Goal: Task Accomplishment & Management: Manage account settings

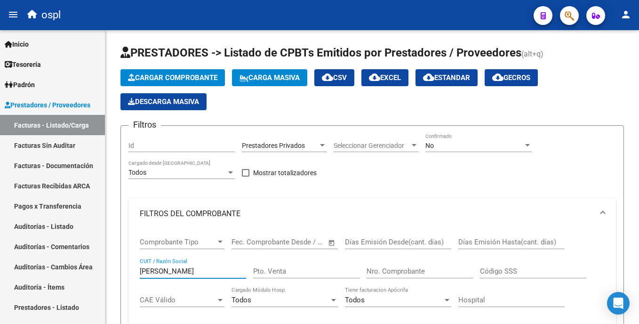
scroll to position [310, 0]
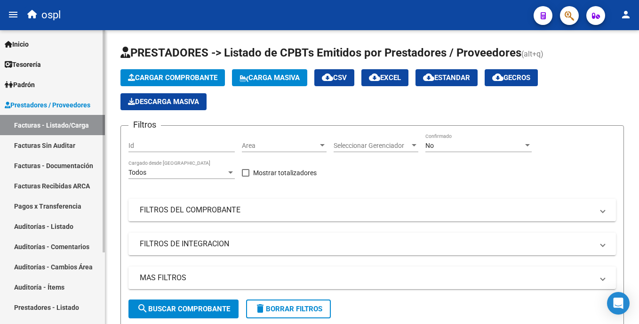
click at [68, 227] on link "Auditorías - Listado" at bounding box center [52, 226] width 105 height 20
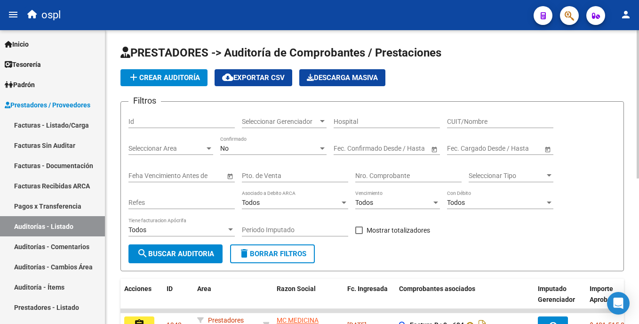
click at [385, 173] on input "Nro. Comprobante" at bounding box center [408, 176] width 106 height 8
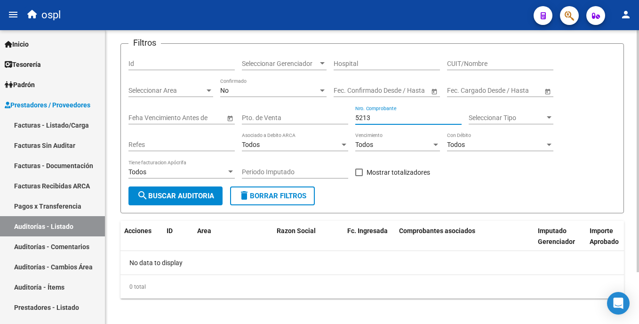
scroll to position [63, 0]
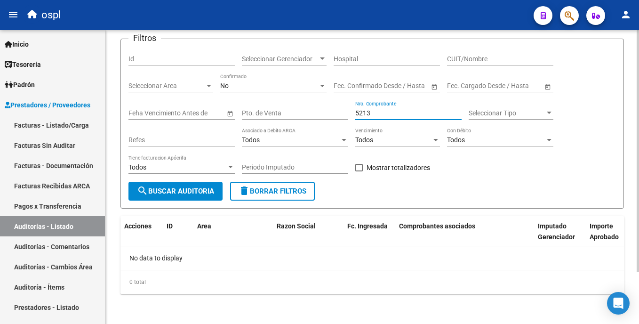
click at [633, 150] on div "PRESTADORES -> Auditoría de Comprobantes / Prestaciones add Crear Auditoría clo…" at bounding box center [373, 146] width 536 height 356
type input "5213"
click at [32, 122] on link "Facturas - Listado/Carga" at bounding box center [52, 125] width 105 height 20
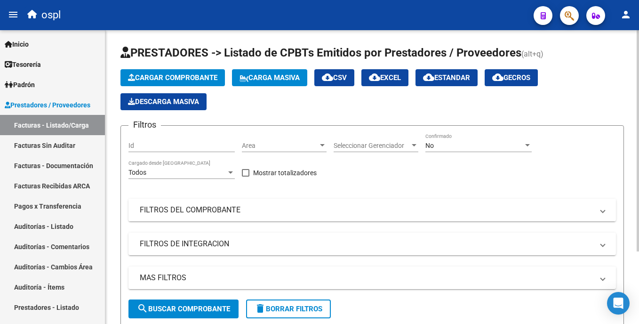
click at [230, 212] on mat-panel-title "FILTROS DEL COMPROBANTE" at bounding box center [367, 210] width 454 height 10
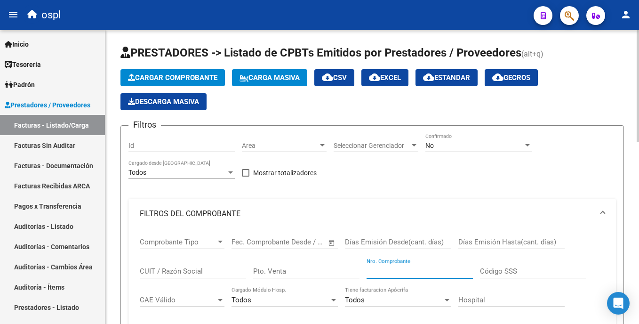
click at [395, 274] on input "Nro. Comprobante" at bounding box center [419, 271] width 106 height 8
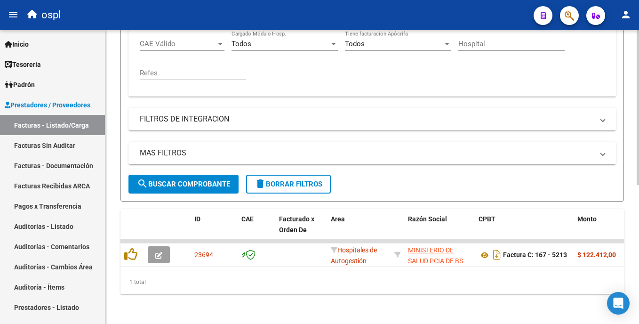
scroll to position [259, 0]
click at [631, 204] on div "Video tutorial PRESTADORES -> Listado de CPBTs Emitidos por Prestadores / Prove…" at bounding box center [373, 48] width 536 height 549
type input "5213"
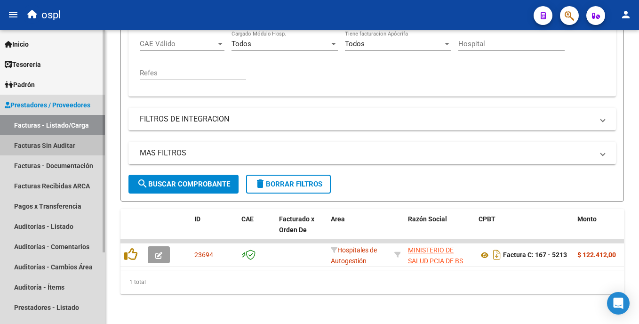
click at [25, 149] on link "Facturas Sin Auditar" at bounding box center [52, 145] width 105 height 20
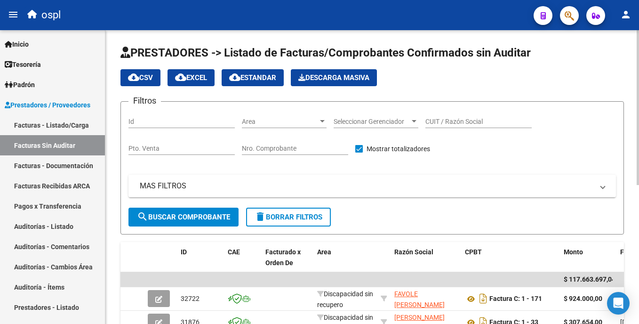
click at [276, 146] on input "Nro. Comprobante" at bounding box center [295, 148] width 106 height 8
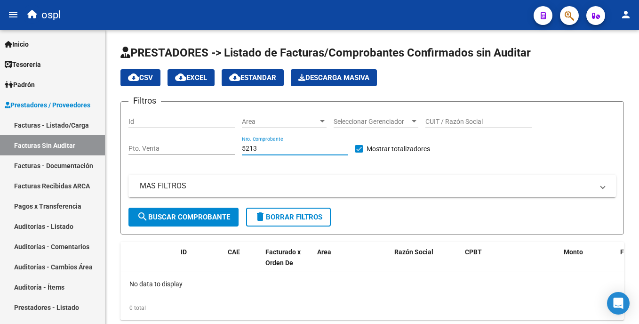
type input "5213"
click at [83, 124] on link "Facturas - Listado/Carga" at bounding box center [52, 125] width 105 height 20
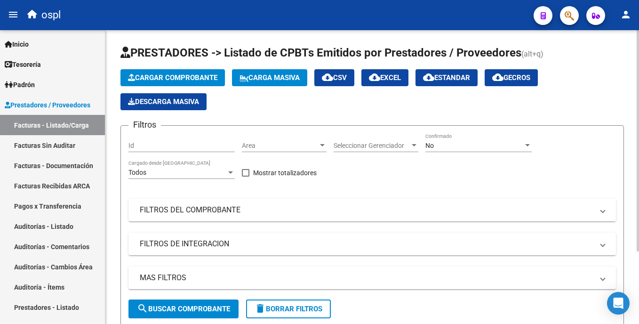
click at [199, 211] on mat-panel-title "FILTROS DEL COMPROBANTE" at bounding box center [367, 210] width 454 height 10
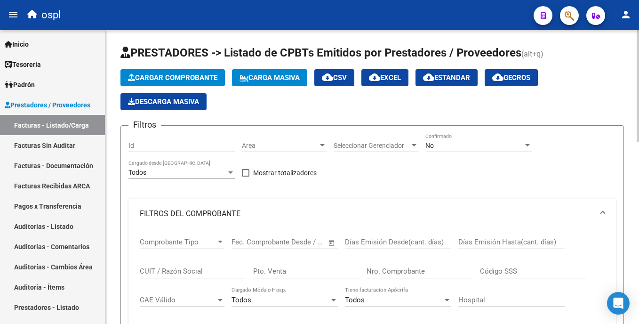
click at [171, 271] on input "CUIT / Razón Social" at bounding box center [193, 271] width 106 height 8
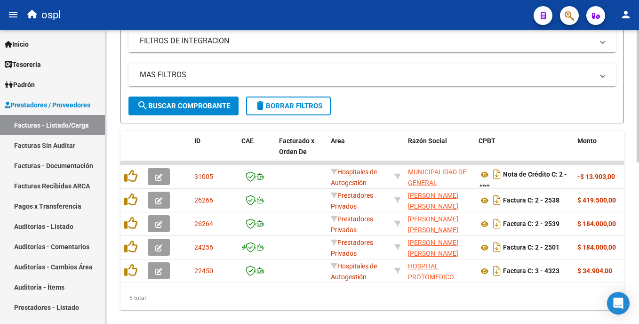
scroll to position [358, 0]
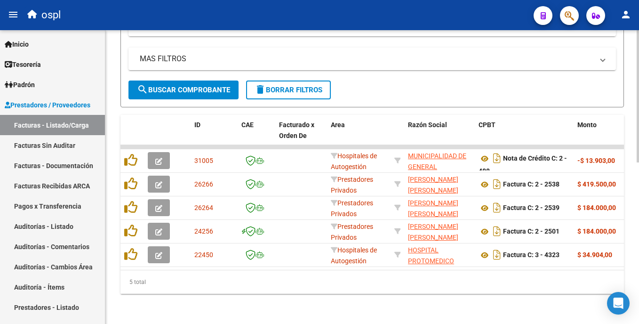
click at [638, 259] on html "menu ospl person Firma Express Inicio Calendario SSS Instructivos Contacto OS T…" at bounding box center [319, 162] width 639 height 324
type input "rodriguez"
drag, startPoint x: 212, startPoint y: 260, endPoint x: 232, endPoint y: 261, distance: 19.8
click at [232, 261] on datatable-selection "31005 Hospitales de Autogestión MUNICIPALIDAD DE GENERAL RODRIGUEZ 30999000874 …" at bounding box center [371, 265] width 503 height 8
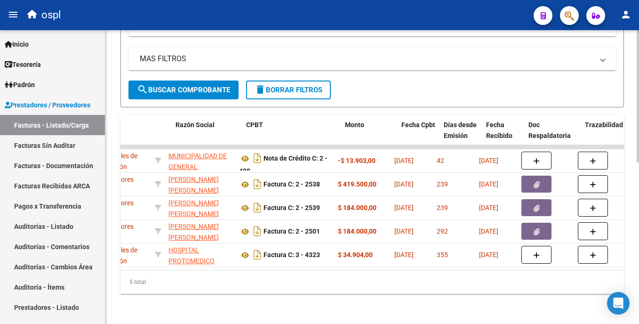
scroll to position [0, 0]
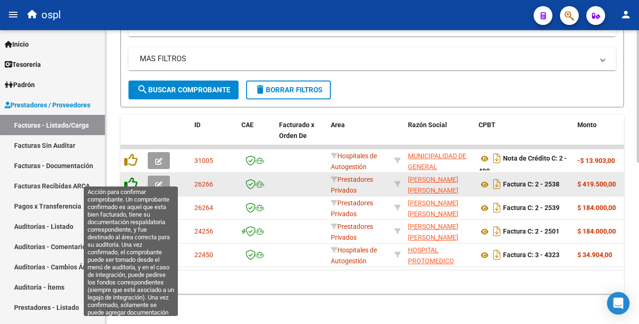
click at [128, 177] on icon at bounding box center [130, 183] width 13 height 13
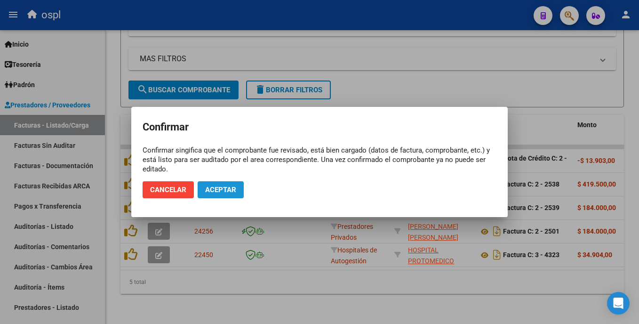
click at [216, 191] on span "Aceptar" at bounding box center [220, 189] width 31 height 8
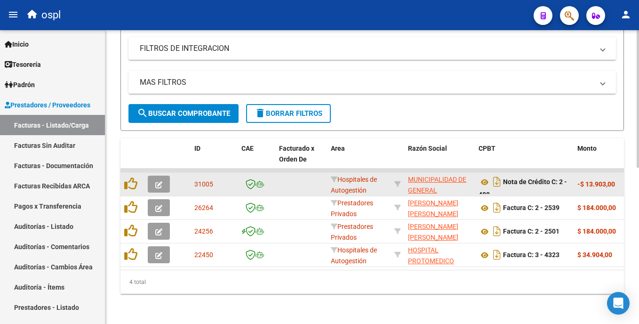
scroll to position [334, 0]
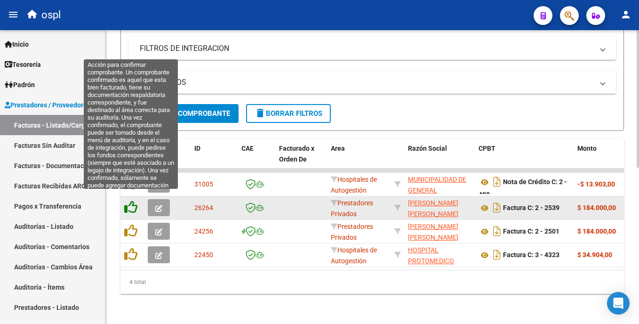
click at [126, 200] on icon at bounding box center [130, 206] width 13 height 13
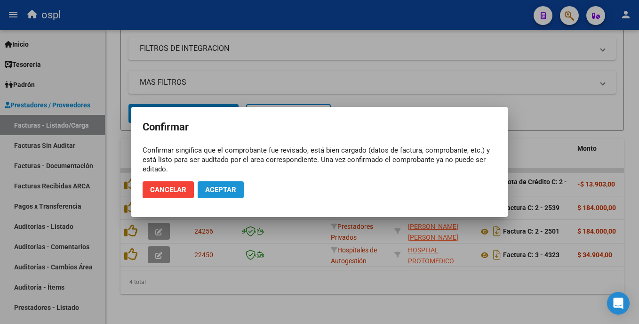
click at [215, 190] on span "Aceptar" at bounding box center [220, 189] width 31 height 8
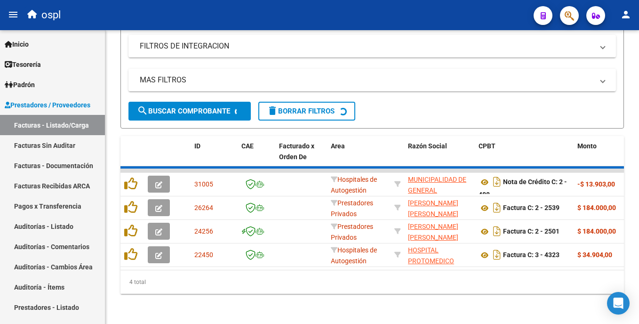
scroll to position [310, 0]
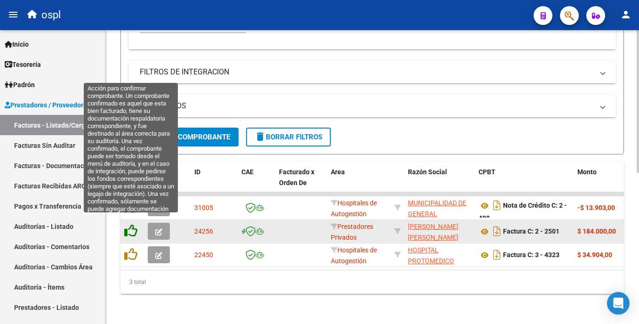
click at [124, 225] on icon at bounding box center [130, 230] width 13 height 13
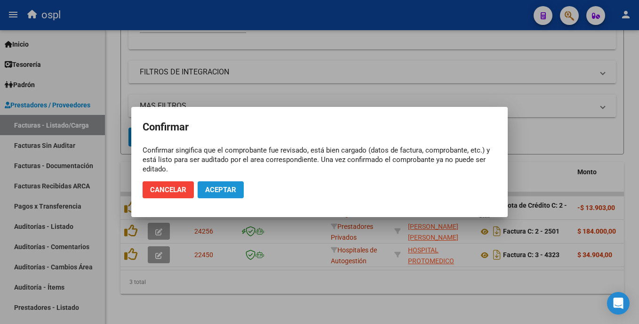
click at [220, 188] on span "Aceptar" at bounding box center [220, 189] width 31 height 8
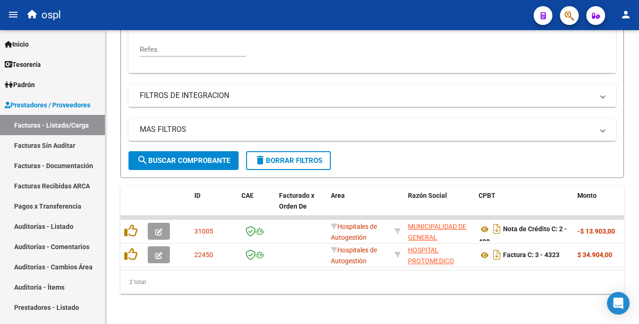
scroll to position [287, 0]
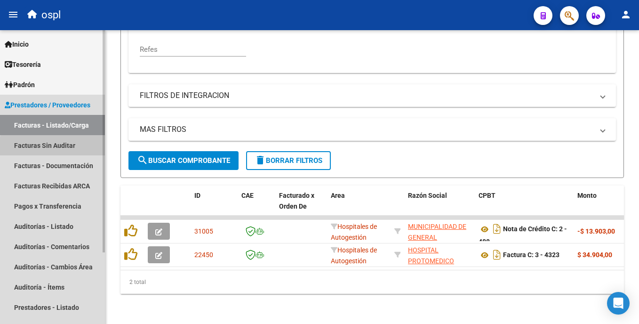
click at [86, 149] on link "Facturas Sin Auditar" at bounding box center [52, 145] width 105 height 20
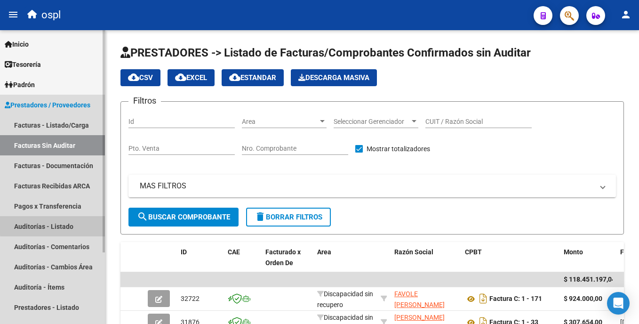
click at [63, 224] on link "Auditorías - Listado" at bounding box center [52, 226] width 105 height 20
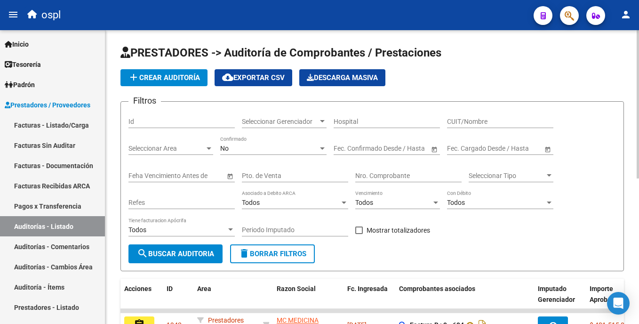
click at [391, 173] on input "Nro. Comprobante" at bounding box center [408, 176] width 106 height 8
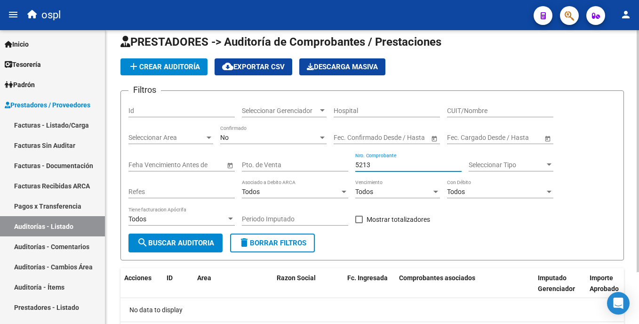
scroll to position [63, 0]
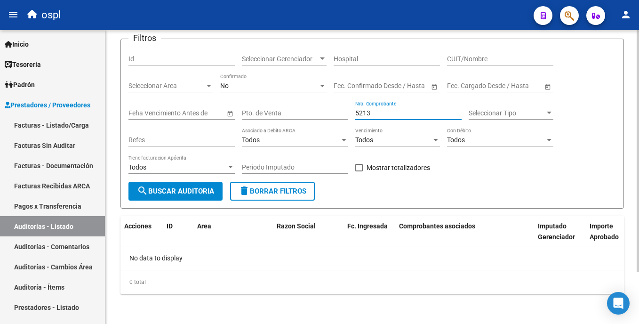
click at [638, 220] on html "menu ospl person Firma Express Inicio Calendario SSS Instructivos Contacto OS T…" at bounding box center [319, 162] width 639 height 324
type input "5"
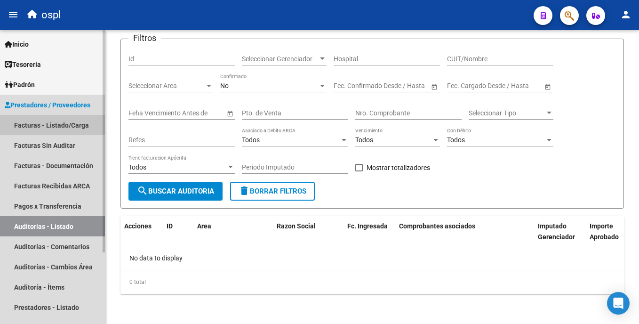
click at [72, 130] on link "Facturas - Listado/Carga" at bounding box center [52, 125] width 105 height 20
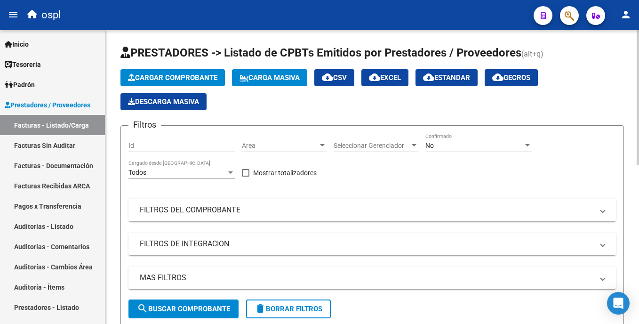
click at [455, 139] on div "No Confirmado" at bounding box center [478, 142] width 106 height 19
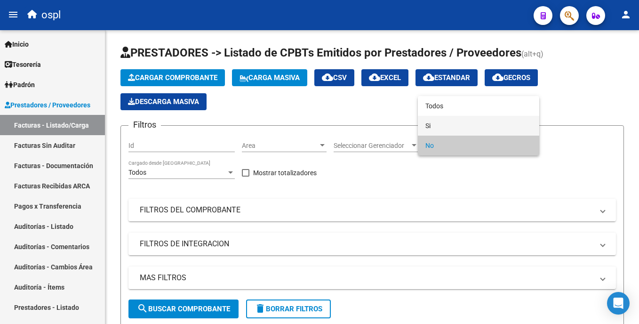
click at [453, 124] on span "Si" at bounding box center [478, 126] width 106 height 20
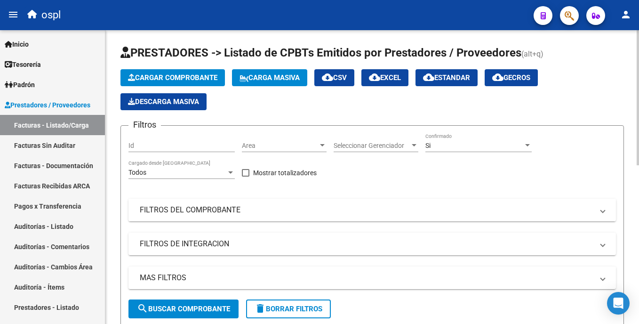
click at [205, 216] on mat-expansion-panel-header "FILTROS DEL COMPROBANTE" at bounding box center [371, 210] width 487 height 23
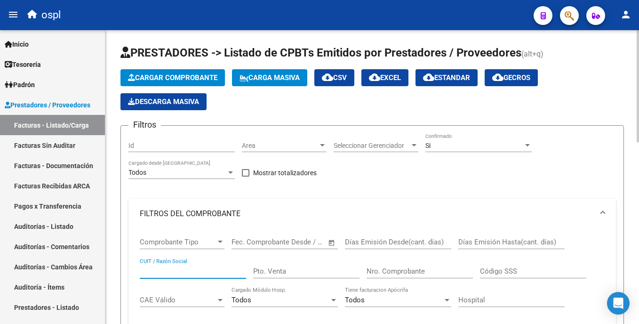
click at [184, 273] on input "CUIT / Razón Social" at bounding box center [193, 271] width 106 height 8
click at [387, 271] on input "Nro. Comprobante" at bounding box center [419, 271] width 106 height 8
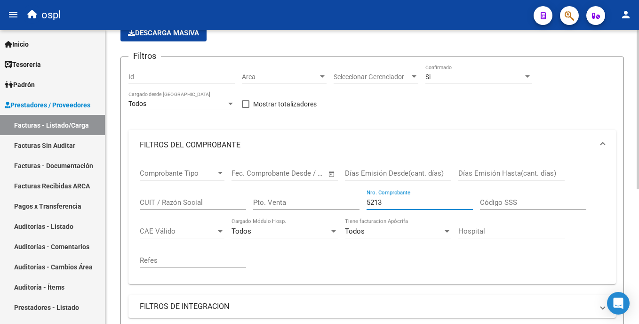
scroll to position [48, 0]
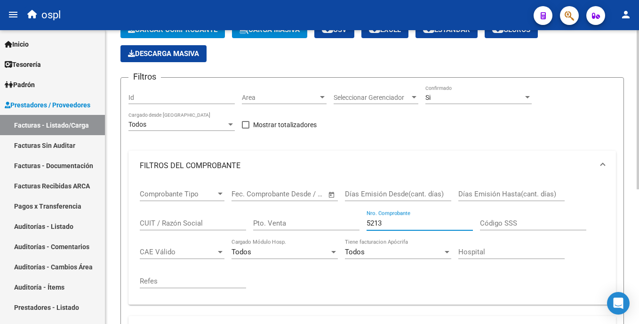
click at [638, 125] on html "menu ospl person Firma Express Inicio Calendario SSS Instructivos Contacto OS T…" at bounding box center [319, 162] width 639 height 324
type input "5213"
click at [456, 96] on div "Si" at bounding box center [474, 98] width 98 height 8
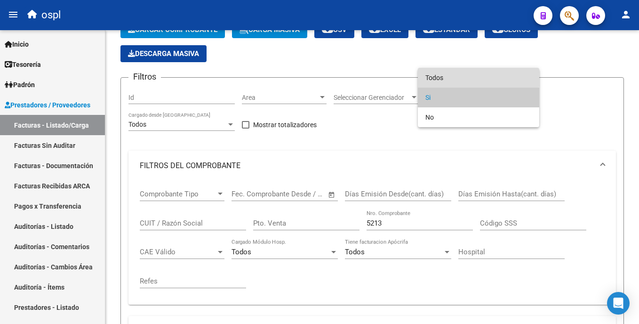
click at [460, 78] on span "Todos" at bounding box center [478, 78] width 106 height 20
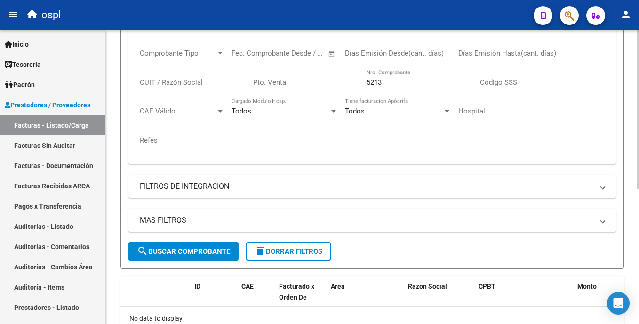
click at [638, 238] on html "menu ospl person Firma Express Inicio Calendario SSS Instructivos Contacto OS T…" at bounding box center [319, 162] width 639 height 324
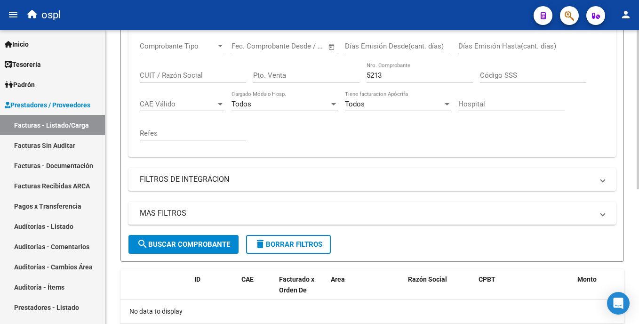
click at [145, 238] on mat-icon "search" at bounding box center [142, 243] width 11 height 11
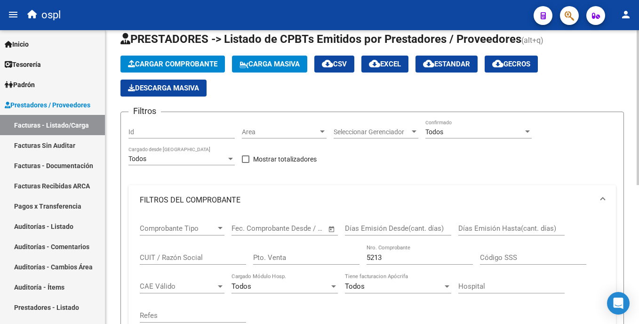
scroll to position [13, 0]
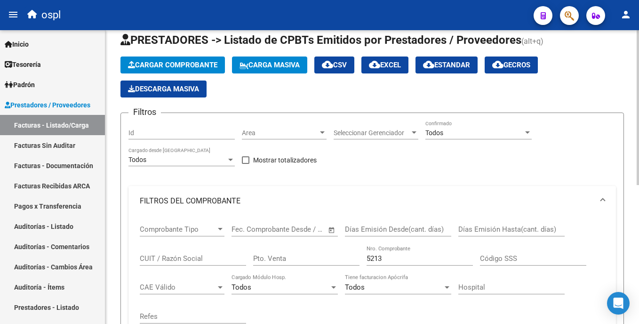
click at [638, 42] on html "menu ospl person Firma Express Inicio Calendario SSS Instructivos Contacto OS T…" at bounding box center [319, 162] width 639 height 324
click at [500, 131] on div "Todos" at bounding box center [474, 133] width 98 height 8
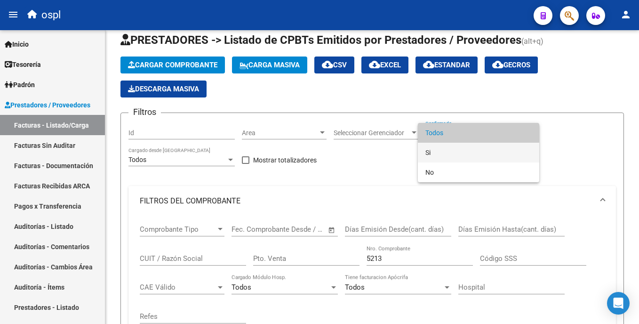
click at [466, 158] on span "Si" at bounding box center [478, 153] width 106 height 20
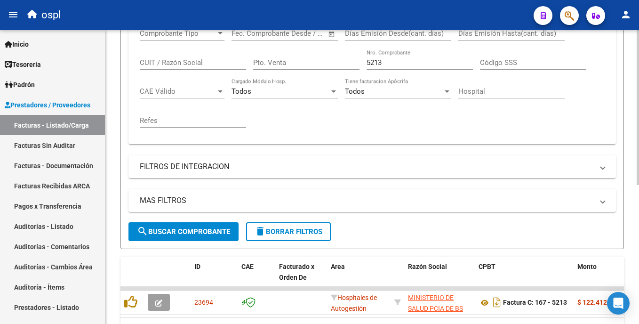
click at [638, 273] on html "menu ospl person Firma Express Inicio Calendario SSS Instructivos Contacto OS T…" at bounding box center [319, 162] width 639 height 324
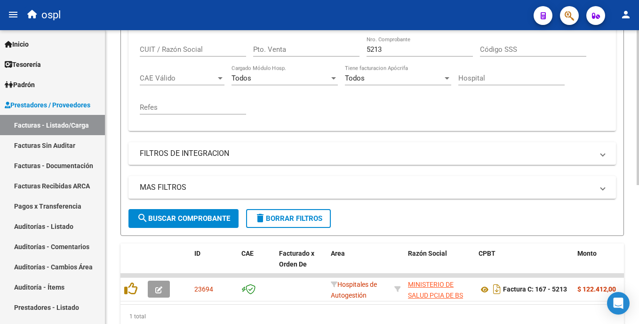
click at [167, 217] on span "search Buscar Comprobante" at bounding box center [183, 218] width 93 height 8
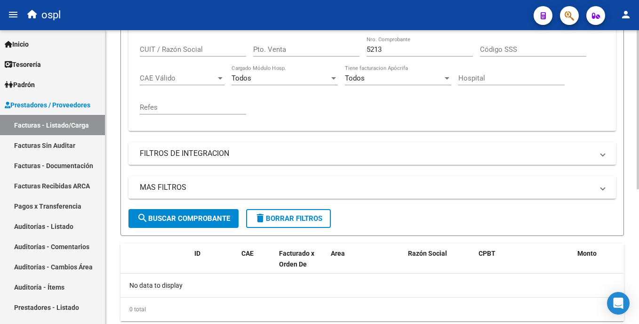
scroll to position [0, 0]
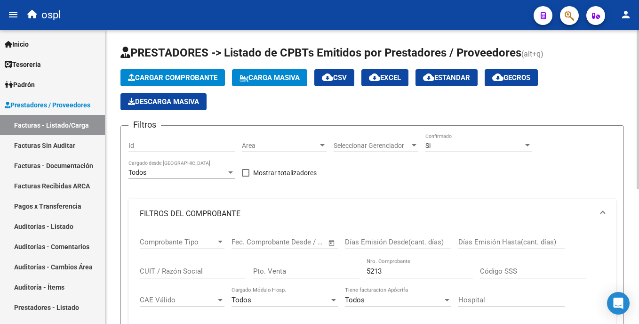
click at [638, 94] on html "menu ospl person Firma Express Inicio Calendario SSS Instructivos Contacto OS T…" at bounding box center [319, 162] width 639 height 324
click at [523, 140] on div "Si Confirmado" at bounding box center [478, 142] width 106 height 19
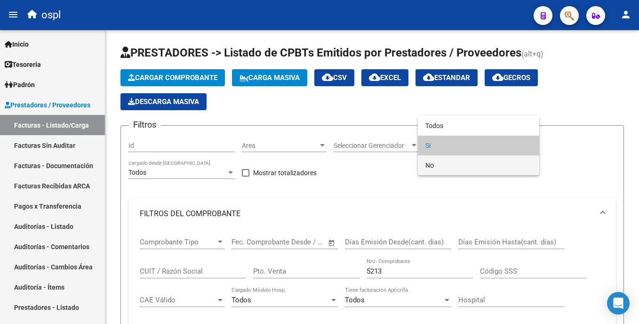
click at [464, 156] on span "No" at bounding box center [478, 165] width 106 height 20
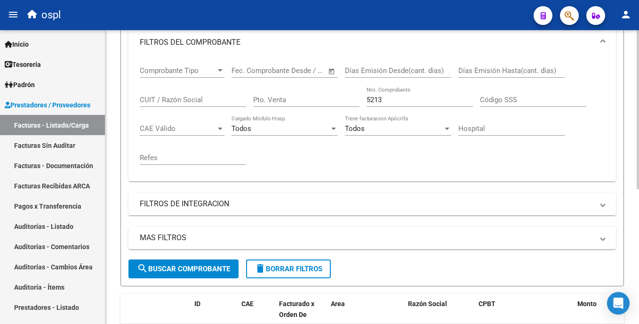
click at [638, 261] on html "menu ospl person Firma Express Inicio Calendario SSS Instructivos Contacto OS T…" at bounding box center [319, 162] width 639 height 324
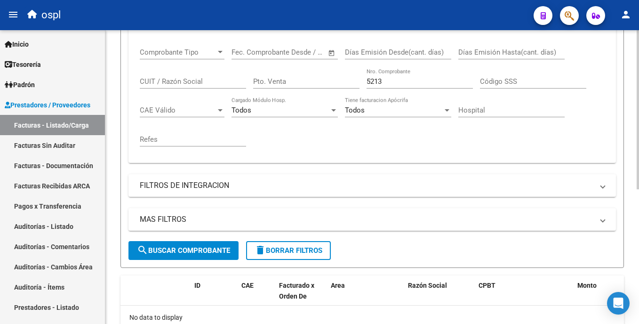
click at [210, 249] on span "search Buscar Comprobante" at bounding box center [183, 250] width 93 height 8
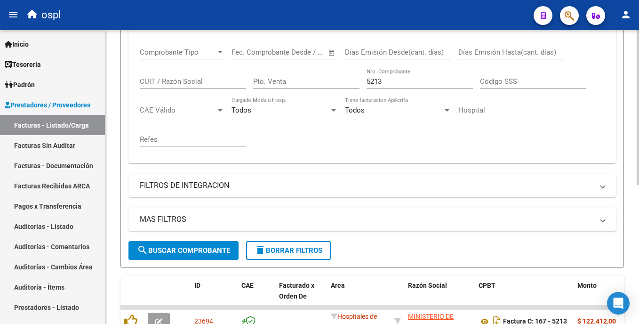
scroll to position [0, 0]
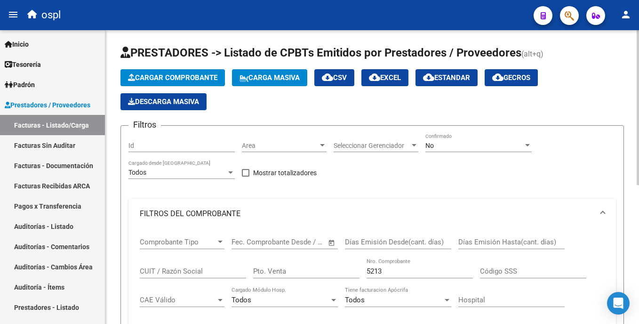
click at [638, 127] on html "menu ospl person Firma Express Inicio Calendario SSS Instructivos Contacto OS T…" at bounding box center [319, 162] width 639 height 324
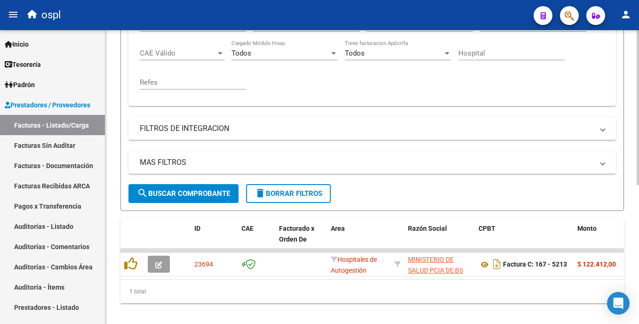
scroll to position [263, 0]
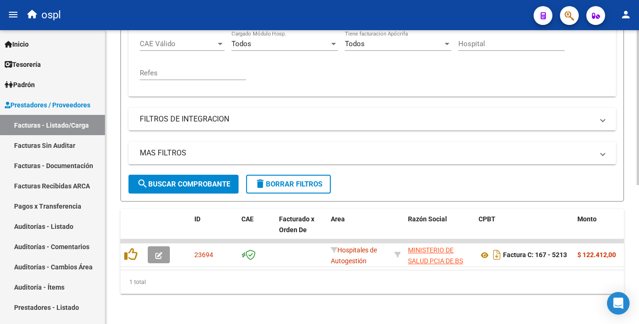
click at [638, 265] on html "menu ospl person Firma Express Inicio Calendario SSS Instructivos Contacto OS T…" at bounding box center [319, 162] width 639 height 324
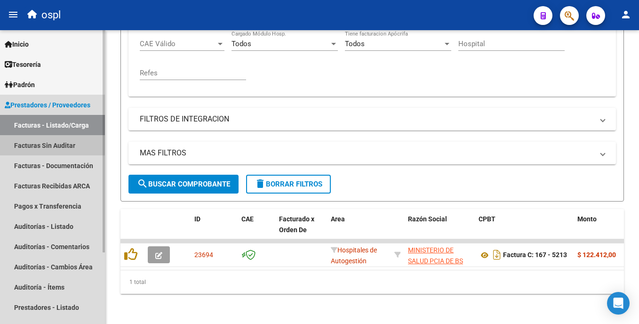
click at [36, 139] on link "Facturas Sin Auditar" at bounding box center [52, 145] width 105 height 20
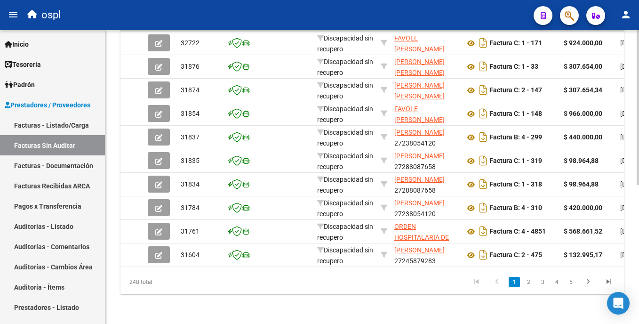
scroll to position [261, 0]
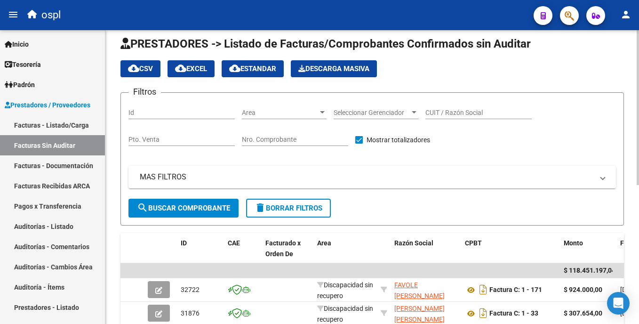
click at [638, 137] on html "menu ospl person Firma Express Inicio Calendario SSS Instructivos Contacto OS T…" at bounding box center [319, 162] width 639 height 324
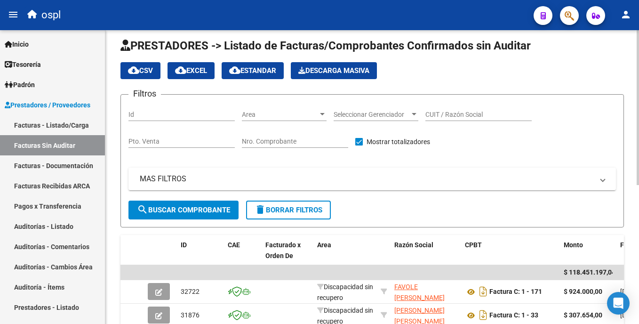
click at [272, 134] on div "Nro. Comprobante" at bounding box center [295, 138] width 106 height 19
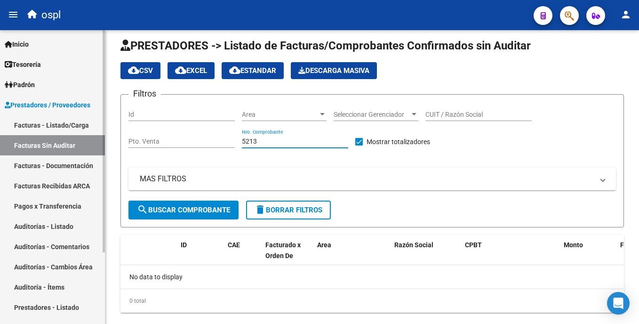
type input "5213"
click at [63, 209] on link "Pagos x Transferencia" at bounding box center [52, 206] width 105 height 20
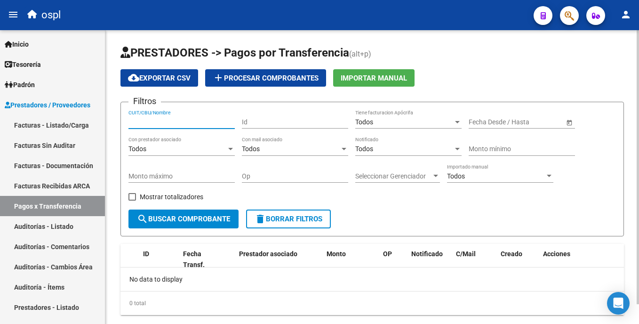
click at [191, 123] on input "CUIT/CBU/Nombre" at bounding box center [181, 122] width 106 height 8
type input "villa"
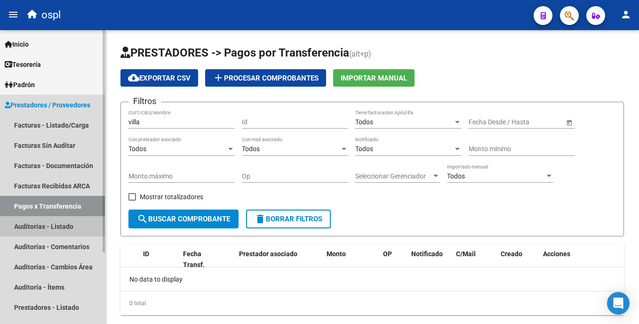
click at [60, 227] on link "Auditorías - Listado" at bounding box center [52, 226] width 105 height 20
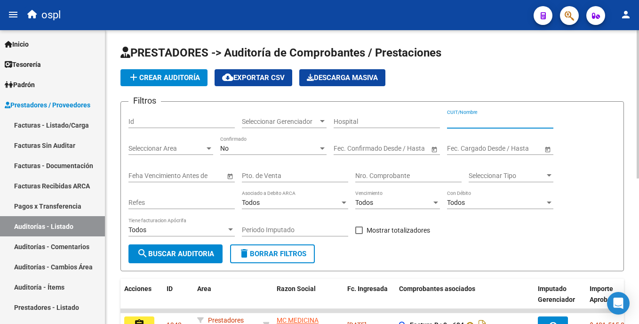
click at [466, 121] on input "CUIT/Nombre" at bounding box center [500, 122] width 106 height 8
type input "i"
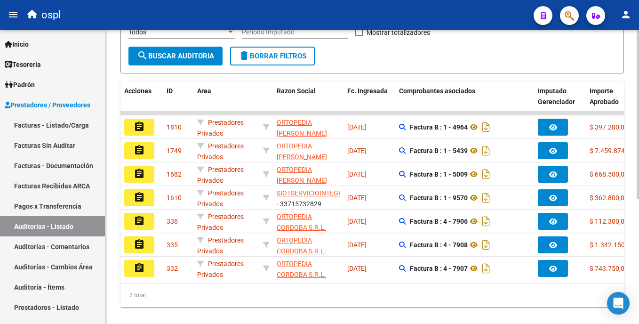
scroll to position [205, 0]
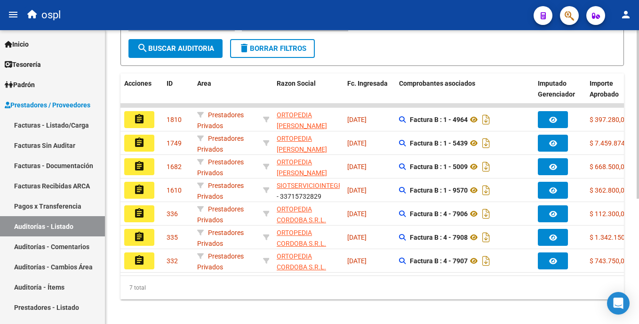
click at [638, 215] on html "menu ospl person Firma Express Inicio Calendario SSS Instructivos Contacto OS T…" at bounding box center [319, 162] width 639 height 324
type input "ortopedia"
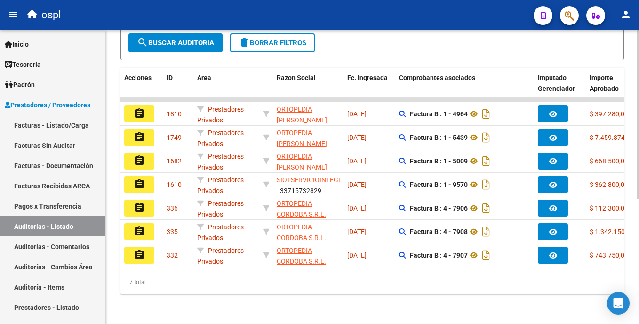
click at [638, 231] on html "menu ospl person Firma Express Inicio Calendario SSS Instructivos Contacto OS T…" at bounding box center [319, 162] width 639 height 324
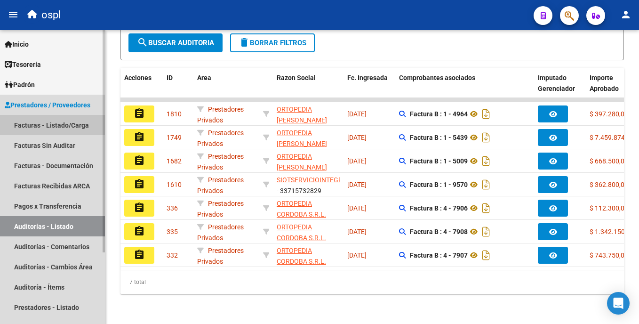
click at [49, 130] on link "Facturas - Listado/Carga" at bounding box center [52, 125] width 105 height 20
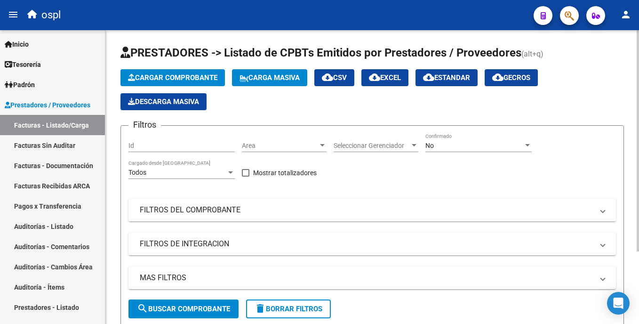
click at [192, 207] on mat-panel-title "FILTROS DEL COMPROBANTE" at bounding box center [367, 210] width 454 height 10
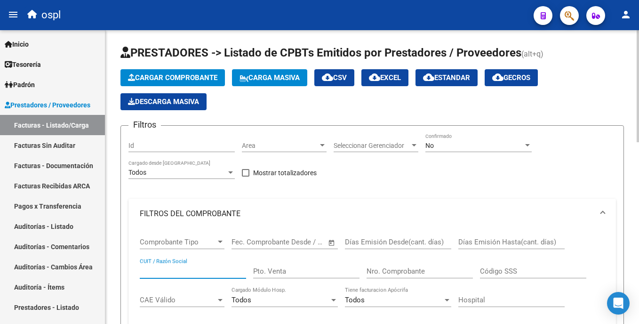
click at [162, 267] on input "CUIT / Razón Social" at bounding box center [193, 271] width 106 height 8
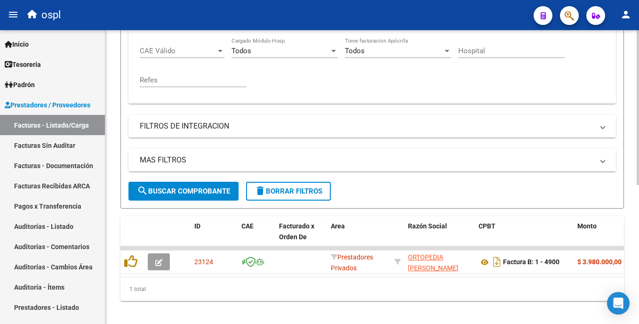
scroll to position [263, 0]
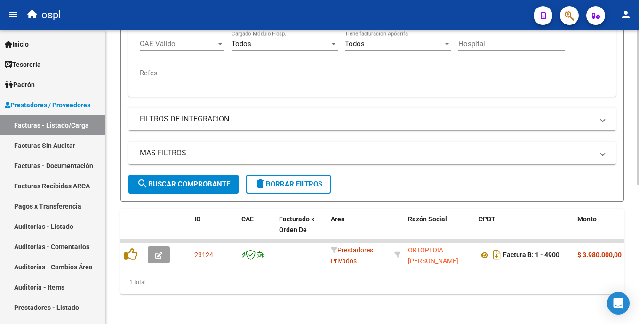
click at [638, 305] on html "menu ospl person Firma Express Inicio Calendario SSS Instructivos Contacto OS T…" at bounding box center [319, 162] width 639 height 324
type input "ortopedia"
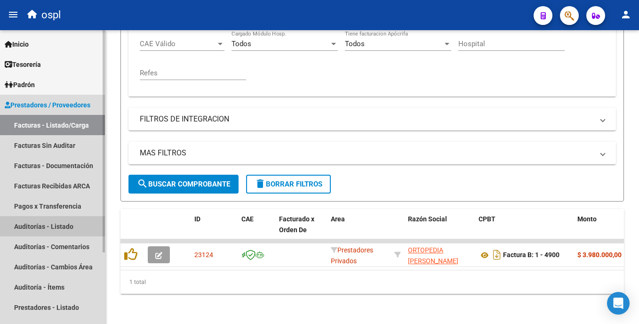
click at [65, 228] on link "Auditorías - Listado" at bounding box center [52, 226] width 105 height 20
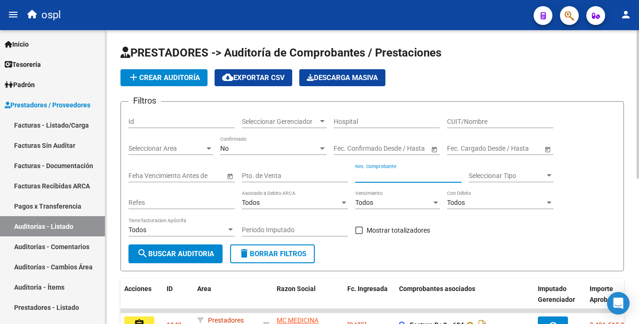
click at [393, 176] on input "Nro. Comprobante" at bounding box center [408, 176] width 106 height 8
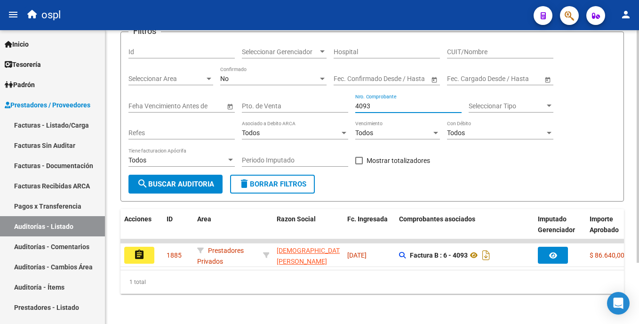
click at [633, 230] on div "PRESTADORES -> Auditoría de Comprobantes / Prestaciones add Crear Auditoría clo…" at bounding box center [373, 141] width 536 height 363
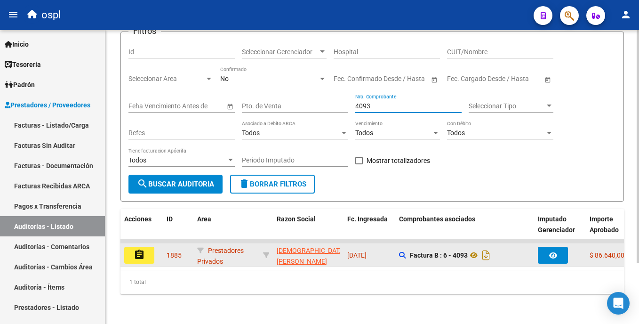
type input "4093"
click at [151, 252] on button "assignment" at bounding box center [139, 255] width 30 height 17
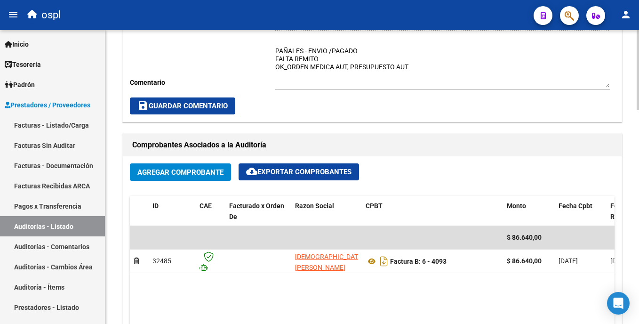
scroll to position [309, 0]
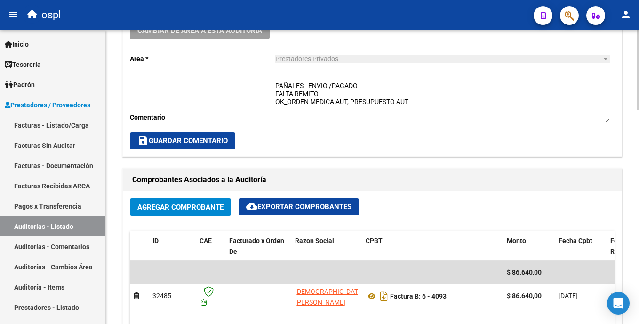
click at [638, 151] on html "menu ospl person Firma Express Inicio Calendario SSS Instructivos Contacto OS T…" at bounding box center [319, 162] width 639 height 324
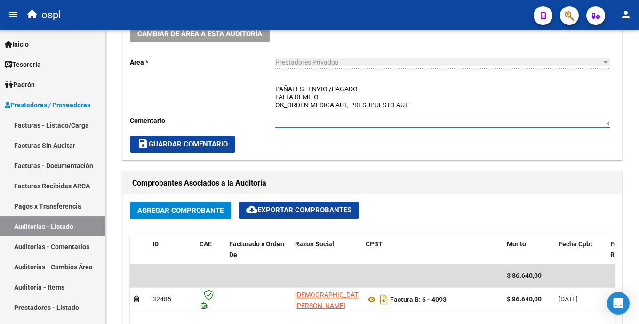
drag, startPoint x: 295, startPoint y: 96, endPoint x: 274, endPoint y: 96, distance: 21.2
click at [274, 96] on div "Cambiar de área a esta auditoría Area * Prestadores Privados Seleccionar area C…" at bounding box center [372, 89] width 499 height 142
click at [311, 91] on textarea "PAÑALES - ENVIO /PAGADO REMITO OK_ORDEN MEDICA AUT, PRESUPUESTO AUT" at bounding box center [442, 104] width 334 height 41
click at [309, 96] on textarea "PAÑALES - ENVIO /PAGADO REMITO OK_ORDEN MEDICA AUT, PRESUPUESTO AUT" at bounding box center [442, 104] width 334 height 41
type textarea "PAÑALES - ENVIO /PAGADO REMITO RECIBIDO 14-10-2025 OK_ORDEN MEDICA AUT, PRESUPU…"
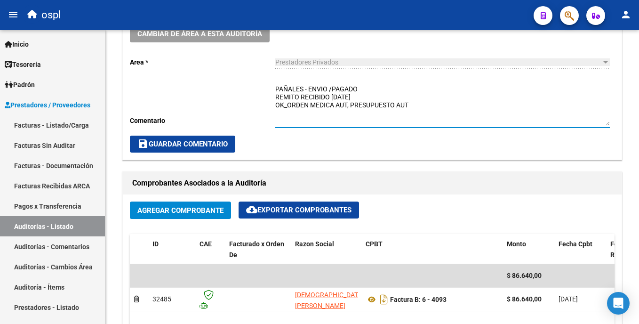
click at [211, 143] on span "save Guardar Comentario" at bounding box center [182, 144] width 90 height 8
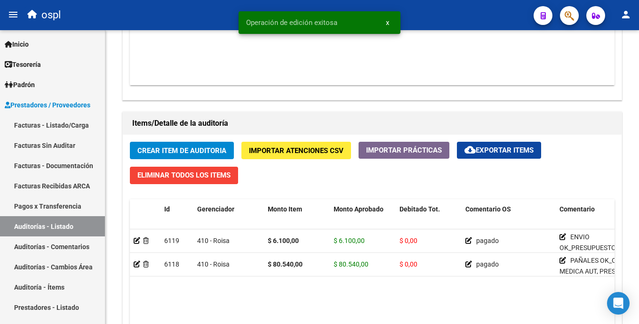
scroll to position [604, 0]
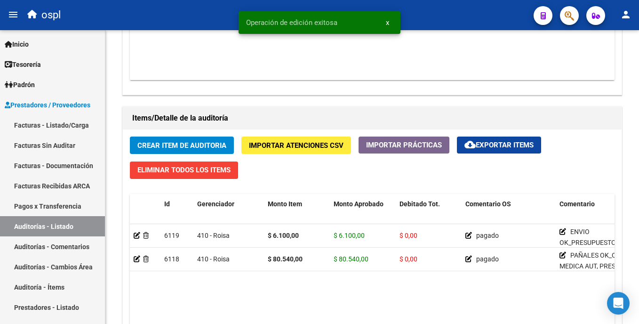
click at [638, 211] on html "menu ospl person Firma Express Inicio Calendario SSS Instructivos Contacto OS T…" at bounding box center [319, 162] width 639 height 324
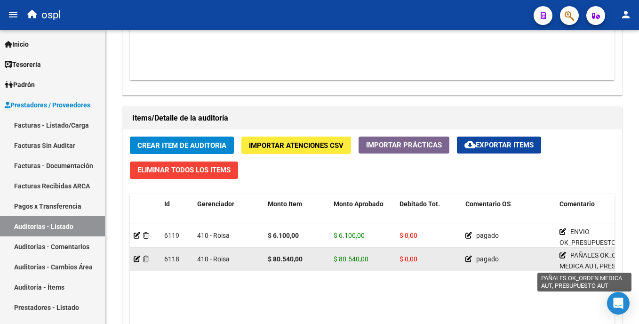
click at [562, 250] on div "PAÑALES OK_ORDEN MEDICA AUT, PRESUPUESTO AUT" at bounding box center [602, 259] width 87 height 19
click at [563, 252] on icon at bounding box center [562, 255] width 7 height 7
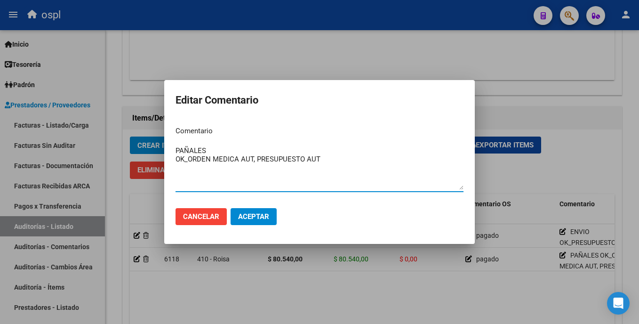
click at [554, 273] on div at bounding box center [319, 162] width 639 height 324
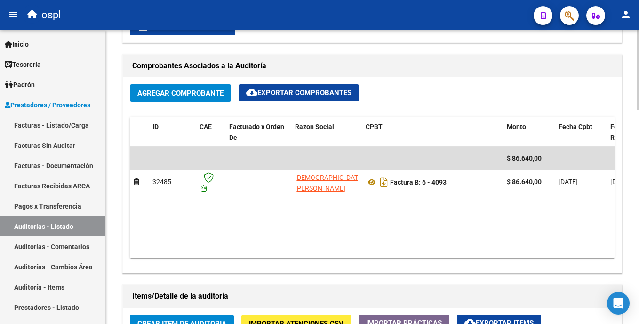
scroll to position [412, 0]
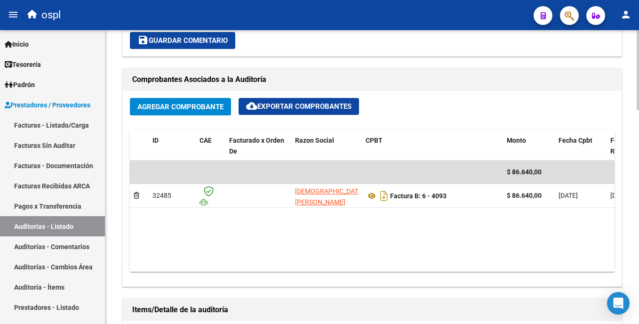
click at [638, 175] on html "menu ospl person Firma Express Inicio Calendario SSS Instructivos Contacto OS T…" at bounding box center [319, 162] width 639 height 324
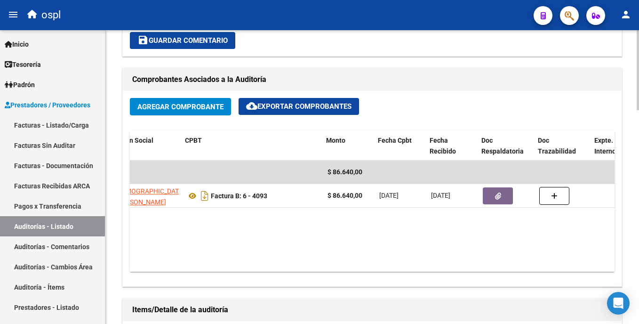
scroll to position [0, 181]
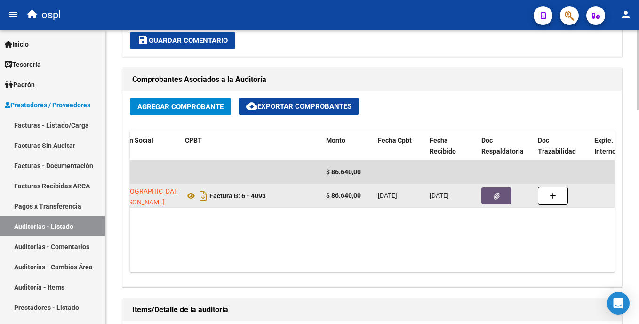
click at [487, 196] on button "button" at bounding box center [496, 195] width 30 height 17
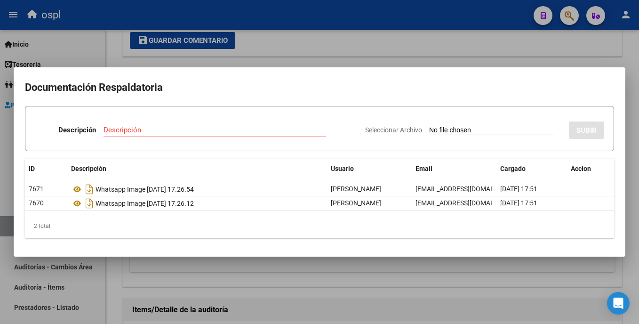
click at [434, 128] on input "Seleccionar Archivo" at bounding box center [491, 130] width 125 height 9
type input "C:\fakepath\andrea cabrera.jpg"
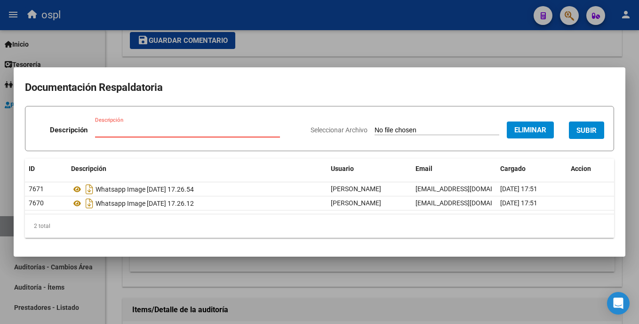
click at [138, 128] on input "Descripción" at bounding box center [187, 130] width 185 height 8
type input "K"
type input "MENSAJE DE ENTREGA REMITO"
click at [587, 125] on button "SUBIR" at bounding box center [586, 129] width 35 height 17
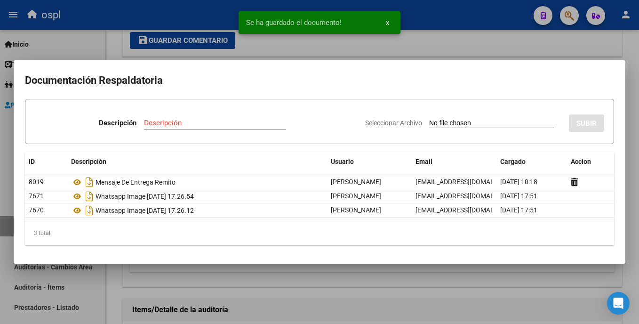
click at [429, 121] on input "Seleccionar Archivo" at bounding box center [491, 123] width 125 height 9
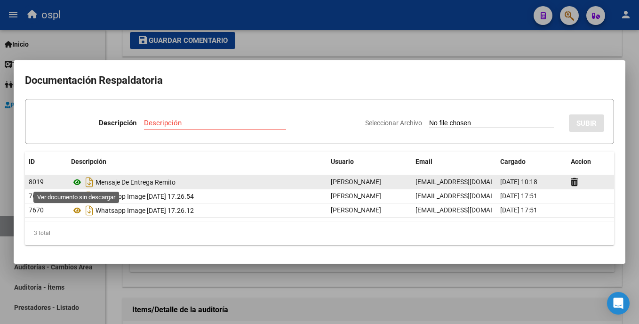
click at [74, 181] on icon at bounding box center [77, 181] width 12 height 11
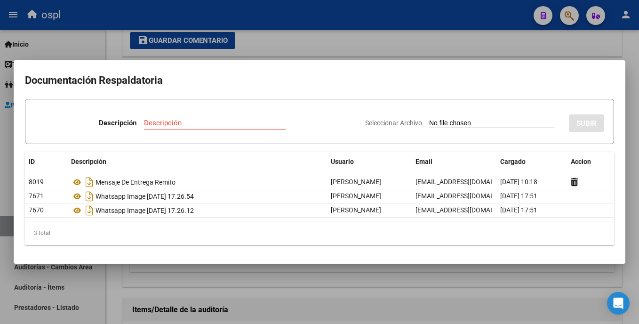
click at [440, 122] on input "Seleccionar Archivo" at bounding box center [491, 123] width 125 height 9
type input "C:\fakepath\p. andrea cabrera.jpg"
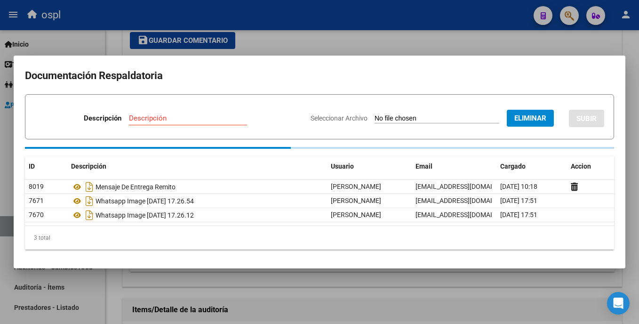
click at [129, 119] on input "Descripción" at bounding box center [188, 118] width 118 height 8
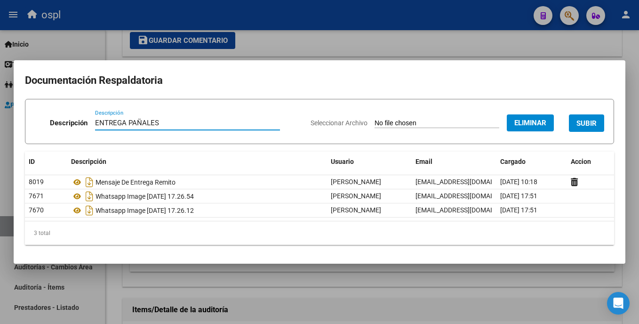
type input "ENTREGA PAÑALES"
click at [588, 123] on span "SUBIR" at bounding box center [586, 123] width 20 height 8
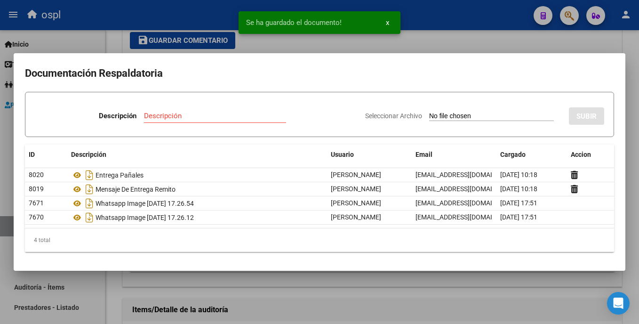
click at [486, 297] on div at bounding box center [319, 162] width 639 height 324
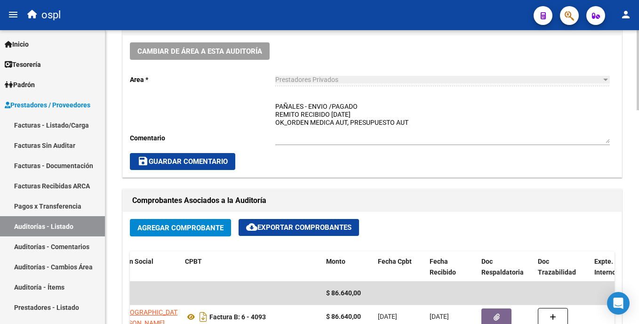
scroll to position [286, 0]
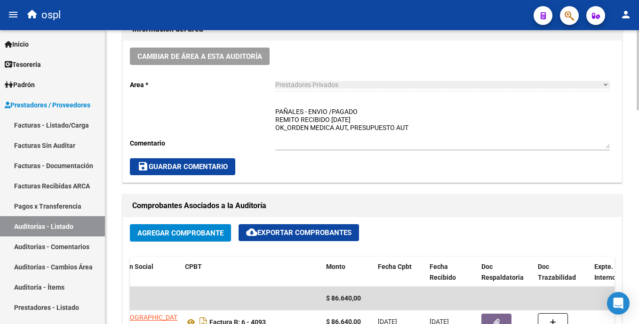
click at [638, 125] on html "menu ospl person Firma Express Inicio Calendario SSS Instructivos Contacto OS T…" at bounding box center [319, 162] width 639 height 324
click at [170, 168] on span "save Guardar Comentario" at bounding box center [182, 166] width 90 height 8
click at [151, 167] on span "save Guardar Comentario" at bounding box center [182, 166] width 90 height 8
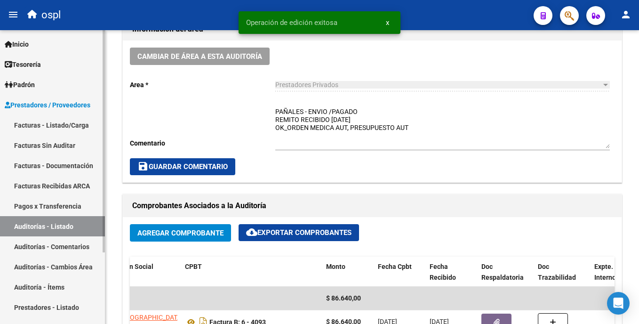
click at [55, 144] on link "Facturas Sin Auditar" at bounding box center [52, 145] width 105 height 20
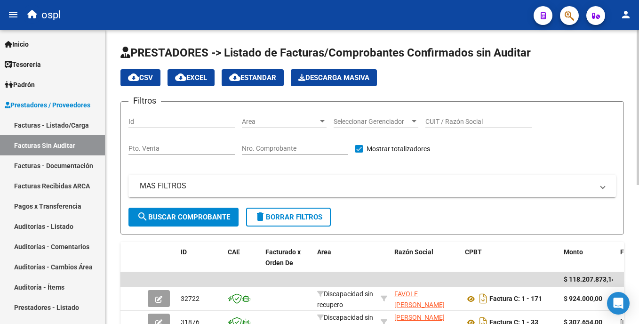
click at [638, 47] on html "menu ospl person Firma Express Inicio Calendario SSS Instructivos Contacto OS T…" at bounding box center [319, 162] width 639 height 324
click at [453, 125] on input "CUIT / Razón Social" at bounding box center [478, 122] width 106 height 8
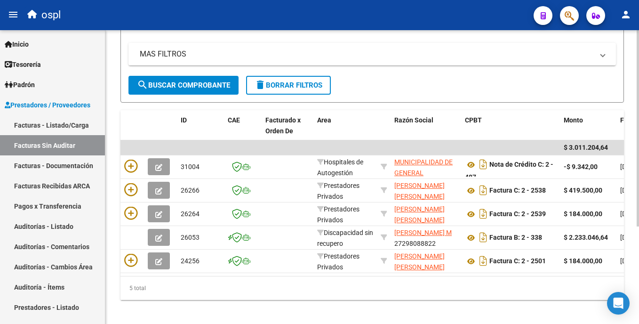
scroll to position [145, 0]
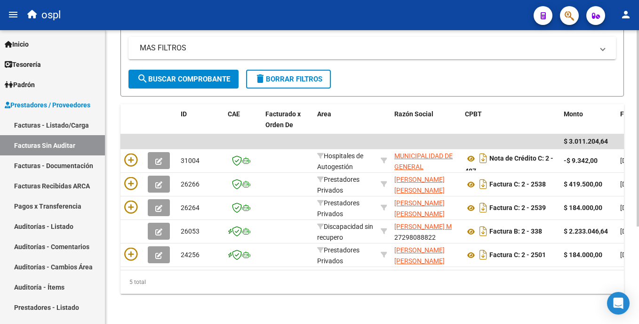
click at [630, 238] on div "PRESTADORES -> Listado de Facturas/Comprobantes Confirmados sin Auditar cloud_d…" at bounding box center [373, 107] width 536 height 431
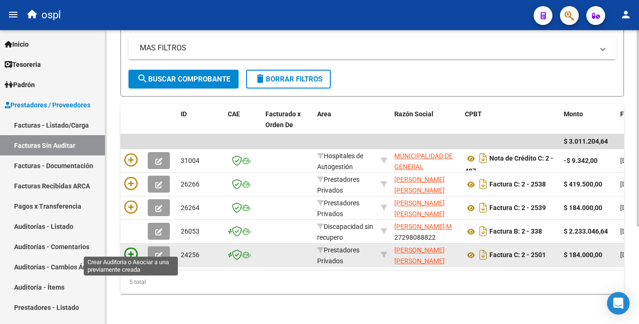
type input "RODRIGUEZ"
click at [131, 247] on icon at bounding box center [130, 253] width 13 height 13
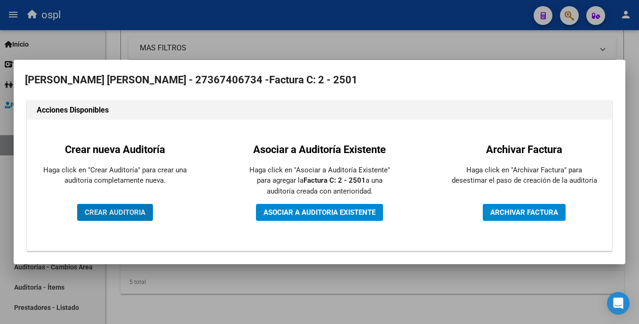
click at [122, 217] on button "CREAR AUDITORIA" at bounding box center [115, 212] width 76 height 17
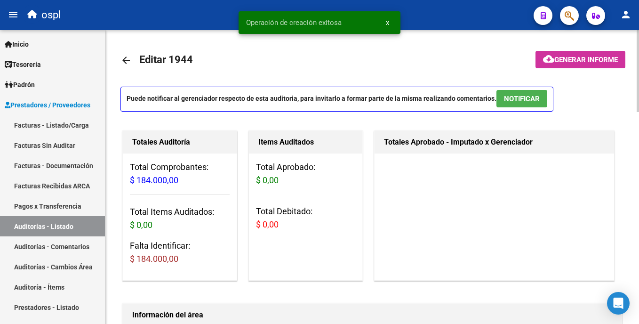
drag, startPoint x: 636, startPoint y: 88, endPoint x: 636, endPoint y: 125, distance: 36.7
drag, startPoint x: 636, startPoint y: 125, endPoint x: 638, endPoint y: 151, distance: 27.0
click at [621, 169] on div "Totales Aprobado - Imputado x Gerenciador" at bounding box center [498, 205] width 252 height 154
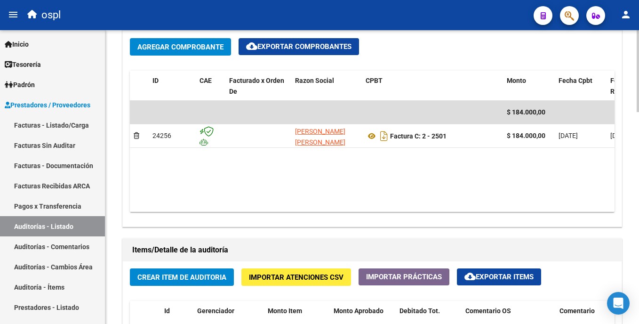
scroll to position [470, 0]
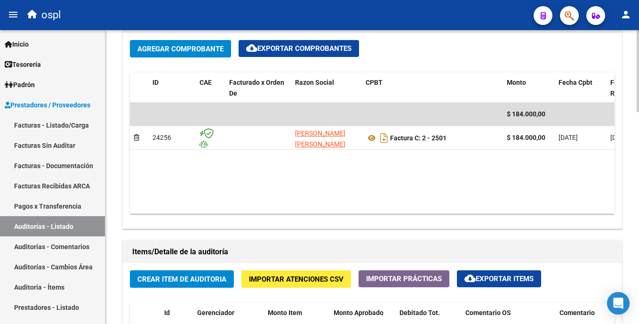
click at [634, 216] on div "arrow_back Editar 1944 cloud_download Generar informe Puede notificar al gerenc…" at bounding box center [373, 86] width 536 height 1051
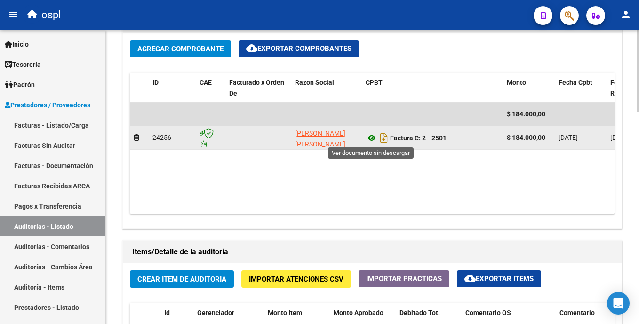
click at [372, 136] on icon at bounding box center [372, 137] width 12 height 11
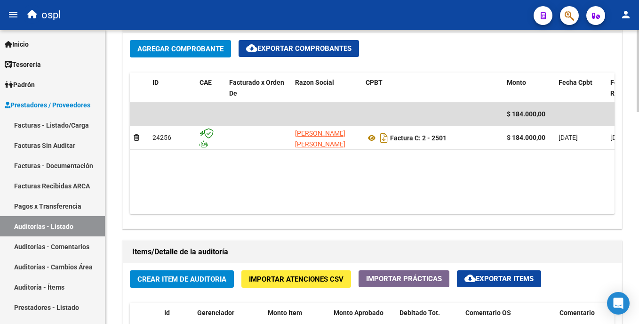
drag, startPoint x: 364, startPoint y: 206, endPoint x: 389, endPoint y: 209, distance: 24.6
click at [389, 209] on datatable-body "$ 184.000,00 24256 RODRIGUEZ MARIANA GRISEL Factura C: 2 - 2501 $ 184.000,00 26…" at bounding box center [372, 158] width 485 height 111
drag, startPoint x: 372, startPoint y: 205, endPoint x: 408, endPoint y: 204, distance: 36.7
click at [408, 204] on datatable-body "$ 184.000,00 24256 RODRIGUEZ MARIANA GRISEL Factura C: 2 - 2501 $ 184.000,00 26…" at bounding box center [372, 158] width 485 height 111
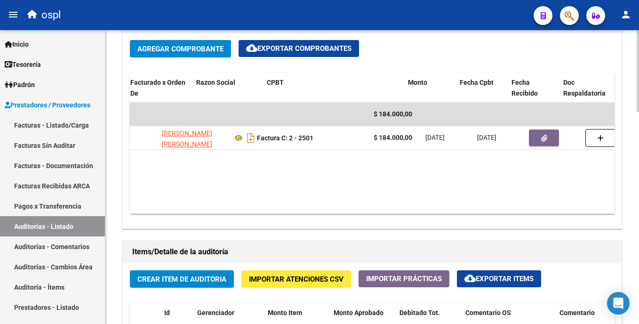
scroll to position [0, 193]
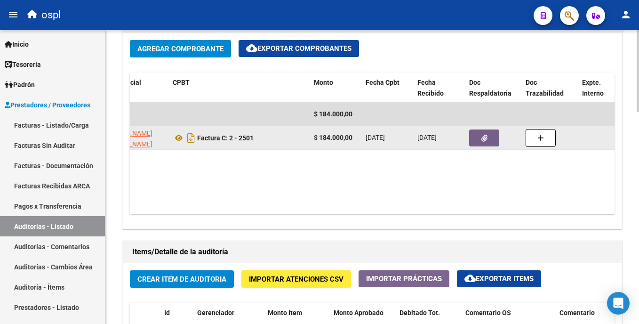
click at [488, 132] on button "button" at bounding box center [484, 137] width 30 height 17
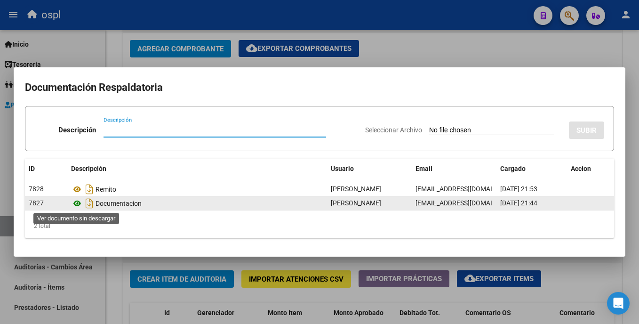
click at [77, 199] on icon at bounding box center [77, 203] width 12 height 11
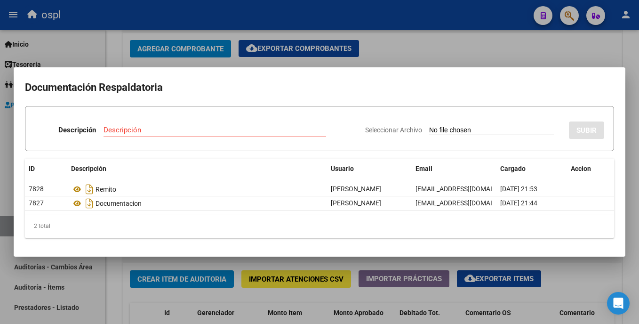
click at [472, 50] on div at bounding box center [319, 162] width 639 height 324
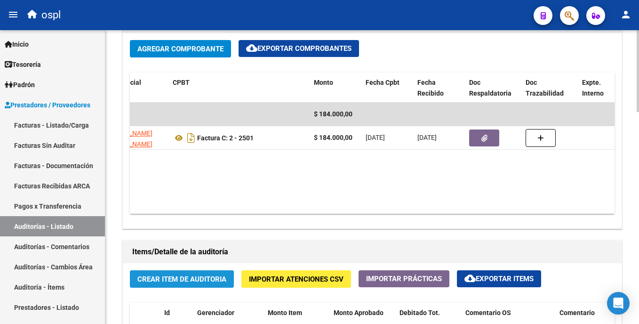
click at [199, 279] on span "Crear Item de Auditoria" at bounding box center [181, 279] width 89 height 8
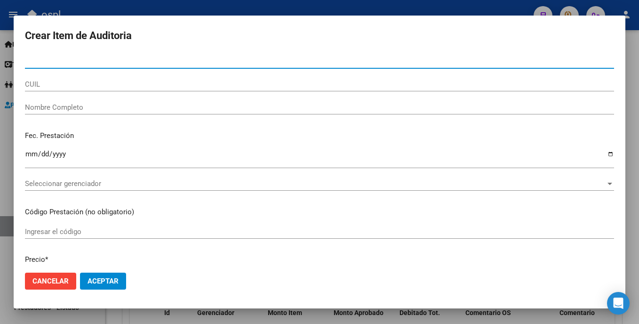
click at [60, 230] on input "Ingresar el código" at bounding box center [319, 231] width 589 height 8
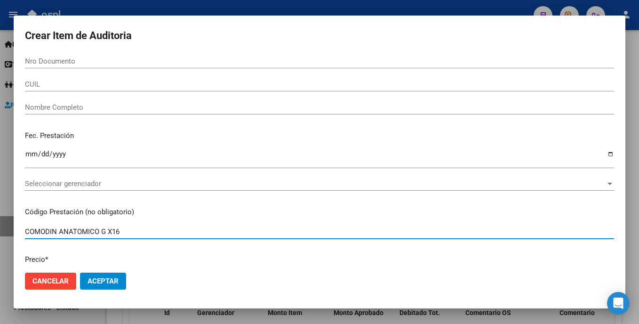
type input "COMODIN ANATOMICO G X16"
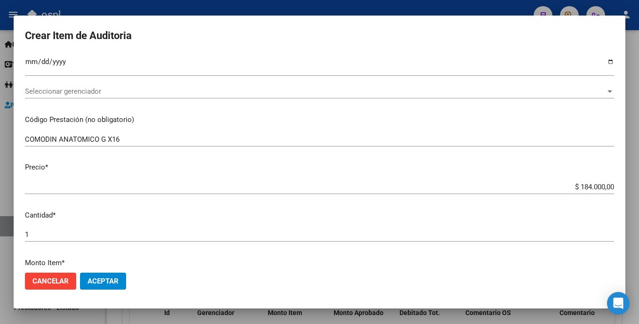
scroll to position [116, 0]
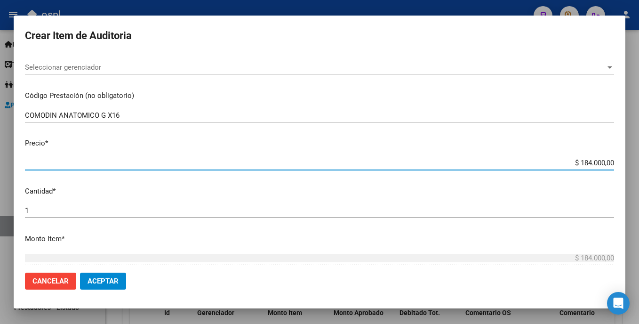
drag, startPoint x: 563, startPoint y: 159, endPoint x: 619, endPoint y: 163, distance: 56.6
click at [619, 163] on mat-dialog-content "Nro Documento CUIL Nombre Completo Fec. Prestación Ingresar la fecha Selecciona…" at bounding box center [320, 159] width 612 height 210
type input "$ 0,01"
type input "$ 0,11"
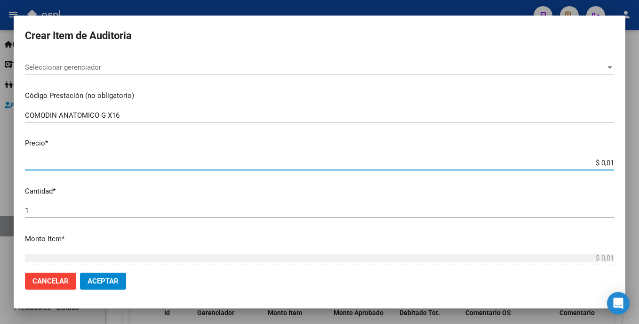
type input "$ 0,11"
type input "$ 1,15"
type input "$ 11,50"
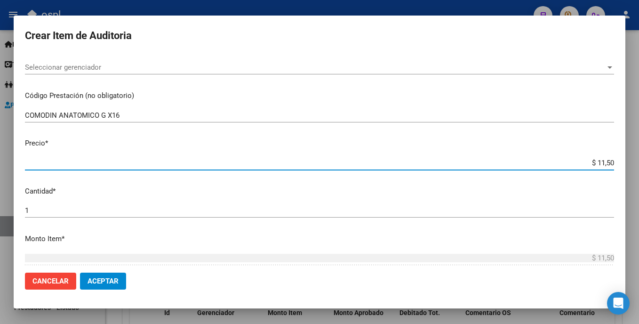
type input "$ 115,00"
type input "$ 1.150,00"
type input "$ 11.500,00"
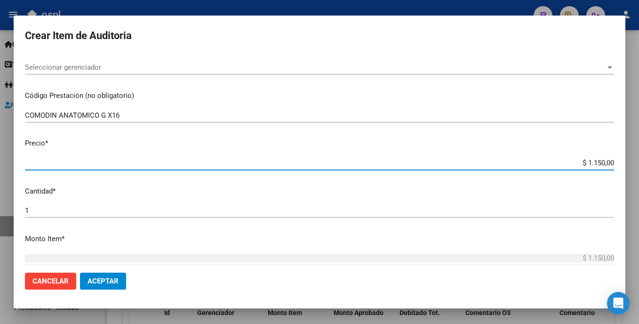
type input "$ 11.500,00"
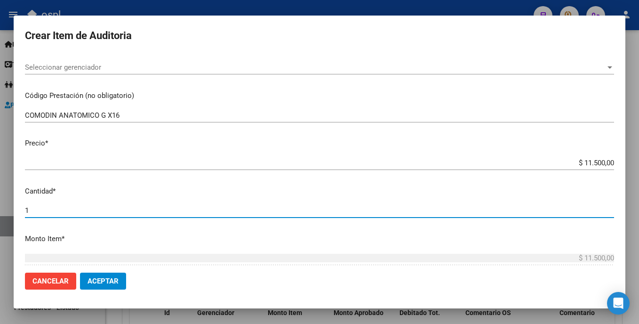
click at [213, 215] on input "1" at bounding box center [319, 210] width 589 height 8
type input "16"
type input "$ 184.000,00"
type input "16"
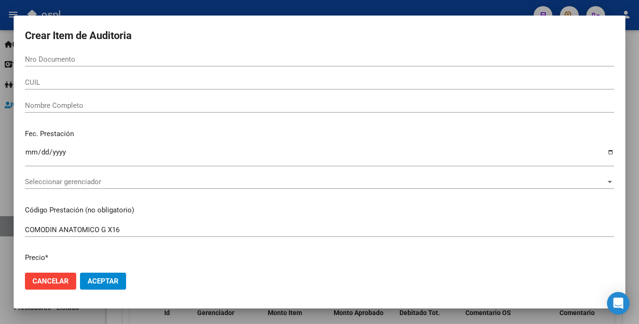
scroll to position [0, 0]
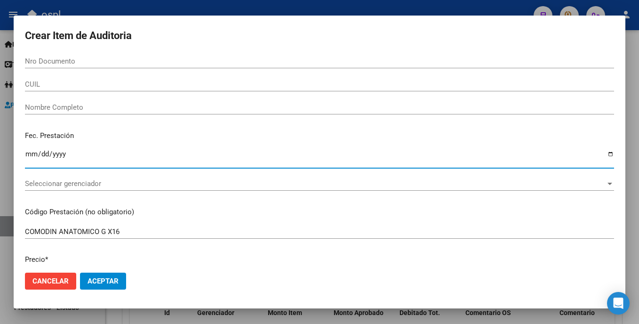
click at [31, 155] on input "Ingresar la fecha" at bounding box center [319, 157] width 589 height 15
type input "2024-11-16"
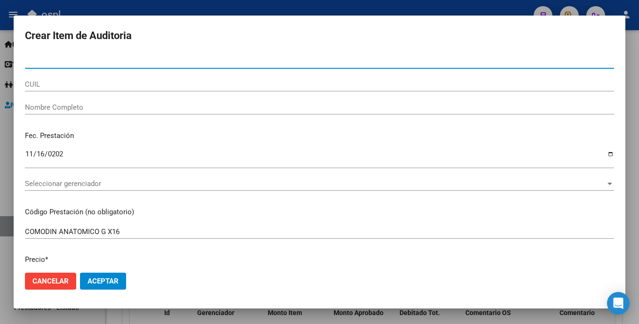
click at [70, 65] on input "Nro Documento" at bounding box center [319, 61] width 589 height 8
type input "56706209"
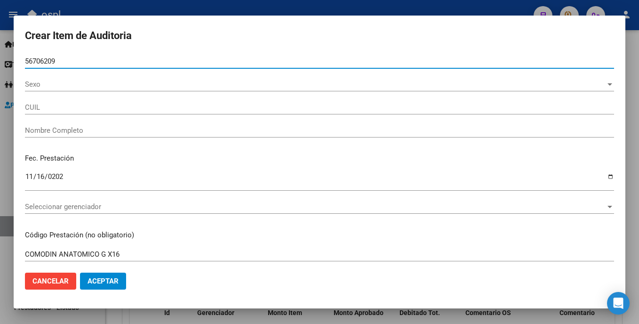
type input "20567062091"
type input "Gomez Velazquez Luca"
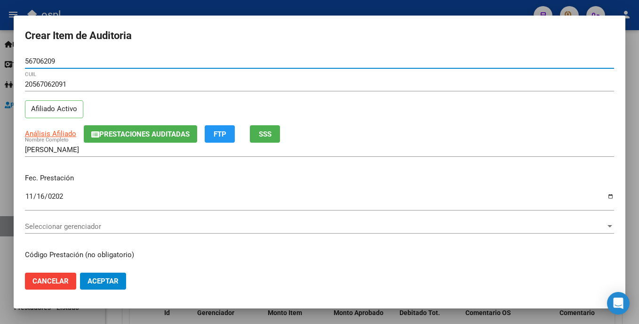
type input "56706209"
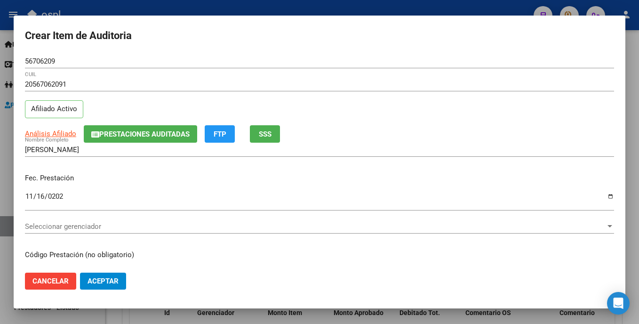
click at [216, 233] on div "Seleccionar gerenciador Seleccionar gerenciador" at bounding box center [319, 230] width 589 height 23
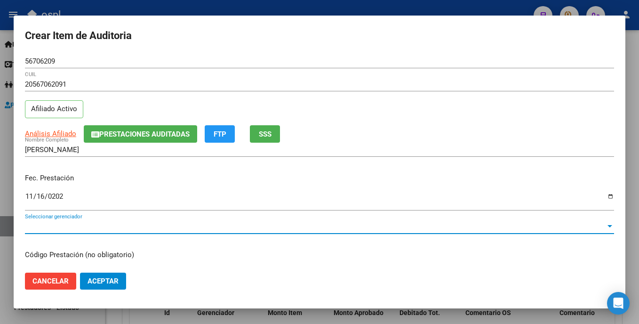
drag, startPoint x: 216, startPoint y: 233, endPoint x: 177, endPoint y: 228, distance: 39.4
click at [177, 228] on span "Seleccionar gerenciador" at bounding box center [315, 226] width 581 height 8
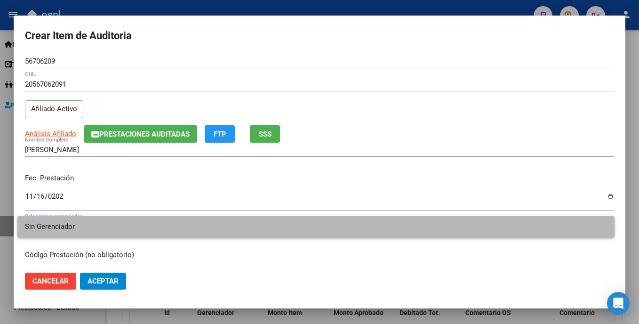
click at [144, 229] on span "Sin Gerenciador" at bounding box center [316, 226] width 582 height 21
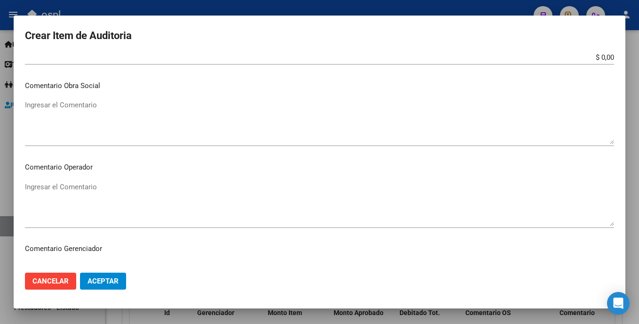
scroll to position [409, 0]
click at [245, 134] on textarea "Ingresar el Comentario" at bounding box center [319, 120] width 589 height 44
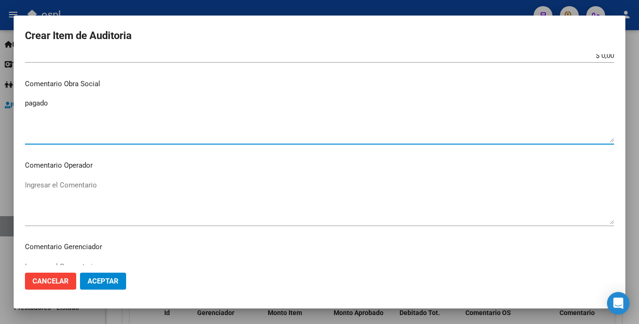
type textarea "pagado"
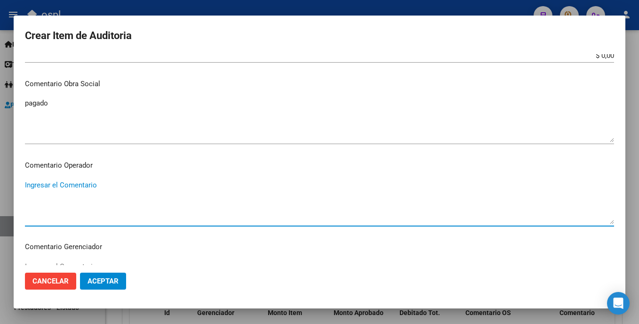
click at [191, 190] on textarea "Ingresar el Comentario" at bounding box center [319, 202] width 589 height 44
type textarea "p"
click at [40, 200] on textarea "PAÑALES OK_ORDEN MEDICA, PRESUPUESTO AUT," at bounding box center [319, 202] width 589 height 44
click at [38, 199] on textarea "PAÑALES OK_ORDEN MEDICA, PRESUPUESTO AUT," at bounding box center [319, 202] width 589 height 44
click at [229, 194] on textarea "PAÑALES OK_AUTORIZACION, ORDEN MEDICA, PRESUPUESTO AUT," at bounding box center [319, 202] width 589 height 44
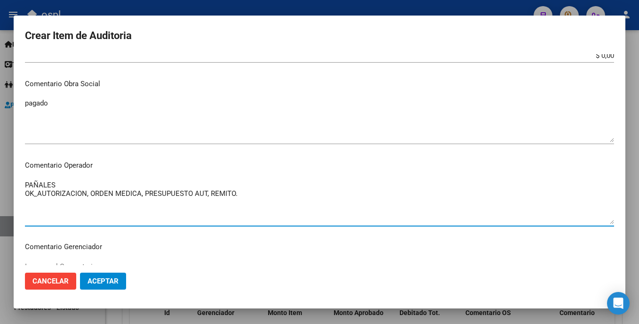
type textarea "PAÑALES OK_AUTORIZACION, ORDEN MEDICA, PRESUPUESTO AUT, REMITO."
click at [108, 175] on mat-dialog-content "56706209 Nro Documento 20567062091 CUIL Afiliado Activo Análisis Afiliado Prest…" at bounding box center [320, 159] width 612 height 210
drag, startPoint x: 249, startPoint y: 192, endPoint x: 20, endPoint y: 177, distance: 229.6
click at [20, 177] on mat-dialog-content "56706209 Nro Documento 20567062091 CUIL Afiliado Activo Análisis Afiliado Prest…" at bounding box center [320, 159] width 612 height 210
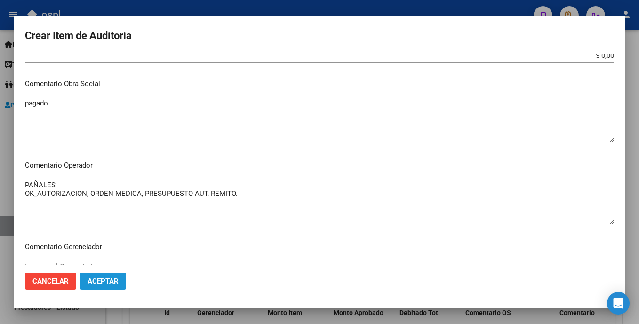
click at [106, 279] on span "Aceptar" at bounding box center [103, 281] width 31 height 8
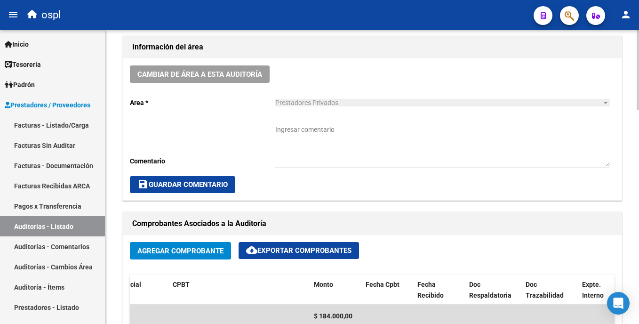
scroll to position [246, 0]
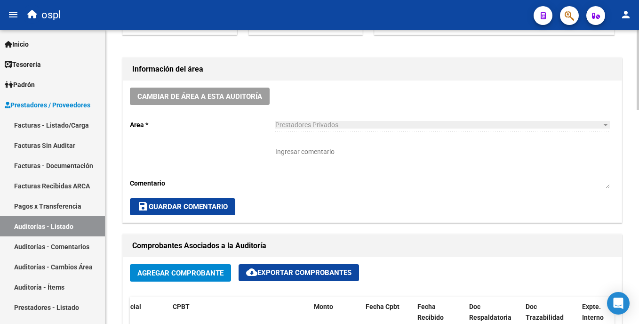
click at [638, 121] on div at bounding box center [638, 137] width 2 height 80
click at [306, 160] on textarea "Ingresar comentario" at bounding box center [442, 167] width 334 height 41
paste textarea "PAÑALES OK_AUTORIZACION, ORDEN MEDICA, PRESUPUESTO AUT, REMITO."
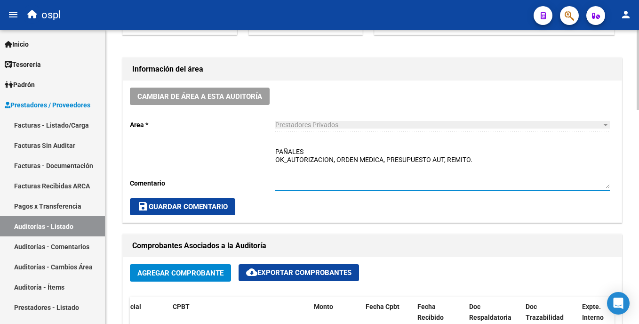
click at [306, 150] on textarea "PAÑALES OK_AUTORIZACION, ORDEN MEDICA, PRESUPUESTO AUT, REMITO." at bounding box center [442, 167] width 334 height 41
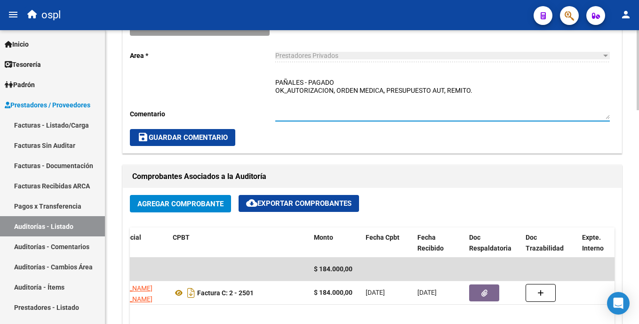
click at [638, 146] on html "menu ospl person Firma Express Inicio Calendario SSS Instructivos Contacto OS T…" at bounding box center [319, 162] width 639 height 324
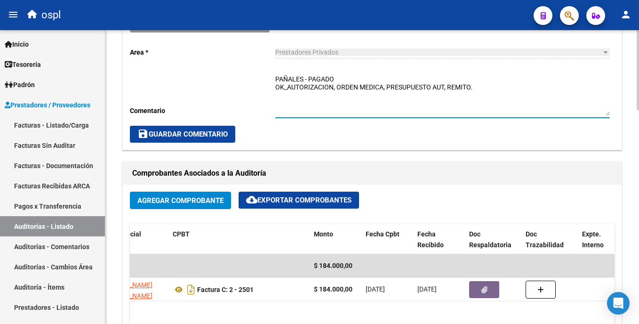
type textarea "PAÑALES - PAGADO OK_AUTORIZACION, ORDEN MEDICA, PRESUPUESTO AUT, REMITO."
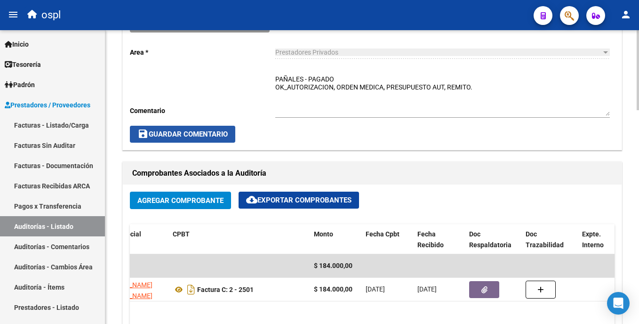
click at [175, 130] on span "save Guardar Comentario" at bounding box center [182, 134] width 90 height 8
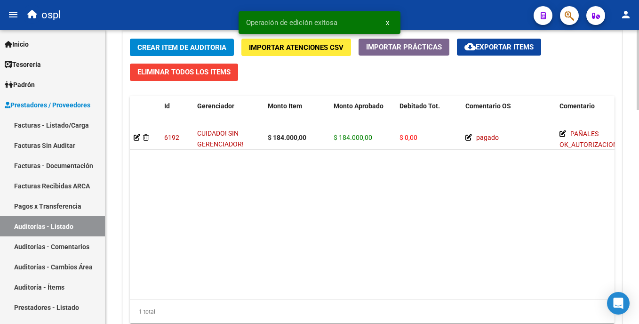
scroll to position [715, 0]
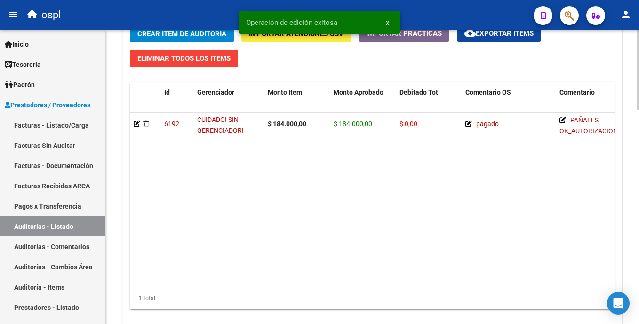
click at [638, 239] on html "menu ospl person Firma Express Inicio Calendario SSS Instructivos Contacto OS T…" at bounding box center [319, 162] width 639 height 324
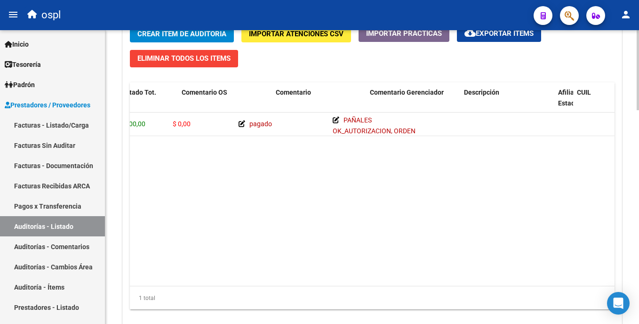
scroll to position [0, 113]
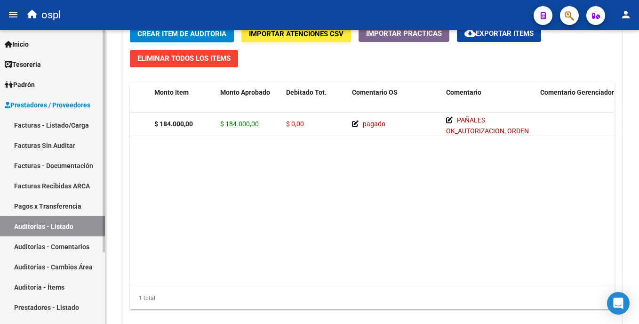
click at [72, 137] on link "Facturas Sin Auditar" at bounding box center [52, 145] width 105 height 20
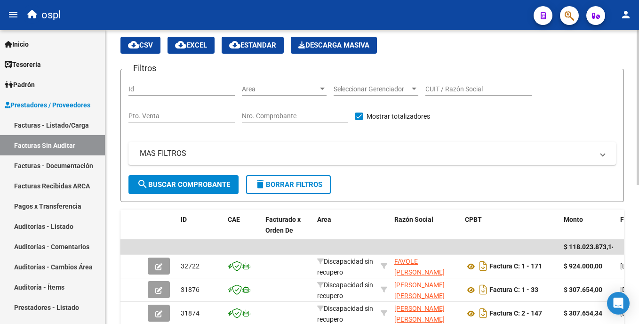
scroll to position [30, 0]
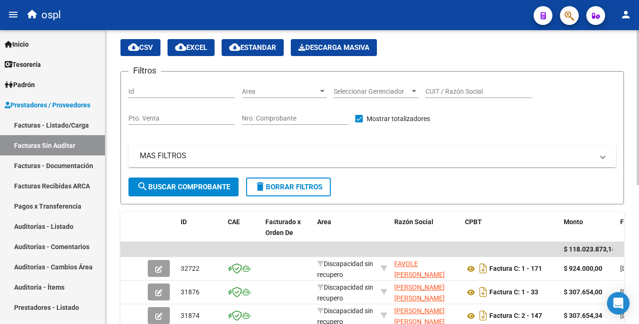
click at [638, 79] on html "menu ospl person Firma Express Inicio Calendario SSS Instructivos Contacto OS T…" at bounding box center [319, 162] width 639 height 324
click at [444, 88] on input "CUIT / Razón Social" at bounding box center [478, 92] width 106 height 8
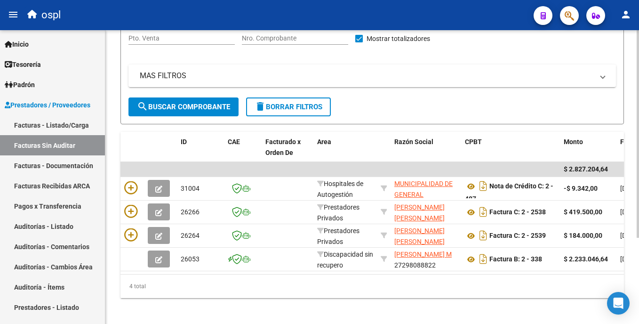
scroll to position [111, 0]
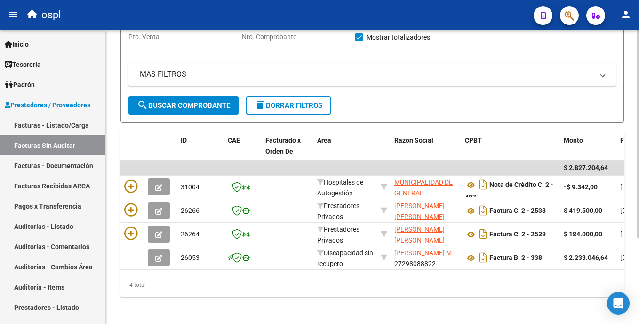
click at [638, 130] on html "menu ospl person Firma Express Inicio Calendario SSS Instructivos Contacto OS T…" at bounding box center [319, 162] width 639 height 324
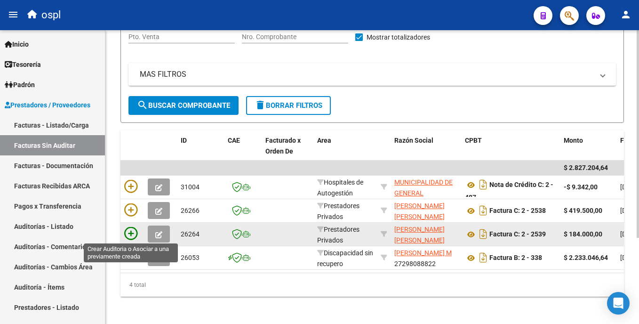
type input "RODRIG"
click at [130, 232] on icon at bounding box center [130, 233] width 13 height 13
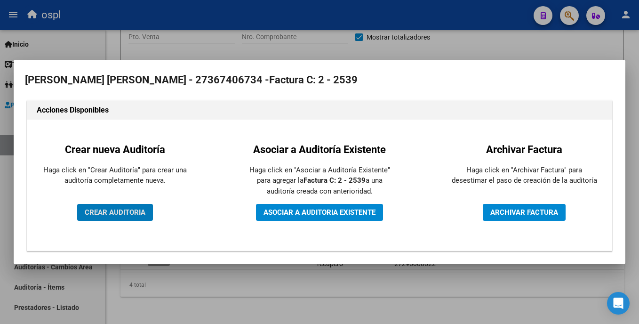
click at [139, 200] on div "Crear nueva Auditoría Haga click en "Crear Auditoría" para crear una auditoría …" at bounding box center [114, 185] width 161 height 117
click at [139, 207] on button "CREAR AUDITORIA" at bounding box center [115, 212] width 76 height 17
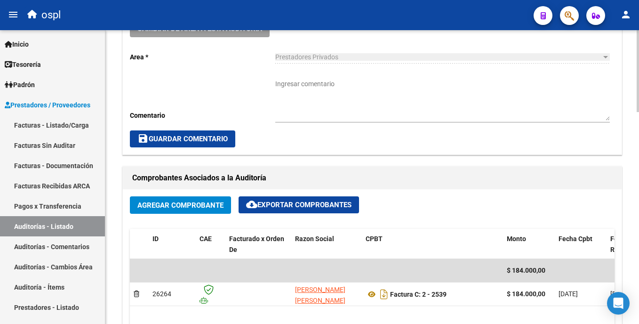
scroll to position [310, 0]
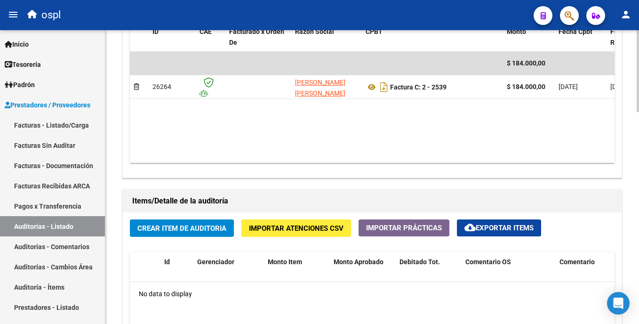
click at [638, 243] on html "menu ospl person Firma Express Inicio Calendario SSS Instructivos Contacto OS T…" at bounding box center [319, 162] width 639 height 324
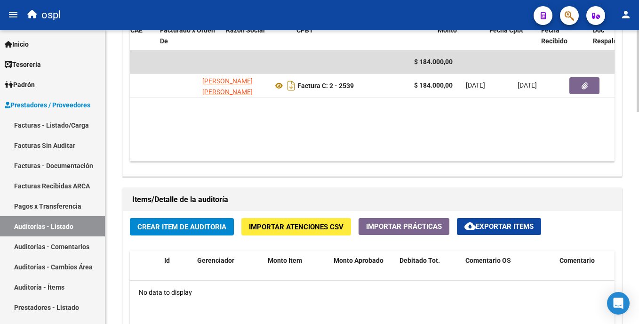
scroll to position [0, 127]
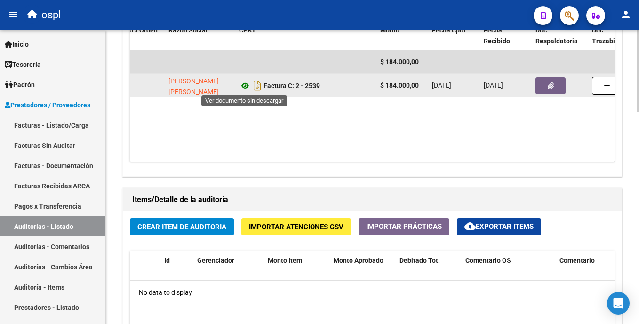
click at [243, 85] on icon at bounding box center [245, 85] width 12 height 11
click at [543, 82] on button "button" at bounding box center [550, 85] width 30 height 17
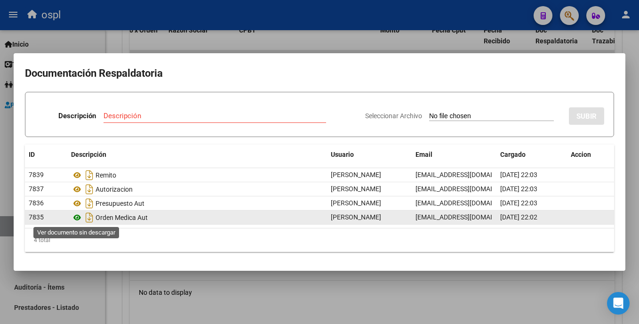
click at [78, 215] on icon at bounding box center [77, 217] width 12 height 11
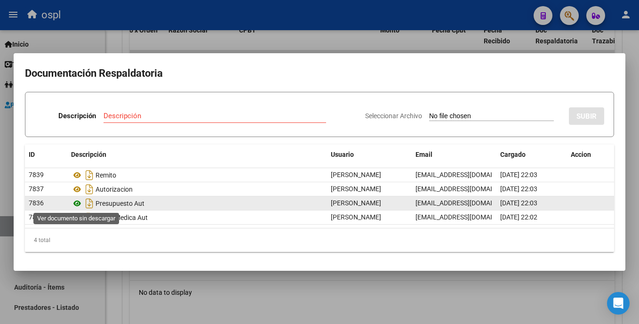
click at [74, 200] on icon at bounding box center [77, 203] width 12 height 11
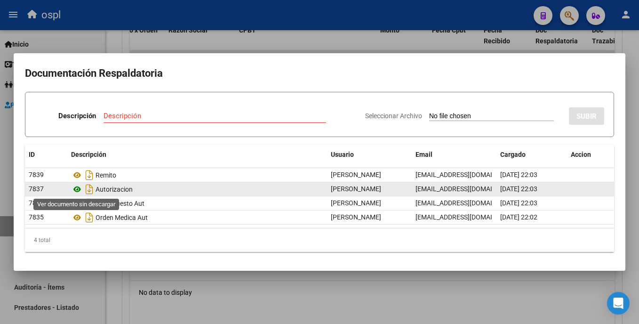
click at [76, 187] on icon at bounding box center [77, 188] width 12 height 11
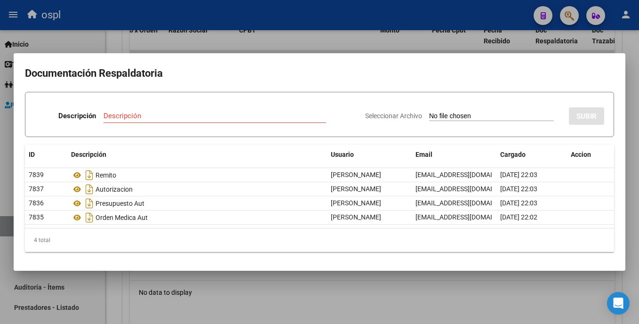
click at [389, 21] on div at bounding box center [319, 162] width 639 height 324
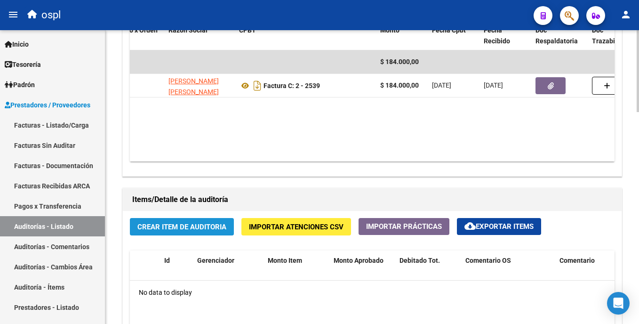
click at [203, 226] on span "Crear Item de Auditoria" at bounding box center [181, 227] width 89 height 8
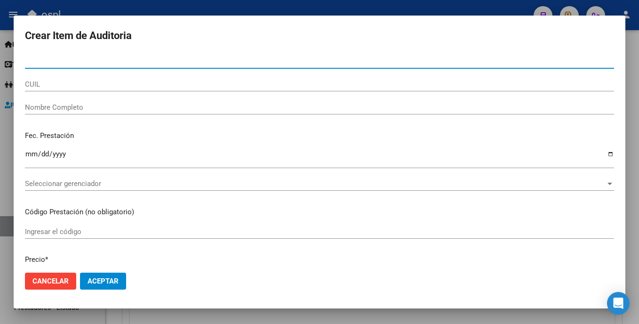
click at [66, 274] on button "Cancelar" at bounding box center [50, 280] width 51 height 17
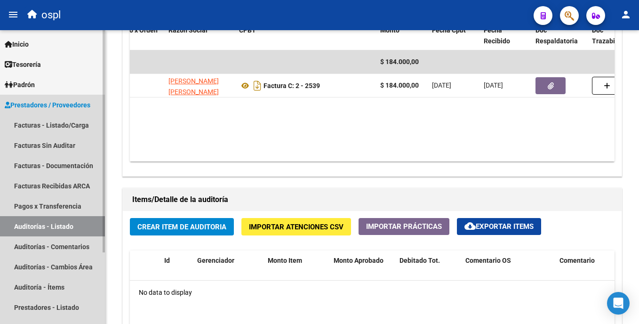
click at [84, 226] on link "Auditorías - Listado" at bounding box center [52, 226] width 105 height 20
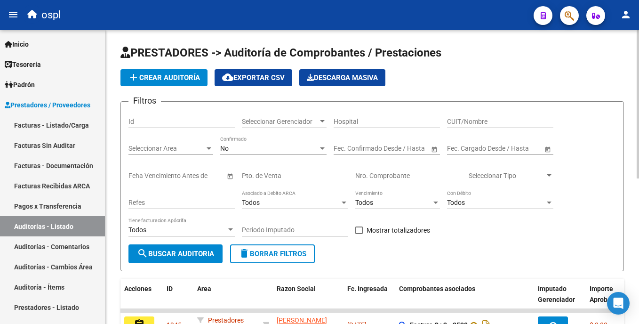
click at [638, 119] on html "menu ospl person Firma Express Inicio Calendario SSS Instructivos Contacto OS T…" at bounding box center [319, 162] width 639 height 324
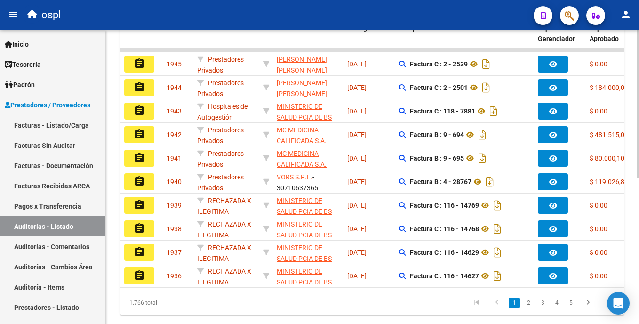
scroll to position [263, 0]
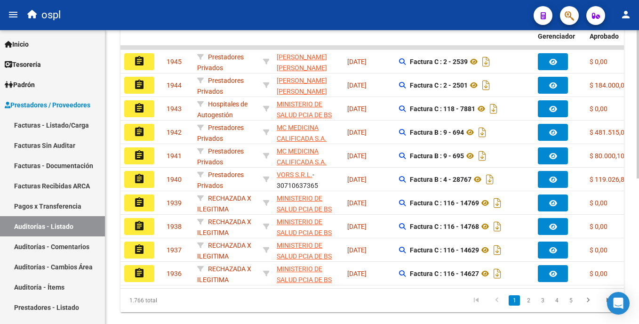
click at [638, 268] on html "menu ospl person Firma Express Inicio Calendario SSS Instructivos Contacto OS T…" at bounding box center [319, 162] width 639 height 324
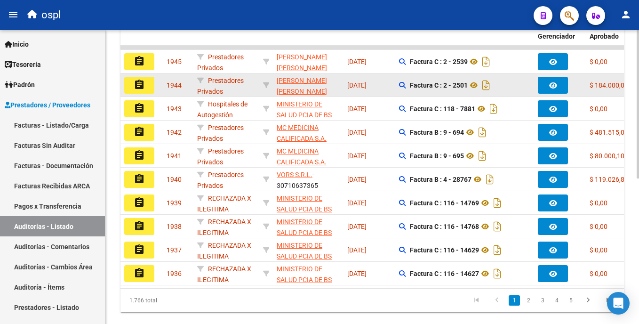
click at [146, 87] on button "assignment" at bounding box center [139, 85] width 30 height 17
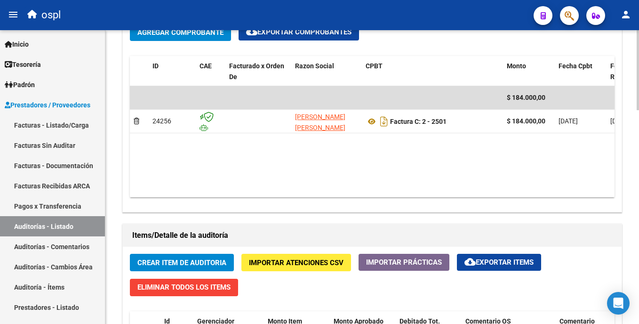
scroll to position [488, 0]
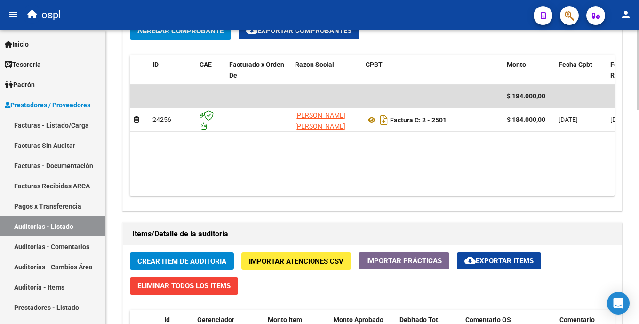
click at [638, 206] on html "menu ospl person Firma Express Inicio Calendario SSS Instructivos Contacto OS T…" at bounding box center [319, 162] width 639 height 324
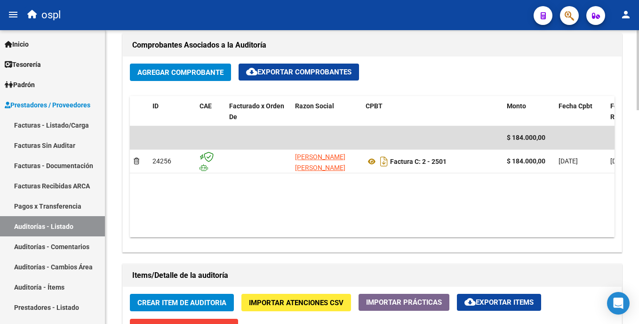
scroll to position [405, 0]
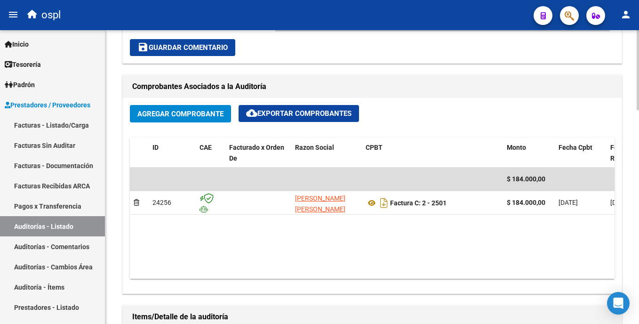
click at [638, 176] on html "menu ospl person Firma Express Inicio Calendario SSS Instructivos Contacto OS T…" at bounding box center [319, 162] width 639 height 324
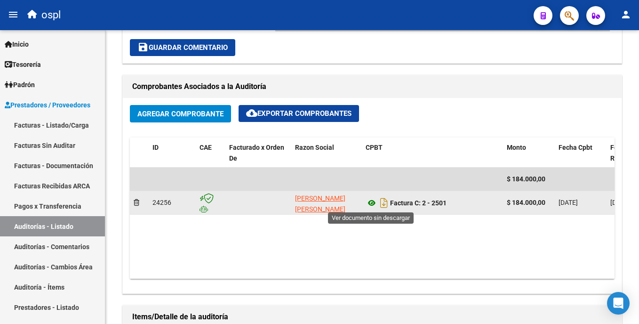
click at [373, 201] on icon at bounding box center [372, 202] width 12 height 11
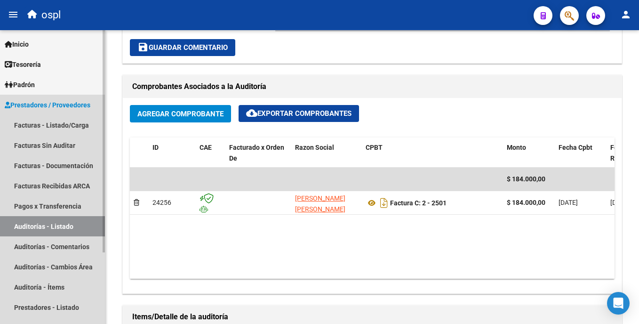
click at [54, 221] on link "Auditorías - Listado" at bounding box center [52, 226] width 105 height 20
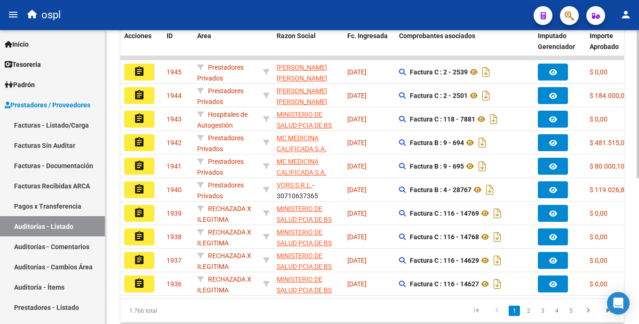
scroll to position [251, 0]
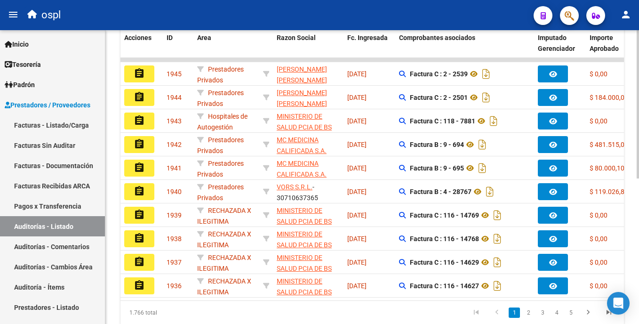
click at [638, 190] on div at bounding box center [638, 234] width 2 height 148
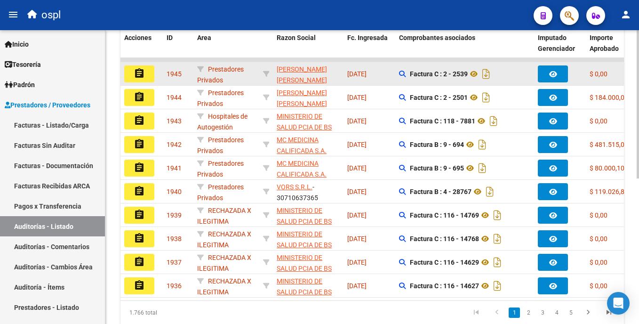
click at [150, 76] on button "assignment" at bounding box center [139, 73] width 30 height 17
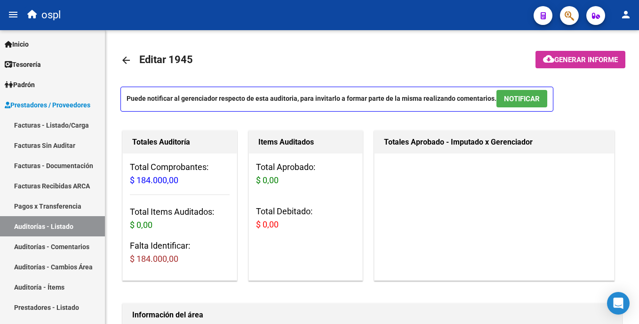
drag, startPoint x: 636, startPoint y: 72, endPoint x: 640, endPoint y: 143, distance: 72.1
click at [638, 143] on html "menu ospl person Firma Express Inicio Calendario SSS Instructivos Contacto OS T…" at bounding box center [319, 162] width 639 height 324
drag, startPoint x: 638, startPoint y: 143, endPoint x: 593, endPoint y: 158, distance: 47.3
click at [589, 194] on div "Totales Aprobado - Imputado x Gerenciador" at bounding box center [494, 205] width 240 height 150
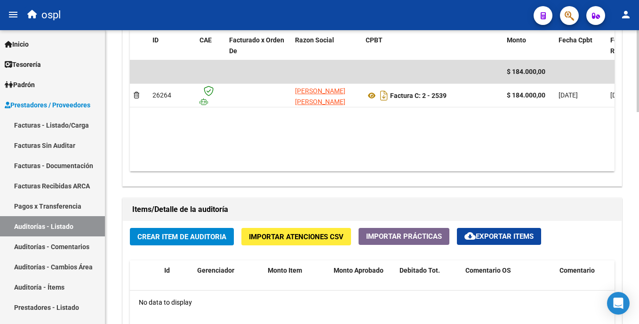
scroll to position [490, 0]
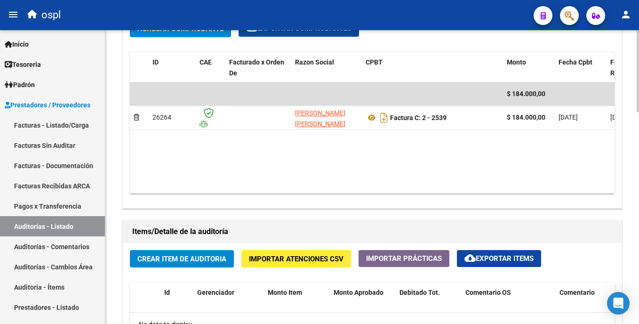
click at [638, 184] on html "menu ospl person Firma Express Inicio Calendario SSS Instructivos Contacto OS T…" at bounding box center [319, 162] width 639 height 324
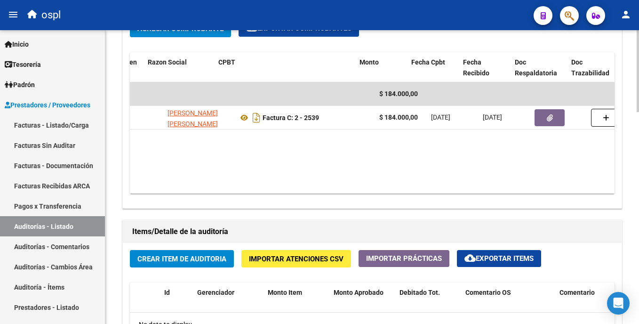
scroll to position [0, 147]
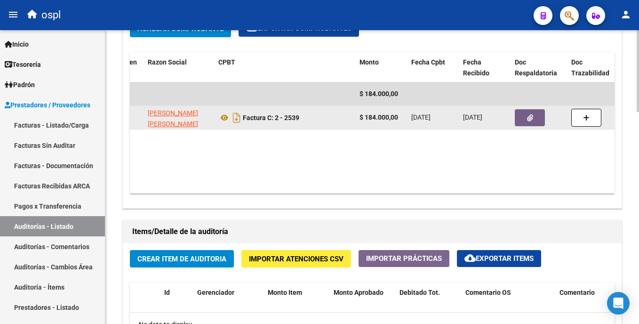
click at [540, 119] on button "button" at bounding box center [530, 117] width 30 height 17
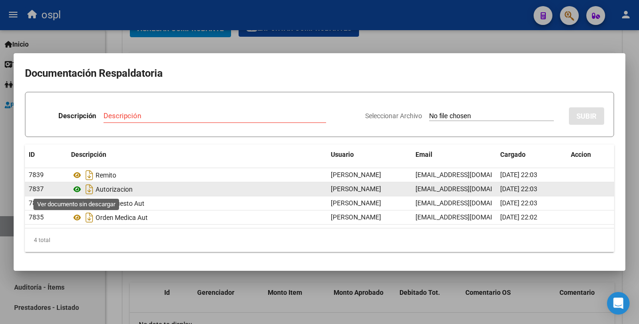
click at [78, 188] on icon at bounding box center [77, 188] width 12 height 11
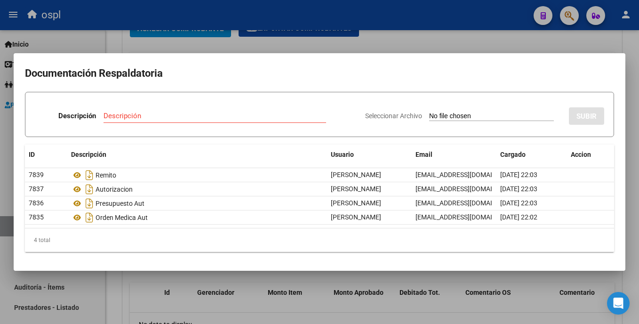
click at [481, 36] on div at bounding box center [319, 162] width 639 height 324
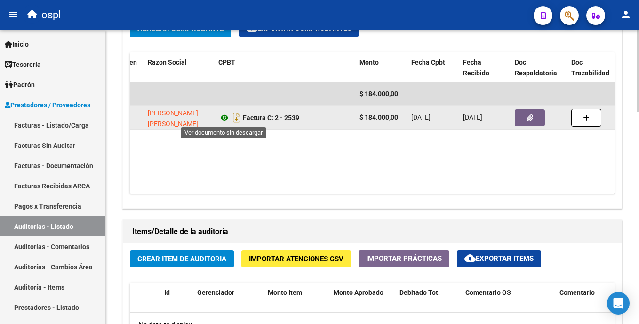
click at [224, 116] on icon at bounding box center [224, 117] width 12 height 11
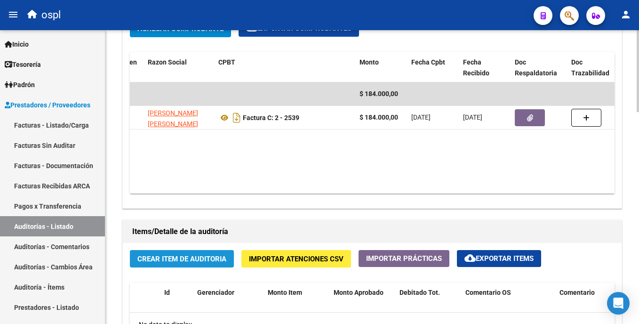
click at [207, 256] on span "Crear Item de Auditoria" at bounding box center [181, 259] width 89 height 8
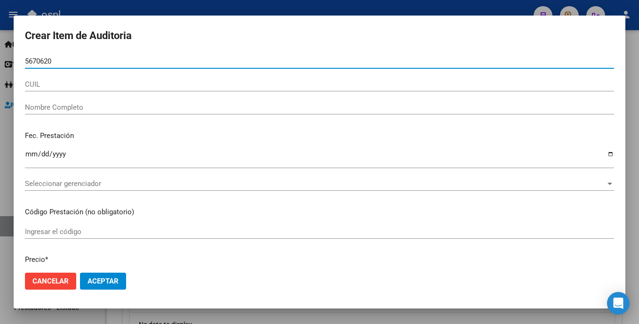
type input "56706209"
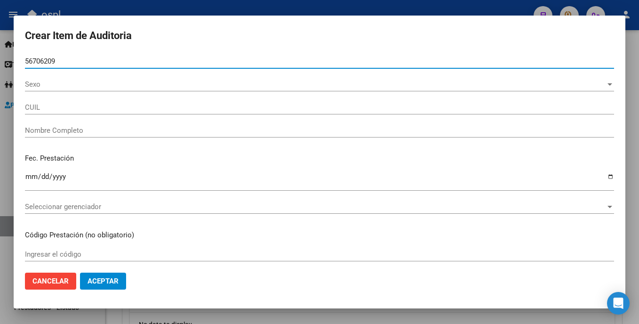
type input "20567062091"
type input "Gomez Velazquez Luca"
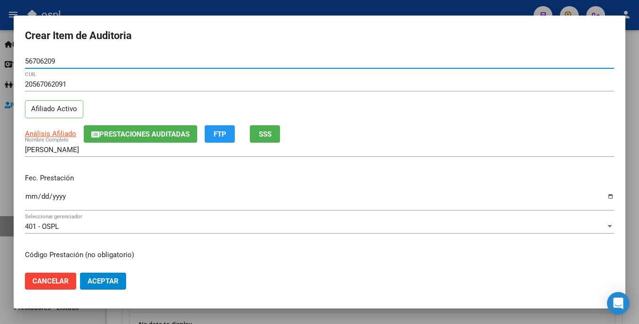
type input "56706209"
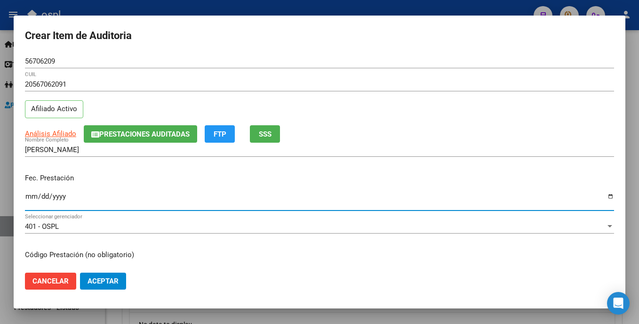
click at [28, 196] on input "Ingresar la fecha" at bounding box center [319, 199] width 589 height 15
type input "2025-02-01"
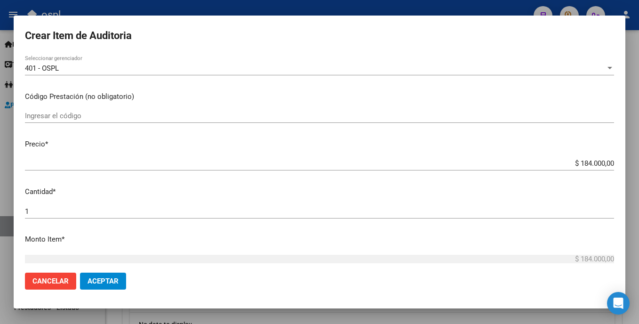
scroll to position [164, 0]
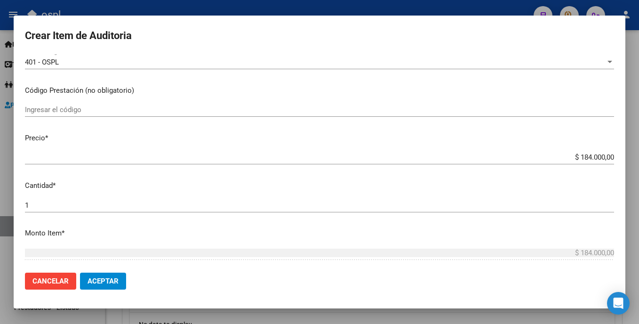
click at [178, 116] on div "Ingresar el código" at bounding box center [319, 110] width 589 height 14
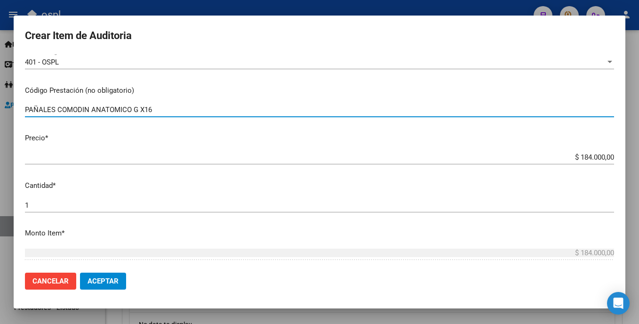
type input "PAÑALES COMODIN ANATOMICO G X16"
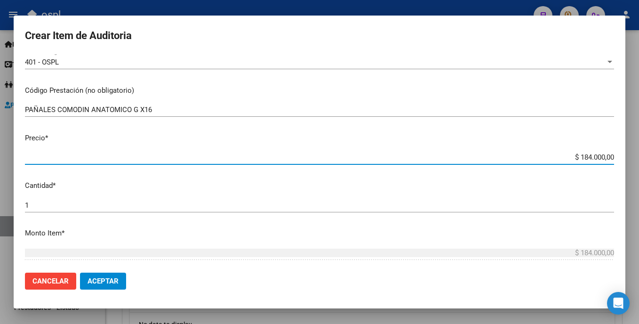
drag, startPoint x: 562, startPoint y: 159, endPoint x: 635, endPoint y: 168, distance: 73.9
click at [635, 168] on div "Crear Item de Auditoria 56706209 Nro Documento 20567062091 CUIL Afiliado Activo…" at bounding box center [319, 162] width 639 height 324
type input "$ 0,01"
type input "$ 0,11"
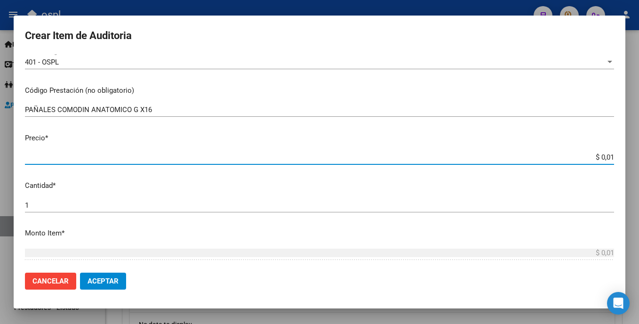
type input "$ 0,11"
type input "$ 1,15"
type input "$ 11,50"
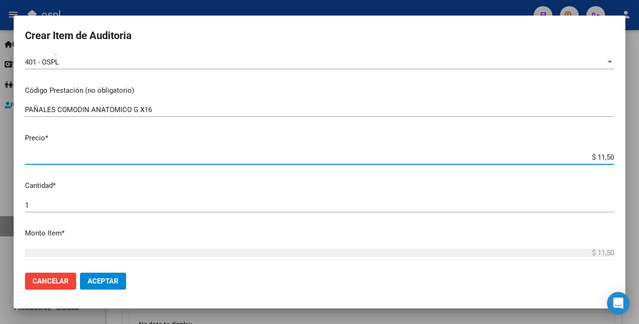
type input "$ 115,00"
type input "$ 1.150,00"
type input "$ 11.500,00"
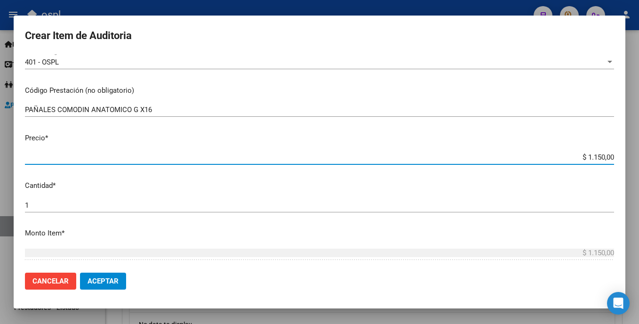
type input "$ 11.500,00"
type input "$ 115.000,00"
type input "$ 11.500,00"
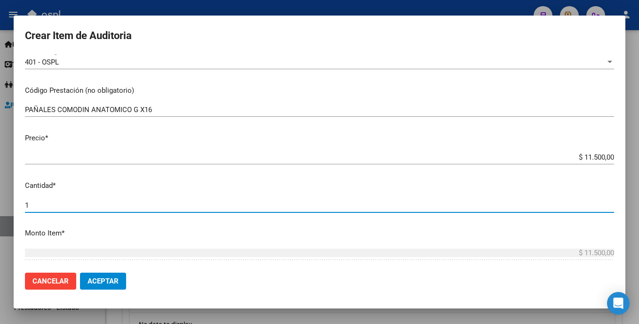
click at [32, 202] on input "1" at bounding box center [319, 205] width 589 height 8
type input "16"
type input "$ 184.000,00"
type input "16"
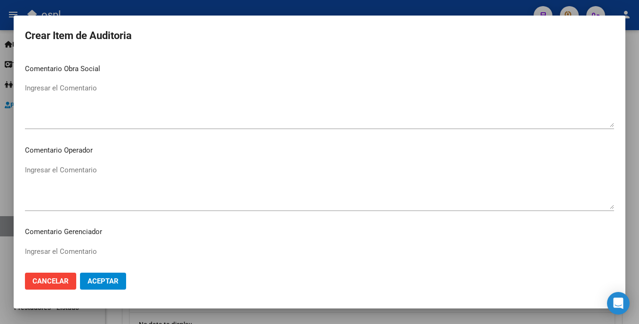
scroll to position [426, 0]
click at [188, 107] on textarea "Ingresar el Comentario" at bounding box center [319, 103] width 589 height 44
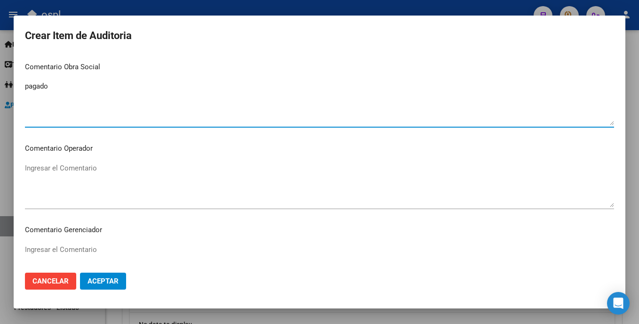
type textarea "pagado"
click at [88, 194] on textarea "Ingresar el Comentario" at bounding box center [319, 185] width 589 height 44
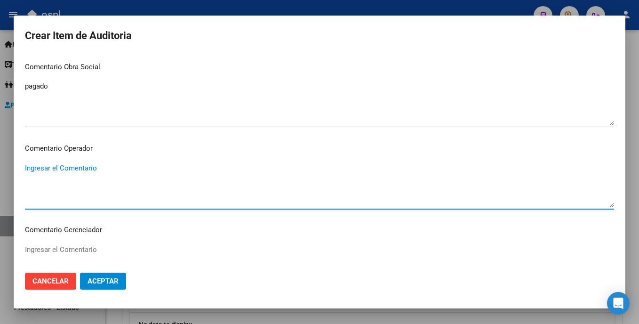
paste textarea "PAÑALES OK_AUTORIZACION, ORDEN MEDICA, PRESUPUESTO AUT, REMITO."
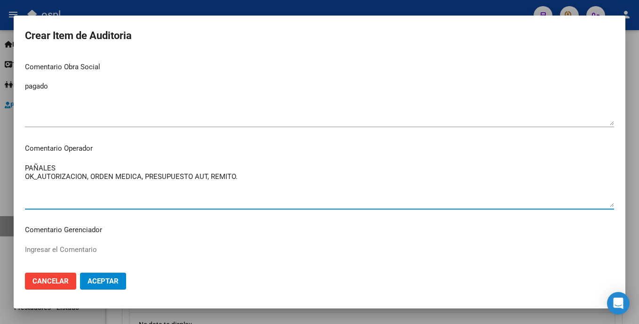
type textarea "PAÑALES OK_AUTORIZACION, ORDEN MEDICA, PRESUPUESTO AUT, REMITO."
click at [110, 282] on span "Aceptar" at bounding box center [103, 281] width 31 height 8
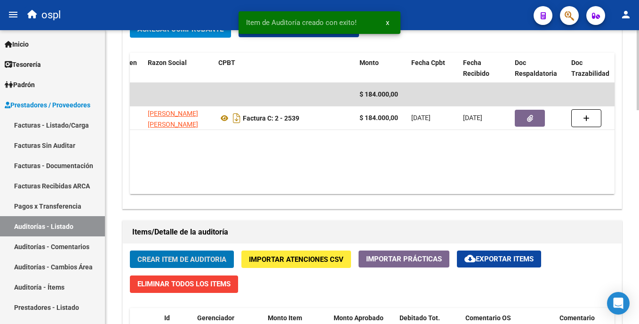
scroll to position [490, 0]
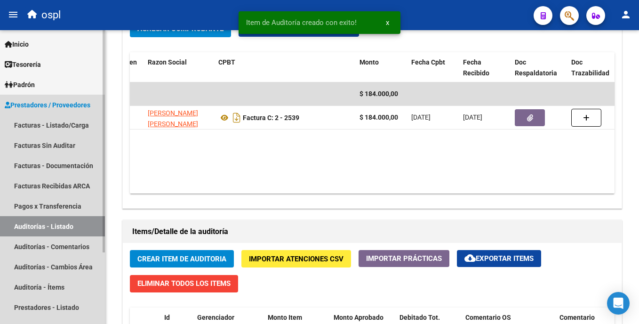
click at [78, 231] on link "Auditorías - Listado" at bounding box center [52, 226] width 105 height 20
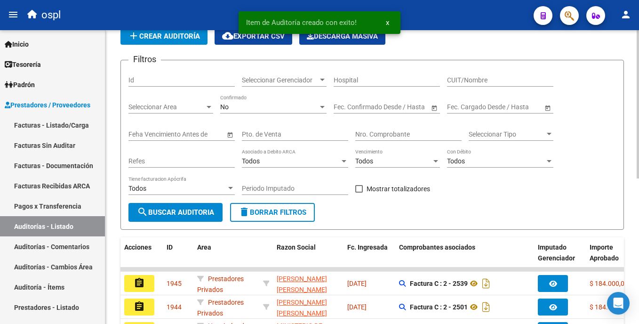
scroll to position [289, 0]
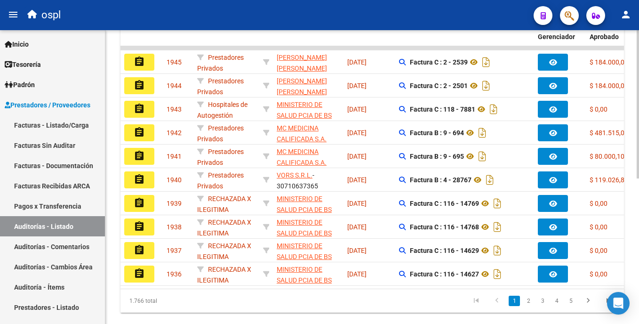
click at [638, 190] on html "menu ospl person Firma Express Inicio Calendario SSS Instructivos Contacto OS T…" at bounding box center [319, 162] width 639 height 324
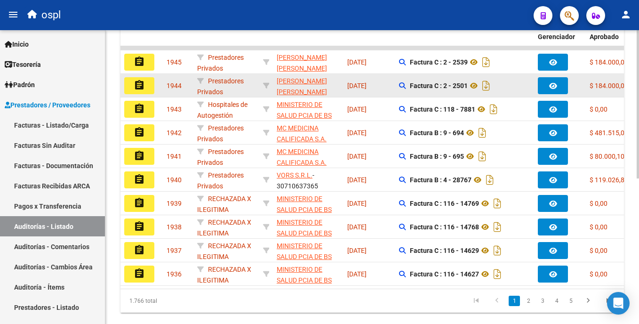
scroll to position [262, 0]
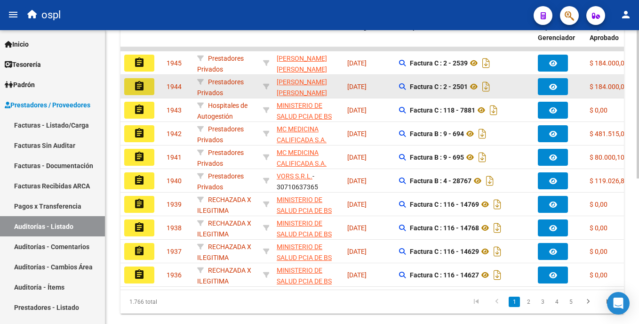
click at [148, 91] on button "assignment" at bounding box center [139, 86] width 30 height 17
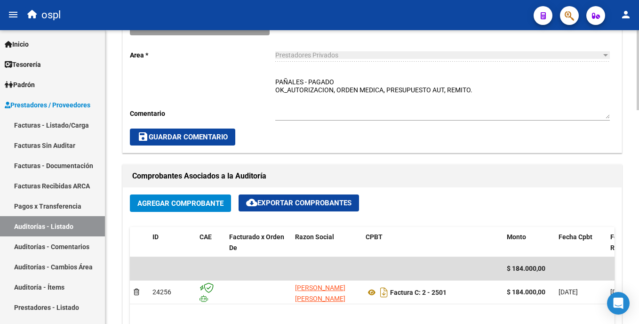
scroll to position [296, 0]
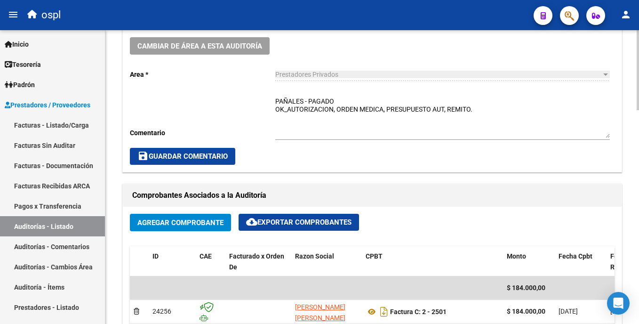
click at [638, 175] on html "menu ospl person Firma Express Inicio Calendario SSS Instructivos Contacto OS T…" at bounding box center [319, 162] width 639 height 324
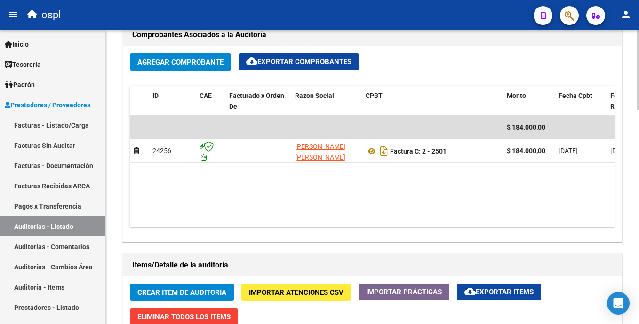
scroll to position [463, 0]
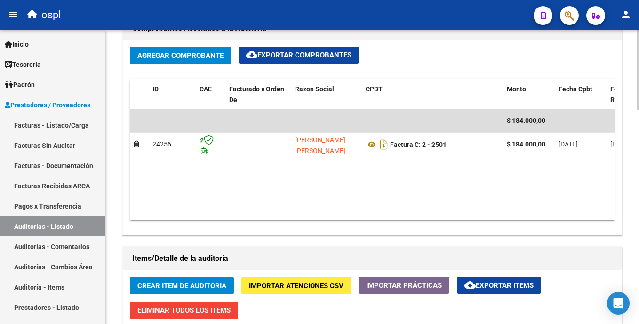
click at [638, 204] on html "menu ospl person Firma Express Inicio Calendario SSS Instructivos Contacto OS T…" at bounding box center [319, 162] width 639 height 324
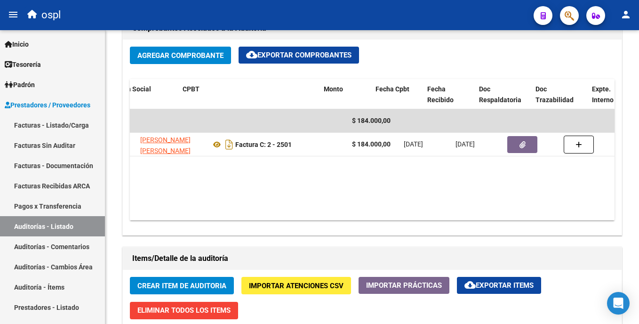
scroll to position [0, 194]
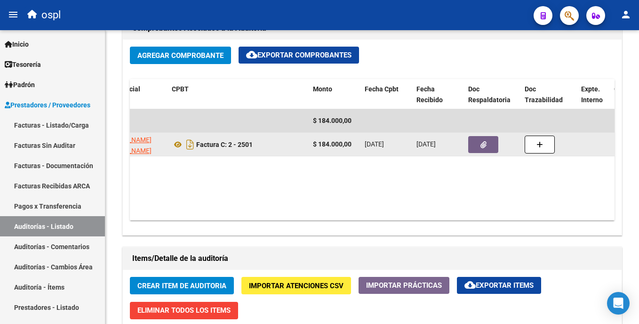
click at [471, 146] on button "button" at bounding box center [483, 144] width 30 height 17
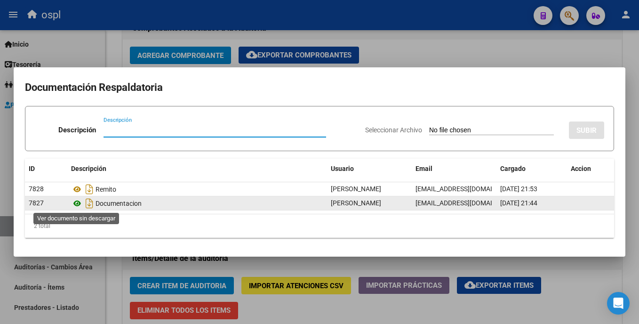
click at [79, 204] on icon at bounding box center [77, 203] width 12 height 11
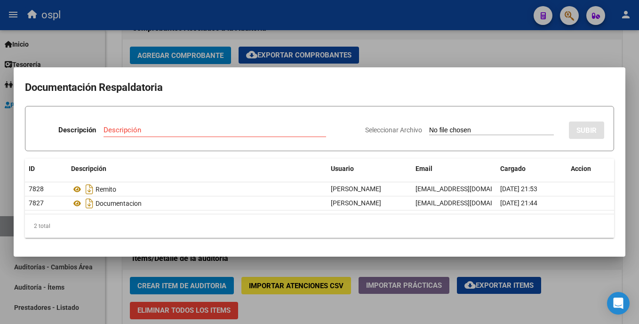
click at [395, 48] on div at bounding box center [319, 162] width 639 height 324
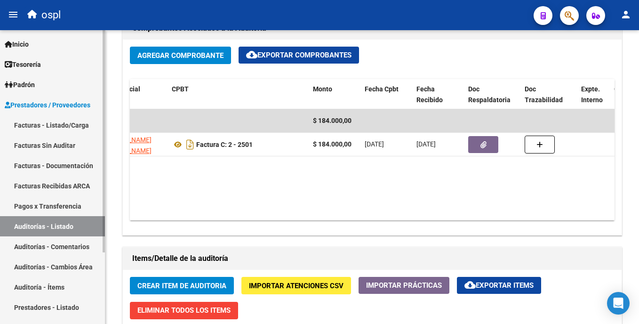
click at [79, 219] on link "Auditorías - Listado" at bounding box center [52, 226] width 105 height 20
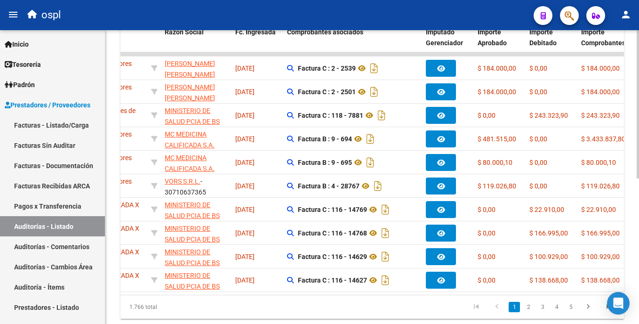
scroll to position [249, 0]
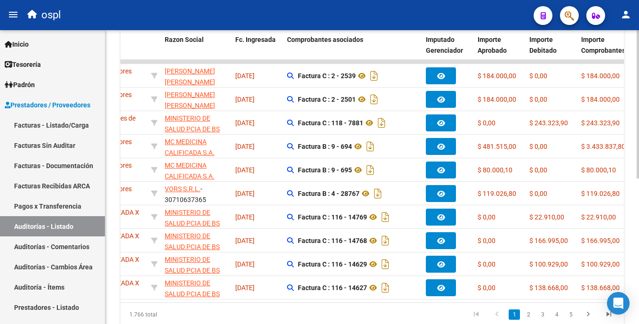
click at [638, 216] on div at bounding box center [638, 233] width 2 height 148
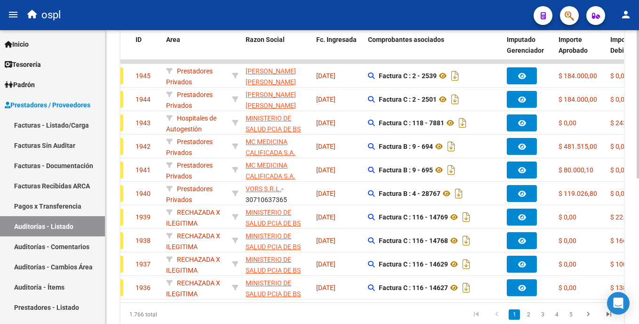
scroll to position [0, 0]
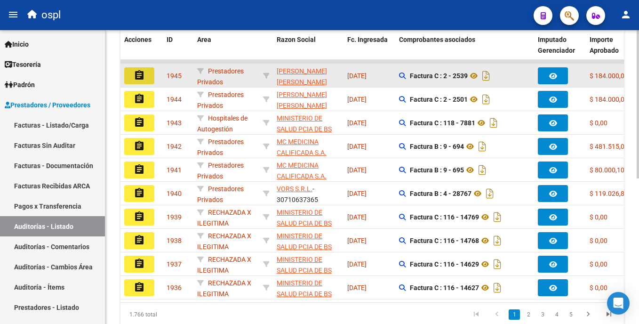
click at [142, 80] on mat-icon "assignment" at bounding box center [139, 75] width 11 height 11
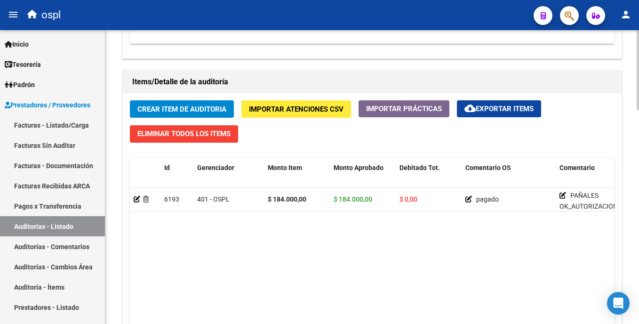
scroll to position [652, 0]
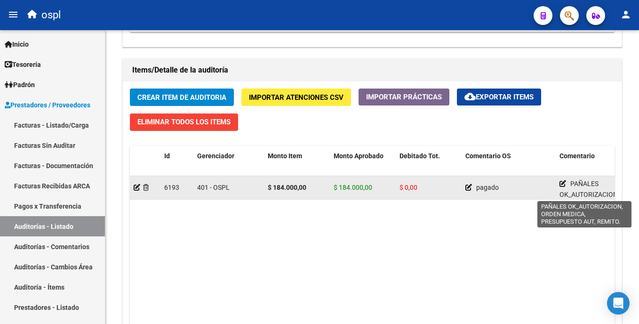
click at [561, 183] on icon at bounding box center [562, 183] width 7 height 7
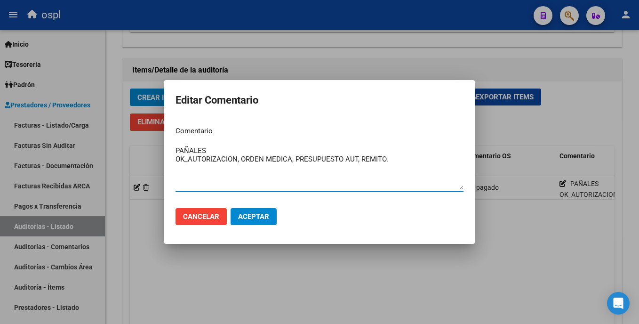
click at [441, 274] on div at bounding box center [319, 162] width 639 height 324
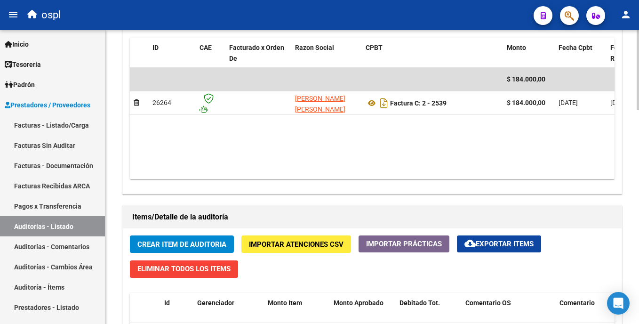
scroll to position [322, 0]
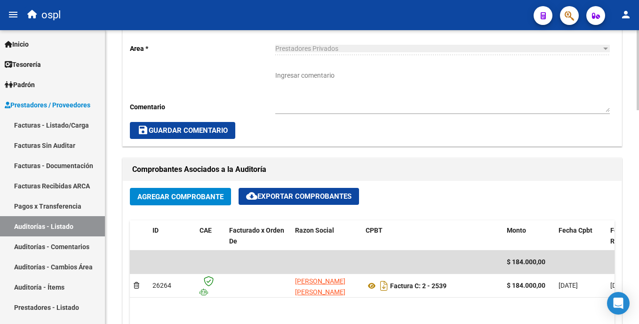
click at [638, 168] on html "menu ospl person Firma Express Inicio Calendario SSS Instructivos Contacto OS T…" at bounding box center [319, 162] width 639 height 324
click at [360, 91] on textarea "Ingresar comentario" at bounding box center [442, 91] width 334 height 41
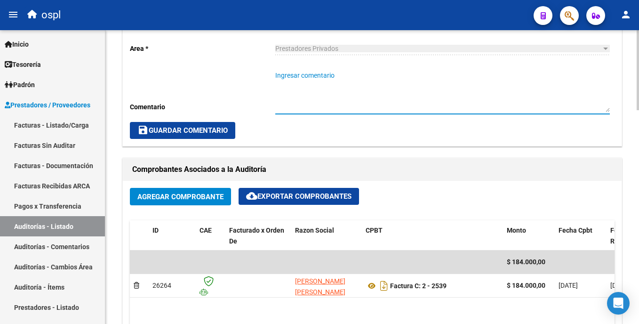
paste textarea "PAÑALES OK_AUTORIZACION, ORDEN MEDICA, PRESUPUESTO AUT, REMITO."
click at [314, 76] on textarea "PAÑALES OK_AUTORIZACION, ORDEN MEDICA, PRESUPUESTO AUT, REMITO." at bounding box center [442, 91] width 334 height 41
type textarea "PAÑALES- PAGADO OK_AUTORIZACION, ORDEN MEDICA, PRESUPUESTO AUT, REMITO."
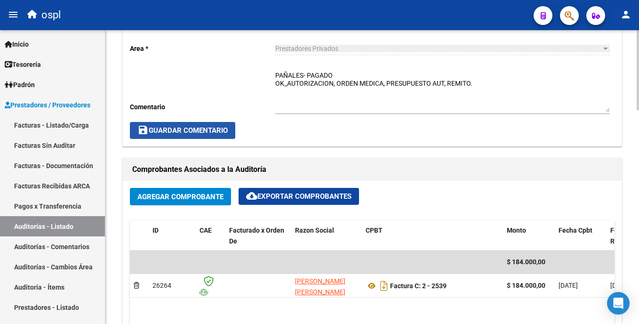
click at [223, 133] on span "save Guardar Comentario" at bounding box center [182, 130] width 90 height 8
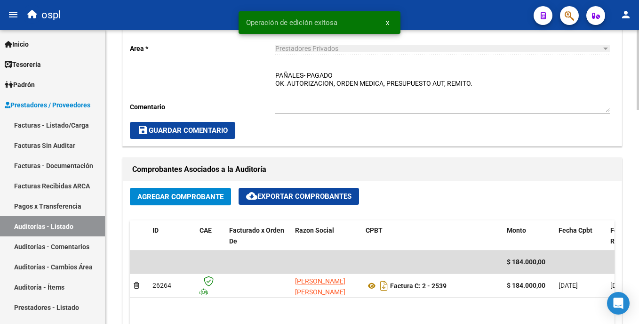
click at [221, 131] on span "save Guardar Comentario" at bounding box center [182, 130] width 90 height 8
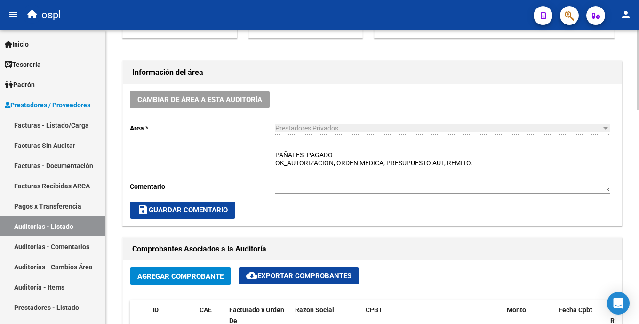
scroll to position [236, 0]
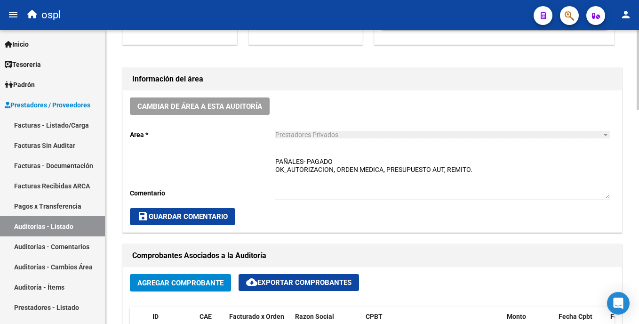
click at [638, 128] on html "menu ospl person Firma Express Inicio Calendario SSS Instructivos Contacto OS T…" at bounding box center [319, 162] width 639 height 324
click at [189, 215] on span "save Guardar Comentario" at bounding box center [182, 216] width 90 height 8
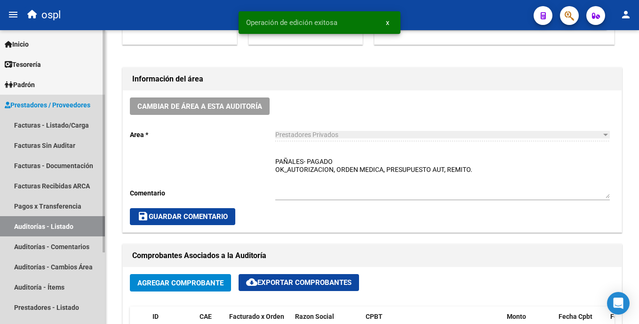
click at [50, 220] on link "Auditorías - Listado" at bounding box center [52, 226] width 105 height 20
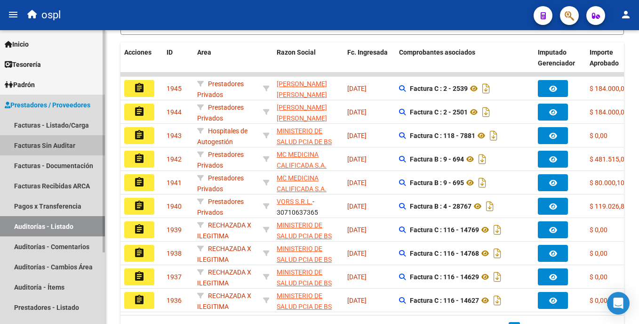
click at [72, 143] on link "Facturas Sin Auditar" at bounding box center [52, 145] width 105 height 20
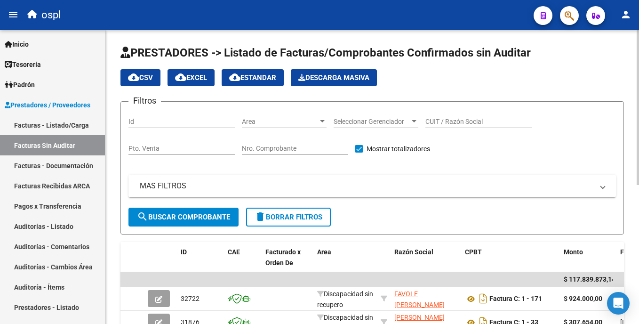
click at [638, 126] on html "menu ospl person Firma Express Inicio Calendario SSS Instructivos Contacto OS T…" at bounding box center [319, 162] width 639 height 324
click at [456, 120] on input "CUIT / Razón Social" at bounding box center [478, 122] width 106 height 8
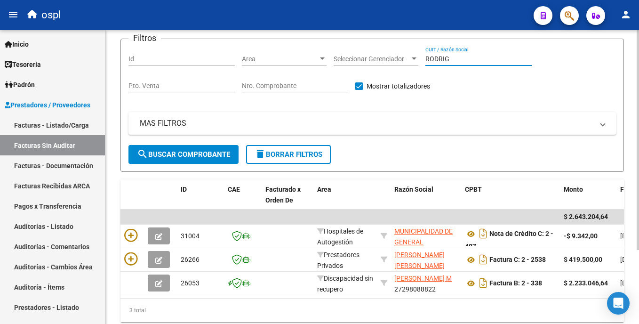
scroll to position [98, 0]
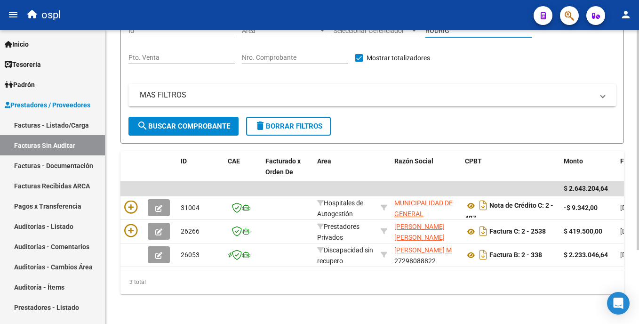
click at [638, 189] on html "menu ospl person Firma Express Inicio Calendario SSS Instructivos Contacto OS T…" at bounding box center [319, 162] width 639 height 324
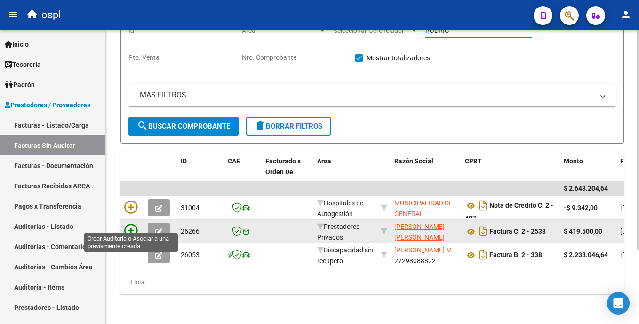
type input "RODRIG"
click at [125, 224] on icon at bounding box center [130, 230] width 13 height 13
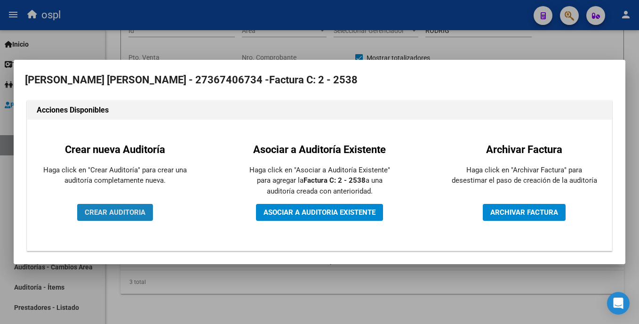
click at [125, 213] on span "CREAR AUDITORIA" at bounding box center [115, 212] width 61 height 8
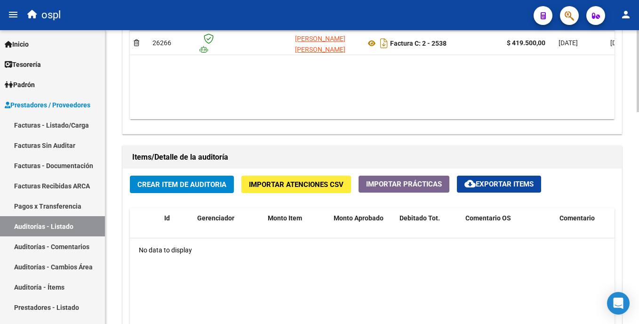
scroll to position [582, 0]
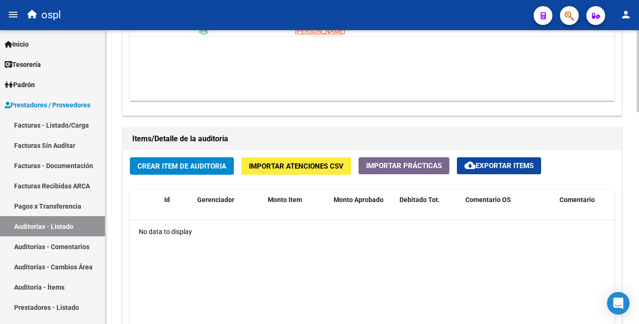
click at [638, 233] on html "menu ospl person Firma Express Inicio Calendario SSS Instructivos Contacto OS T…" at bounding box center [319, 162] width 639 height 324
click at [638, 149] on html "menu ospl person Firma Express Inicio Calendario SSS Instructivos Contacto OS T…" at bounding box center [319, 162] width 639 height 324
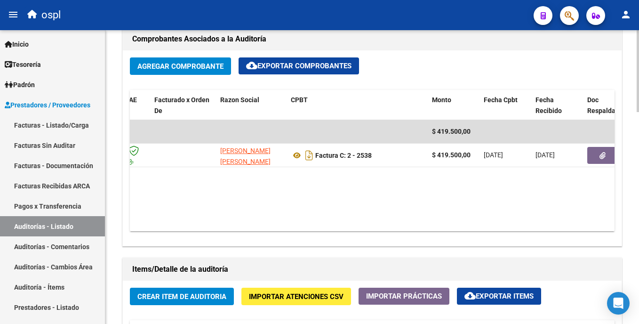
scroll to position [479, 0]
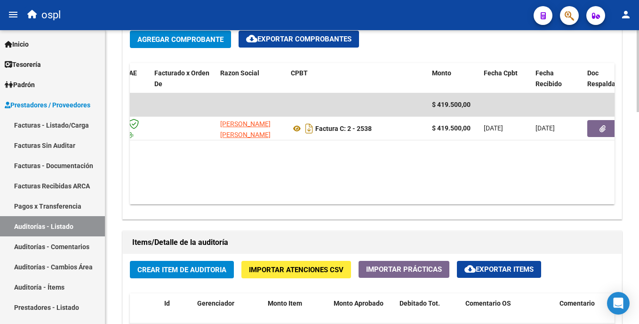
click at [638, 214] on html "menu ospl person Firma Express Inicio Calendario SSS Instructivos Contacto OS T…" at bounding box center [319, 162] width 639 height 324
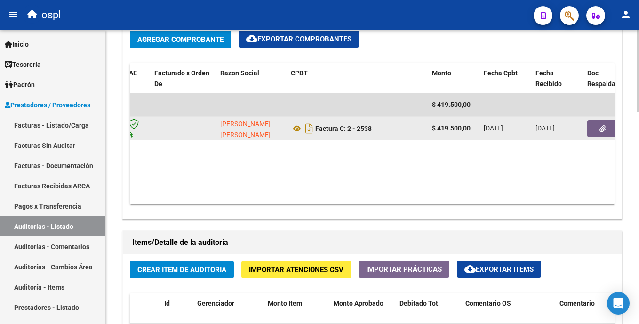
click at [593, 127] on button "button" at bounding box center [602, 128] width 30 height 17
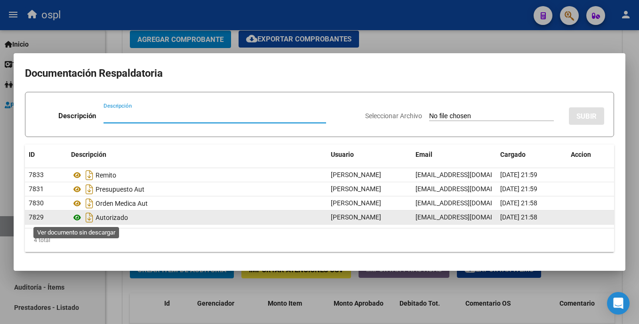
click at [77, 218] on icon at bounding box center [77, 217] width 12 height 11
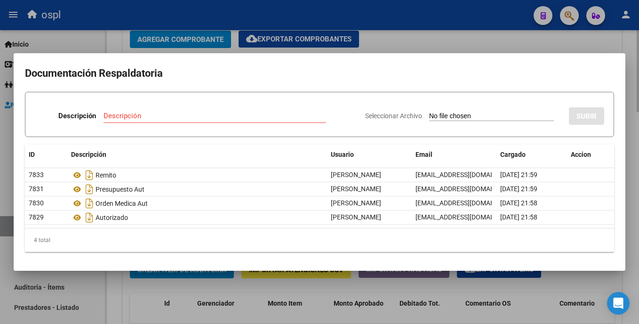
click at [396, 35] on div at bounding box center [319, 162] width 639 height 324
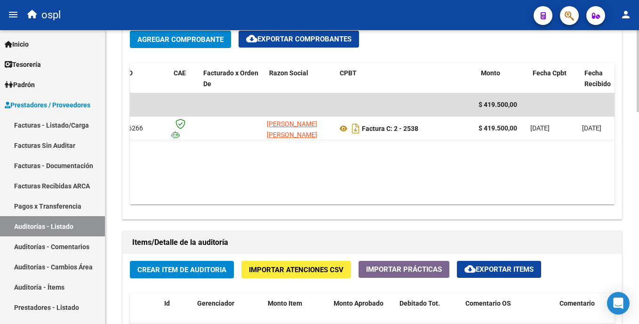
scroll to position [0, 23]
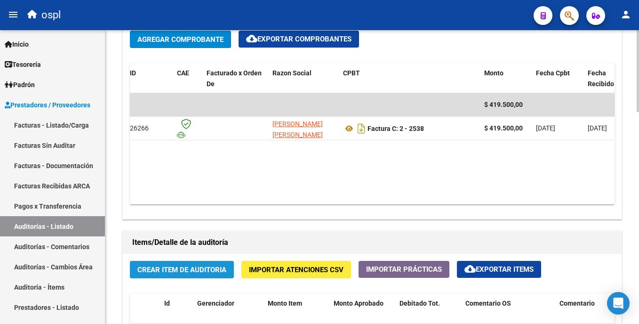
click at [189, 271] on span "Crear Item de Auditoria" at bounding box center [181, 269] width 89 height 8
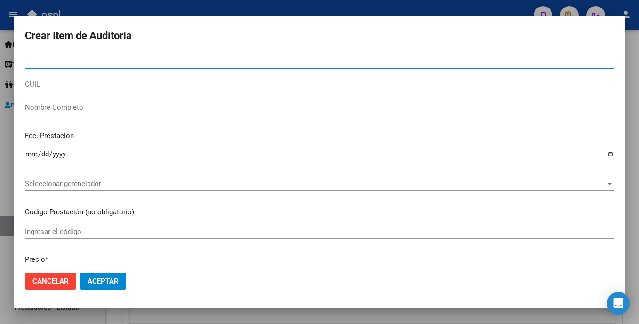
click at [68, 277] on span "Cancelar" at bounding box center [50, 281] width 36 height 8
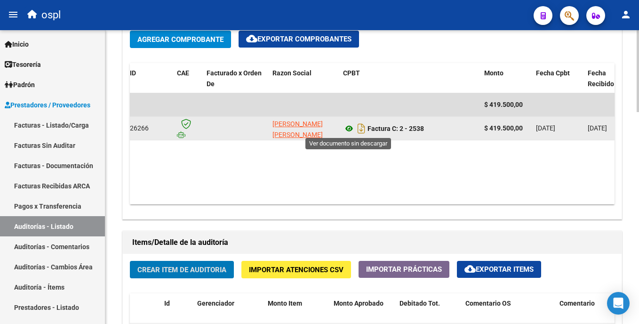
click at [350, 126] on icon at bounding box center [349, 128] width 12 height 11
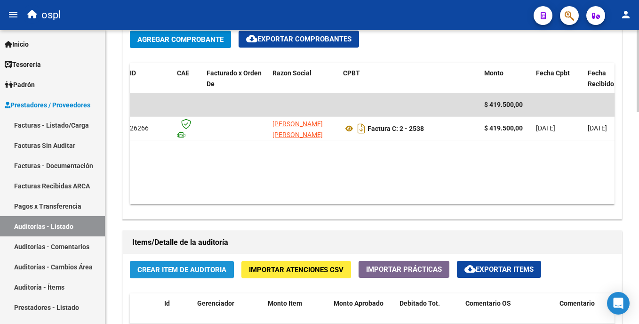
click at [198, 266] on span "Crear Item de Auditoria" at bounding box center [181, 269] width 89 height 8
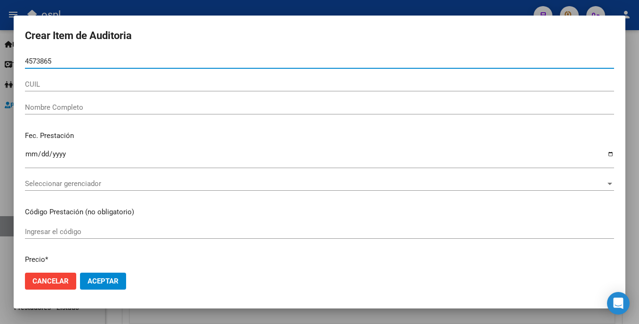
type input "45738657"
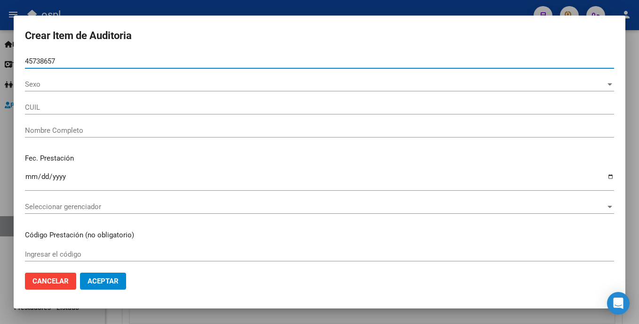
type input "27457386570"
type input "Reinoso Milagros Dal"
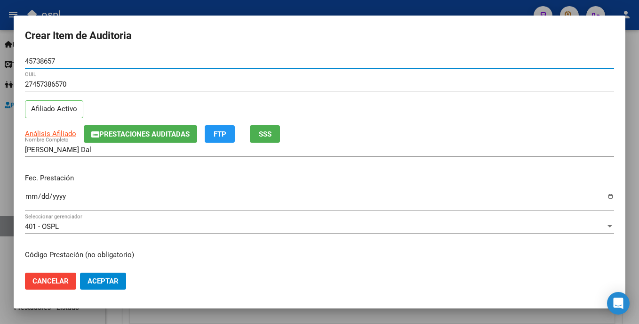
type input "45738657"
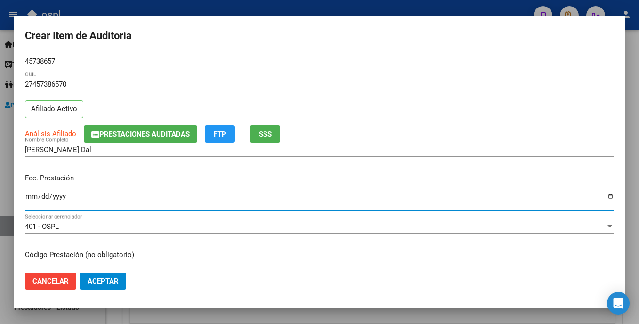
click at [31, 199] on input "Ingresar la fecha" at bounding box center [319, 199] width 589 height 15
type input "0005-01-30"
type input "2025-01-30"
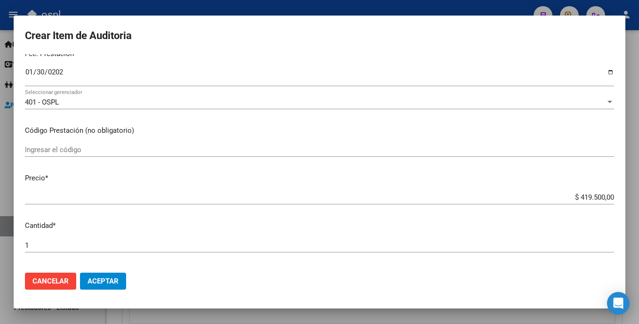
scroll to position [127, 0]
click at [36, 149] on input "Ingresar el código" at bounding box center [319, 147] width 589 height 8
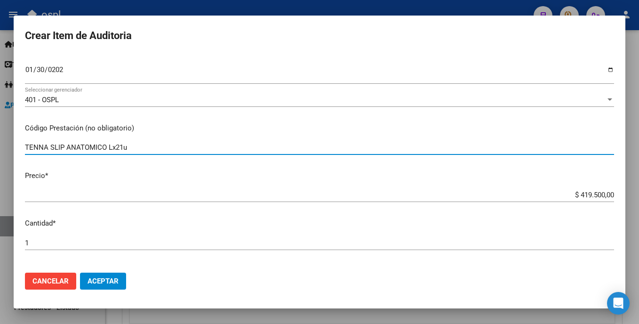
type input "TENNA SLIP ANATOMICO Lx21u"
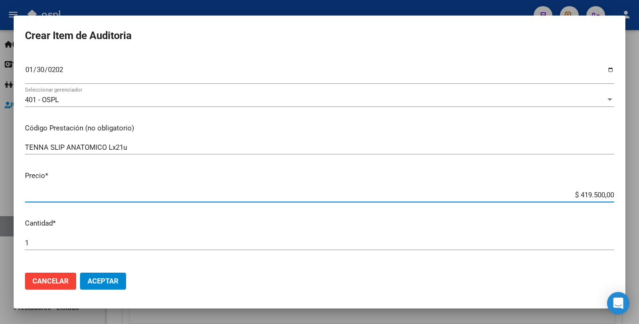
drag, startPoint x: 559, startPoint y: 194, endPoint x: 630, endPoint y: 192, distance: 71.1
click at [630, 192] on div "Crear Item de Auditoria 45738657 Nro Documento 27457386570 CUIL Afiliado Activo…" at bounding box center [319, 162] width 639 height 324
type input "$ 0,04"
type input "$ 0,46"
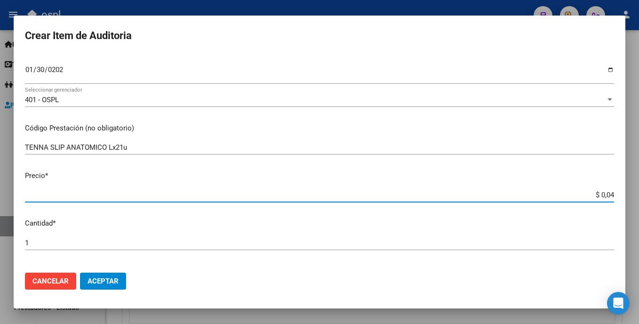
type input "$ 0,46"
type input "$ 4,65"
type input "$ 46,50"
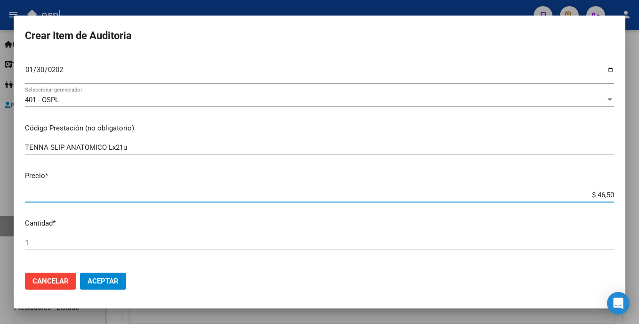
type input "$ 465,00"
type input "$ 4.650,00"
type input "$ 46.500,00"
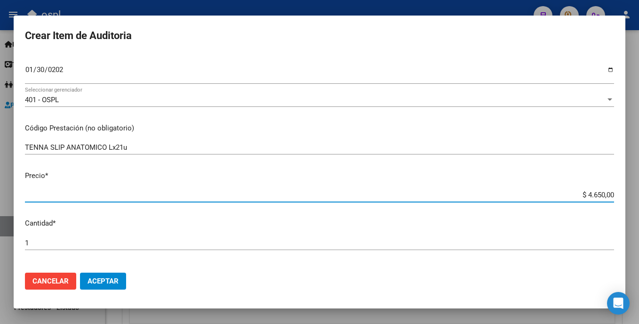
type input "$ 46.500,00"
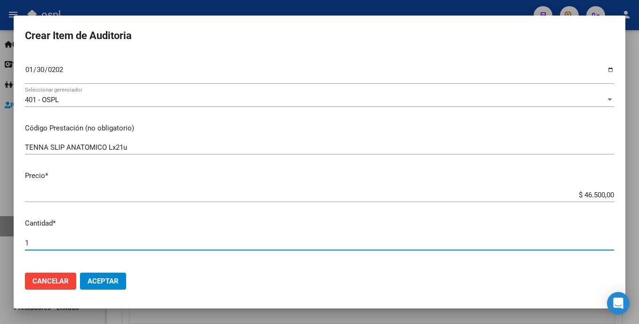
click at [53, 239] on input "1" at bounding box center [319, 243] width 589 height 8
type input "9"
type input "$ 418.500,00"
type input "9"
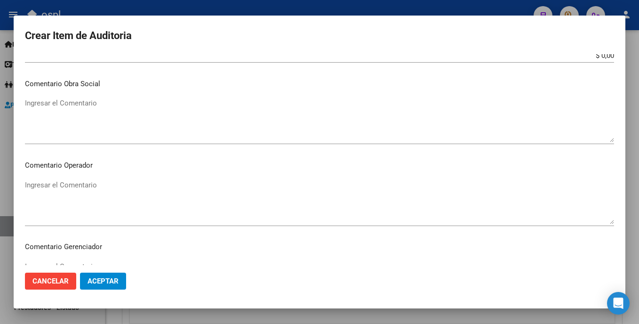
scroll to position [411, 0]
click at [210, 133] on textarea "Ingresar el Comentario" at bounding box center [319, 118] width 589 height 44
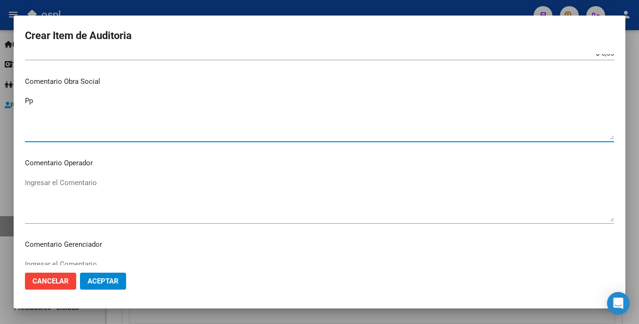
type textarea "P"
type textarea "pagado"
click at [107, 199] on textarea "Ingresar el Comentario" at bounding box center [319, 199] width 589 height 44
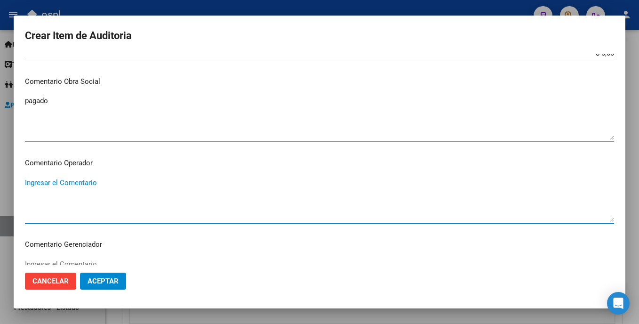
paste textarea "PAÑALES OK_AUTORIZACION, ORDEN MEDICA, PRESUPUESTO AUT, REMITO."
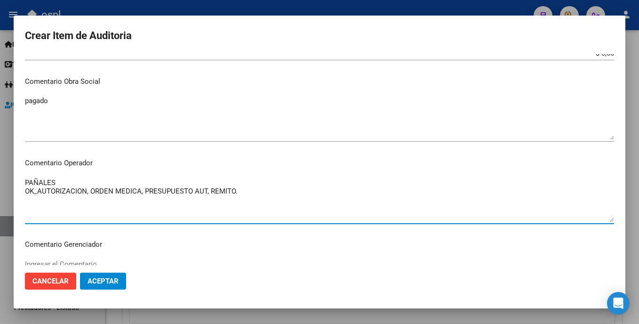
type textarea "PAÑALES OK_AUTORIZACION, ORDEN MEDICA, PRESUPUESTO AUT, REMITO."
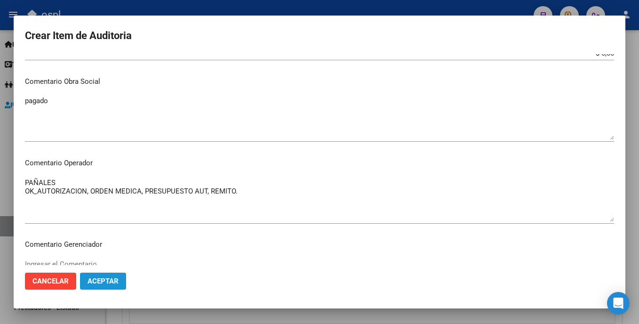
click at [95, 277] on span "Aceptar" at bounding box center [103, 281] width 31 height 8
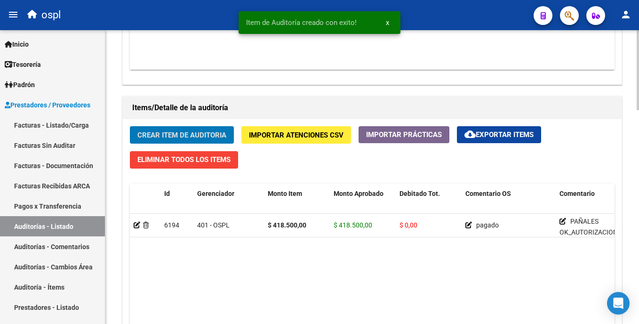
scroll to position [624, 0]
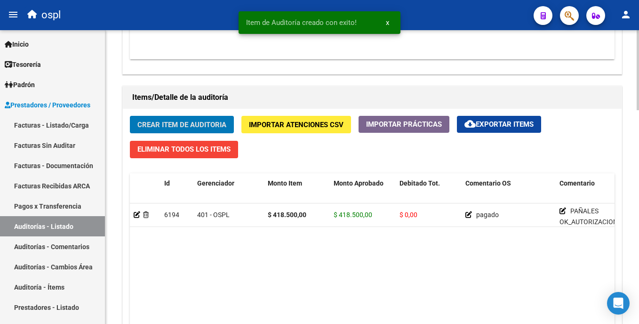
click at [638, 239] on html "menu ospl person Firma Express Inicio Calendario SSS Instructivos Contacto OS T…" at bounding box center [319, 162] width 639 height 324
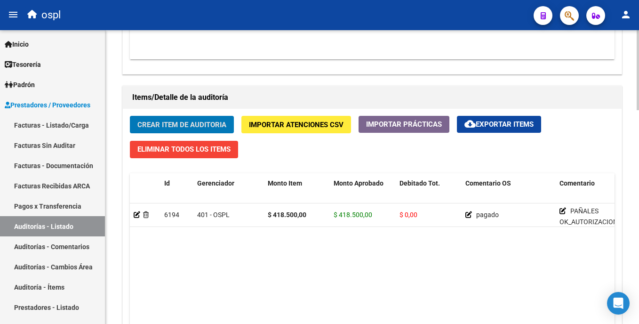
click at [207, 125] on span "Crear Item de Auditoria" at bounding box center [181, 124] width 89 height 8
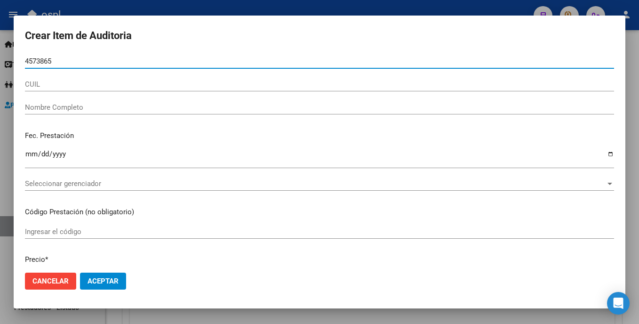
type input "45738657"
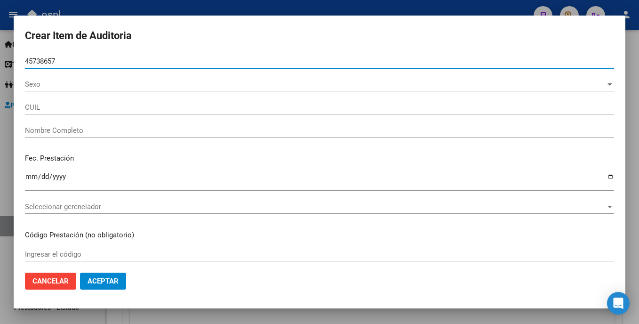
type input "27457386570"
type input "Reinoso Milagros Dal"
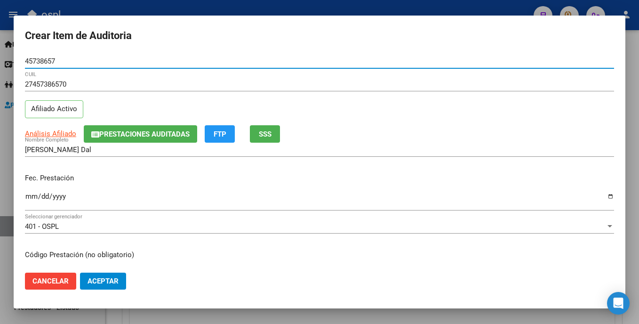
type input "45738657"
click at [24, 192] on mat-dialog-content "45738657 Nro Documento 27457386570 CUIL Afiliado Activo Análisis Afiliado Prest…" at bounding box center [320, 159] width 612 height 210
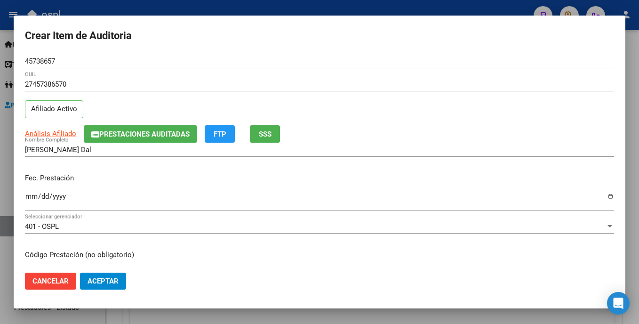
click at [30, 194] on input "Ingresar la fecha" at bounding box center [319, 199] width 589 height 15
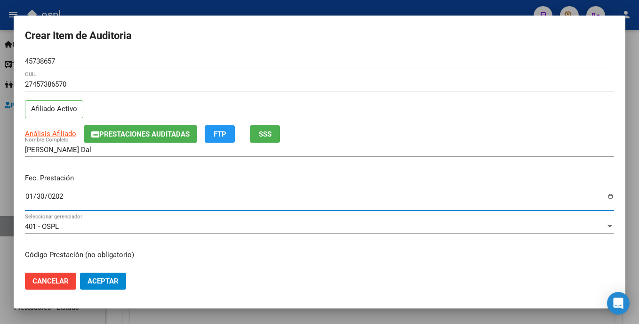
type input "2025-01-30"
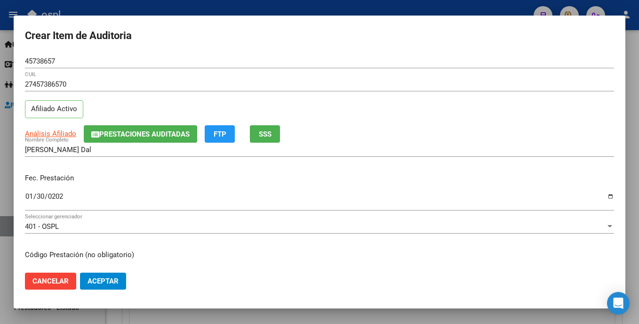
drag, startPoint x: 617, startPoint y: 85, endPoint x: 622, endPoint y: 88, distance: 5.7
click at [617, 87] on mat-dialog-content "45738657 Nro Documento 27457386570 CUIL Afiliado Activo Análisis Afiliado Prest…" at bounding box center [320, 159] width 612 height 210
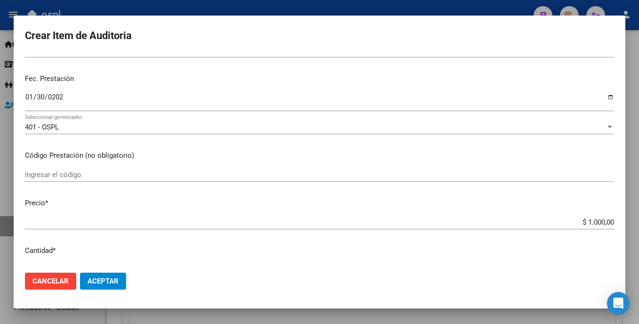
scroll to position [122, 0]
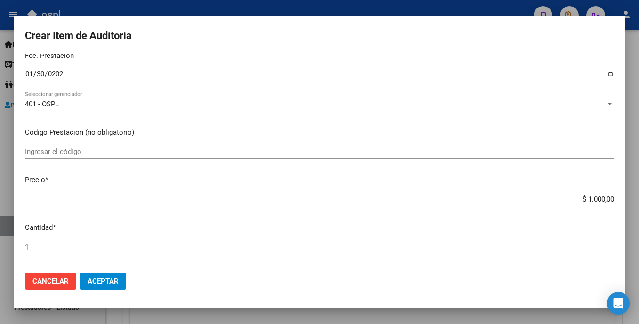
click at [60, 160] on div "Ingresar el código" at bounding box center [319, 155] width 589 height 23
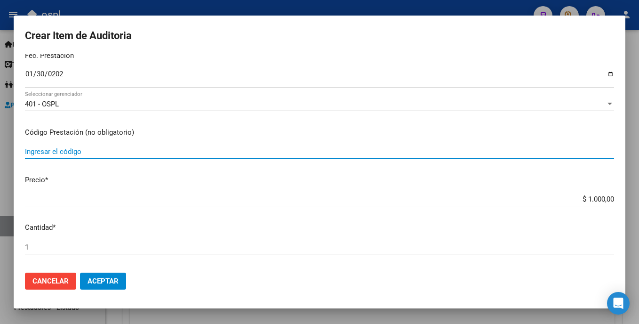
click at [60, 154] on input "Ingresar el código" at bounding box center [319, 151] width 589 height 8
type input "e"
type input "ENVIO A DOMICILIO EZEIZA"
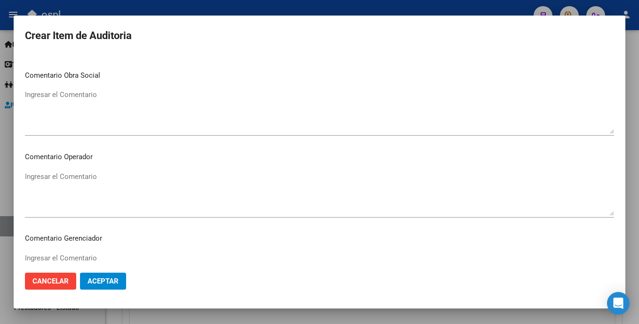
scroll to position [438, 0]
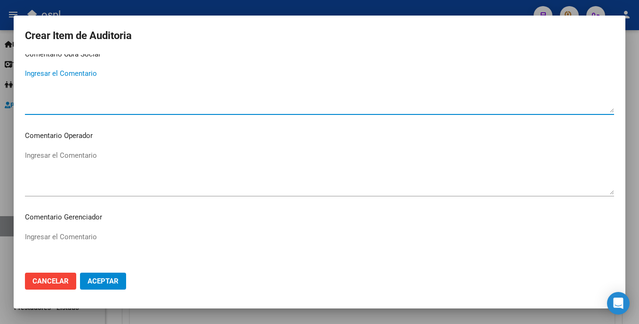
click at [209, 93] on textarea "Ingresar el Comentario" at bounding box center [319, 90] width 589 height 44
type textarea "pagado"
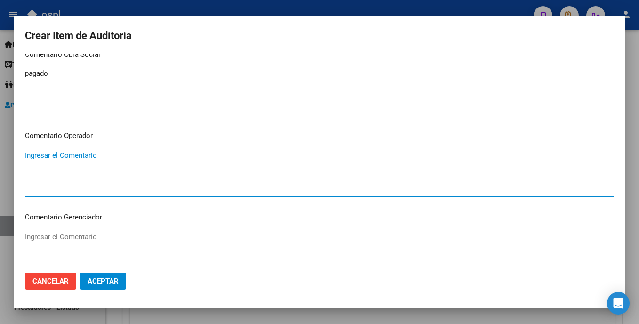
click at [143, 157] on textarea "Ingresar el Comentario" at bounding box center [319, 172] width 589 height 44
paste textarea "PAÑALES OK_AUTORIZACION, ORDEN MEDICA, PRESUPUESTO AUT, REMITO."
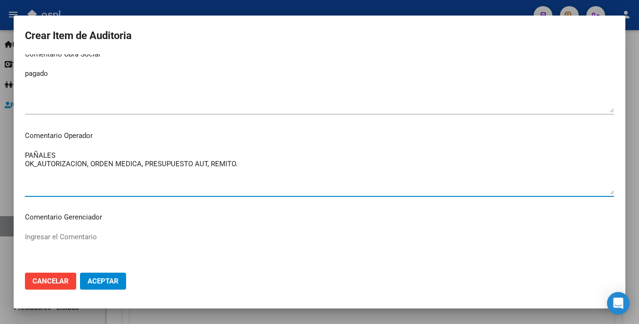
type textarea "PAÑALES OK_AUTORIZACION, ORDEN MEDICA, PRESUPUESTO AUT, REMITO."
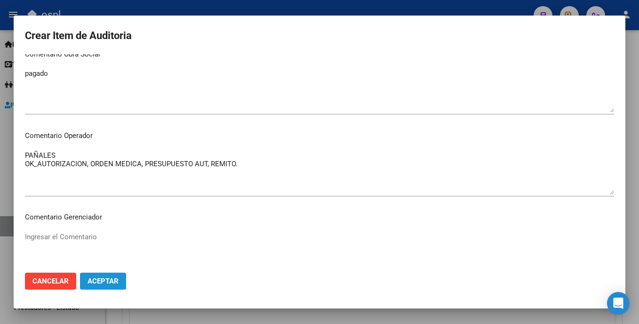
click at [102, 279] on span "Aceptar" at bounding box center [103, 281] width 31 height 8
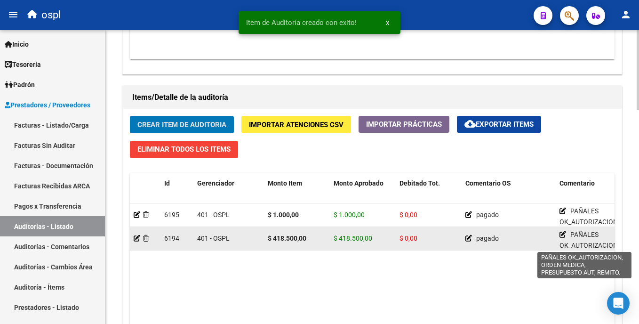
click at [563, 231] on icon at bounding box center [562, 234] width 7 height 7
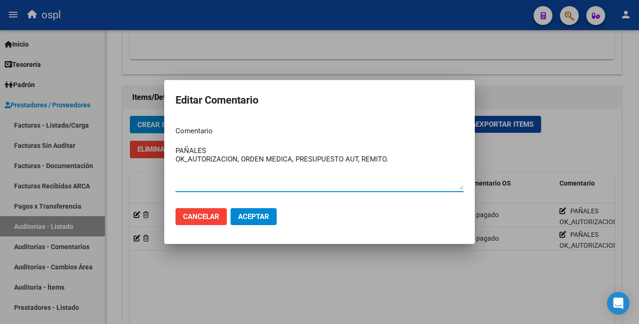
drag, startPoint x: 390, startPoint y: 162, endPoint x: 318, endPoint y: 182, distance: 74.3
click at [318, 182] on textarea "PAÑALES OK_AUTORIZACION, ORDEN MEDICA, PRESUPUESTO AUT, REMITO." at bounding box center [319, 167] width 288 height 44
drag, startPoint x: 238, startPoint y: 159, endPoint x: 290, endPoint y: 162, distance: 52.3
click at [290, 162] on textarea "PAÑALES OK_AUTORIZACION, ORDEN MEDICA, PRESUPUESTO AUT, REMITO." at bounding box center [319, 167] width 288 height 44
drag, startPoint x: 340, startPoint y: 156, endPoint x: 302, endPoint y: 156, distance: 38.1
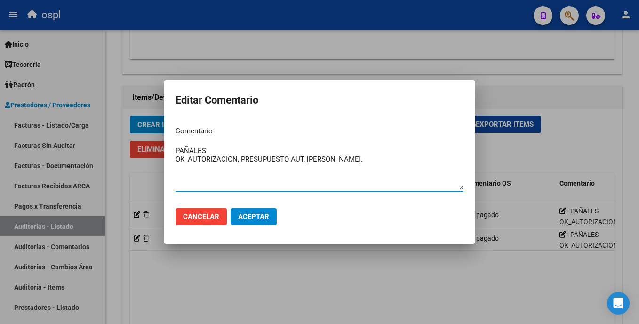
click at [302, 156] on textarea "PAÑALES OK_AUTORIZACION, PRESUPUESTO AUT, REMITO." at bounding box center [319, 167] width 288 height 44
drag, startPoint x: 221, startPoint y: 154, endPoint x: 175, endPoint y: 147, distance: 46.6
click at [175, 147] on mat-dialog-content "Comentario PAÑALES OK_AUTORIZACION, PRESUPUESTO AUT. Ingresar el comentario" at bounding box center [319, 159] width 310 height 81
type textarea "ENVIO OK_AUTORIZACION, PRESUPUESTO AUT."
click at [256, 211] on button "Aceptar" at bounding box center [254, 216] width 46 height 17
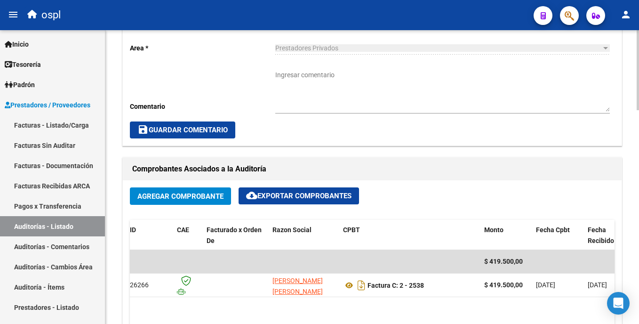
scroll to position [278, 0]
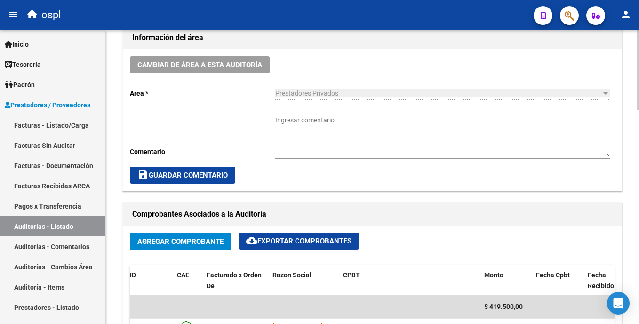
click at [638, 125] on html "menu ospl person Firma Express Inicio Calendario SSS Instructivos Contacto OS T…" at bounding box center [319, 162] width 639 height 324
click at [386, 124] on textarea "Ingresar comentario" at bounding box center [442, 135] width 334 height 41
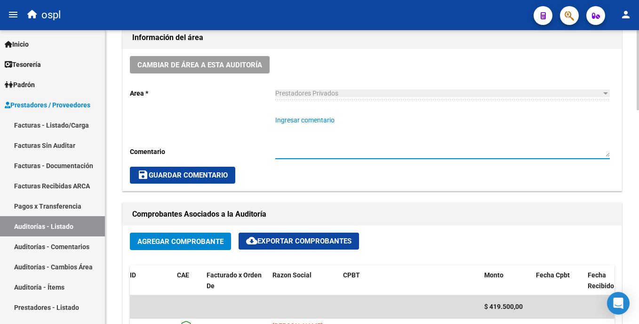
paste textarea "PAÑALES OK_AUTORIZACION, ORDEN MEDICA, PRESUPUESTO AUT, REMITO."
click at [317, 125] on textarea "PAÑALES OK_AUTORIZACION, ORDEN MEDICA, PRESUPUESTO AUT, REMITO." at bounding box center [442, 135] width 334 height 41
click at [316, 122] on textarea "PAÑALES OK_AUTORIZACION, ORDEN MEDICA, PRESUPUESTO AUT, REMITO." at bounding box center [442, 135] width 334 height 41
type textarea "PAÑALES - ENVIO /PAGADO OK_AUTORIZACION, ORDEN MEDICA, PRESUPUESTO AUT, REMITO."
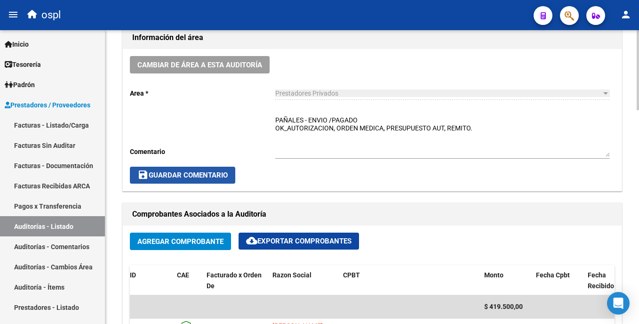
click at [234, 172] on button "save Guardar Comentario" at bounding box center [182, 175] width 105 height 17
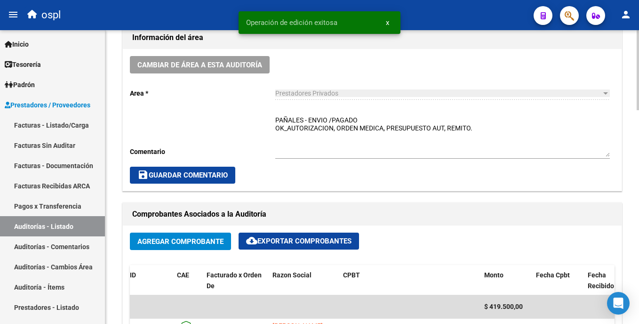
click at [232, 171] on button "save Guardar Comentario" at bounding box center [182, 175] width 105 height 17
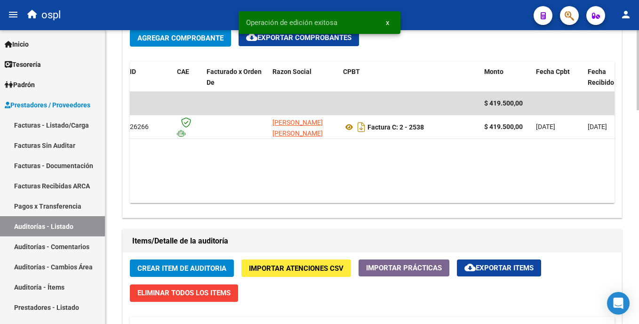
click at [638, 179] on html "menu ospl person Firma Express Inicio Calendario SSS Instructivos Contacto OS T…" at bounding box center [319, 162] width 639 height 324
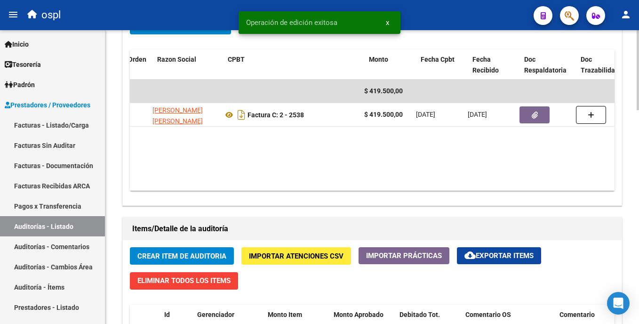
scroll to position [0, 152]
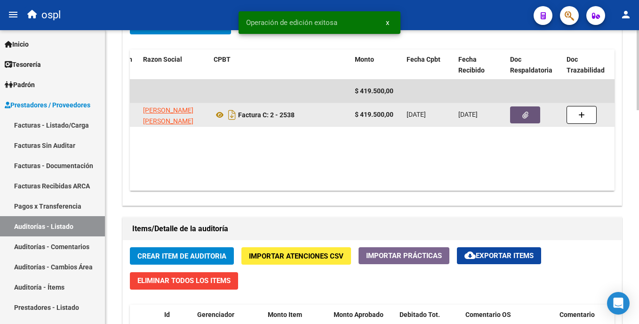
click at [526, 119] on button "button" at bounding box center [525, 114] width 30 height 17
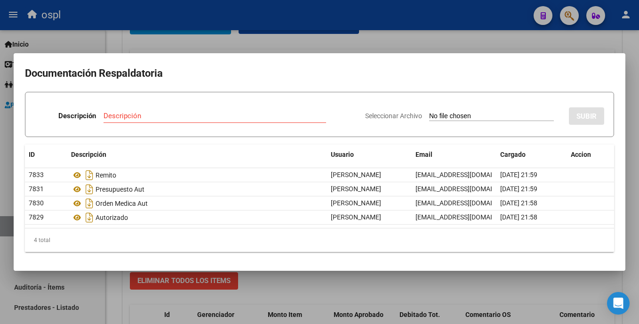
click at [274, 295] on div at bounding box center [319, 162] width 639 height 324
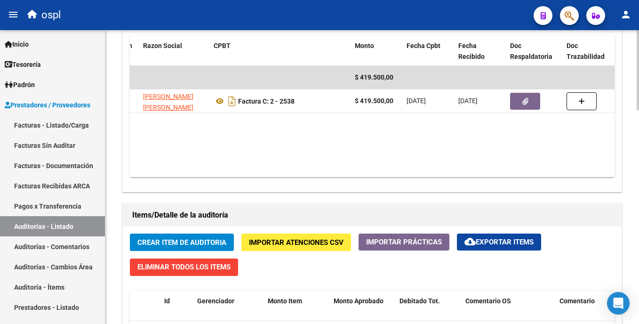
scroll to position [509, 0]
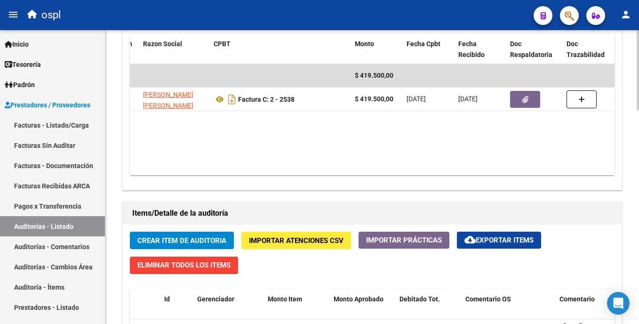
click at [638, 203] on html "menu ospl person Firma Express Inicio Calendario SSS Instructivos Contacto OS T…" at bounding box center [319, 162] width 639 height 324
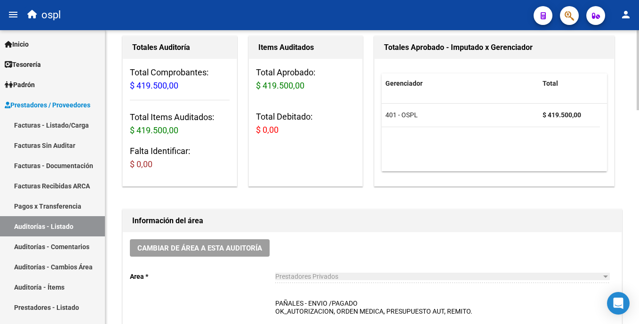
scroll to position [0, 0]
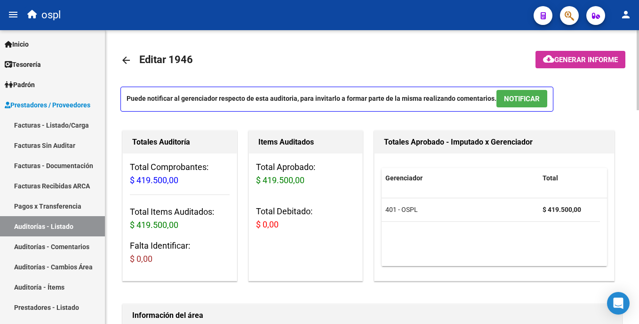
click at [638, 45] on html "menu ospl person Firma Express Inicio Calendario SSS Instructivos Contacto OS T…" at bounding box center [319, 162] width 639 height 324
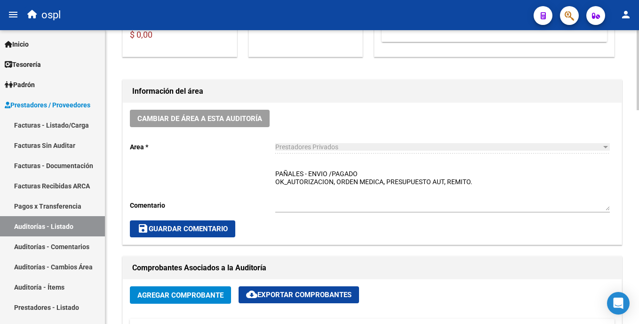
scroll to position [234, 0]
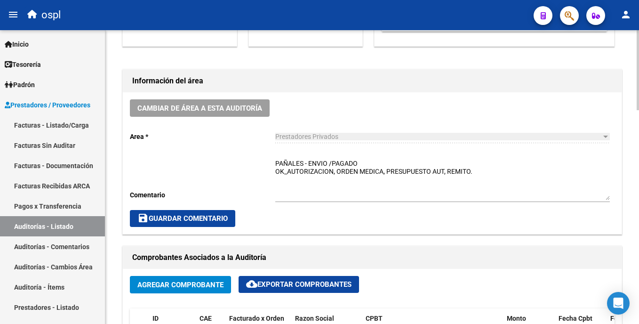
click at [638, 150] on html "menu ospl person Firma Express Inicio Calendario SSS Instructivos Contacto OS T…" at bounding box center [319, 162] width 639 height 324
click at [167, 226] on button "save Guardar Comentario" at bounding box center [182, 218] width 105 height 17
click at [210, 216] on span "save Guardar Comentario" at bounding box center [182, 218] width 90 height 8
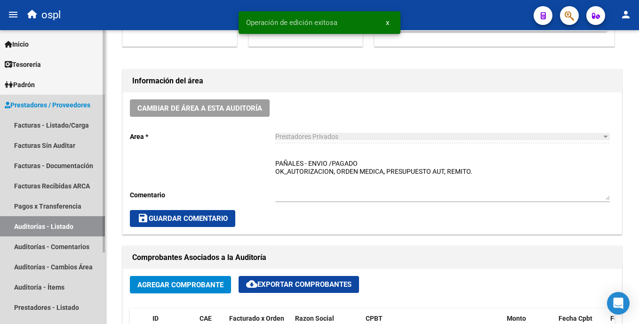
click at [68, 227] on link "Auditorías - Listado" at bounding box center [52, 226] width 105 height 20
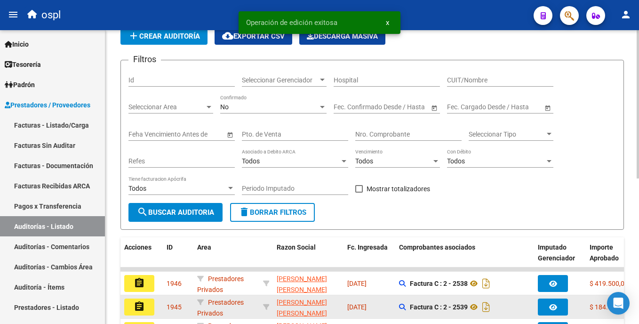
scroll to position [234, 0]
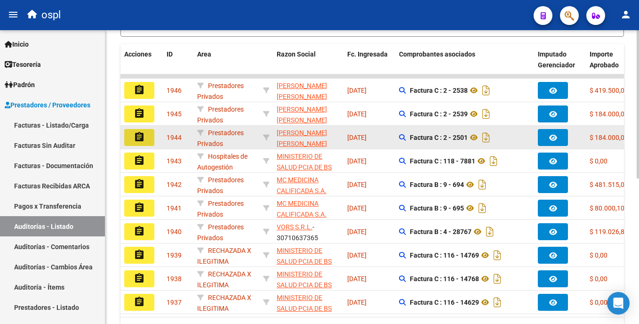
click at [150, 140] on button "assignment" at bounding box center [139, 137] width 30 height 17
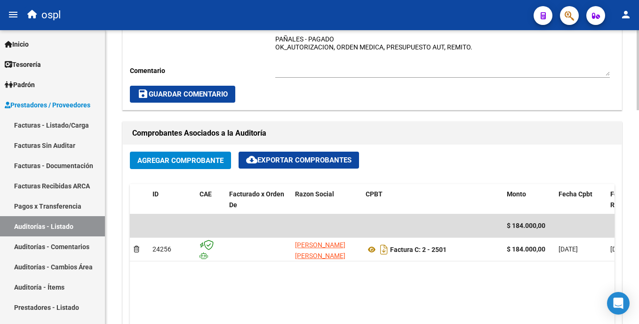
click at [638, 182] on html "menu ospl person Firma Express Inicio Calendario SSS Instructivos Contacto OS T…" at bounding box center [319, 162] width 639 height 324
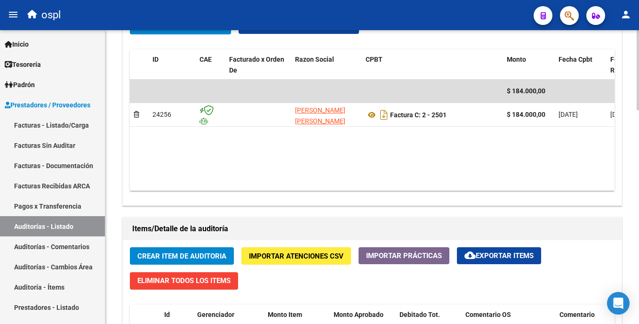
click at [638, 205] on html "menu ospl person Firma Express Inicio Calendario SSS Instructivos Contacto OS T…" at bounding box center [319, 162] width 639 height 324
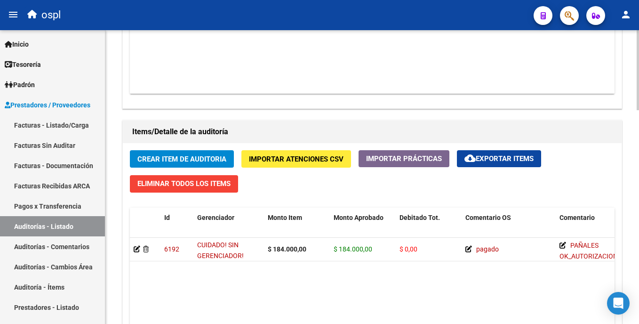
scroll to position [623, 0]
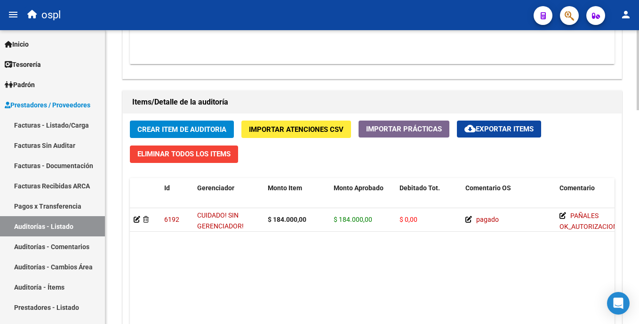
click at [638, 226] on html "menu ospl person Firma Express Inicio Calendario SSS Instructivos Contacto OS T…" at bounding box center [319, 162] width 639 height 324
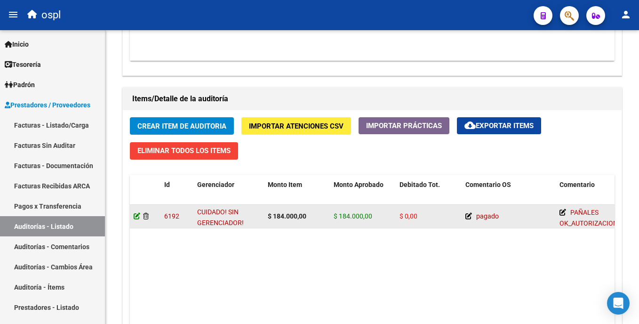
click at [136, 217] on icon at bounding box center [137, 216] width 7 height 7
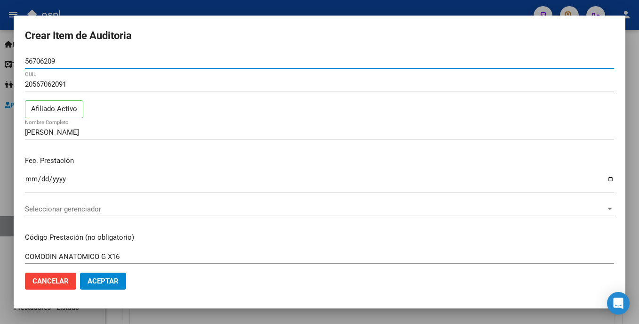
click at [101, 208] on span "Seleccionar gerenciador" at bounding box center [315, 209] width 581 height 8
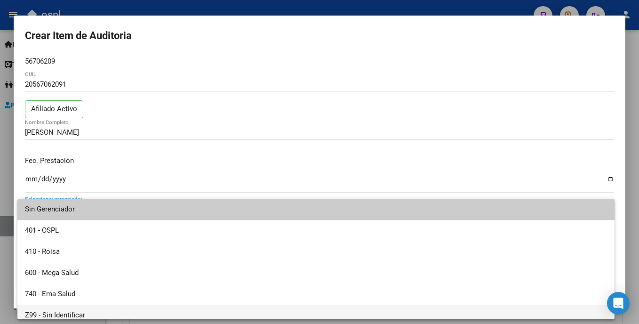
click at [68, 313] on span "Z99 - Sin Identificar" at bounding box center [316, 314] width 582 height 21
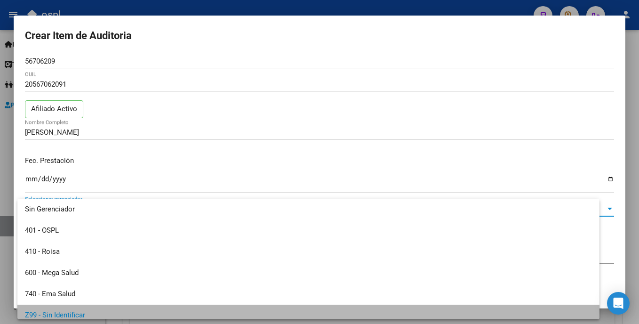
scroll to position [7, 0]
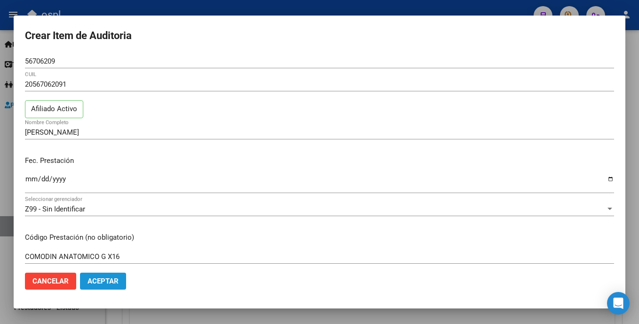
click at [117, 283] on span "Aceptar" at bounding box center [103, 281] width 31 height 8
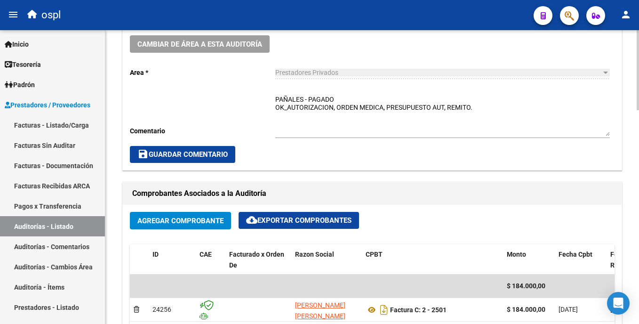
scroll to position [233, 0]
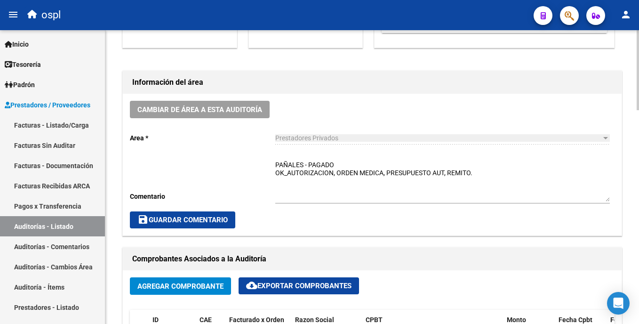
click at [179, 215] on span "save Guardar Comentario" at bounding box center [182, 219] width 90 height 8
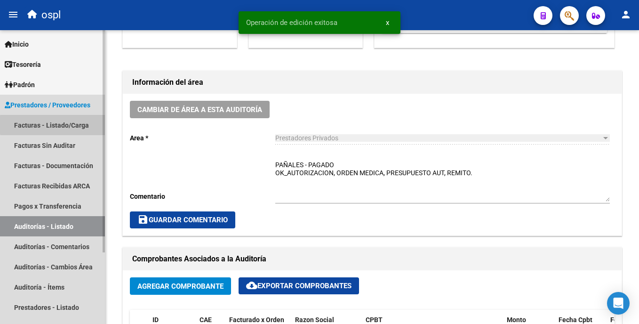
click at [85, 125] on link "Facturas - Listado/Carga" at bounding box center [52, 125] width 105 height 20
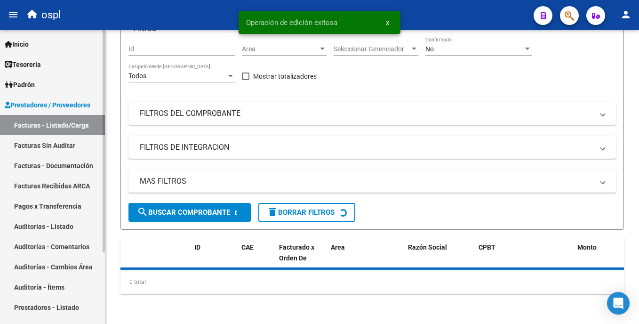
scroll to position [96, 0]
click at [70, 150] on link "Facturas Sin Auditar" at bounding box center [52, 145] width 105 height 20
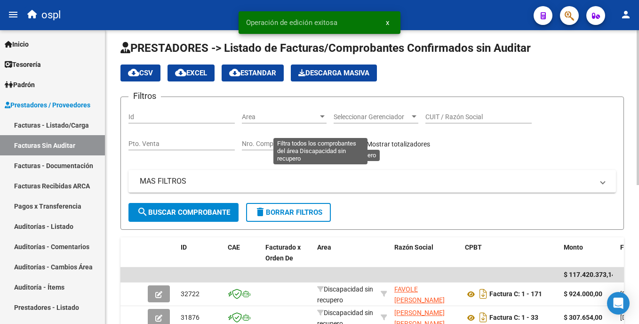
scroll to position [233, 0]
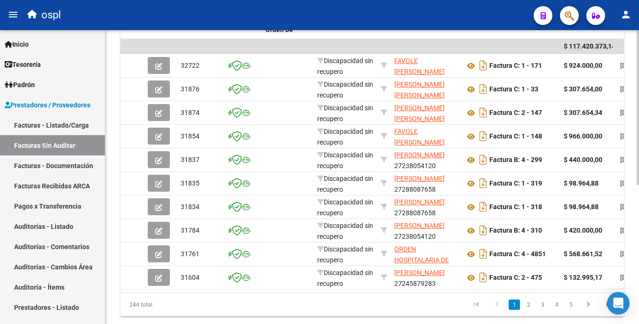
click at [638, 127] on html "menu ospl person Firma Express Inicio Calendario SSS Instructivos Contacto OS T…" at bounding box center [319, 162] width 639 height 324
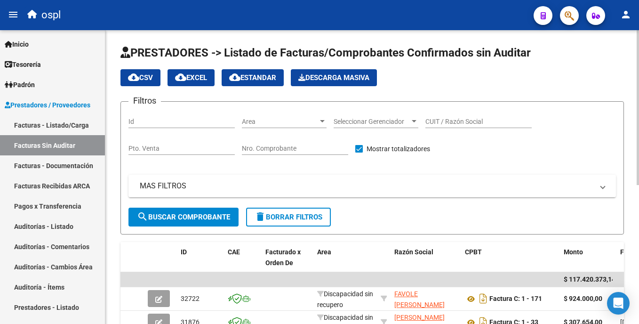
click at [438, 124] on input "CUIT / Razón Social" at bounding box center [478, 122] width 106 height 8
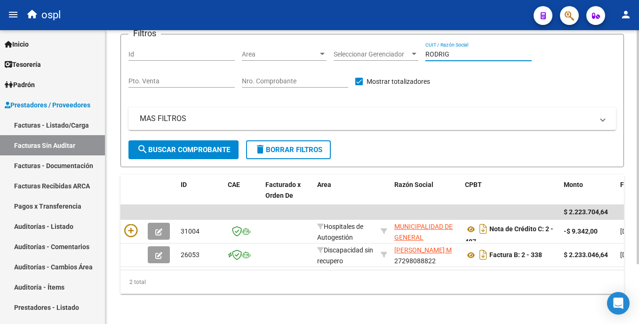
scroll to position [65, 0]
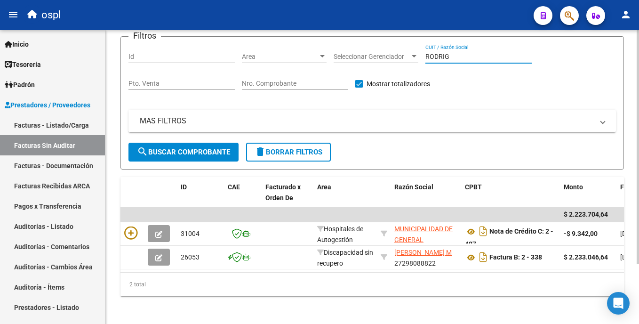
click at [638, 184] on html "menu ospl person Firma Express Inicio Calendario SSS Instructivos Contacto OS T…" at bounding box center [319, 162] width 639 height 324
type input "RODRIG"
click at [67, 133] on link "Facturas - Listado/Carga" at bounding box center [52, 125] width 105 height 20
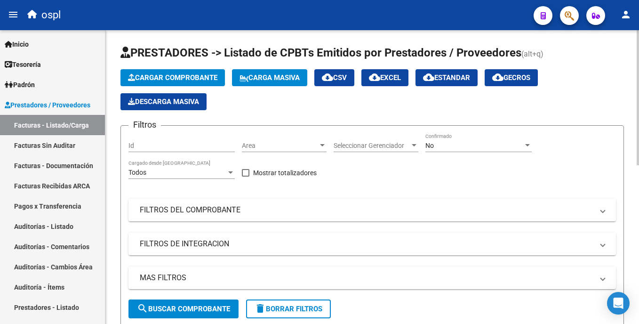
click at [273, 149] on span "Area" at bounding box center [280, 146] width 76 height 8
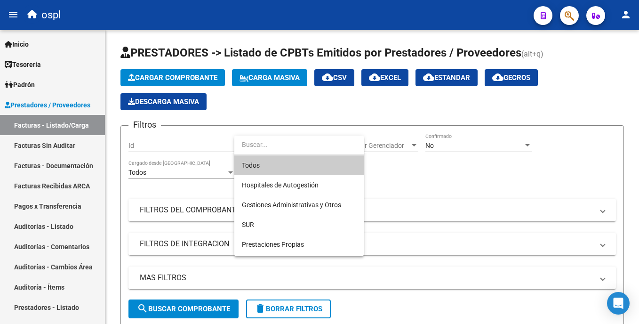
scroll to position [105, 0]
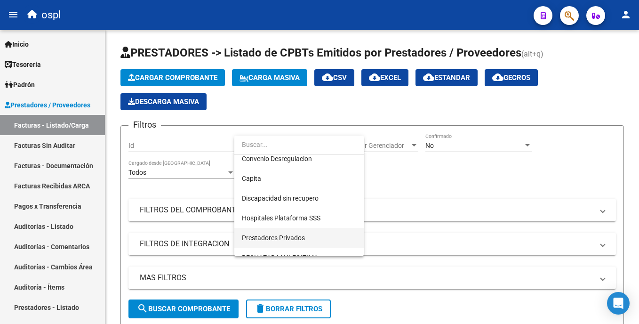
click at [328, 230] on span "Prestadores Privados" at bounding box center [299, 238] width 114 height 20
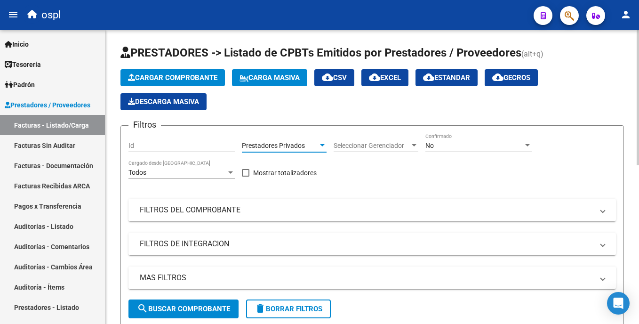
click at [208, 305] on span "search Buscar Comprobante" at bounding box center [183, 308] width 93 height 8
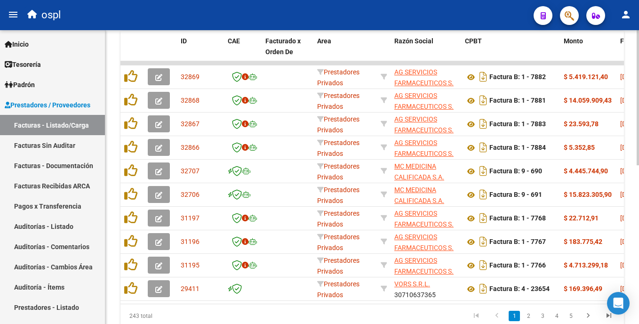
scroll to position [310, 0]
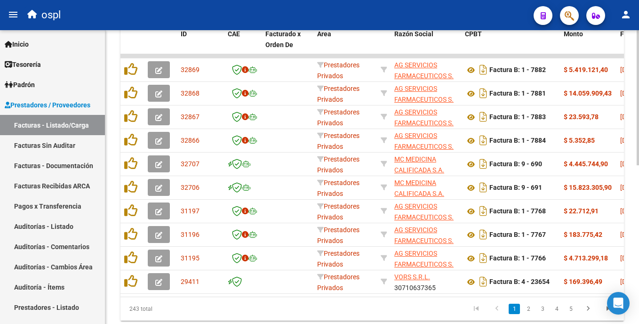
click at [637, 229] on div at bounding box center [638, 243] width 2 height 135
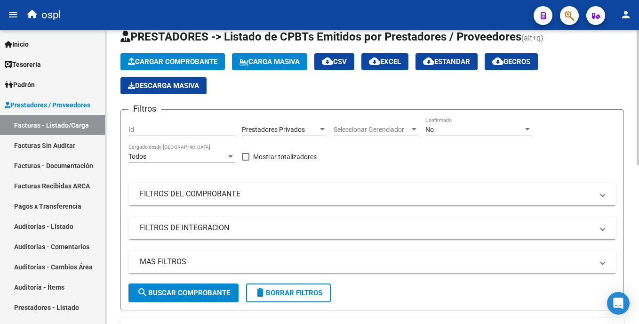
click at [638, 102] on html "menu ospl person Firma Express Inicio Calendario SSS Instructivos Contacto OS T…" at bounding box center [319, 162] width 639 height 324
click at [194, 195] on mat-panel-title "FILTROS DEL COMPROBANTE" at bounding box center [367, 194] width 454 height 10
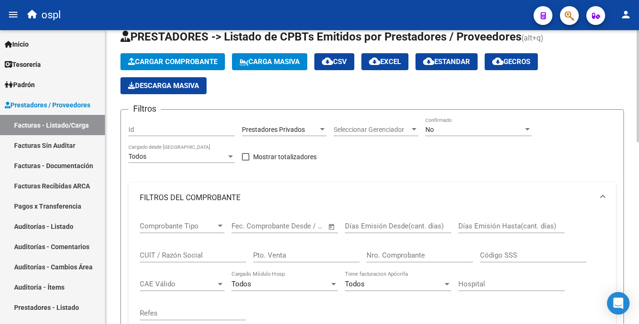
click at [177, 259] on div "CUIT / Razón Social" at bounding box center [193, 252] width 106 height 20
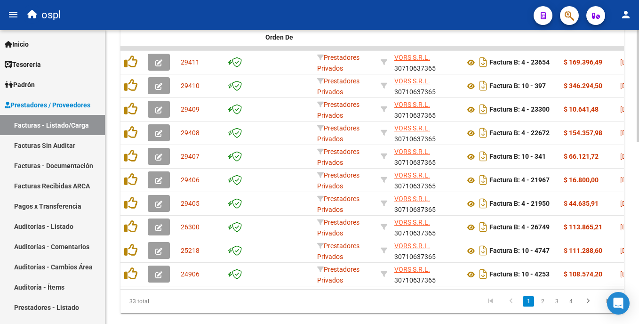
scroll to position [475, 0]
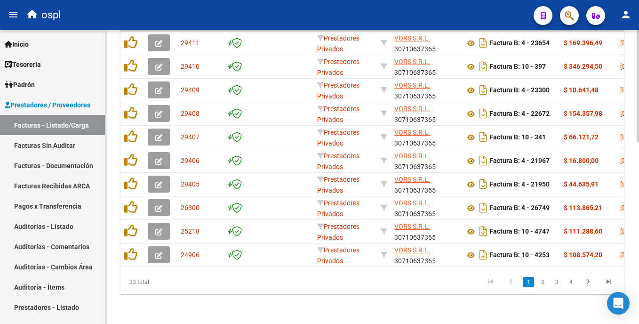
click at [638, 255] on html "menu ospl person Firma Express Inicio Calendario SSS Instructivos Contacto OS T…" at bounding box center [319, 162] width 639 height 324
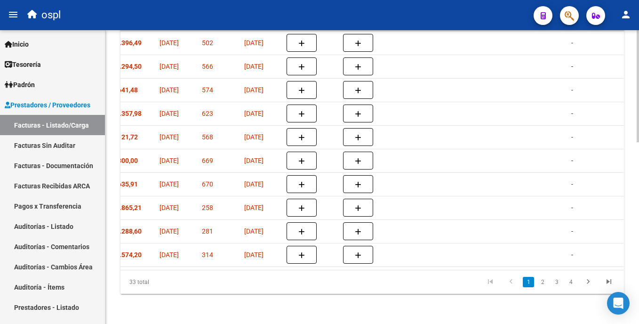
click at [638, 289] on html "menu ospl person Firma Express Inicio Calendario SSS Instructivos Contacto OS T…" at bounding box center [319, 162] width 639 height 324
type input "VORS"
click at [542, 284] on link "2" at bounding box center [542, 282] width 11 height 10
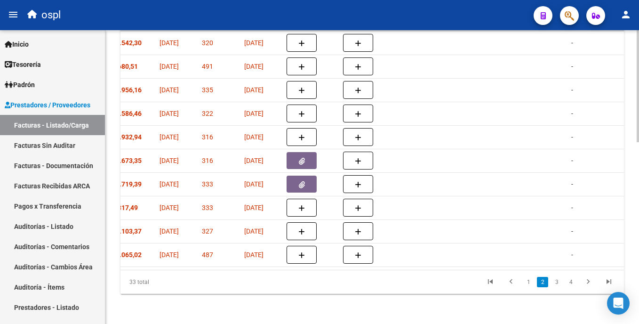
click at [638, 282] on html "menu ospl person Firma Express Inicio Calendario SSS Instructivos Contacto OS T…" at bounding box center [319, 162] width 639 height 324
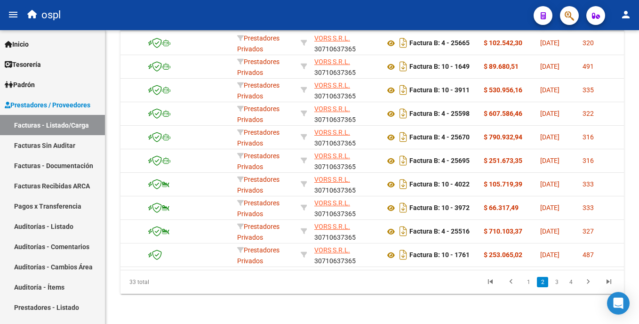
scroll to position [0, 245]
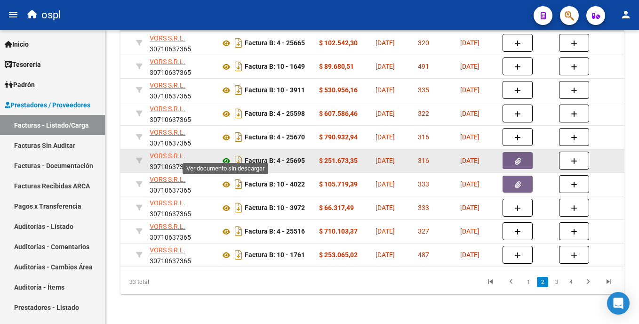
click at [225, 155] on icon at bounding box center [226, 160] width 12 height 11
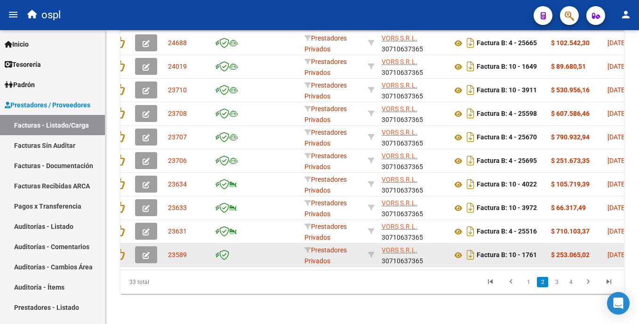
scroll to position [0, 0]
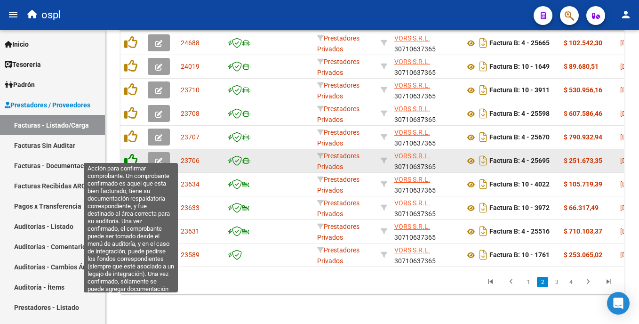
click at [131, 153] on icon at bounding box center [130, 159] width 13 height 13
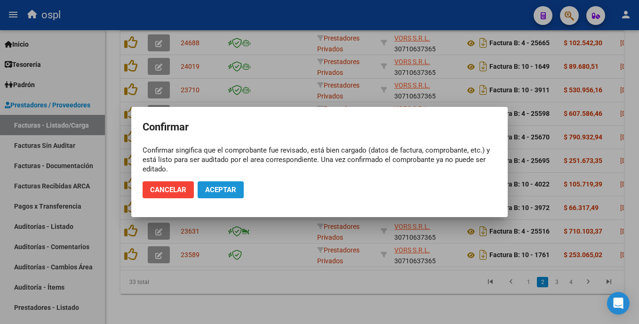
click at [220, 187] on span "Aceptar" at bounding box center [220, 189] width 31 height 8
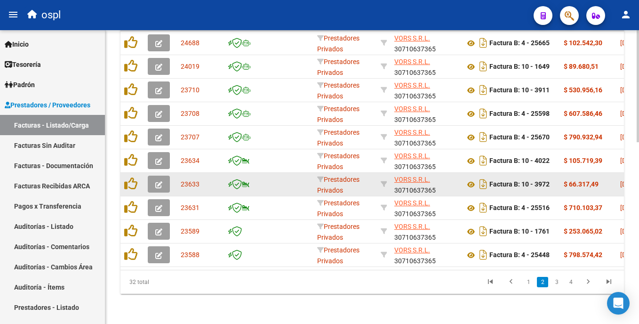
scroll to position [475, 0]
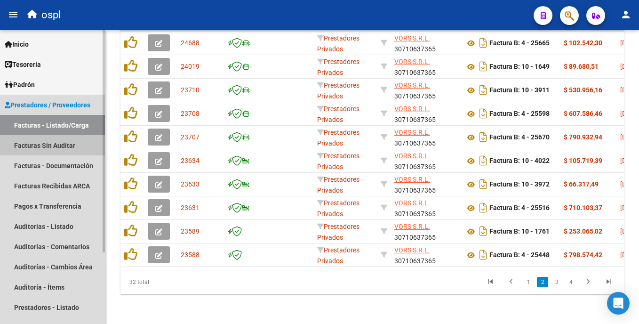
click at [88, 142] on link "Facturas Sin Auditar" at bounding box center [52, 145] width 105 height 20
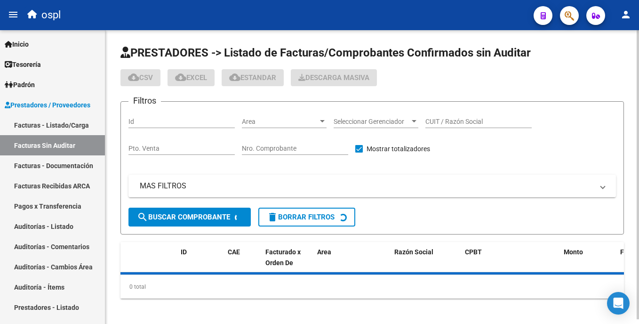
click at [272, 133] on div "Area Area" at bounding box center [284, 122] width 85 height 27
click at [273, 144] on input "Nro. Comprobante" at bounding box center [295, 148] width 106 height 8
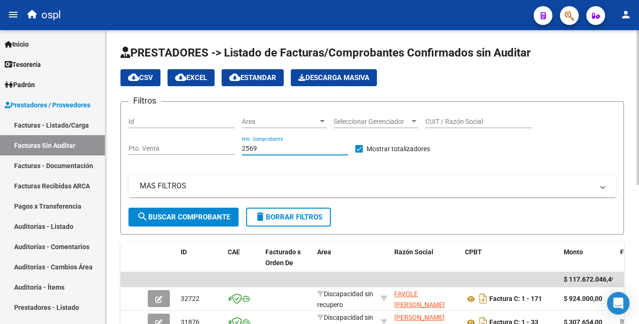
type input "25695"
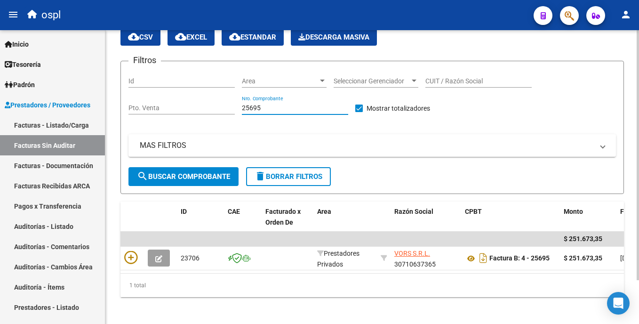
scroll to position [51, 0]
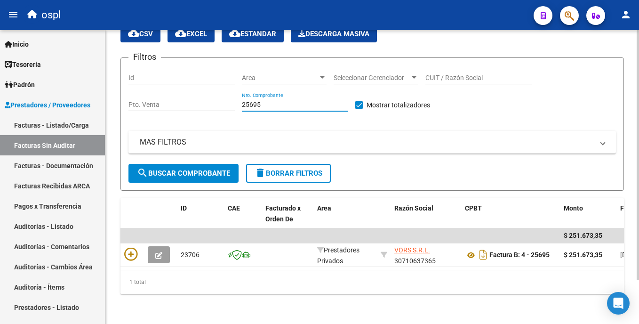
click at [638, 254] on html "menu ospl person Firma Express Inicio Calendario SSS Instructivos Contacto OS T…" at bounding box center [319, 162] width 639 height 324
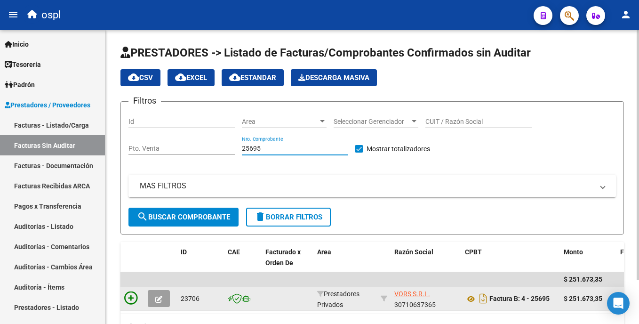
scroll to position [51, 0]
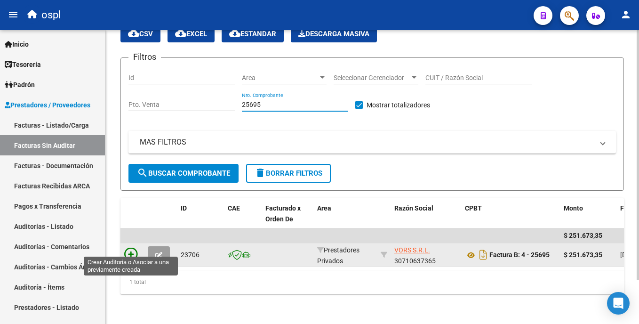
type input "25695"
click at [127, 249] on icon at bounding box center [130, 253] width 13 height 13
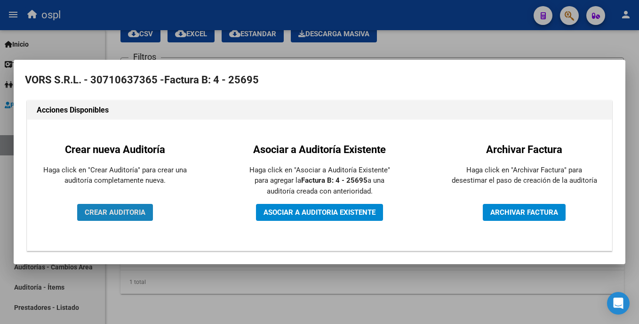
click at [123, 209] on span "CREAR AUDITORIA" at bounding box center [115, 212] width 61 height 8
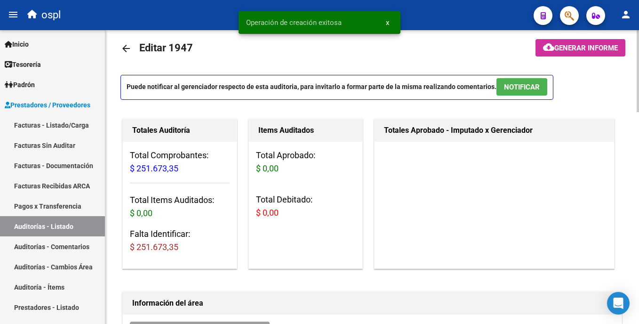
click at [638, 75] on html "menu ospl person Firma Express Inicio Calendario SSS Instructivos Contacto OS T…" at bounding box center [319, 162] width 639 height 324
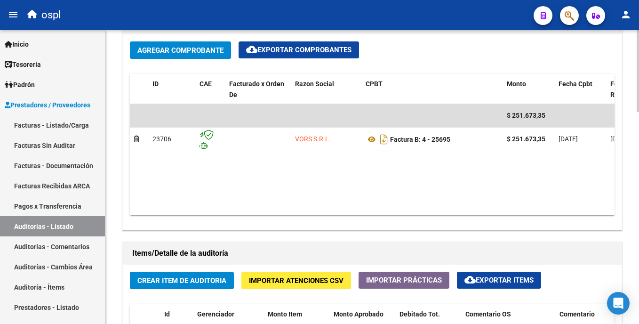
scroll to position [466, 0]
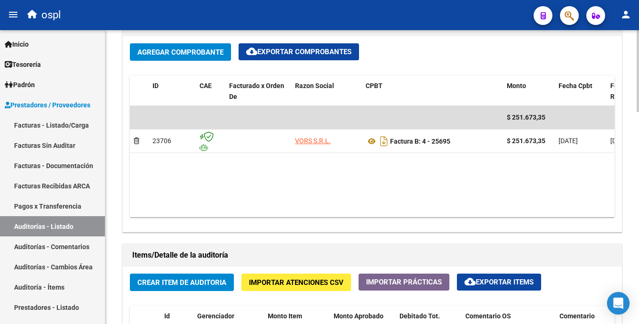
click at [638, 209] on html "menu ospl person Firma Express Inicio Calendario SSS Instructivos Contacto OS T…" at bounding box center [319, 162] width 639 height 324
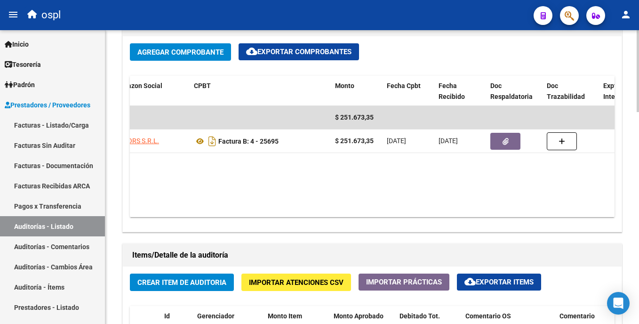
scroll to position [0, 174]
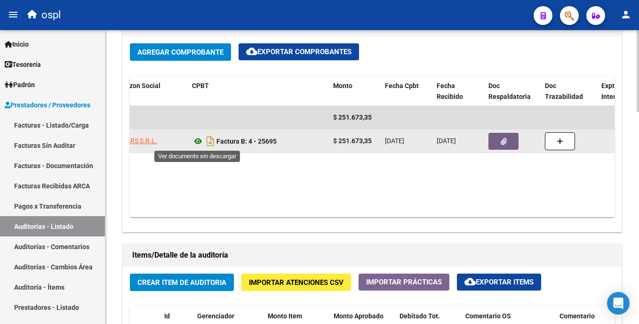
click at [200, 139] on icon at bounding box center [198, 140] width 12 height 11
click at [503, 145] on button "button" at bounding box center [503, 141] width 30 height 17
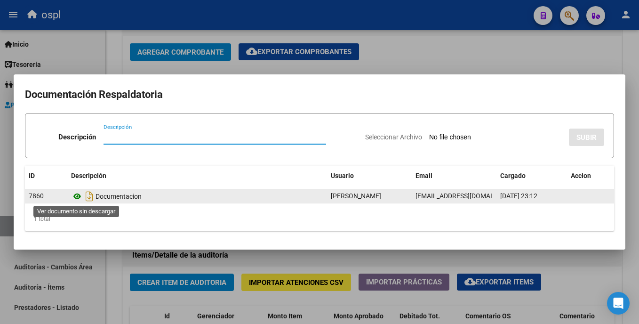
click at [75, 197] on icon at bounding box center [77, 196] width 12 height 11
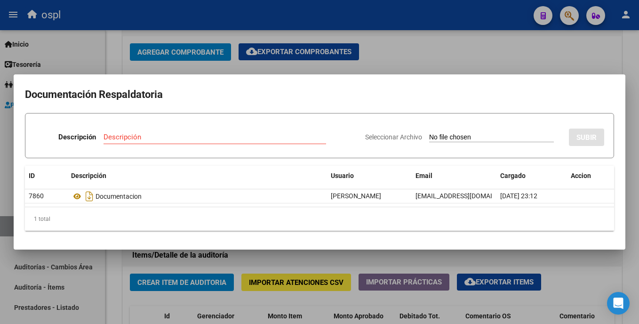
click at [414, 54] on div at bounding box center [319, 162] width 639 height 324
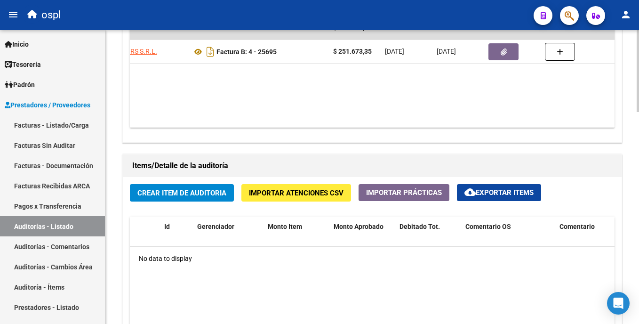
scroll to position [564, 0]
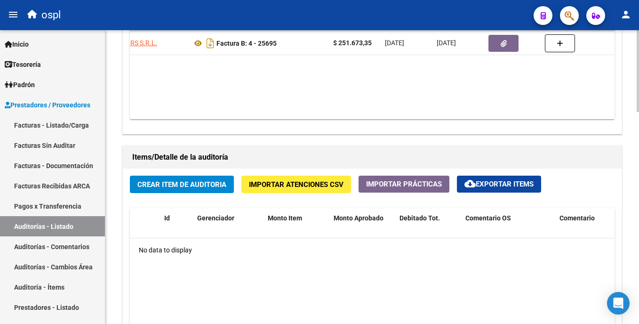
click at [638, 207] on html "menu ospl person Firma Express Inicio Calendario SSS Instructivos Contacto OS T…" at bounding box center [319, 162] width 639 height 324
click at [204, 187] on span "Crear Item de Auditoria" at bounding box center [181, 184] width 89 height 8
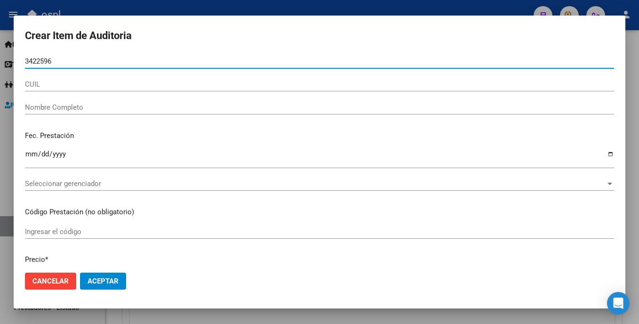
type input "34225967"
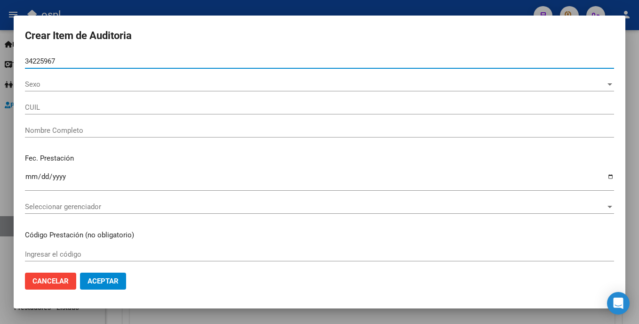
type input "20342259678"
type input "BRAC [PERSON_NAME]"
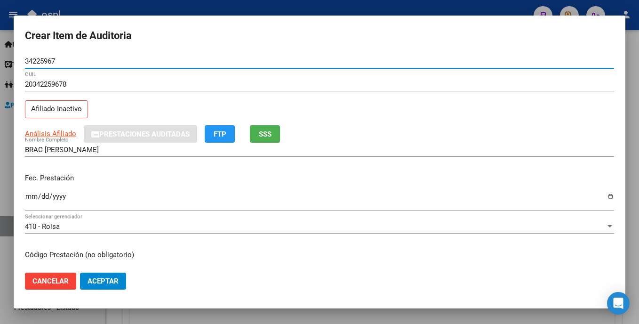
type input "34225967"
click at [24, 199] on mat-dialog-content "34225967 Nro Documento 20342259678 CUIL Afiliado Inactivo Análisis Afiliado Pre…" at bounding box center [320, 159] width 612 height 210
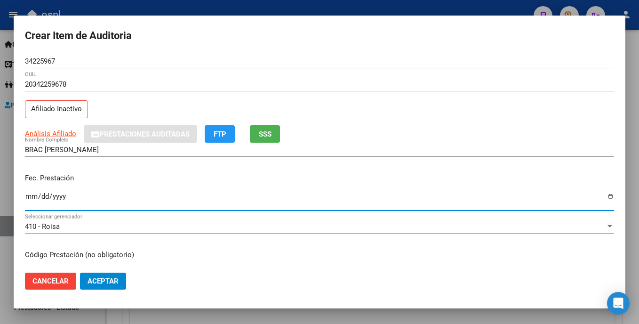
click at [29, 199] on input "Ingresar la fecha" at bounding box center [319, 199] width 589 height 15
type input "[DATE]"
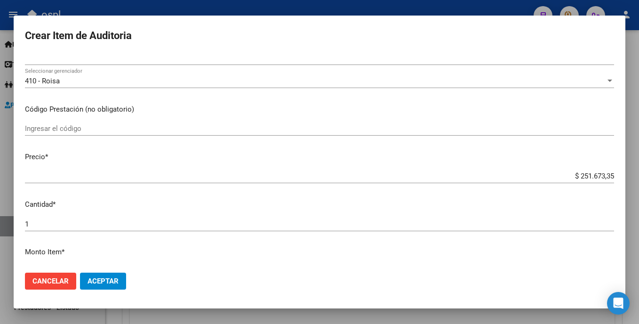
scroll to position [152, 0]
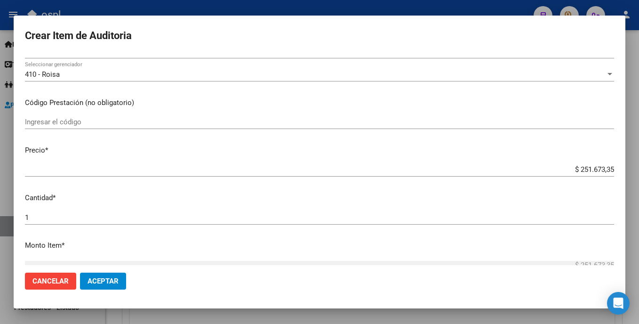
click at [106, 124] on input "Ingresar el código" at bounding box center [319, 122] width 589 height 8
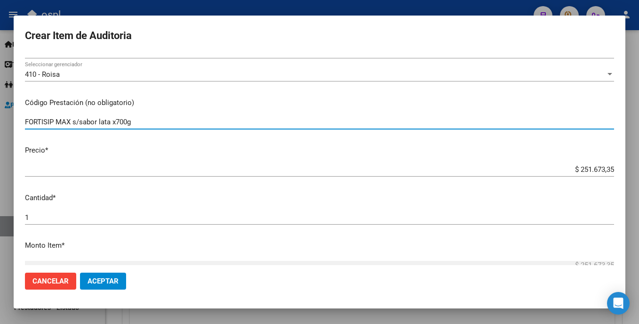
type input "FORTISIP MAX s/sabor lata x700g"
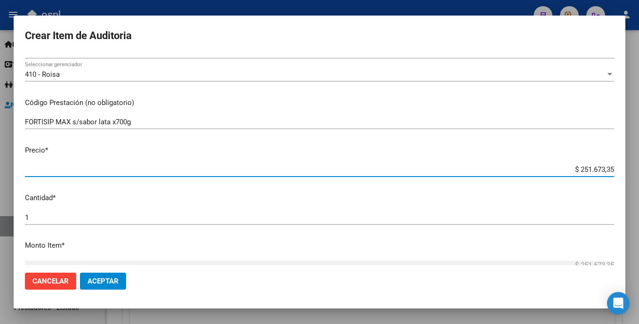
drag, startPoint x: 564, startPoint y: 166, endPoint x: 621, endPoint y: 172, distance: 58.2
click at [621, 172] on mat-dialog-content "34225967 Nro Documento 20342259678 CUIL Afiliado Inactivo Análisis Afiliado Pre…" at bounding box center [320, 159] width 612 height 210
type input "$ 0,05"
type input "$ 0,50"
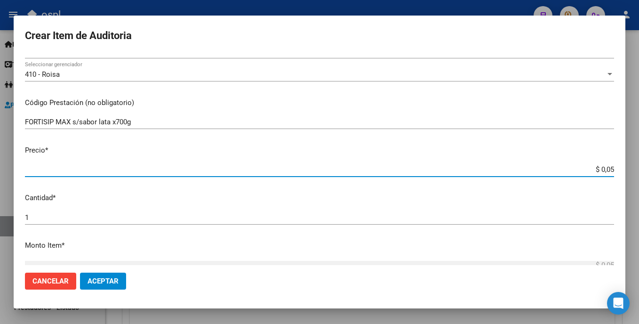
type input "$ 0,50"
type input "$ 5,03"
type input "$ 50,33"
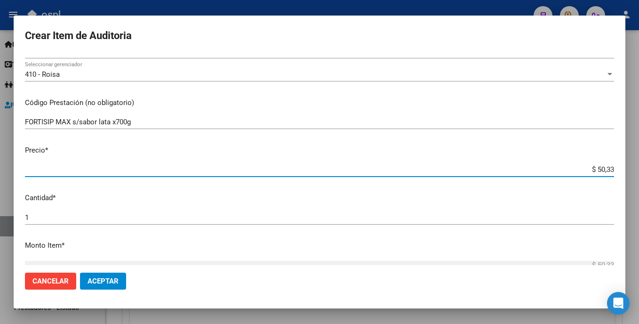
type input "$ 503,34"
type input "$ 5.033,46"
type input "$ 50.334,67"
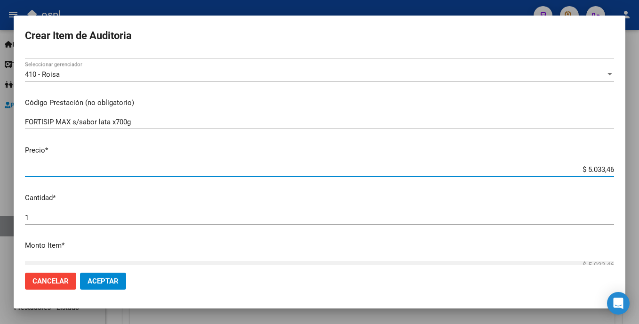
type input "$ 50.334,67"
click at [44, 214] on input "1" at bounding box center [319, 217] width 589 height 8
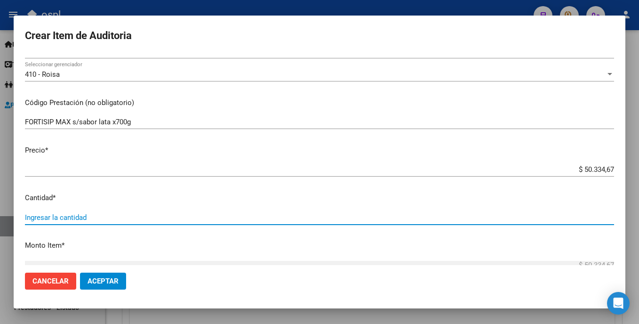
type input "5"
type input "$ 251.673,35"
type input "5"
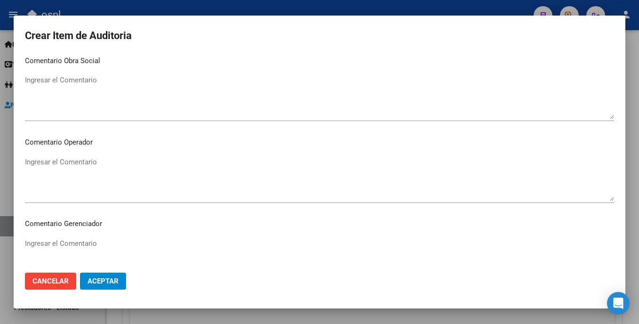
scroll to position [434, 0]
click at [96, 159] on textarea "Ingresar el Comentario" at bounding box center [319, 176] width 589 height 44
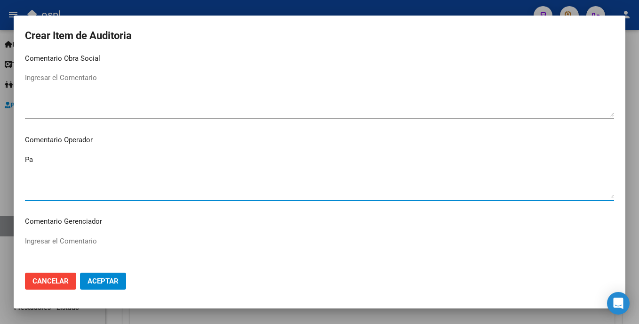
type textarea "P"
type textarea "pagado"
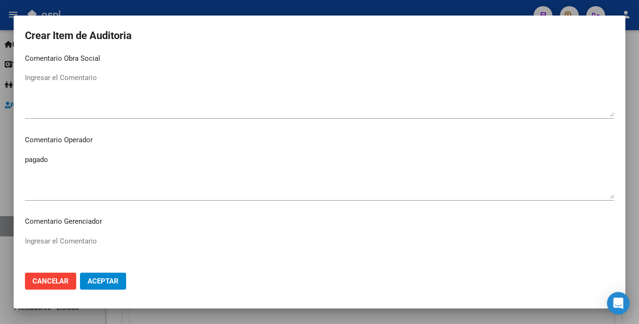
click at [56, 234] on div "Ingresar el Comentario" at bounding box center [319, 258] width 589 height 48
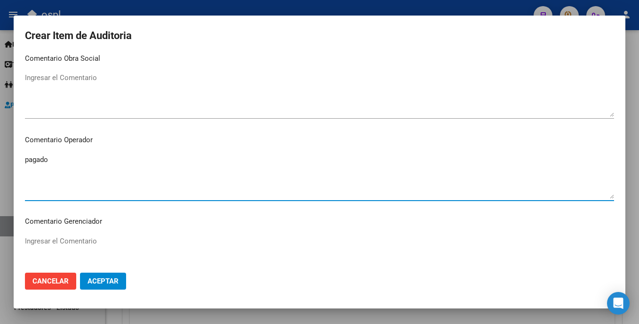
drag, startPoint x: 74, startPoint y: 174, endPoint x: 20, endPoint y: 160, distance: 55.8
click at [20, 160] on mat-dialog-content "34225967 Nro Documento 20342259678 CUIL Afiliado Inactivo Análisis Afiliado Pre…" at bounding box center [320, 159] width 612 height 210
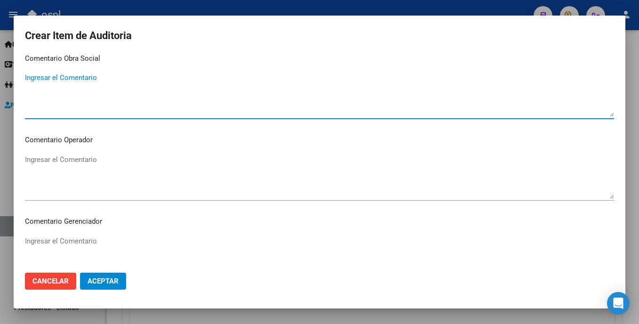
click at [47, 99] on textarea "Ingresar el Comentario" at bounding box center [319, 94] width 589 height 44
type textarea "pagado"
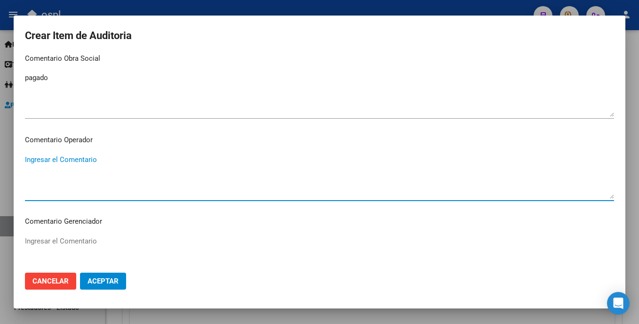
click at [52, 161] on textarea "Ingresar el Comentario" at bounding box center [319, 176] width 589 height 44
click at [179, 168] on textarea "FORTISIN OK_REMITO SELLADO-FIRMADO, ORDEN MEDICA, PRESUPUESTO" at bounding box center [319, 176] width 589 height 44
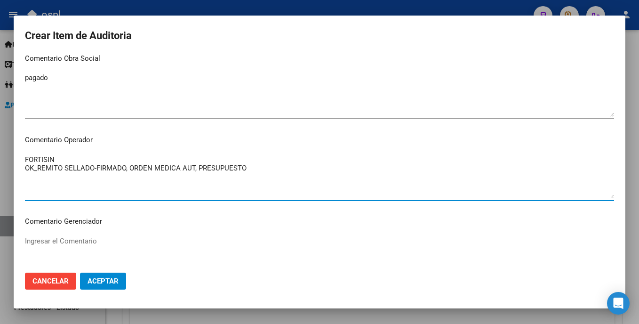
click at [248, 156] on textarea "FORTISIN OK_REMITO SELLADO-FIRMADO, ORDEN MEDICA AUT, PRESUPUESTO" at bounding box center [319, 176] width 589 height 44
click at [250, 163] on textarea "FORTISIN OK_REMITO SELLADO-FIRMADO, ORDEN MEDICA AUT, PRESUPUESTO" at bounding box center [319, 176] width 589 height 44
click at [250, 166] on textarea "FORTISIN OK_REMITO SELLADO-FIRMADO, ORDEN MEDICA AUT, PRESUPUESTO" at bounding box center [319, 176] width 589 height 44
click at [39, 167] on textarea "FORTISIN OK_REMITO SELLADO-FIRMADO, ORDEN MEDICA AUT, PRESUPUESTO AUT," at bounding box center [319, 176] width 589 height 44
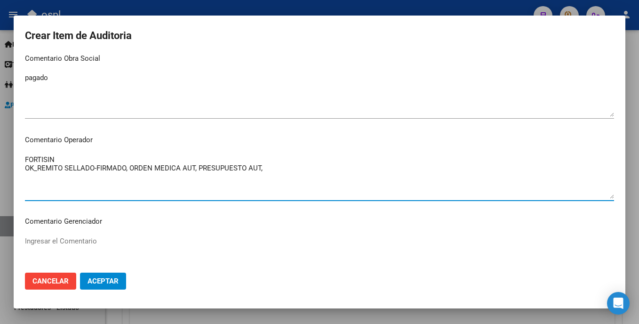
click at [128, 170] on textarea "FORTISIN OK_REMITO SELLADO-FIRMADO, ORDEN MEDICA AUT, PRESUPUESTO AUT," at bounding box center [319, 176] width 589 height 44
click at [366, 175] on textarea "FORTISIN OK_REMITO SELLADO-FIRMADO, AUTORIZACION, ORDEN MEDICA AUT, PRESUPUESTO…" at bounding box center [319, 176] width 589 height 44
click at [69, 155] on textarea "FORTISIN OK_REMITO SELLADO-FIRMADO, AUTORIZACION, ORDEN MEDICA AUT, PRESUPUESTO…" at bounding box center [319, 176] width 589 height 44
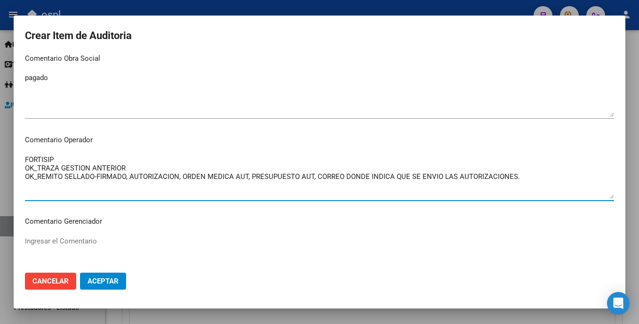
type textarea "FORTISIP OK_TRAZA GESTION ANTERIOR OK_REMITO SELLADO-FIRMADO, AUTORIZACION, ORD…"
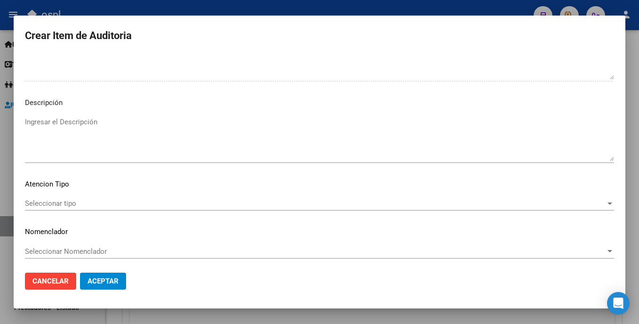
scroll to position [637, 0]
click at [75, 201] on span "Seleccionar tipo" at bounding box center [315, 201] width 581 height 8
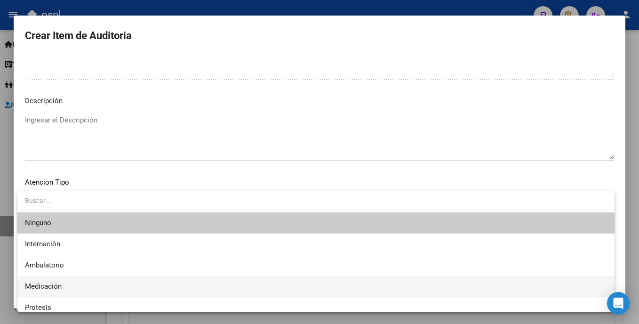
click at [55, 280] on span "Medicación" at bounding box center [316, 286] width 582 height 21
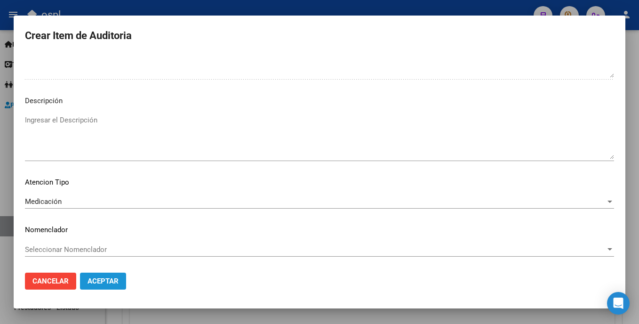
click at [111, 279] on span "Aceptar" at bounding box center [103, 281] width 31 height 8
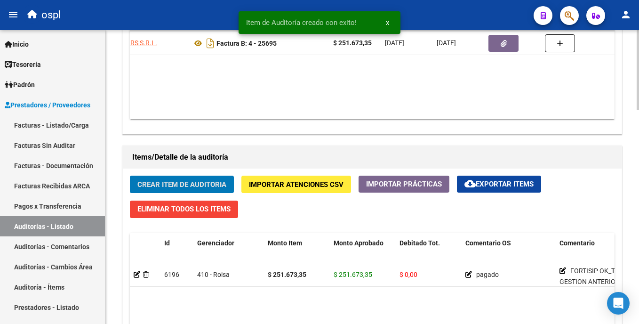
scroll to position [565, 0]
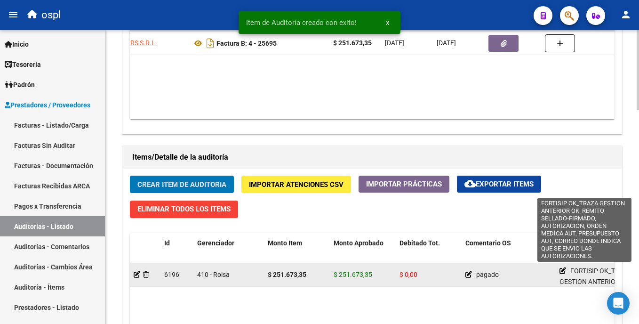
click at [562, 271] on icon at bounding box center [562, 270] width 7 height 7
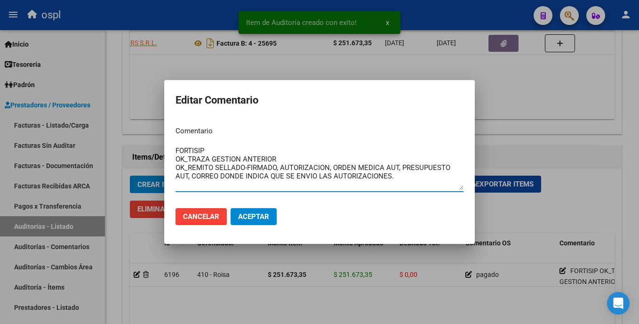
drag, startPoint x: 409, startPoint y: 183, endPoint x: 168, endPoint y: 141, distance: 244.1
click at [168, 141] on mat-dialog-content "Comentario FORTISIP OK_TRAZA GESTION ANTERIOR OK_REMITO SELLADO-FIRMADO, AUTORI…" at bounding box center [319, 159] width 310 height 81
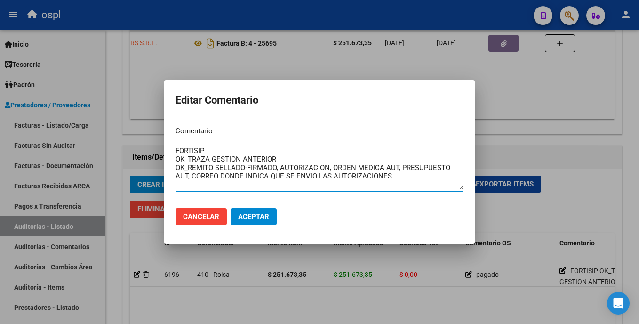
click at [500, 132] on div at bounding box center [319, 162] width 639 height 324
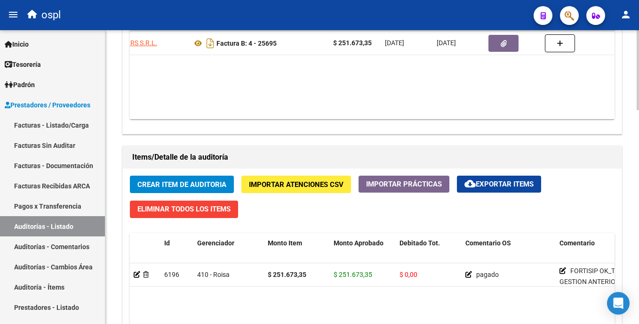
click at [638, 159] on html "menu ospl person Firma Express Inicio Calendario SSS Instructivos Contacto OS T…" at bounding box center [319, 162] width 639 height 324
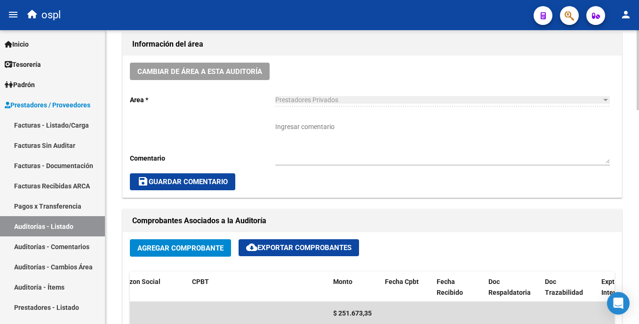
click at [382, 160] on textarea "Ingresar comentario" at bounding box center [442, 142] width 334 height 41
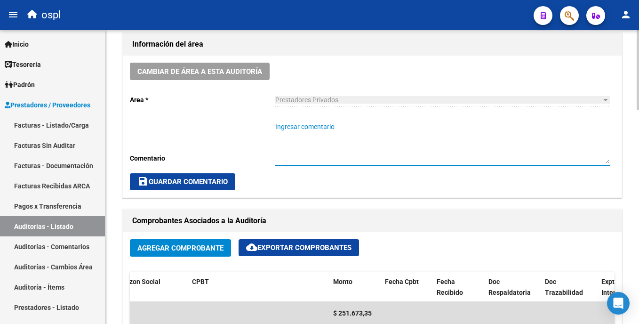
paste textarea "FORTISIP OK_TRAZA GESTION ANTERIOR OK_REMITO SELLADO-FIRMADO, AUTORIZACION, ORD…"
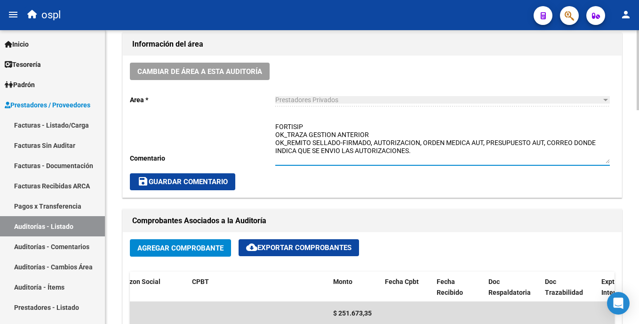
click at [349, 130] on textarea "FORTISIP OK_TRAZA GESTION ANTERIOR OK_REMITO SELLADO-FIRMADO, AUTORIZACION, ORD…" at bounding box center [442, 142] width 334 height 41
type textarea "FORTISIP - PAGADO OK_TRAZA GESTION ANTERIOR OK_REMITO SELLADO-FIRMADO, AUTORIZA…"
click at [218, 177] on button "save Guardar Comentario" at bounding box center [182, 181] width 105 height 17
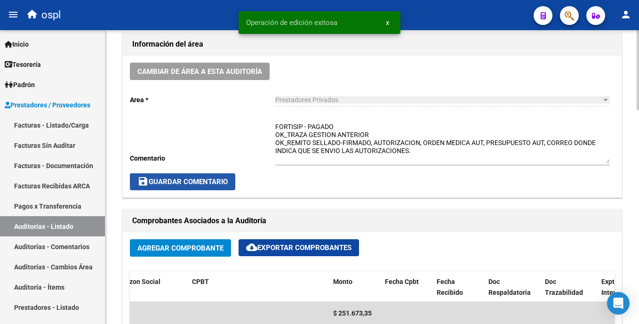
click at [226, 184] on span "save Guardar Comentario" at bounding box center [182, 181] width 90 height 8
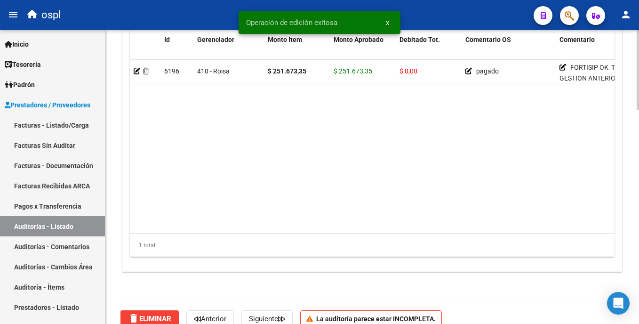
scroll to position [782, 0]
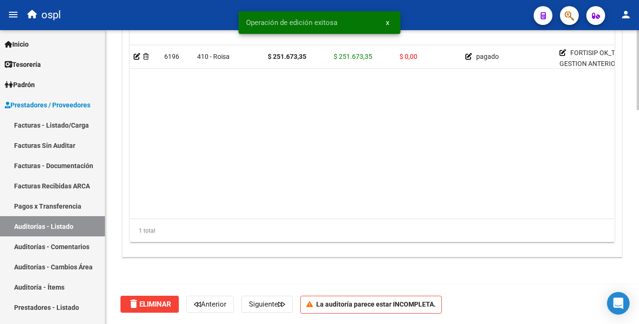
click at [629, 298] on body "menu ospl person Firma Express Inicio Calendario SSS Instructivos Contacto OS T…" at bounding box center [319, 162] width 639 height 324
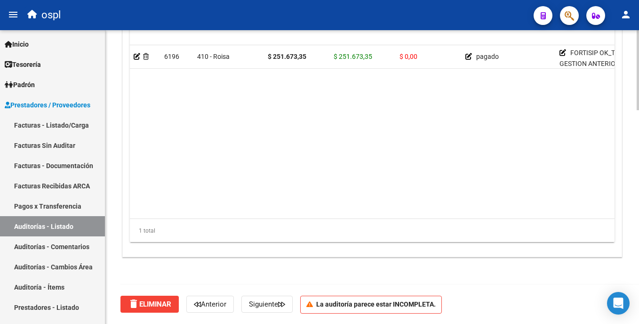
drag, startPoint x: 636, startPoint y: 270, endPoint x: 634, endPoint y: 234, distance: 35.8
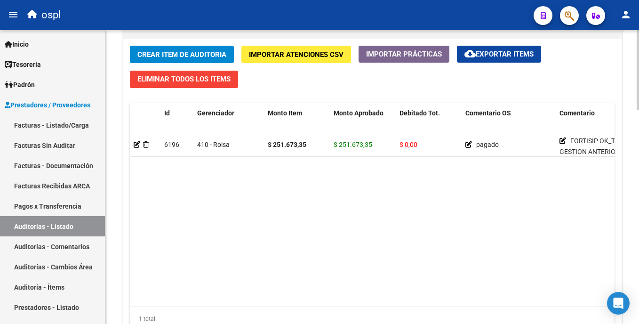
scroll to position [687, 0]
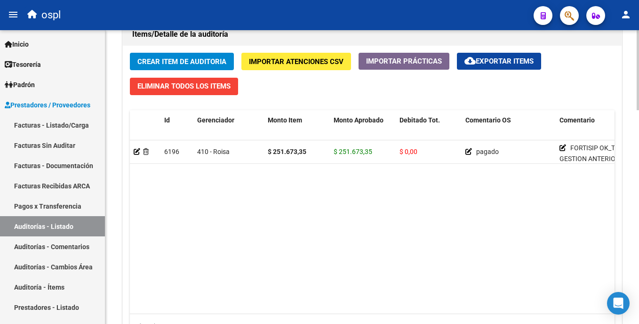
click at [638, 252] on html "menu ospl person Firma Express Inicio Calendario SSS Instructivos Contacto OS T…" at bounding box center [319, 162] width 639 height 324
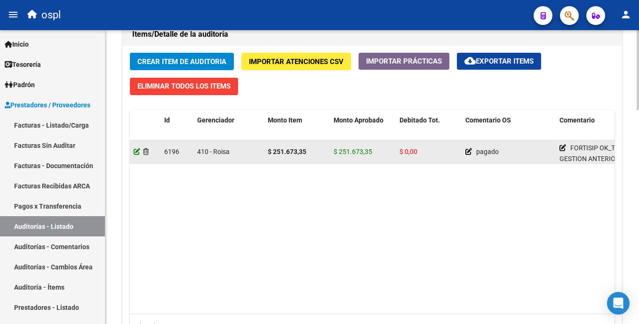
click at [135, 150] on icon at bounding box center [137, 151] width 7 height 7
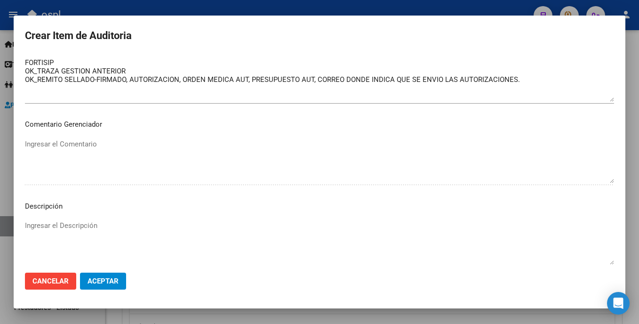
scroll to position [619, 0]
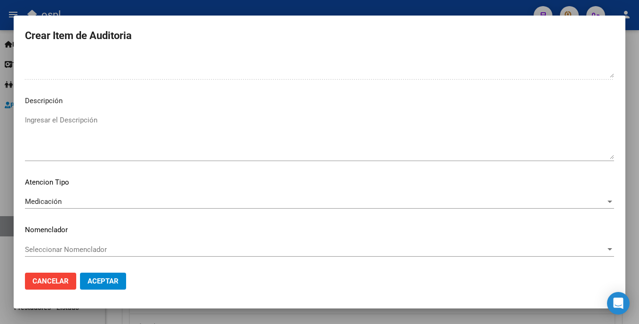
click at [88, 281] on span "Aceptar" at bounding box center [103, 281] width 31 height 8
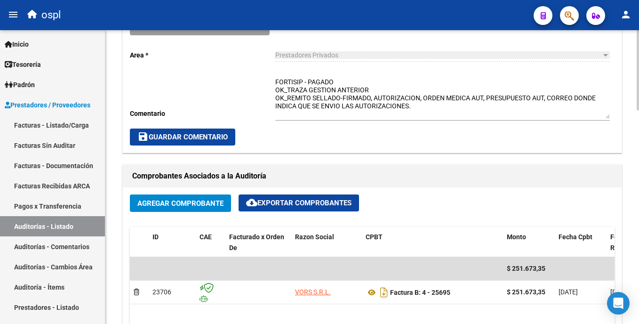
scroll to position [236, 0]
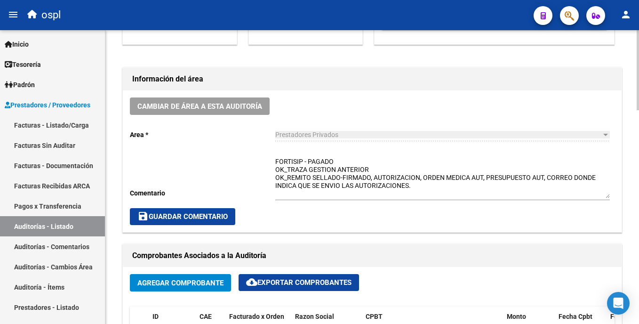
click at [638, 137] on html "menu ospl person Firma Express Inicio Calendario SSS Instructivos Contacto OS T…" at bounding box center [319, 162] width 639 height 324
click at [192, 217] on span "save Guardar Comentario" at bounding box center [182, 216] width 90 height 8
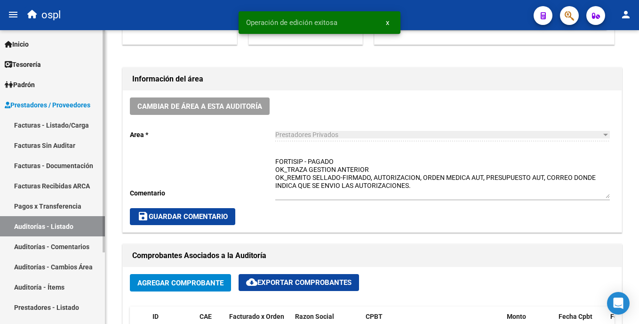
click at [63, 229] on link "Auditorías - Listado" at bounding box center [52, 226] width 105 height 20
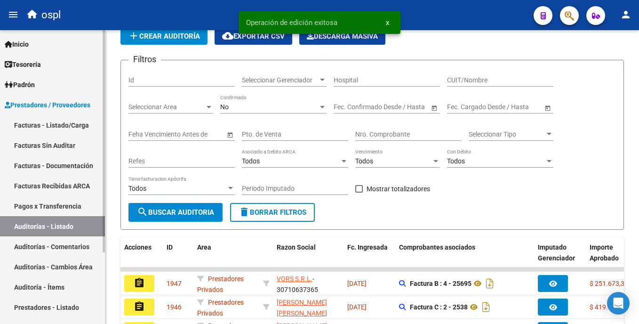
scroll to position [236, 0]
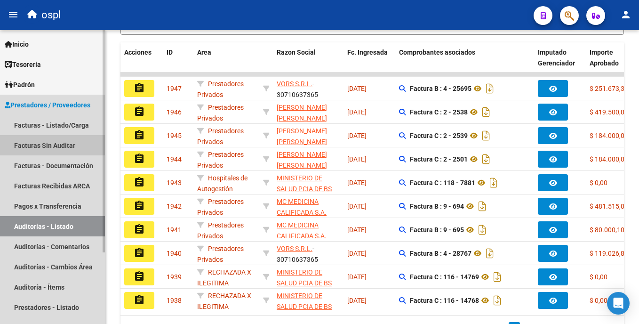
click at [42, 142] on link "Facturas Sin Auditar" at bounding box center [52, 145] width 105 height 20
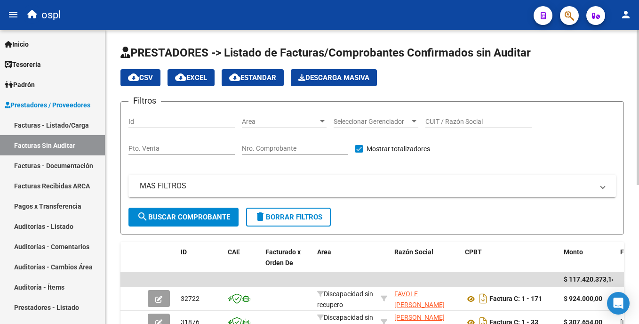
click at [638, 94] on html "menu ospl person Firma Express Inicio Calendario SSS Instructivos Contacto OS T…" at bounding box center [319, 162] width 639 height 324
click at [309, 116] on div "Area Area" at bounding box center [284, 118] width 85 height 19
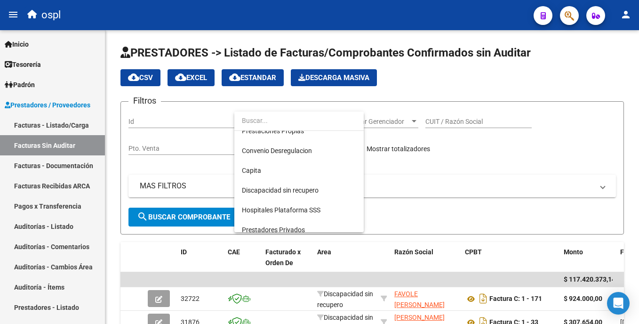
scroll to position [105, 0]
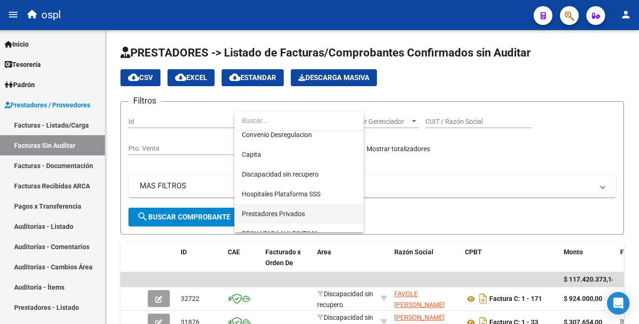
click at [318, 209] on span "Prestadores Privados" at bounding box center [299, 214] width 114 height 20
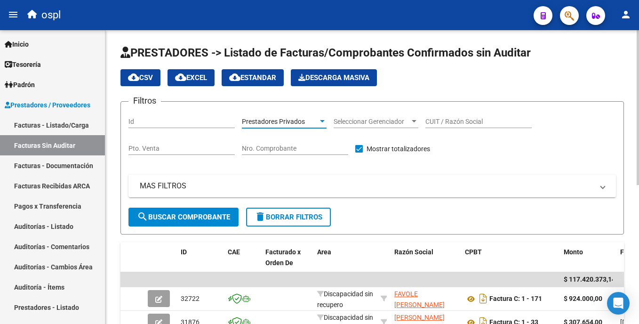
click at [189, 211] on button "search Buscar Comprobante" at bounding box center [183, 216] width 110 height 19
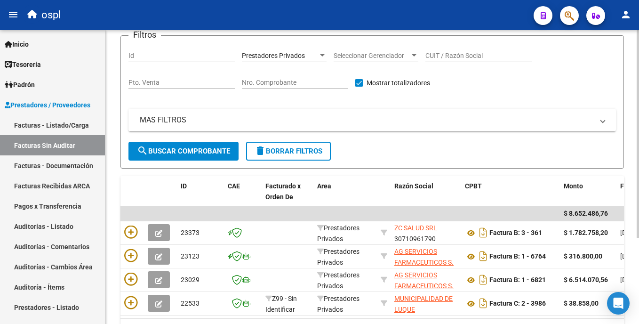
scroll to position [122, 0]
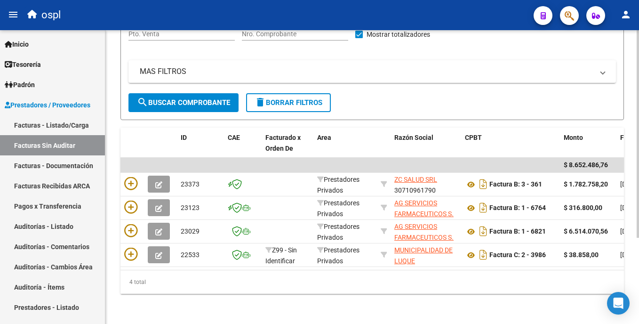
click at [638, 232] on html "menu ospl person Firma Express Inicio Calendario SSS Instructivos Contacto OS T…" at bounding box center [319, 162] width 639 height 324
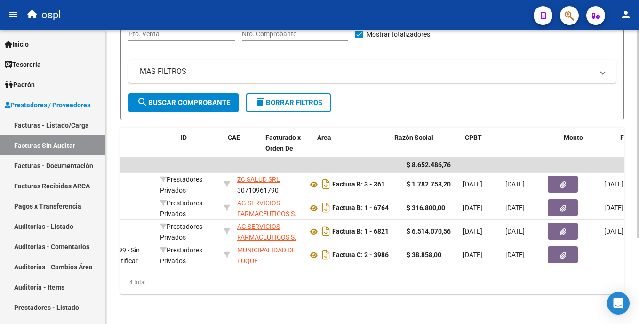
scroll to position [0, 0]
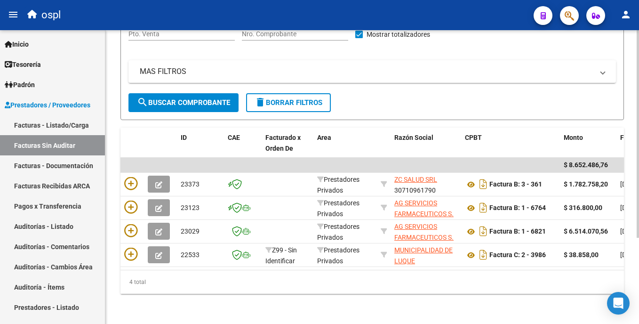
drag, startPoint x: 207, startPoint y: 247, endPoint x: 215, endPoint y: 287, distance: 41.0
click at [215, 287] on div "4 total" at bounding box center [371, 282] width 503 height 24
click at [84, 119] on link "Facturas - Listado/Carga" at bounding box center [52, 125] width 105 height 20
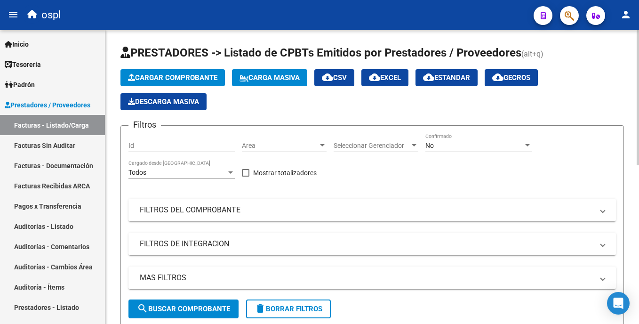
click at [261, 145] on span "Area" at bounding box center [280, 146] width 76 height 8
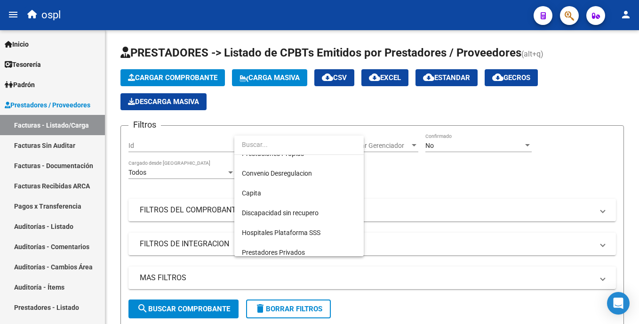
scroll to position [105, 0]
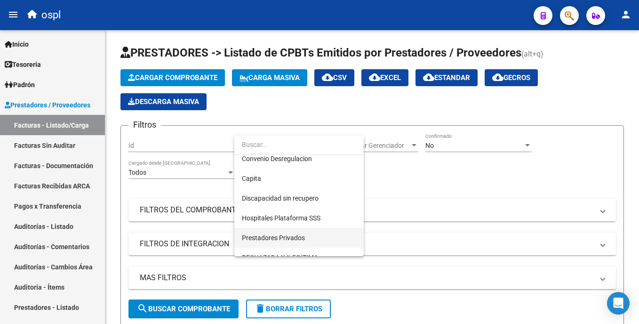
click at [316, 233] on span "Prestadores Privados" at bounding box center [299, 238] width 114 height 20
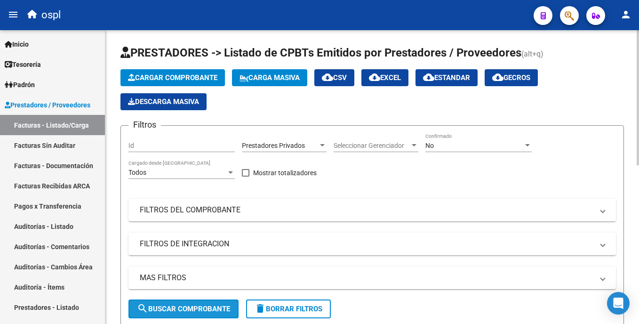
click at [218, 304] on span "search Buscar Comprobante" at bounding box center [183, 308] width 93 height 8
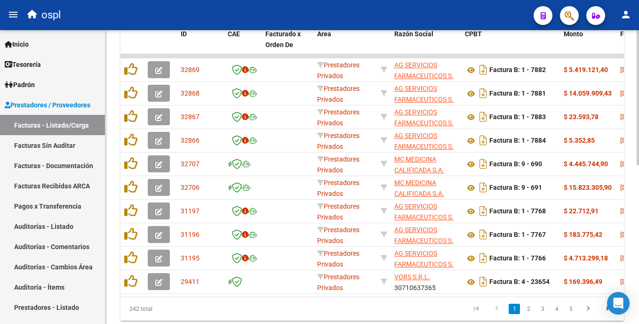
scroll to position [305, 0]
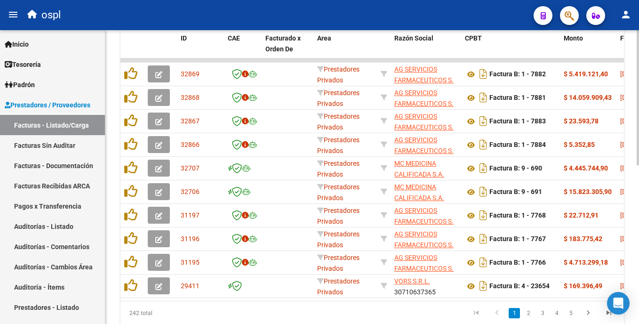
click at [638, 233] on html "menu ospl person Firma Express Inicio Calendario SSS Instructivos Contacto OS T…" at bounding box center [319, 162] width 639 height 324
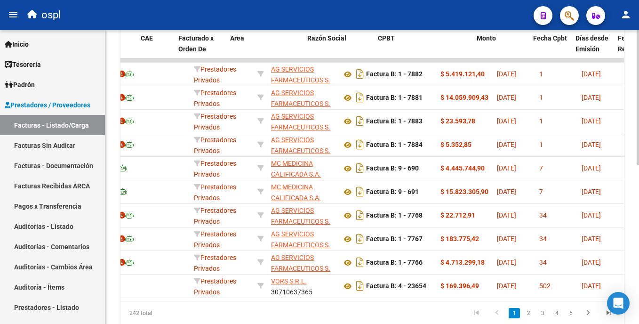
scroll to position [0, 87]
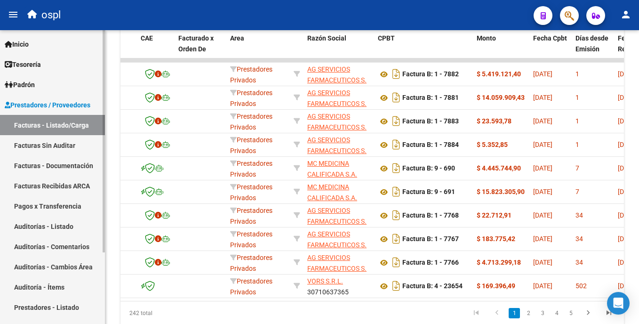
click at [52, 223] on link "Auditorías - Listado" at bounding box center [52, 226] width 105 height 20
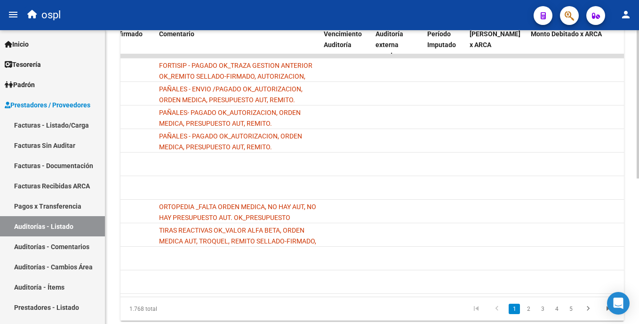
scroll to position [289, 0]
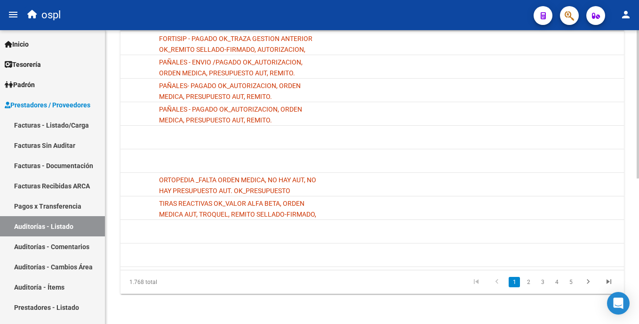
click at [567, 257] on div "PRESTADORES -> Auditoría de Comprobantes / Prestaciones add Crear Auditoría clo…" at bounding box center [373, 36] width 536 height 575
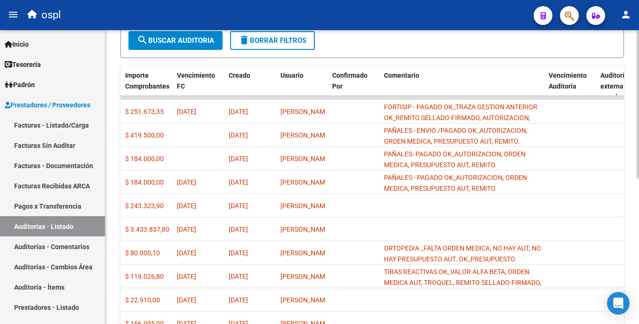
scroll to position [223, 0]
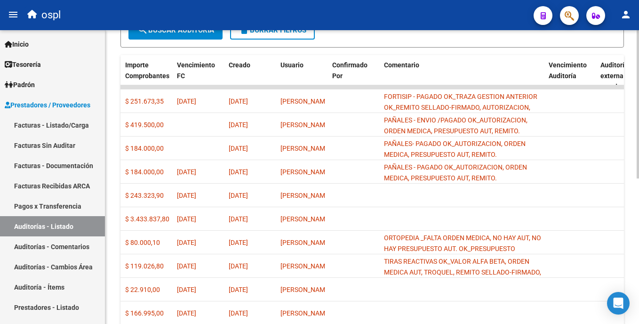
click at [638, 200] on html "menu ospl person Firma Express Inicio Calendario SSS Instructivos Contacto OS T…" at bounding box center [319, 162] width 639 height 324
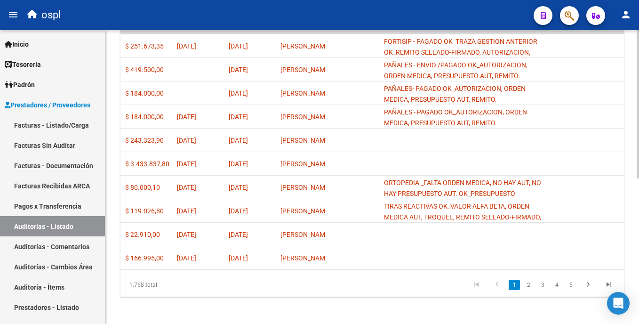
scroll to position [289, 0]
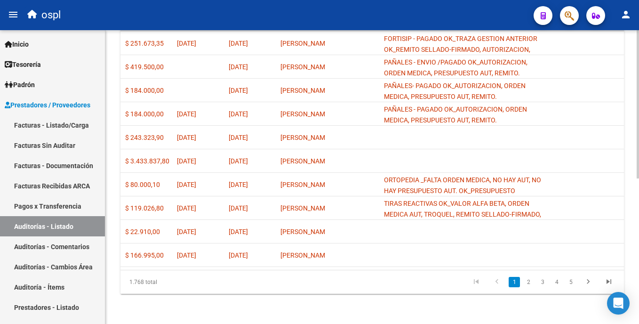
click at [638, 226] on html "menu ospl person Firma Express Inicio Calendario SSS Instructivos Contacto OS T…" at bounding box center [319, 162] width 639 height 324
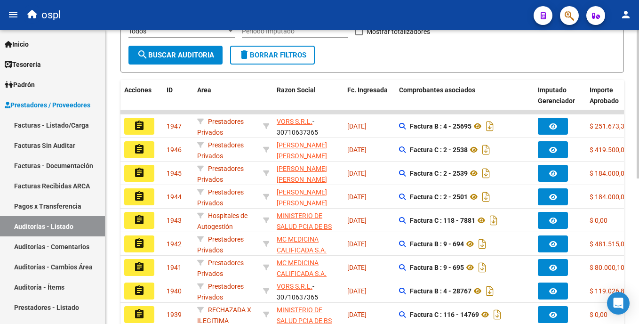
scroll to position [197, 0]
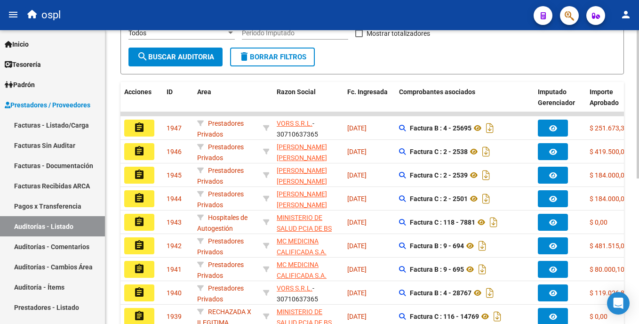
click at [638, 147] on html "menu ospl person Firma Express Inicio Calendario SSS Instructivos Contacto OS T…" at bounding box center [319, 162] width 639 height 324
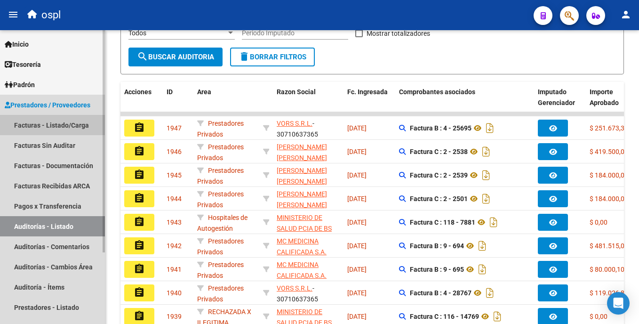
click at [42, 123] on link "Facturas - Listado/Carga" at bounding box center [52, 125] width 105 height 20
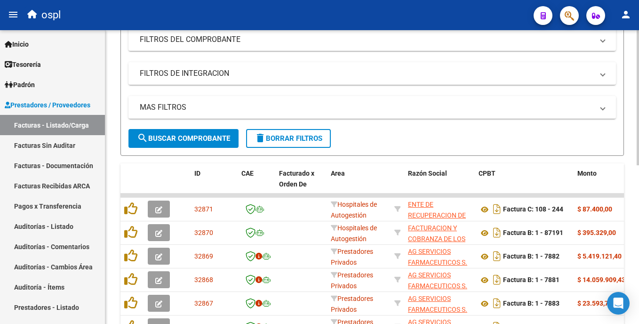
scroll to position [191, 0]
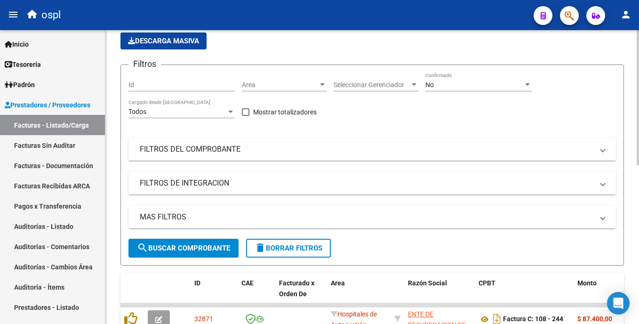
click at [631, 126] on div "Video tutorial PRESTADORES -> Listado de CPBTs Emitidos por Prestadores / Prove…" at bounding box center [373, 284] width 536 height 630
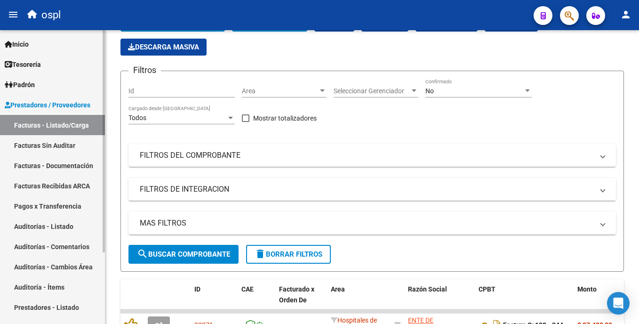
click at [40, 226] on link "Auditorías - Listado" at bounding box center [52, 226] width 105 height 20
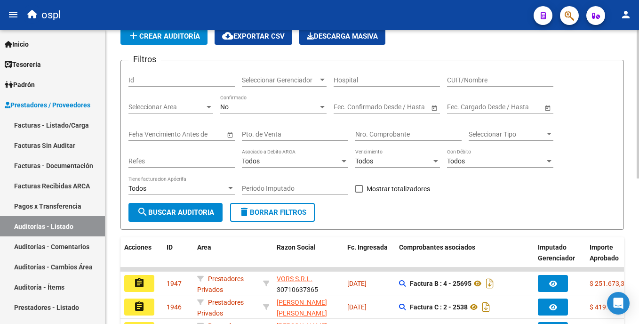
scroll to position [55, 0]
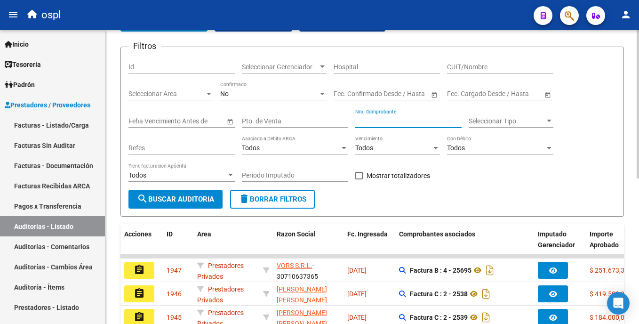
click at [375, 120] on input "Nro. Comprobante" at bounding box center [408, 121] width 106 height 8
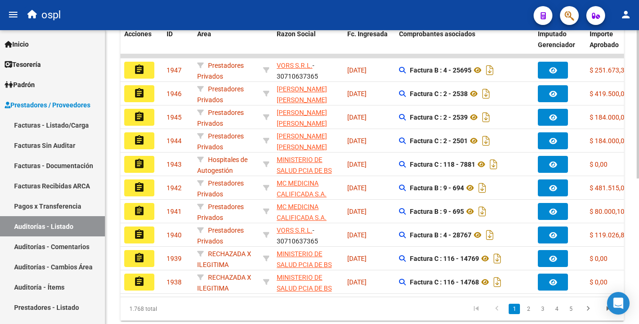
scroll to position [258, 0]
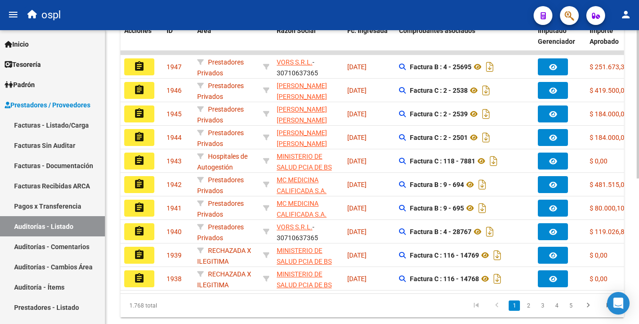
click at [638, 239] on html "menu ospl person Firma Express Inicio Calendario SSS Instructivos Contacto OS T…" at bounding box center [319, 162] width 639 height 324
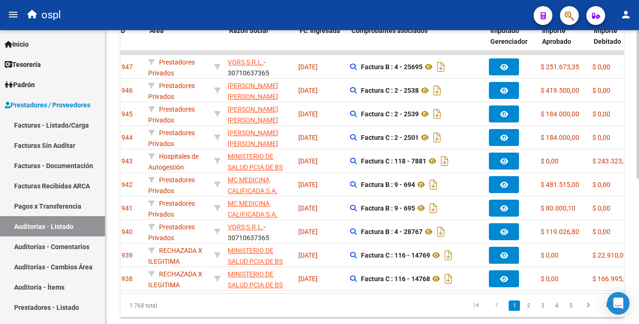
scroll to position [0, 0]
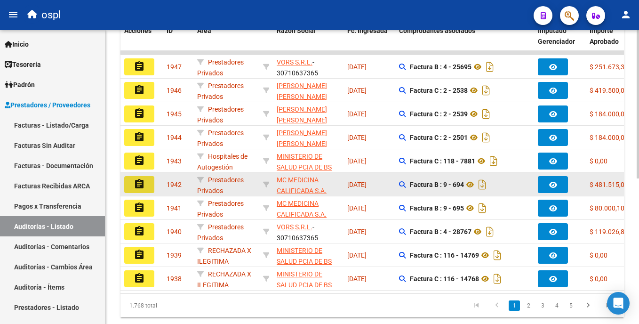
click at [149, 184] on button "assignment" at bounding box center [139, 184] width 30 height 17
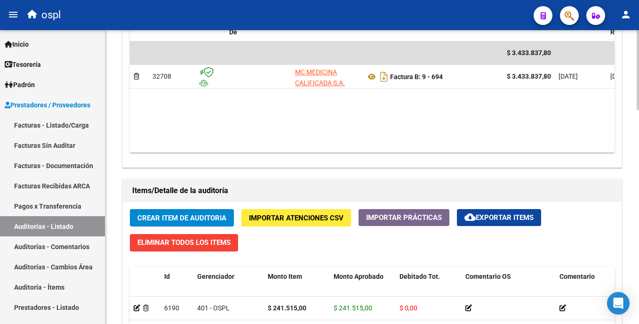
click at [638, 224] on html "menu ospl person Firma Express Inicio Calendario SSS Instructivos Contacto OS T…" at bounding box center [319, 162] width 639 height 324
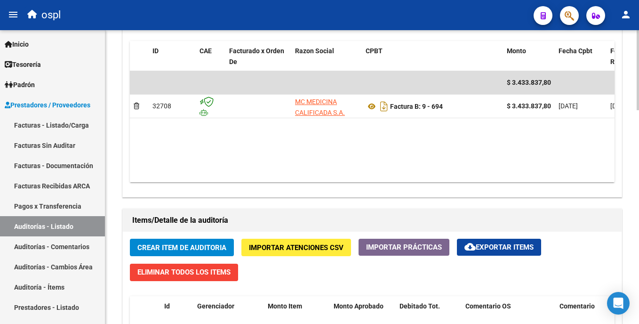
scroll to position [498, 0]
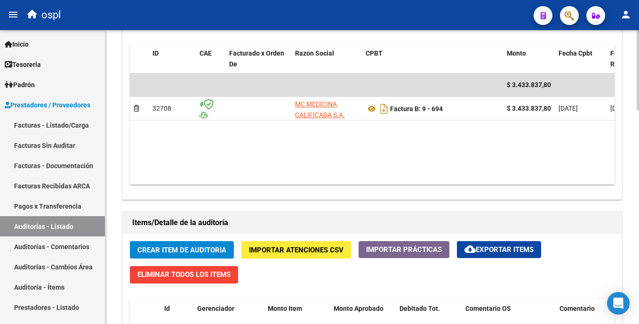
click at [638, 191] on html "menu ospl person Firma Express Inicio Calendario SSS Instructivos Contacto OS T…" at bounding box center [319, 162] width 639 height 324
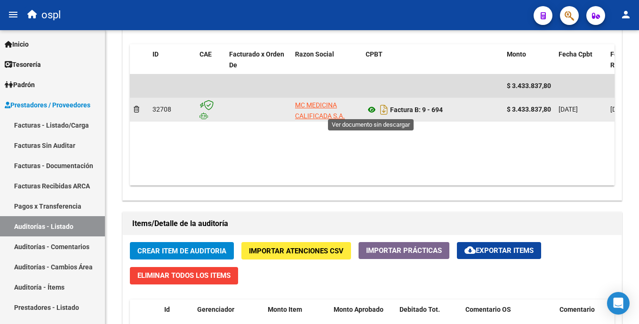
click at [370, 107] on icon at bounding box center [372, 109] width 12 height 11
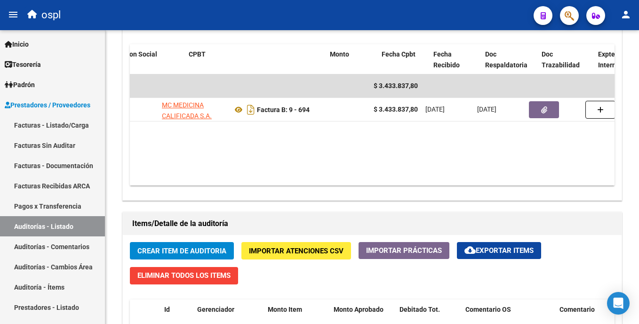
scroll to position [0, 177]
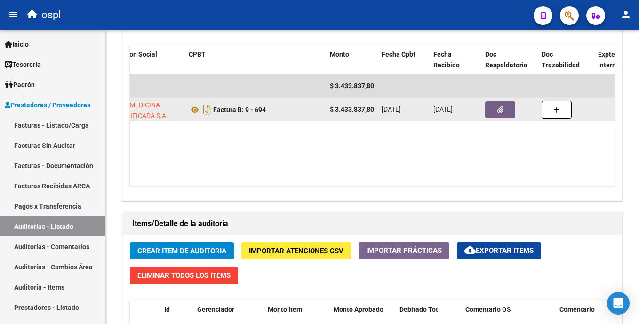
click at [497, 106] on button "button" at bounding box center [500, 109] width 30 height 17
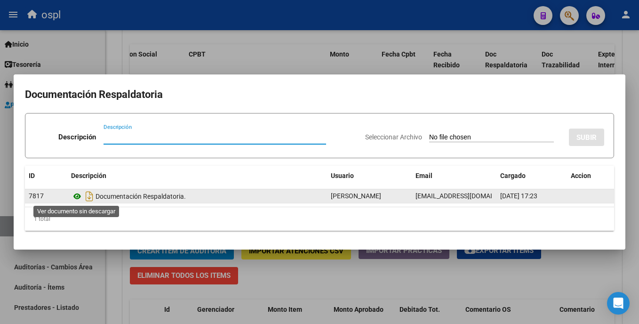
click at [78, 197] on icon at bounding box center [77, 196] width 12 height 11
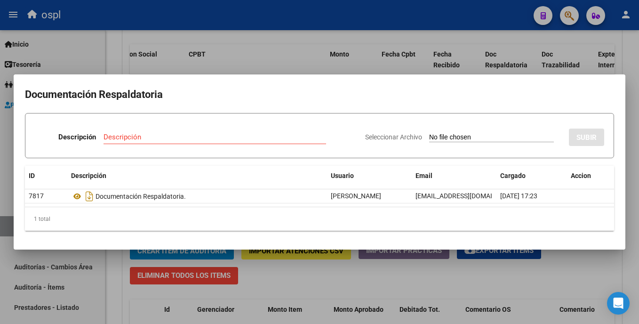
click at [482, 53] on div at bounding box center [319, 162] width 639 height 324
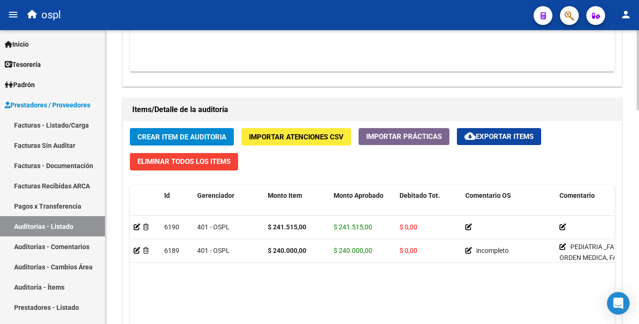
scroll to position [635, 0]
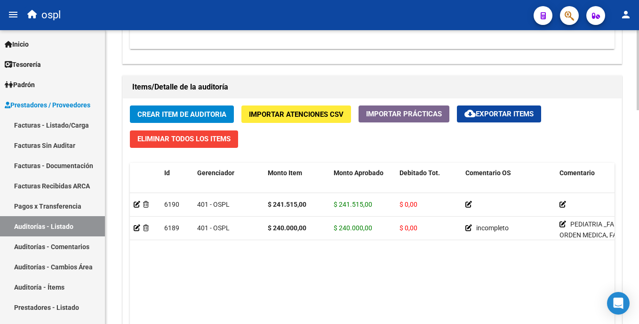
click at [638, 212] on html "menu ospl person Firma Express Inicio Calendario SSS Instructivos Contacto OS T…" at bounding box center [319, 162] width 639 height 324
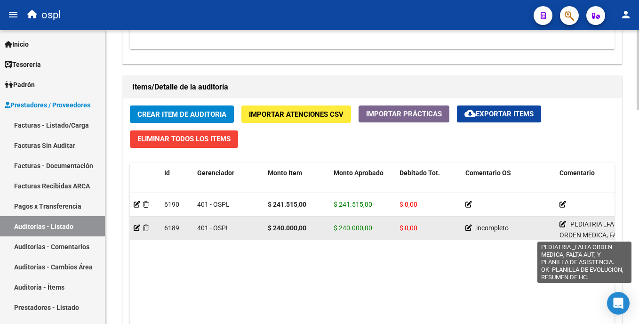
click at [564, 221] on icon at bounding box center [562, 224] width 7 height 7
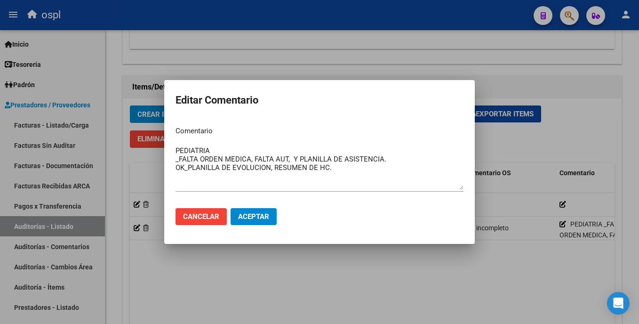
click at [512, 289] on div at bounding box center [319, 162] width 639 height 324
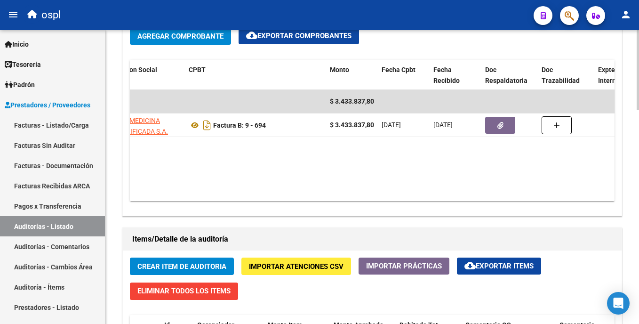
scroll to position [441, 0]
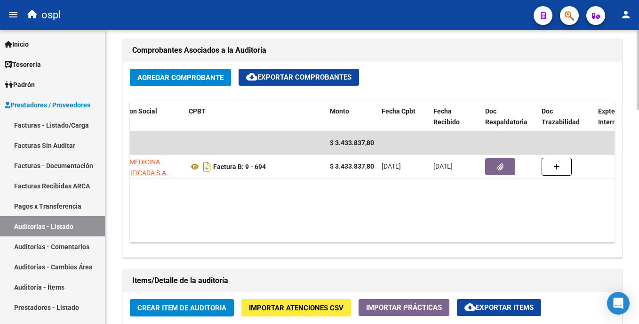
click at [632, 183] on div "arrow_back Editar 1942 cloud_download Generar informe Puede notificar al gerenc…" at bounding box center [373, 127] width 536 height 1076
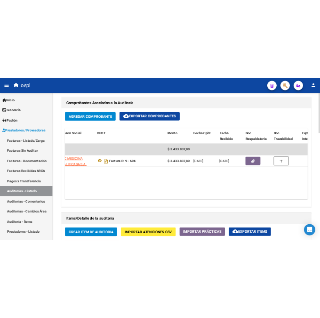
scroll to position [0, 174]
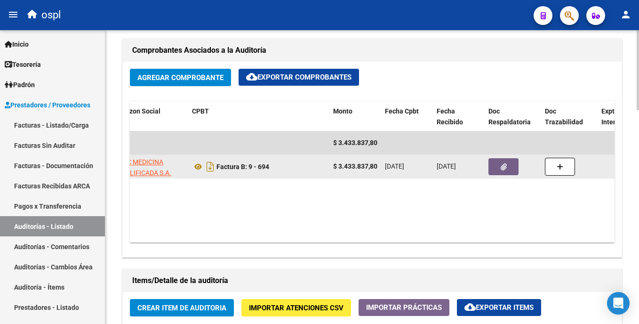
click at [505, 163] on icon "button" at bounding box center [504, 166] width 6 height 7
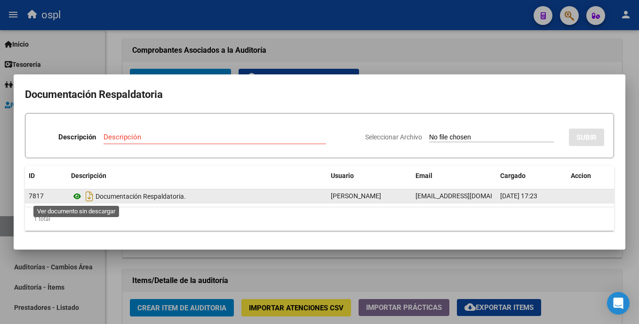
click at [77, 193] on icon at bounding box center [77, 196] width 12 height 11
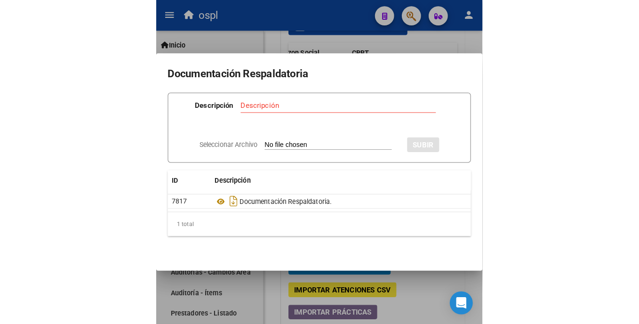
scroll to position [441, 0]
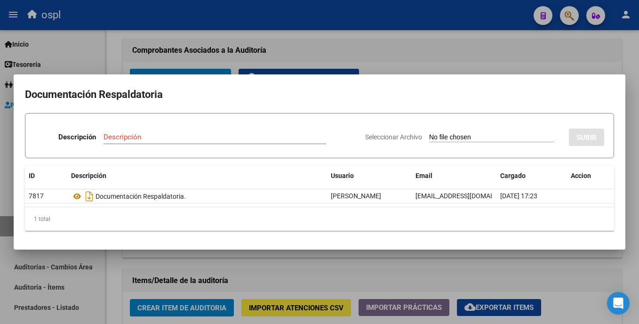
click at [393, 56] on div at bounding box center [319, 162] width 639 height 324
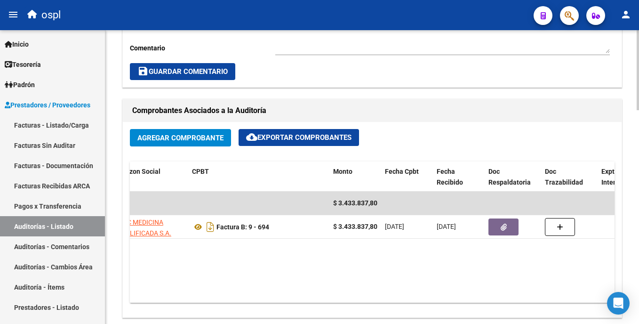
scroll to position [360, 0]
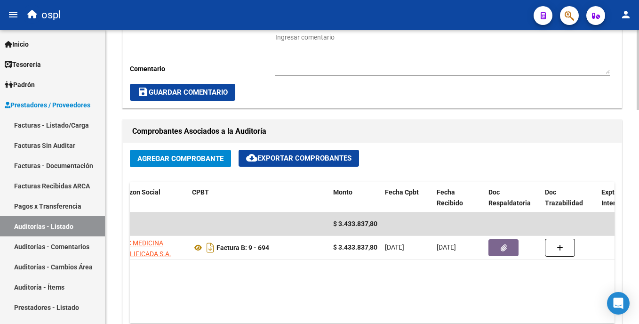
click at [638, 160] on html "menu ospl person Firma Express Inicio Calendario SSS Instructivos Contacto OS T…" at bounding box center [319, 162] width 639 height 324
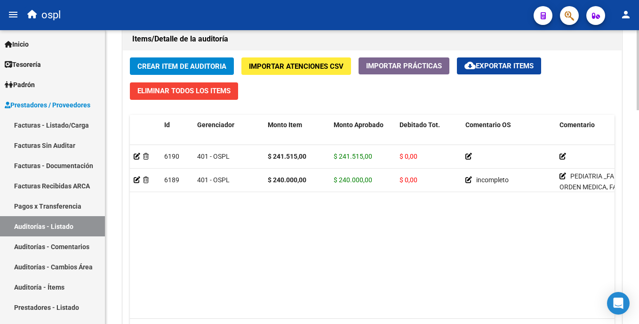
scroll to position [685, 0]
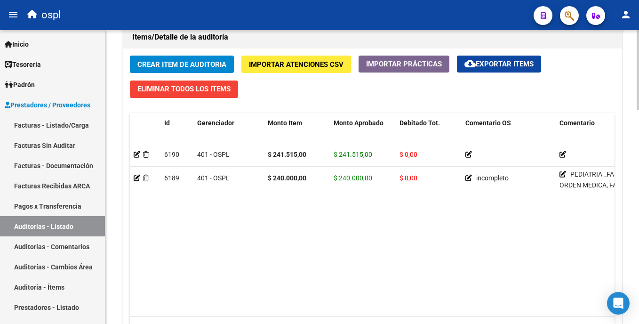
click at [638, 242] on html "menu ospl person Firma Express Inicio Calendario SSS Instructivos Contacto OS T…" at bounding box center [319, 162] width 639 height 324
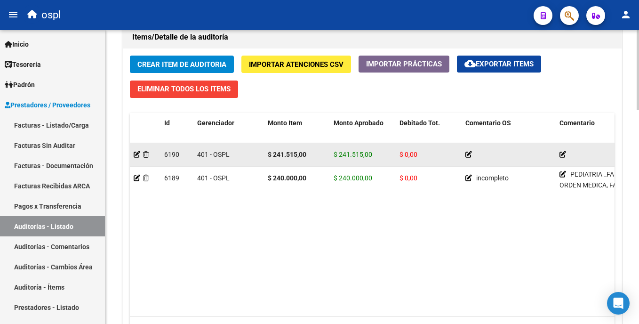
click at [133, 154] on datatable-body-cell at bounding box center [145, 154] width 31 height 23
click at [137, 153] on icon at bounding box center [137, 154] width 7 height 7
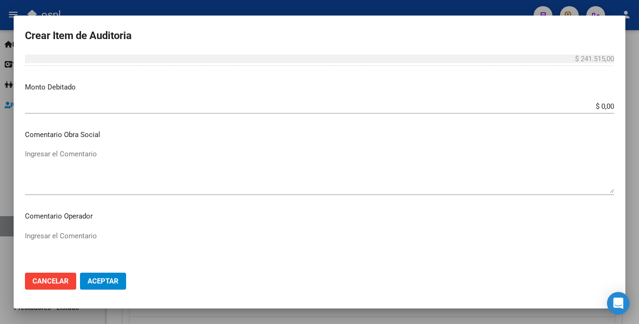
scroll to position [303, 0]
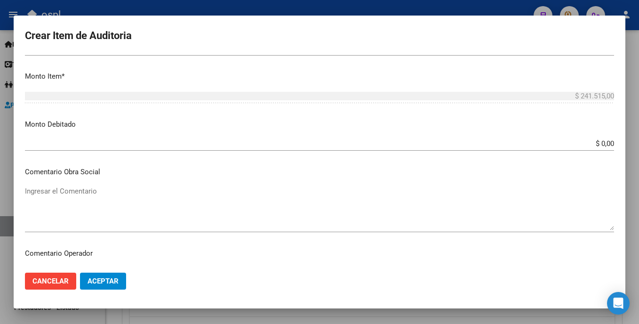
click at [551, 3] on div at bounding box center [319, 162] width 639 height 324
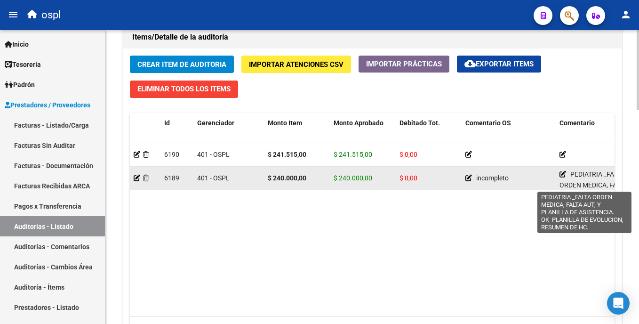
click at [562, 173] on icon at bounding box center [562, 174] width 7 height 7
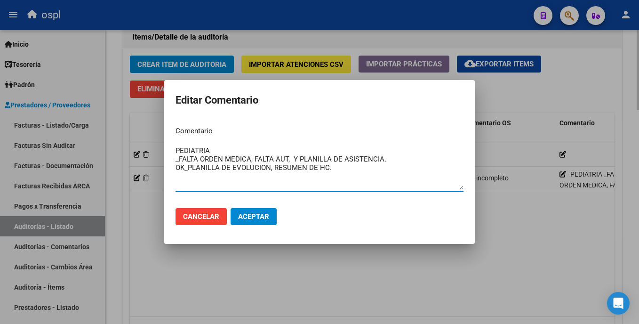
click at [550, 196] on div at bounding box center [319, 162] width 639 height 324
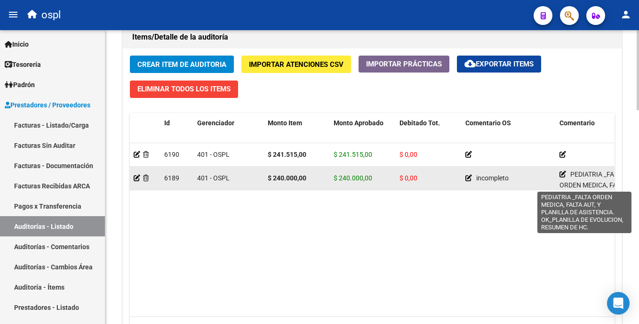
click at [563, 174] on icon at bounding box center [562, 174] width 7 height 7
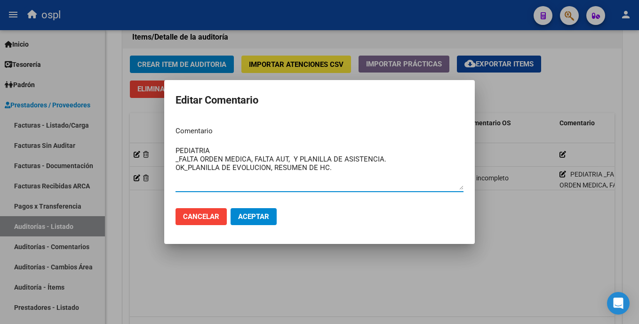
click at [270, 169] on textarea "PEDIATRIA _FALTA ORDEN MEDICA, FALTA AUT, Y PLANILLA DE ASISTENCIA. OK_PLANILLA…" at bounding box center [319, 167] width 288 height 44
type textarea "PEDIATRIA _FALTA ORDEN MEDICA, FALTA AUT, Y PLANILLA DE ASISTENCIA. OK_PLANILLA…"
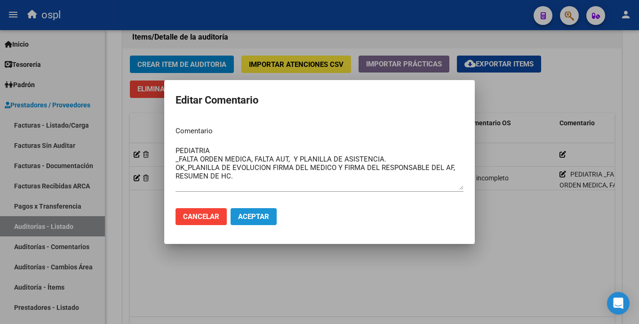
click at [253, 218] on span "Aceptar" at bounding box center [253, 216] width 31 height 8
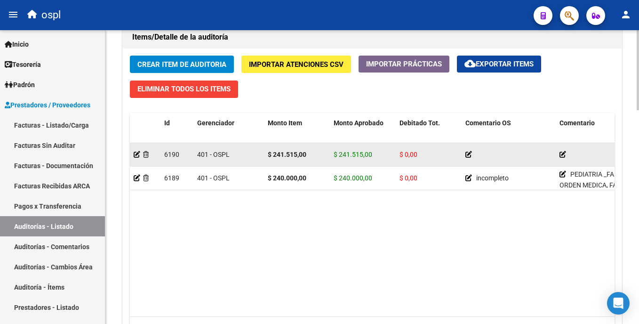
click at [565, 155] on icon at bounding box center [562, 154] width 7 height 7
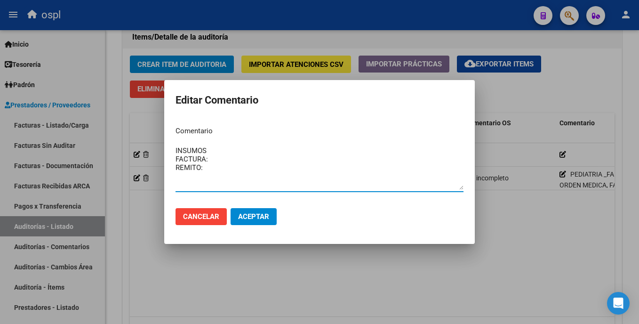
click at [230, 152] on textarea "INSUMOS FACTURA: REMITO:" at bounding box center [319, 167] width 288 height 44
click at [220, 171] on textarea "INSUMOS FACTURA: REMITO:" at bounding box center [319, 167] width 288 height 44
click at [220, 160] on textarea "INSUMOS FACTURA: REMITO: OK_REMITO COMPLETO DE LOS INSUMOS RESTANTES" at bounding box center [319, 167] width 288 height 44
drag, startPoint x: 218, startPoint y: 160, endPoint x: 198, endPoint y: 164, distance: 20.6
click at [198, 164] on textarea "INSUMOS FACTURA: REMITO: OK_REMITO COMPLETO DE LOS INSUMOS RESTANTES" at bounding box center [319, 167] width 288 height 44
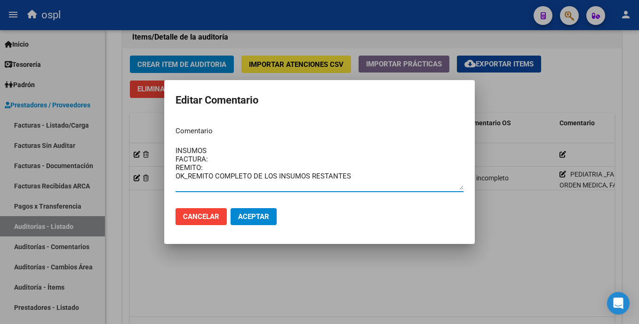
drag, startPoint x: 207, startPoint y: 167, endPoint x: 167, endPoint y: 159, distance: 40.8
click at [167, 159] on mat-dialog-content "Comentario INSUMOS FACTURA: REMITO: OK_REMITO COMPLETO DE LOS INSUMOS RESTANTES…" at bounding box center [319, 159] width 310 height 81
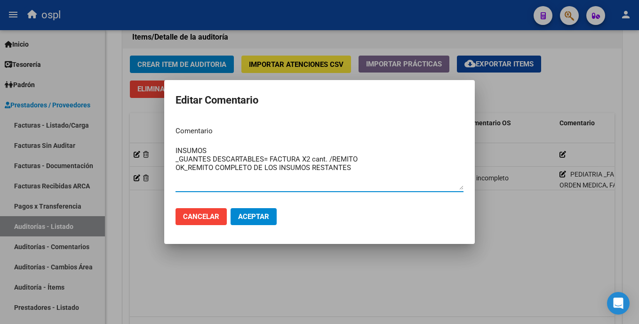
click at [333, 159] on textarea "INSUMOS _GUANTES DESCARTABLES= FACTURA X2 cant. /REMITO OK_REMITO COMPLETO DE L…" at bounding box center [319, 167] width 288 height 44
click at [330, 158] on textarea "INSUMOS _GUANTES DESCARTABLES= FACTURA X2 cant. /REMITO OK_REMITO COMPLETO DE L…" at bounding box center [319, 167] width 288 height 44
click at [372, 158] on textarea "INSUMOS _GUANTES DESCARTABLES= FACTURA X2 cant. / REMITO OK_REMITO COMPLETO DE …" at bounding box center [319, 167] width 288 height 44
drag, startPoint x: 321, startPoint y: 160, endPoint x: 344, endPoint y: 134, distance: 35.0
click at [343, 134] on p "Comentario" at bounding box center [319, 131] width 288 height 11
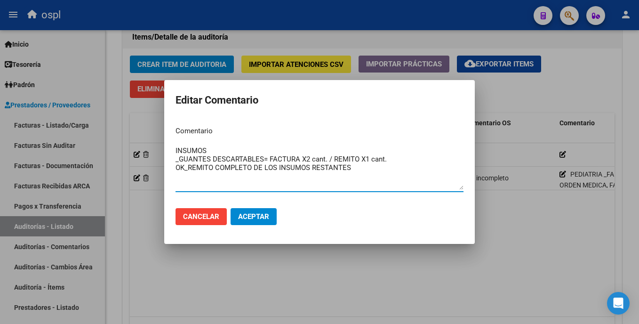
click at [408, 159] on textarea "INSUMOS _GUANTES DESCARTABLES= FACTURA X2 cant. / REMITO X1 cant. OK_REMITO COM…" at bounding box center [319, 167] width 288 height 44
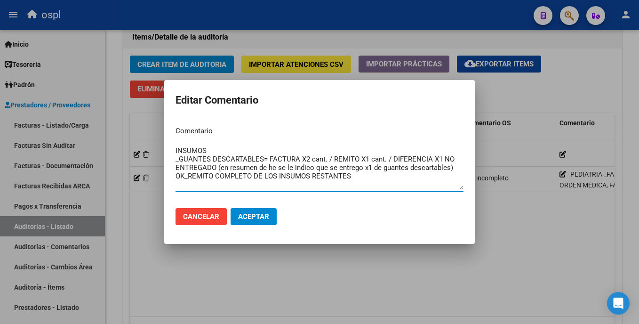
drag, startPoint x: 279, startPoint y: 166, endPoint x: 315, endPoint y: 167, distance: 36.2
click at [315, 167] on textarea "INSUMOS _GUANTES DESCARTABLES= FACTURA X2 cant. / REMITO X1 cant. / DIFERENCIA …" at bounding box center [319, 167] width 288 height 44
drag, startPoint x: 269, startPoint y: 167, endPoint x: 275, endPoint y: 166, distance: 6.8
click at [275, 166] on textarea "INSUMOS _GUANTES DESCARTABLES= FACTURA X2 cant. / REMITO X1 cant. / DIFERENCIA …" at bounding box center [319, 167] width 288 height 44
drag, startPoint x: 358, startPoint y: 170, endPoint x: 366, endPoint y: 168, distance: 7.8
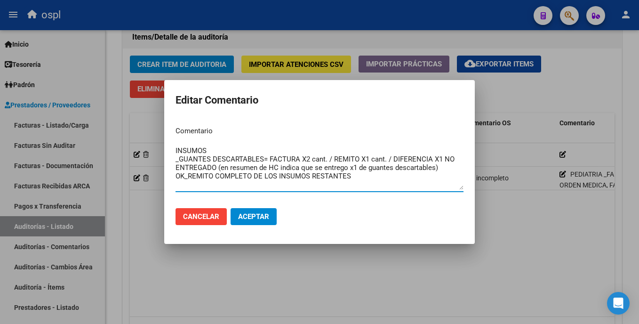
click at [366, 168] on textarea "INSUMOS _GUANTES DESCARTABLES= FACTURA X2 cant. / REMITO X1 cant. / DIFERENCIA …" at bounding box center [319, 167] width 288 height 44
click at [394, 182] on textarea "INSUMOS _GUANTES DESCARTABLES= FACTURA X2 cant. / REMITO X1 cant. / DIFERENCIA …" at bounding box center [319, 167] width 288 height 44
type textarea "INSUMOS _GUANTES DESCARTABLES= FACTURA X2 cant. / REMITO X1 cant. / DIFERENCIA …"
click at [264, 214] on span "Aceptar" at bounding box center [253, 216] width 31 height 8
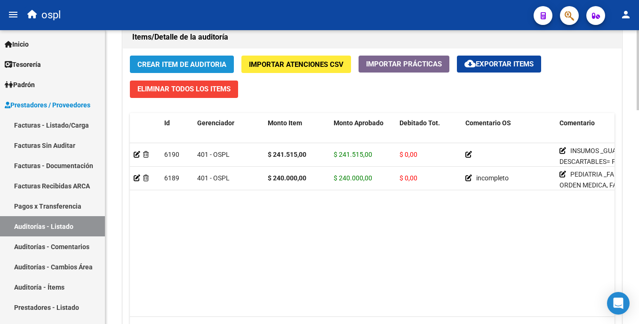
click at [159, 61] on span "Crear Item de Auditoria" at bounding box center [181, 64] width 89 height 8
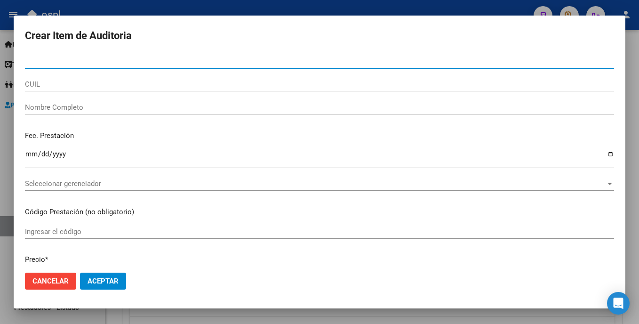
click at [64, 284] on span "Cancelar" at bounding box center [50, 281] width 36 height 8
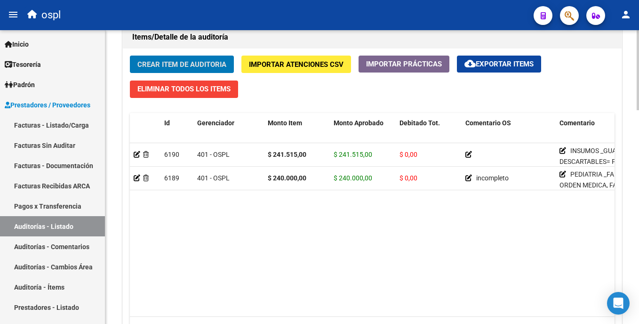
click at [146, 233] on datatable-body "6190 401 - OSPL $ 241.515,00 $ 241.515,00 $ 0,00 INSUMOS _GUANTES DESCARTABLES=…" at bounding box center [372, 229] width 485 height 173
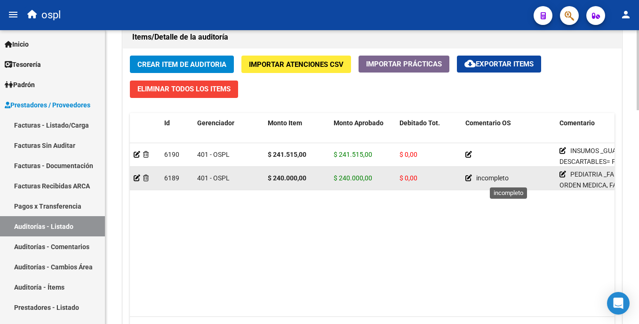
click at [467, 178] on icon at bounding box center [468, 178] width 7 height 7
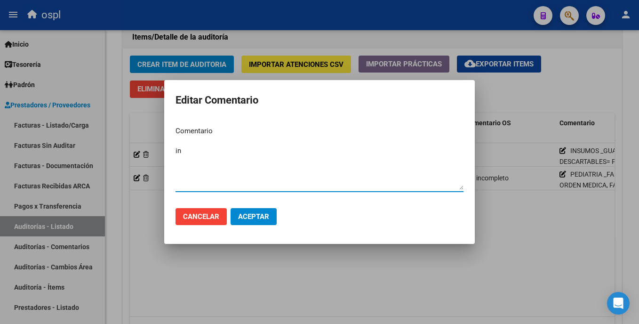
type textarea "i"
click at [250, 211] on button "Aceptar" at bounding box center [254, 216] width 46 height 17
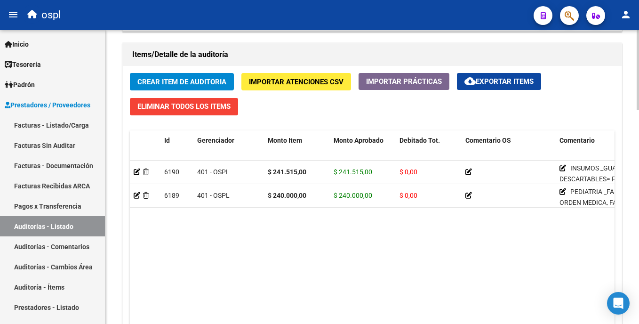
scroll to position [666, 0]
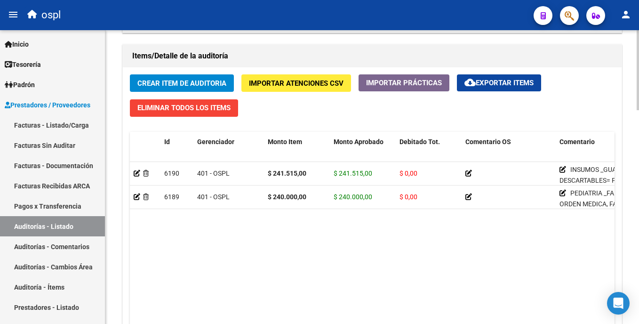
click at [638, 230] on html "menu ospl person Firma Express Inicio Calendario SSS Instructivos Contacto OS T…" at bounding box center [319, 162] width 639 height 324
click at [207, 85] on span "Crear Item de Auditoria" at bounding box center [181, 83] width 89 height 8
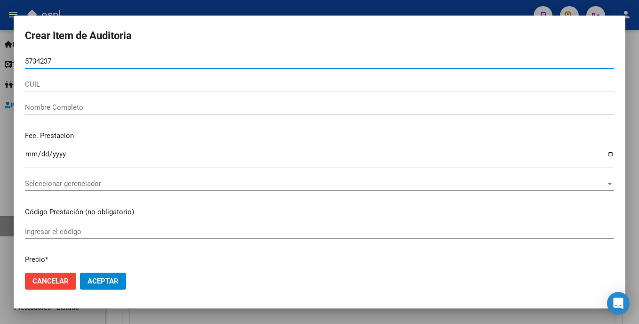
type input "57342378"
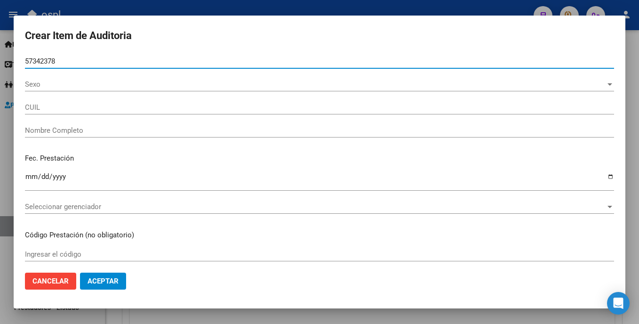
type input "27573423785"
type input "[PERSON_NAME]"
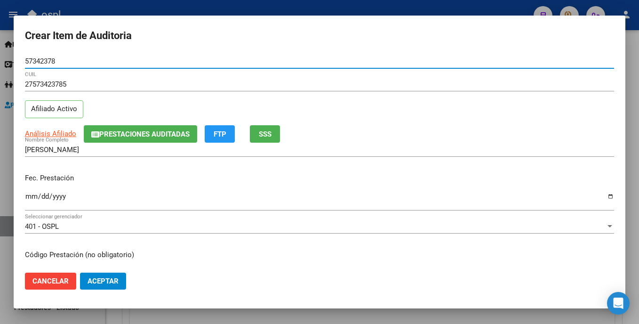
type input "57342378"
click at [28, 194] on input "Ingresar la fecha" at bounding box center [319, 199] width 589 height 15
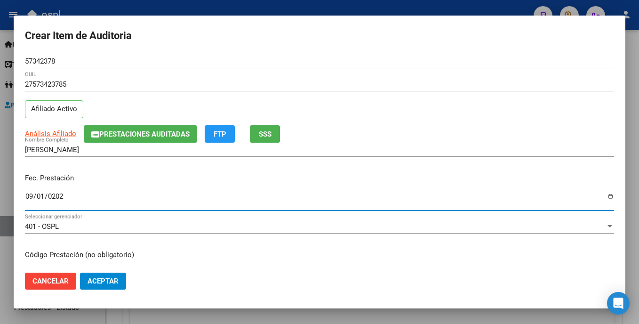
type input "[DATE]"
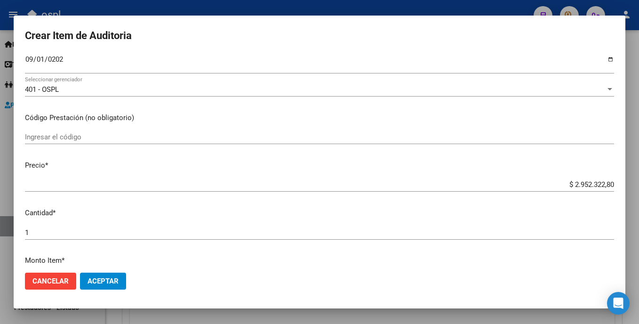
scroll to position [154, 0]
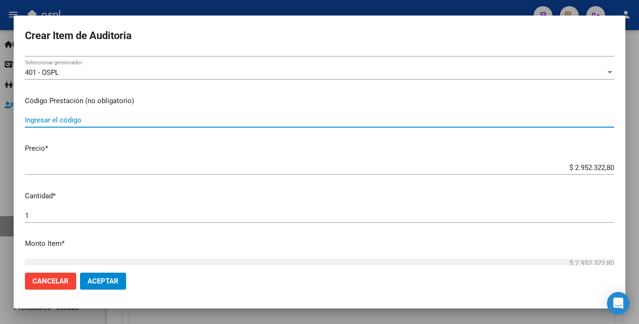
click at [116, 124] on input "Ingresar el código" at bounding box center [319, 120] width 589 height 8
type input "MODULO SOLO MEDICAMENTOS"
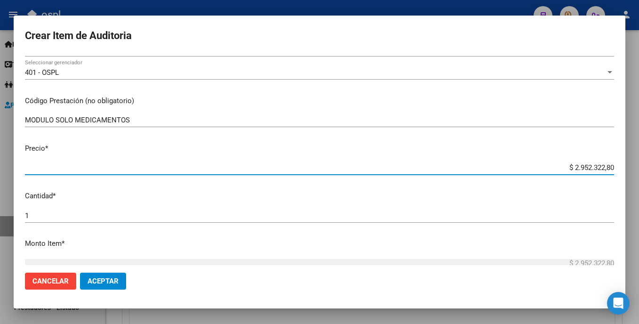
drag, startPoint x: 547, startPoint y: 165, endPoint x: 636, endPoint y: 165, distance: 88.4
click at [636, 165] on div "Crear Item de Auditoria 57342378 Nro Documento 27573423785 CUIL Afiliado Activo…" at bounding box center [319, 162] width 639 height 324
type input "$ 0,03"
type input "$ 0,38"
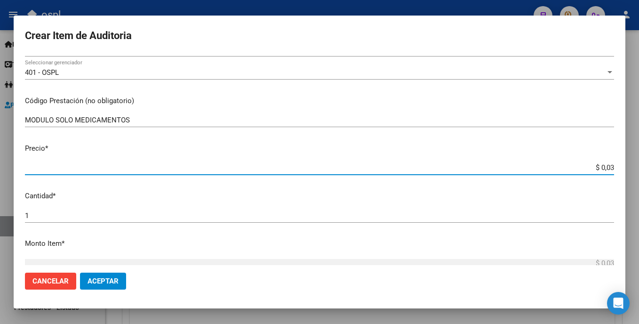
type input "$ 0,38"
type input "$ 3,84"
type input "$ 38,42"
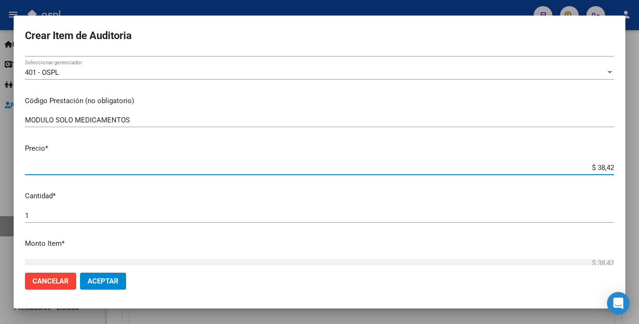
type input "$ 384,20"
type input "$ 3.842,00"
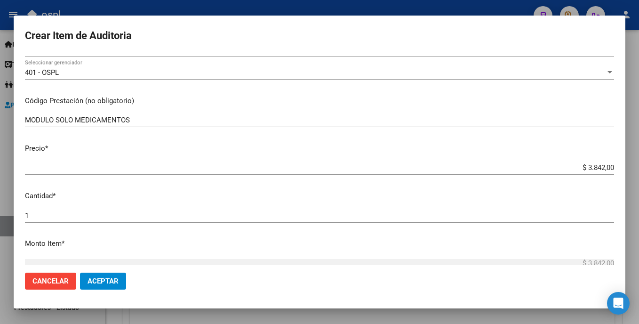
click at [212, 221] on div "1 Ingresar la cantidad" at bounding box center [319, 215] width 589 height 14
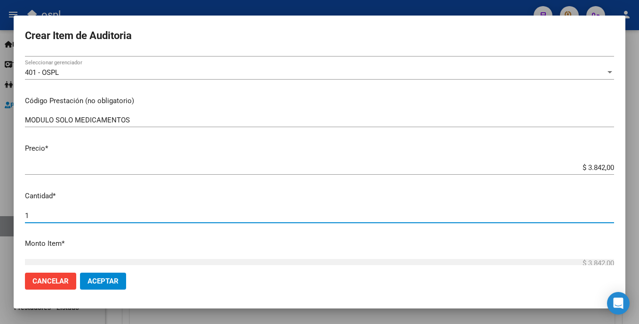
click at [213, 213] on input "1" at bounding box center [319, 215] width 589 height 8
type input "3"
type input "$ 11.526,00"
type input "30"
type input "$ 115.260,00"
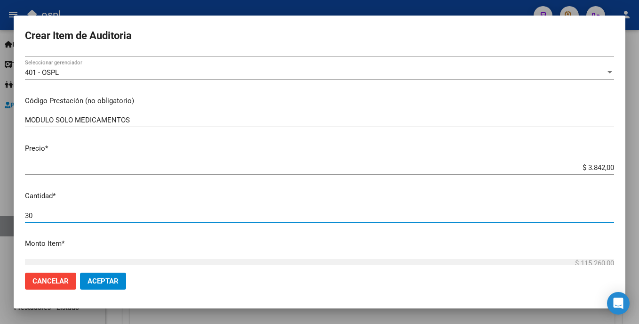
type input "30"
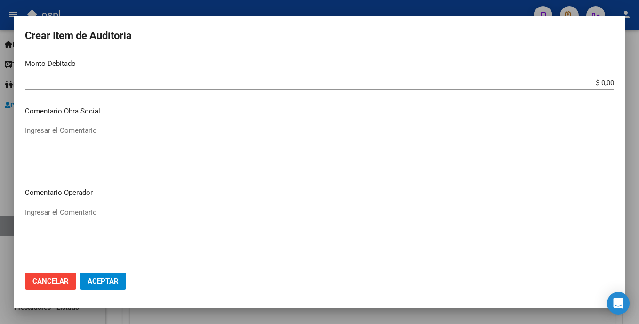
scroll to position [400, 0]
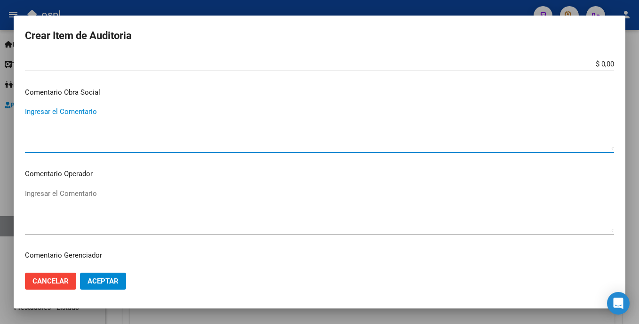
click at [156, 144] on textarea "Ingresar el Comentario" at bounding box center [319, 128] width 589 height 44
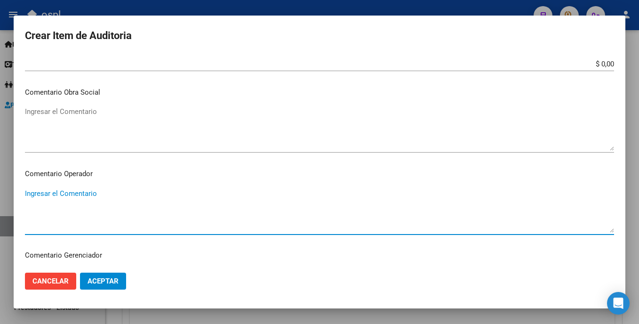
click at [137, 194] on textarea "Ingresar el Comentario" at bounding box center [319, 210] width 589 height 44
type textarea "MEDICAMENTOS OK_REMITO FIRMADO"
click at [114, 277] on span "Aceptar" at bounding box center [103, 281] width 31 height 8
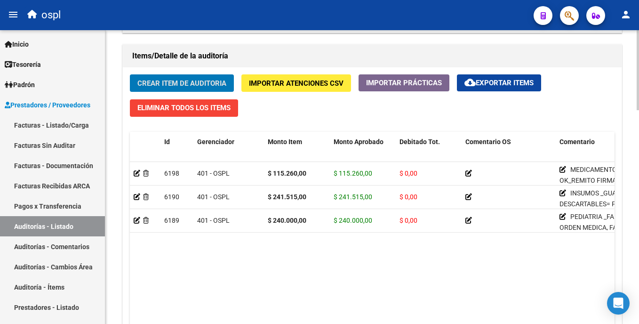
scroll to position [372, 0]
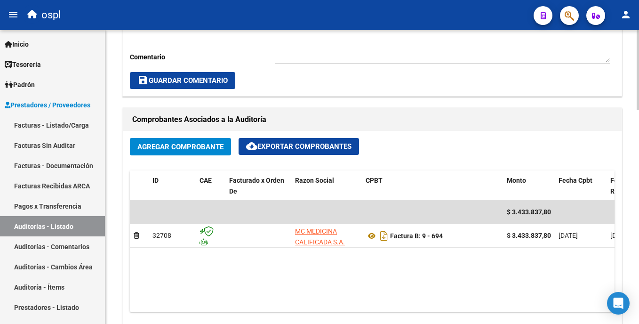
click at [638, 164] on html "menu ospl person Firma Express Inicio Calendario SSS Instructivos Contacto OS T…" at bounding box center [319, 162] width 639 height 324
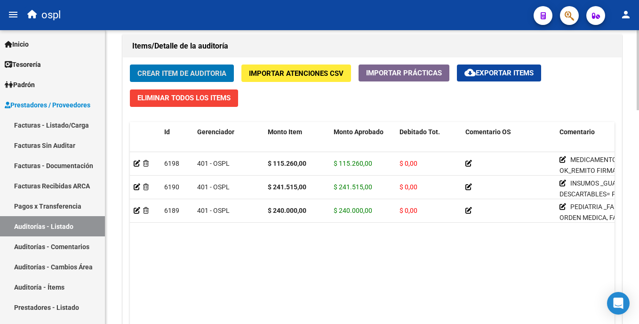
click at [638, 216] on html "menu ospl person Firma Express Inicio Calendario SSS Instructivos Contacto OS T…" at bounding box center [319, 162] width 639 height 324
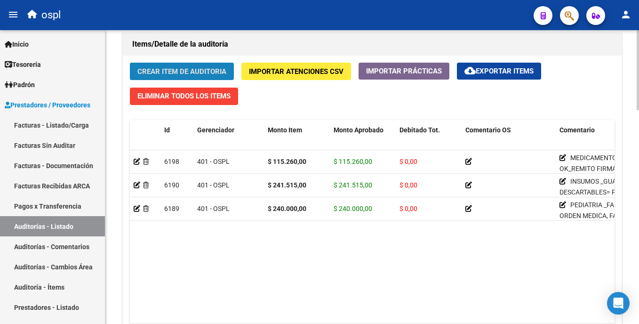
click at [190, 65] on button "Crear Item de Auditoria" at bounding box center [182, 71] width 104 height 17
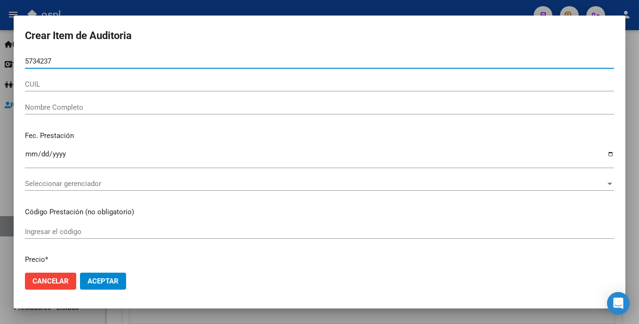
type input "57342378"
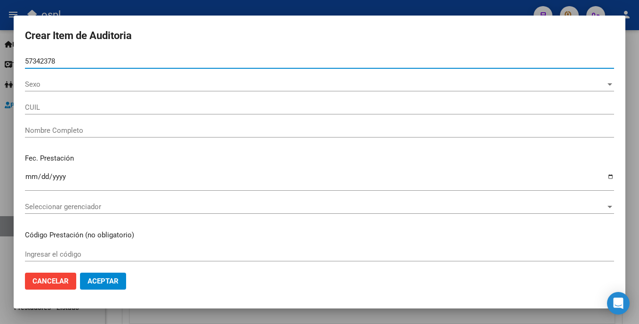
type input "27573423785"
type input "[PERSON_NAME]"
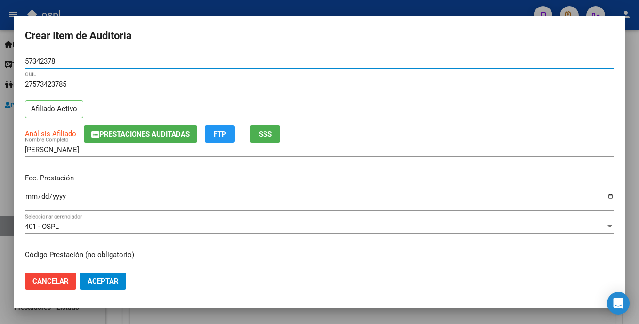
type input "57342378"
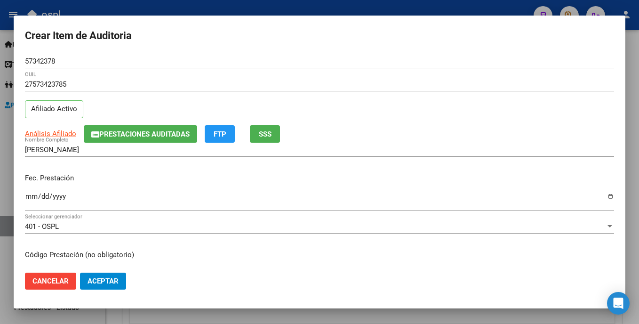
click at [35, 192] on div "Ingresar la fecha" at bounding box center [319, 201] width 589 height 20
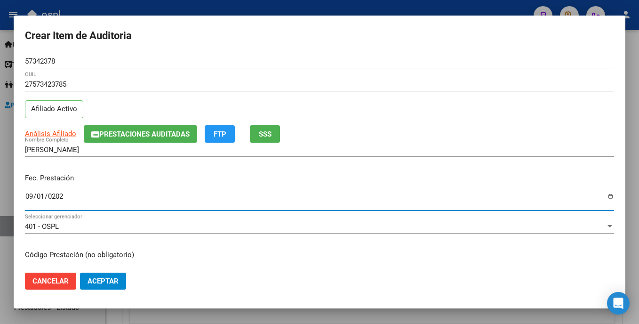
type input "[DATE]"
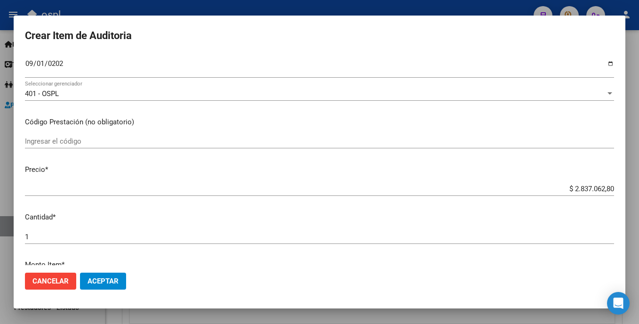
scroll to position [143, 0]
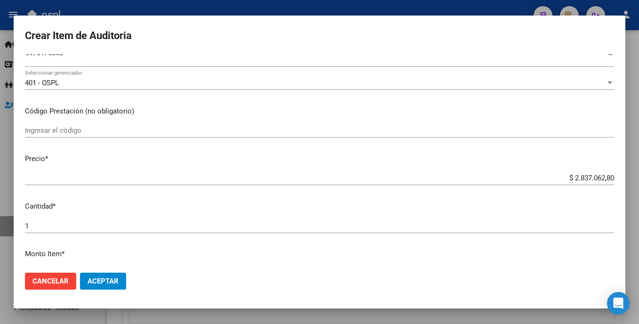
click at [66, 136] on div "Ingresar el código" at bounding box center [319, 130] width 589 height 14
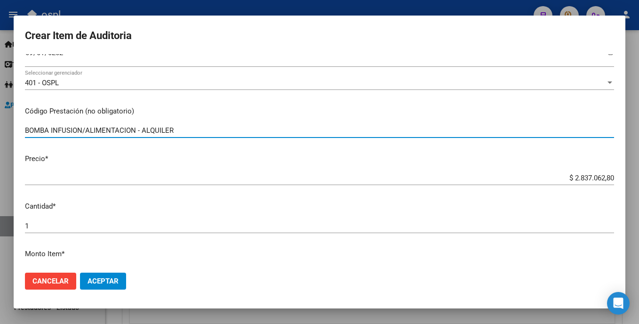
type input "BOMBA INFUSION/ALIMENTACION - ALQUILER"
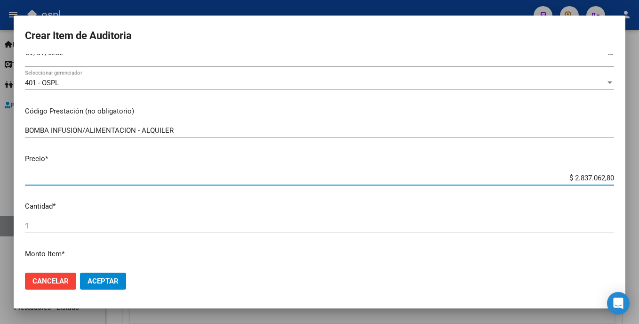
drag, startPoint x: 555, startPoint y: 174, endPoint x: 640, endPoint y: 173, distance: 85.6
click at [638, 173] on html "menu ospl person Firma Express Inicio Calendario SSS Instructivos Contacto OS T…" at bounding box center [319, 162] width 639 height 324
type input "$ 0,03"
type input "$ 0,33"
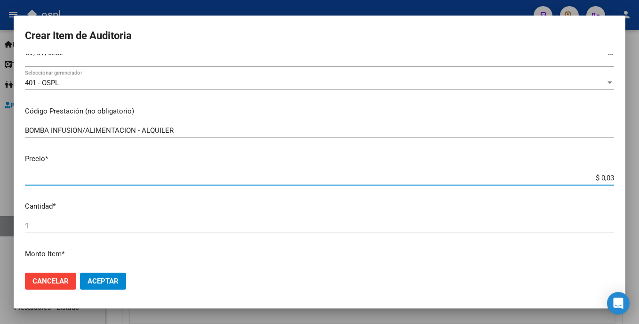
type input "$ 0,33"
type input "$ 3,37"
type input "$ 33,70"
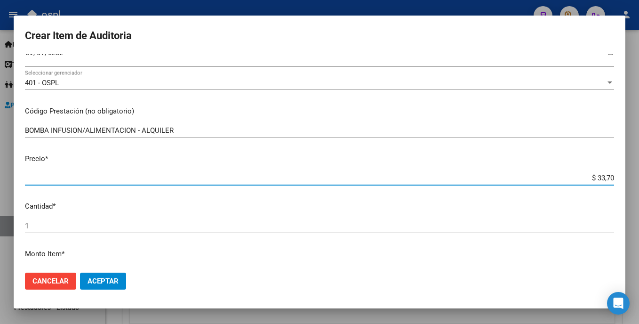
type input "$ 337,06"
type input "$ 3.370,62"
type input "$ 33.706,28"
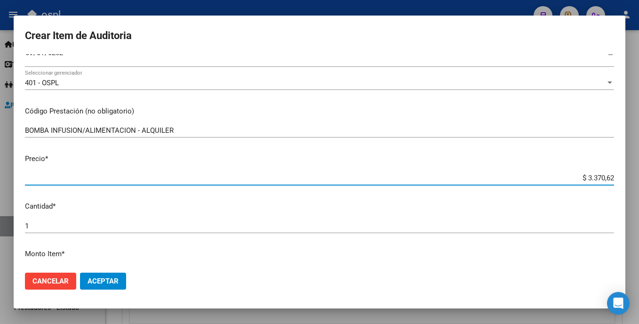
type input "$ 33.706,28"
type input "$ 337.062,80"
click at [319, 230] on input "1" at bounding box center [319, 226] width 589 height 8
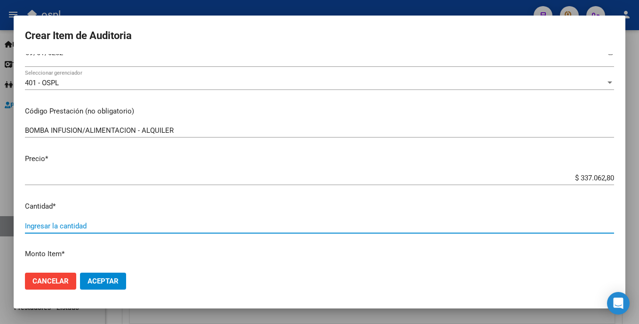
type input "2"
type input "$ 674.125,60"
type input "2"
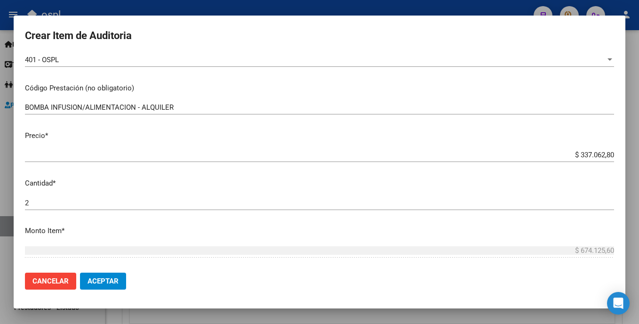
scroll to position [278, 0]
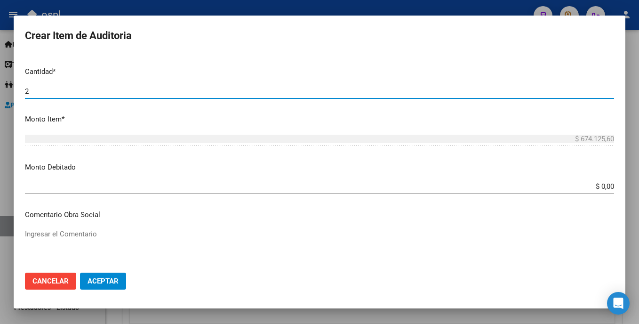
click at [53, 90] on input "2" at bounding box center [319, 91] width 589 height 8
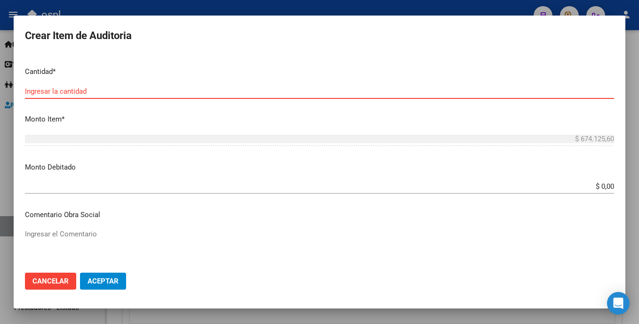
type input "5"
type input "$ 1.685.314,00"
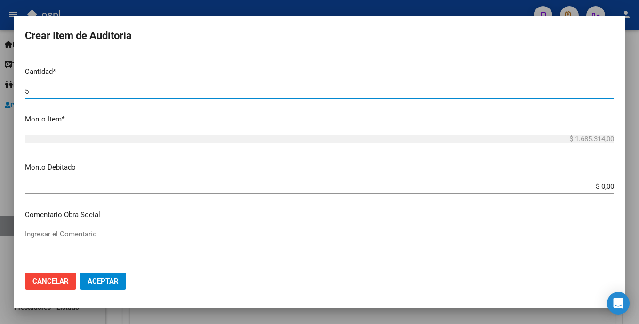
type input "5"
type input "8"
type input "$ 2.696.502,40"
type input "8"
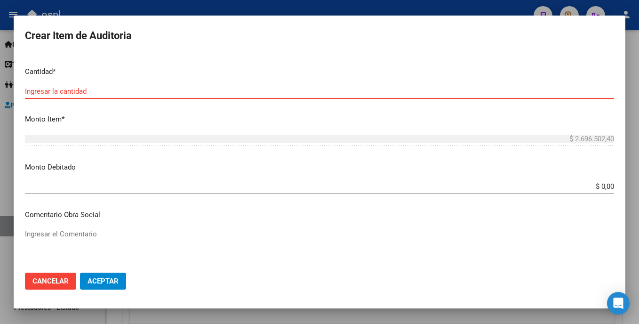
type input "9"
type input "$ 3.033.565,20"
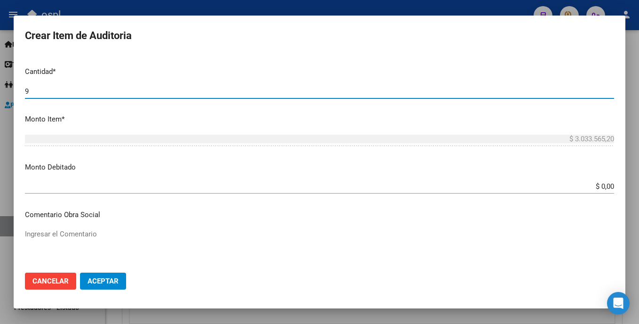
type input "9"
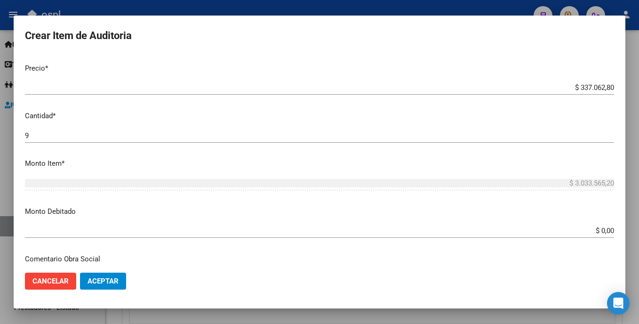
scroll to position [223, 0]
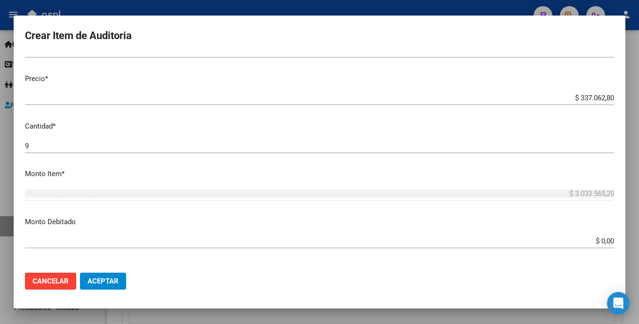
click at [36, 136] on mat-dialog-content "57342378 Nro Documento 27573423785 CUIL Afiliado Activo Análisis Afiliado Prest…" at bounding box center [320, 159] width 612 height 210
click at [37, 137] on mat-dialog-content "57342378 Nro Documento 27573423785 CUIL Afiliado Activo Análisis Afiliado Prest…" at bounding box center [320, 159] width 612 height 210
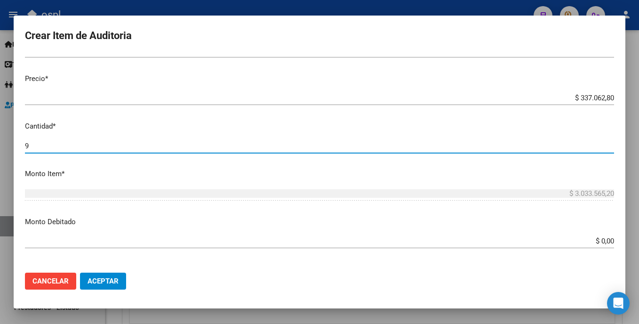
click at [36, 143] on input "9" at bounding box center [319, 146] width 589 height 8
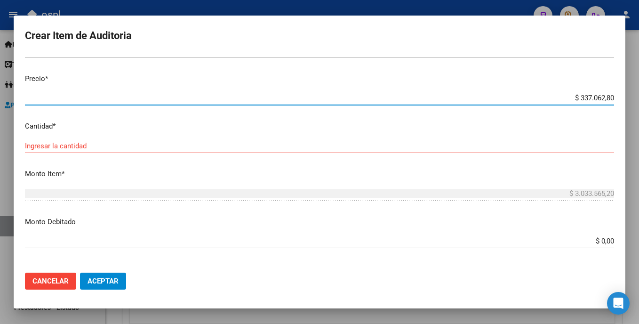
drag, startPoint x: 535, startPoint y: 101, endPoint x: 640, endPoint y: 101, distance: 105.4
click at [638, 101] on html "menu ospl person Firma Express Inicio Calendario SSS Instructivos Contacto OS T…" at bounding box center [319, 162] width 639 height 324
type input "$ 2.837.062,80"
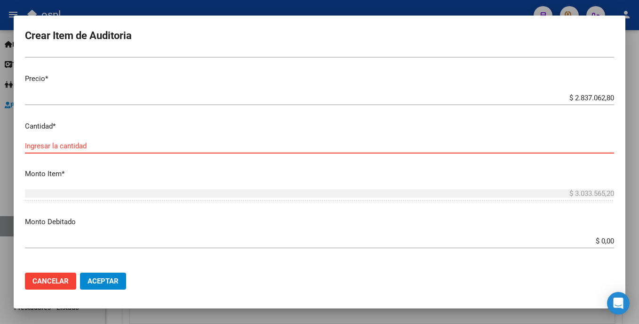
click at [164, 147] on input "Ingresar la cantidad" at bounding box center [319, 146] width 589 height 8
type input "1"
type input "$ 2.837.062,80"
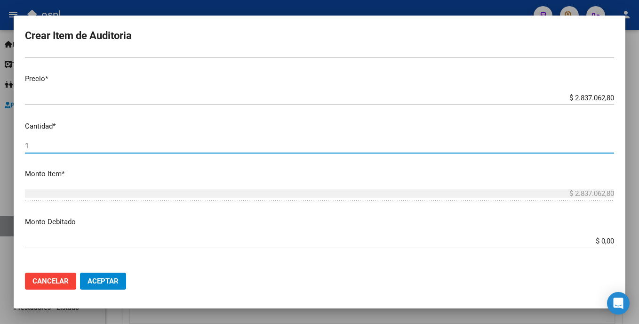
type input "1"
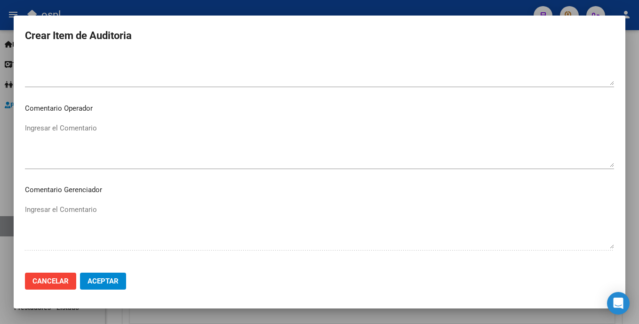
scroll to position [468, 0]
click at [173, 135] on textarea "Ingresar el Comentario" at bounding box center [319, 142] width 589 height 44
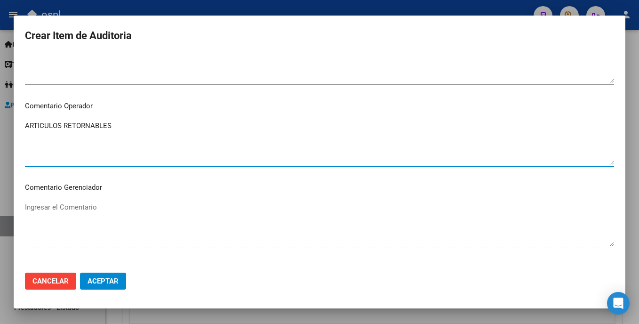
type textarea "ARTICULOS RETORNABLES"
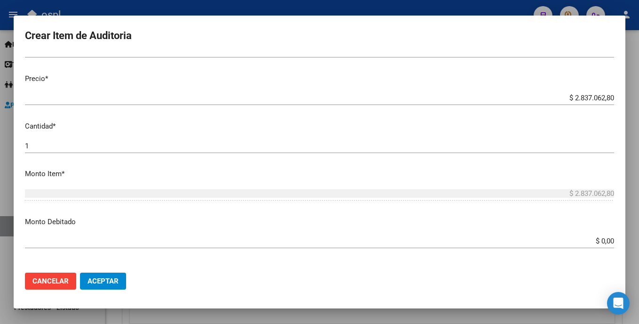
scroll to position [238, 0]
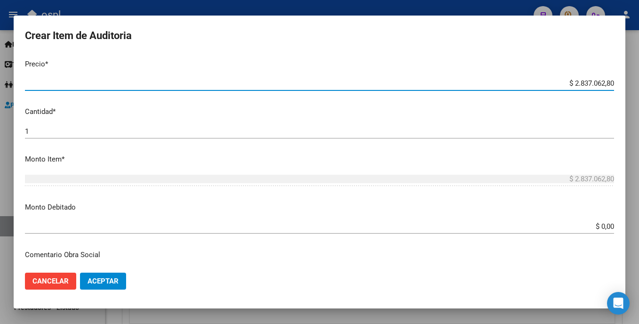
drag, startPoint x: 557, startPoint y: 81, endPoint x: 626, endPoint y: 81, distance: 68.7
click at [626, 81] on div "Crear Item de Auditoria 57342378 Nro Documento 27573423785 CUIL Afiliado Activo…" at bounding box center [319, 162] width 639 height 324
type input "$ 0,09"
type input "$ 0,94"
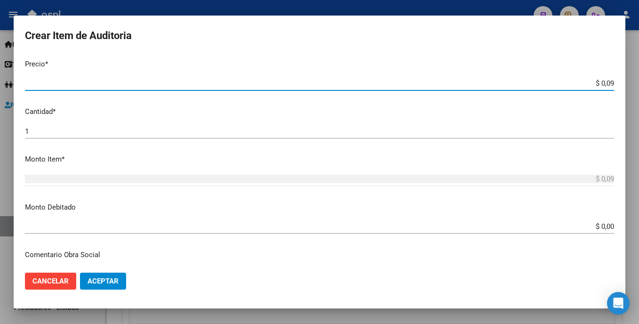
type input "$ 0,94"
type input "$ 9,45"
type input "$ 94,56"
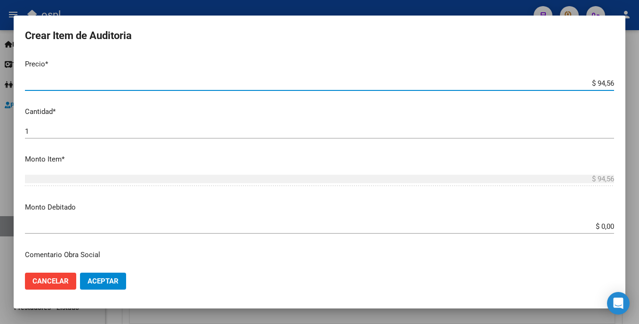
type input "$ 945,68"
type input "$ 9.456,87"
type input "$ 94.568,76"
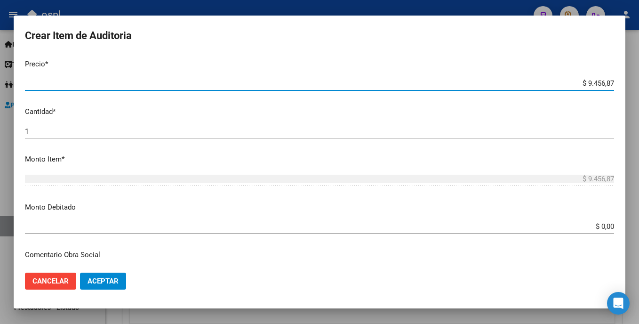
type input "$ 94.568,76"
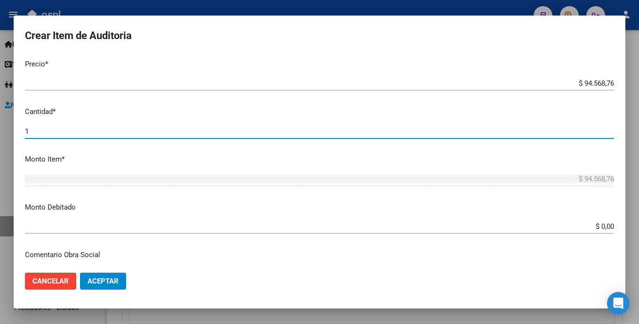
click at [195, 130] on input "1" at bounding box center [319, 131] width 589 height 8
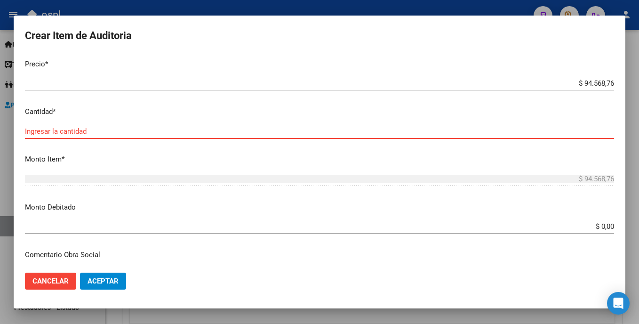
type input "3"
type input "$ 283.706,28"
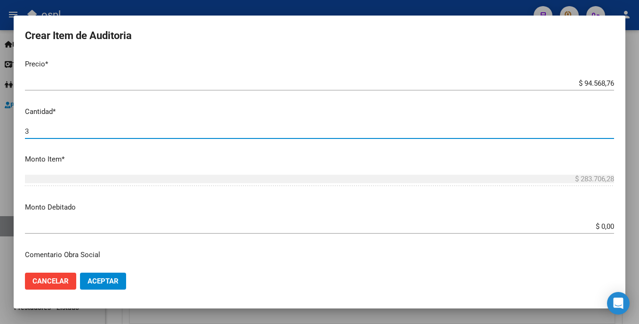
type input "30"
type input "$ 2.837.062,80"
type input "30"
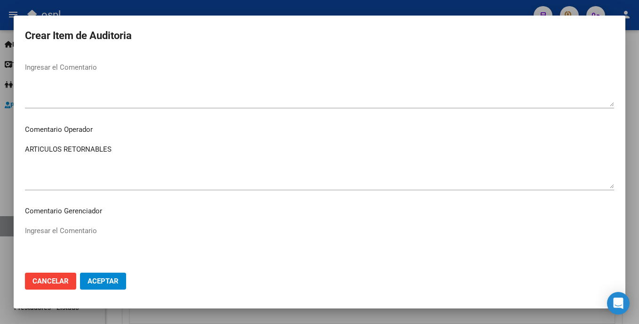
scroll to position [447, 0]
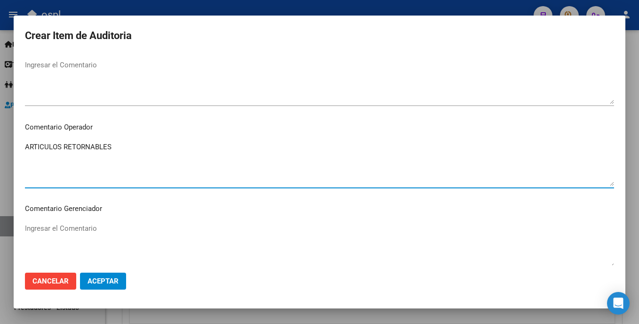
drag, startPoint x: 137, startPoint y: 150, endPoint x: 5, endPoint y: 153, distance: 132.3
click at [5, 153] on div "Crear Item de Auditoria 57342378 Nro Documento 27573423785 CUIL Afiliado Activo…" at bounding box center [319, 162] width 639 height 324
click at [175, 149] on textarea "BOMBA DE ALIMENTACION OK_RESUMEN DE HC." at bounding box center [319, 164] width 589 height 44
click at [24, 154] on mat-dialog-content "57342378 Nro Documento 27573423785 CUIL Afiliado Activo Análisis Afiliado Prest…" at bounding box center [320, 159] width 612 height 210
click at [27, 154] on textarea "BOMBA DE ALIMENTACION FALTA DOCUMENTACION POR LO OK_RESUMEN DE HC." at bounding box center [319, 164] width 589 height 44
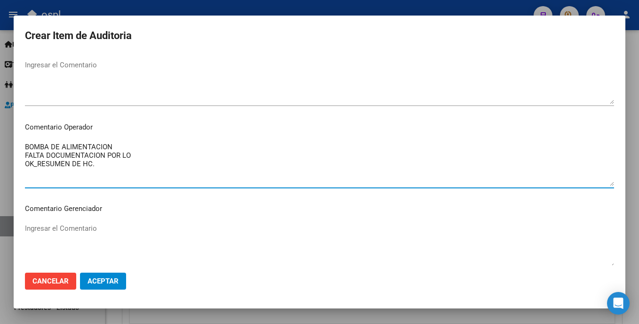
click at [26, 153] on textarea "BOMBA DE ALIMENTACION FALTA DOCUMENTACION POR LO OK_RESUMEN DE HC." at bounding box center [319, 164] width 589 height 44
drag, startPoint x: 140, startPoint y: 157, endPoint x: 10, endPoint y: 157, distance: 129.8
click at [10, 157] on div "Crear Item de Auditoria 57342378 Nro Documento 27573423785 CUIL Afiliado Activo…" at bounding box center [319, 162] width 639 height 324
click at [108, 163] on textarea "BOMBA DE ALIMENTACION OK_RESUMEN DE HC." at bounding box center [319, 164] width 589 height 44
drag, startPoint x: 94, startPoint y: 155, endPoint x: 102, endPoint y: 157, distance: 8.2
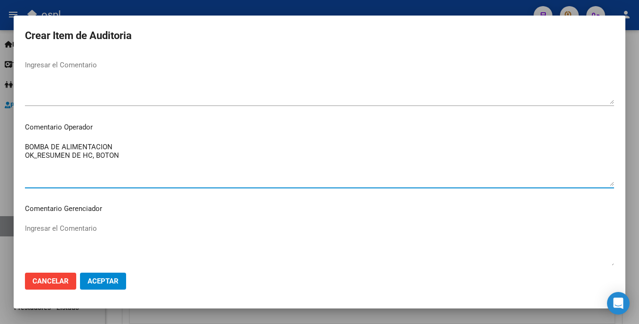
click at [99, 155] on textarea "BOMBA DE ALIMENTACION OK_RESUMEN DE HC, BOTON" at bounding box center [319, 164] width 589 height 44
click at [94, 154] on textarea "BOMBA DE ALIMENTACION OK_RESUMEN DE HC, BOTON" at bounding box center [319, 164] width 589 height 44
click at [154, 154] on textarea "BOMBA DE ALIMENTACION OK_RESUMEN DE HC, REMIT: BOTON" at bounding box center [319, 164] width 589 height 44
click at [170, 151] on textarea "BOMBA DE ALIMENTACION OK_RESUMEN DE HC, REMIT: PROLONGADOR GASTRICO" at bounding box center [319, 164] width 589 height 44
click at [233, 160] on textarea "BOMBA DE ALIMENTACION OK_RESUMEN DE HC, REMIT: PROLONGADOR BOTON GASTRICO" at bounding box center [319, 164] width 589 height 44
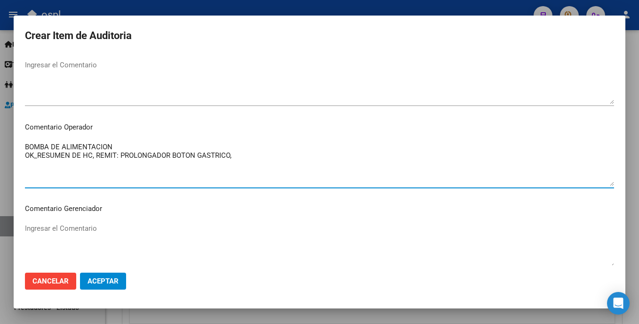
click at [93, 157] on textarea "BOMBA DE ALIMENTACION OK_RESUMEN DE HC, REMIT: PROLONGADOR BOTON GASTRICO," at bounding box center [319, 164] width 589 height 44
click at [96, 157] on textarea "BOMBA DE ALIMENTACION OK_RESUMEN DE HC, REMIT: PROLONGADOR BOTON GASTRICO," at bounding box center [319, 164] width 589 height 44
click at [27, 164] on textarea "BOMBA DE ALIMENTACION OK_RESUMEN DE HC. REMIT: PROLONGADOR BOTON GASTRICO," at bounding box center [319, 164] width 589 height 44
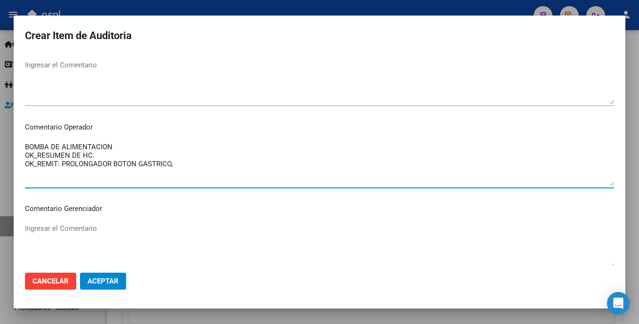
click at [56, 168] on textarea "BOMBA DE ALIMENTACION OK_RESUMEN DE HC. OK_REMIT: PROLONGADOR BOTON GASTRICO," at bounding box center [319, 164] width 589 height 44
click at [194, 167] on textarea "BOMBA DE ALIMENTACION OK_RESUMEN DE HC. OK_REMITO: PROLONGADOR BOTON GASTRICO," at bounding box center [319, 164] width 589 height 44
type textarea "BOMBA DE ALIMENTACION OK_RESUMEN DE HC. OK_REMITO: PROLONGADOR BOTON GASTRICO, …"
click at [115, 279] on span "Aceptar" at bounding box center [103, 281] width 31 height 8
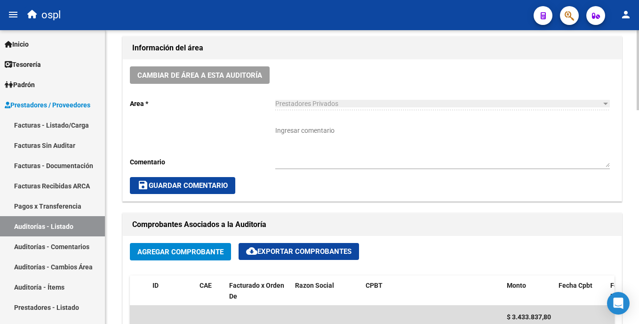
scroll to position [255, 0]
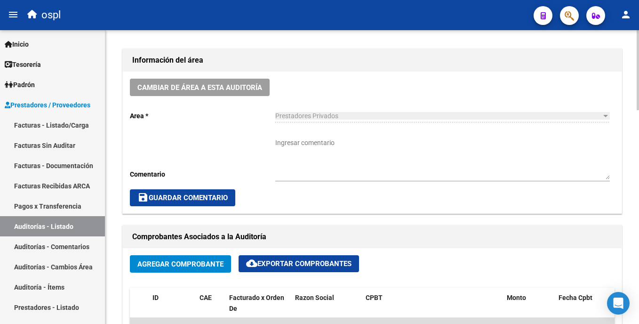
click at [638, 123] on html "menu ospl person Firma Express Inicio Calendario SSS Instructivos Contacto OS T…" at bounding box center [319, 162] width 639 height 324
click at [307, 139] on textarea "Ingresar comentario" at bounding box center [442, 158] width 334 height 41
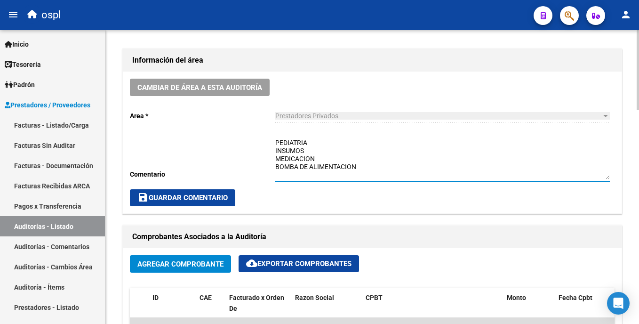
click at [316, 135] on div "PEDIATRIA INSUMOS MEDICACION BOMBA DE ALIMENTACION Ingresar comentario" at bounding box center [442, 156] width 334 height 50
click at [316, 140] on textarea "PEDIATRIA INSUMOS MEDICACION BOMBA DE ALIMENTACION" at bounding box center [442, 158] width 334 height 41
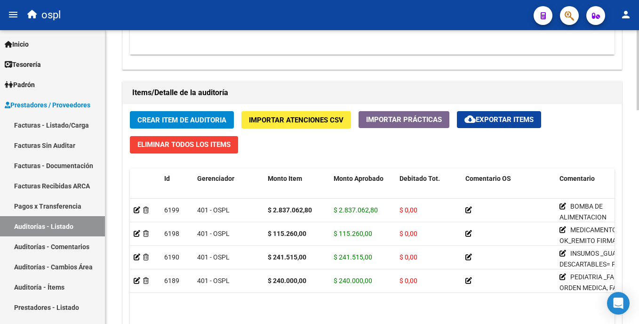
scroll to position [631, 0]
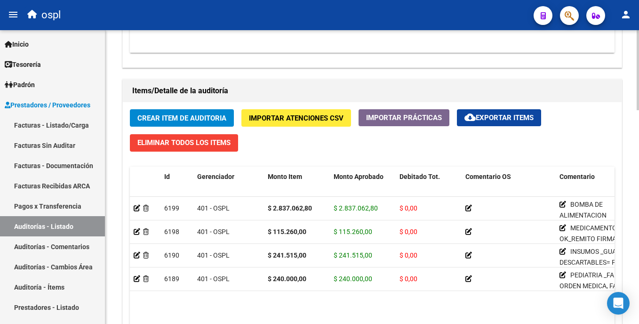
click at [638, 224] on html "menu ospl person Firma Express Inicio Calendario SSS Instructivos Contacto OS T…" at bounding box center [319, 162] width 639 height 324
click at [638, 163] on html "menu ospl person Firma Express Inicio Calendario SSS Instructivos Contacto OS T…" at bounding box center [319, 162] width 639 height 324
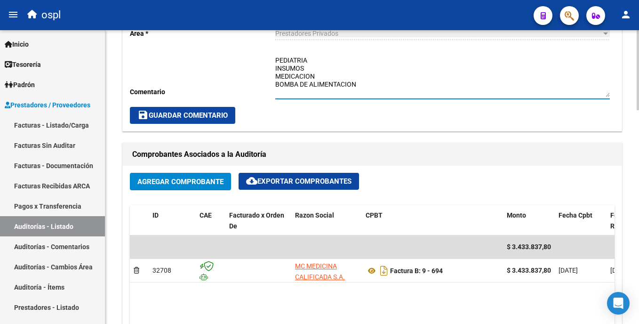
click at [275, 57] on textarea "PEDIATRIA INSUMOS MEDICACION BOMBA DE ALIMENTACION" at bounding box center [442, 76] width 334 height 41
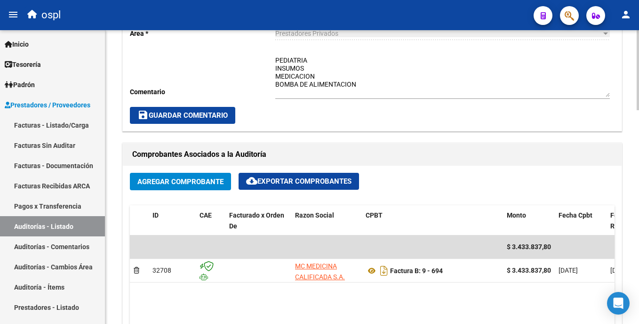
click at [286, 55] on div "PEDIATRIA INSUMOS MEDICACION BOMBA DE ALIMENTACION Ingresar comentario" at bounding box center [442, 73] width 334 height 50
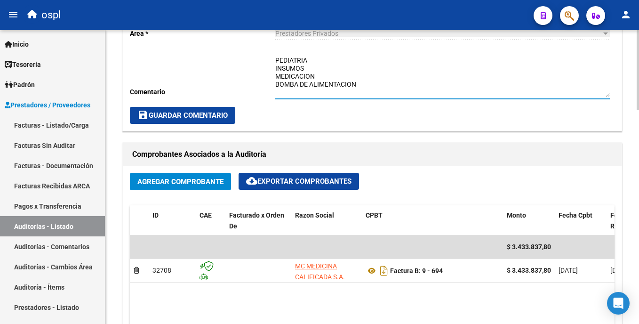
click at [275, 57] on textarea "PEDIATRIA INSUMOS MEDICACION BOMBA DE ALIMENTACION" at bounding box center [442, 76] width 334 height 41
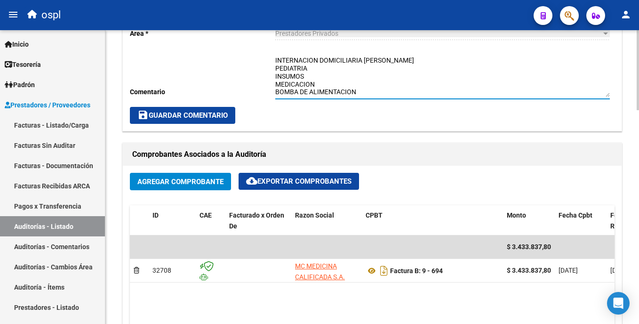
click at [363, 58] on textarea "INTERNACION DOMICILIARIA [PERSON_NAME] PEDIATRIA INSUMOS MEDICACION BOMBA DE AL…" at bounding box center [442, 76] width 334 height 41
click at [362, 60] on textarea "INTERNACION DOMICILIARIA [PERSON_NAME] PEDIATRIA INSUMOS MEDICACION BOMBA DE AL…" at bounding box center [442, 76] width 334 height 41
click at [337, 70] on textarea "INTERNACION DOMICILIARIA: [PERSON_NAME] PEDIATRIA INSUMOS MEDICACION BOMBA DE A…" at bounding box center [442, 76] width 334 height 41
click at [337, 70] on textarea "INTERNACION DOMICILIARIA: [PERSON_NAME] PEDIATRIA: INSUMOS MEDICACION BOMBA DE …" at bounding box center [442, 76] width 334 height 41
click at [332, 74] on textarea "INTERNACION DOMICILIARIA: [PERSON_NAME] PEDIATRIA: INSUMOS MEDICACION BOMBA DE …" at bounding box center [442, 76] width 334 height 41
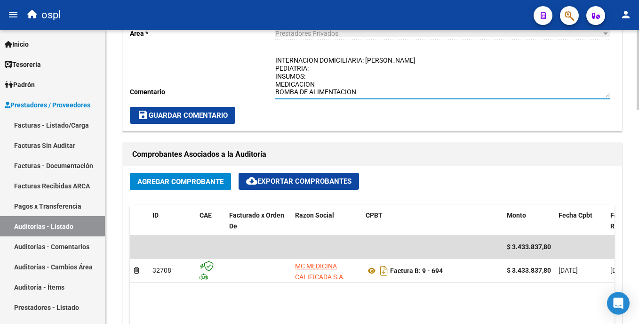
click at [329, 89] on textarea "INTERNACION DOMICILIARIA: [PERSON_NAME] PEDIATRIA: INSUMOS: MEDICACION BOMBA DE…" at bounding box center [442, 76] width 334 height 41
click at [318, 86] on textarea "INTERNACION DOMICILIARIA: [PERSON_NAME] PEDIATRIA: INSUMOS: MEDICACION BOMBA DE…" at bounding box center [442, 76] width 334 height 41
click at [358, 91] on textarea "INTERNACION DOMICILIARIA: [PERSON_NAME] PEDIATRIA: INSUMOS: MEDICACION: BOMBA D…" at bounding box center [442, 76] width 334 height 41
click at [326, 69] on textarea "INTERNACION DOMICILIARIA: [PERSON_NAME] PEDIATRIA: INSUMOS: MEDICACION: BOMBA D…" at bounding box center [442, 76] width 334 height 41
click at [324, 71] on textarea "INTERNACION DOMICILIARIA: [PERSON_NAME] PEDIATRIA: INSUMOS: MEDICACION: BOMBA D…" at bounding box center [442, 76] width 334 height 41
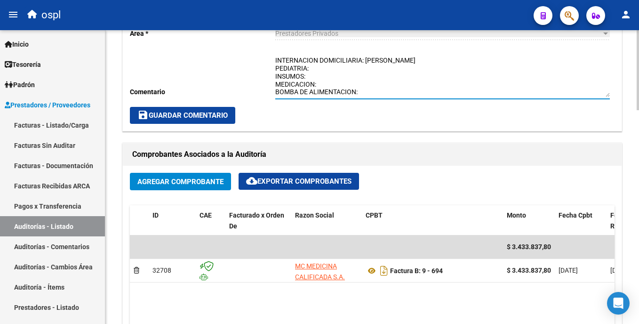
click at [321, 76] on textarea "INTERNACION DOMICILIARIA: [PERSON_NAME] PEDIATRIA: INSUMOS: MEDICACION: BOMBA D…" at bounding box center [442, 76] width 334 height 41
click at [330, 87] on textarea "INTERNACION DOMICILIARIA: [PERSON_NAME] PEDIATRIA: INSUMOS: guantes descartable…" at bounding box center [442, 76] width 334 height 41
click at [372, 92] on textarea "INTERNACION DOMICILIARIA: [PERSON_NAME] PEDIATRIA: INSUMOS: guantes descartable…" at bounding box center [442, 76] width 334 height 41
click at [333, 67] on textarea "INTERNACION DOMICILIARIA: [PERSON_NAME] PEDIATRIA: INSUMOS: guantes descartable…" at bounding box center [442, 76] width 334 height 41
click at [364, 92] on textarea "INTERNACION DOMICILIARIA: [PERSON_NAME] PEDIATRIA: falta planilla de asistencia…" at bounding box center [442, 76] width 334 height 41
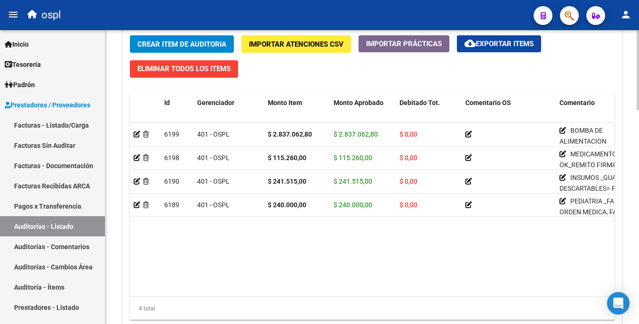
click at [638, 231] on html "menu ospl person Firma Express Inicio Calendario SSS Instructivos Contacto OS T…" at bounding box center [319, 162] width 639 height 324
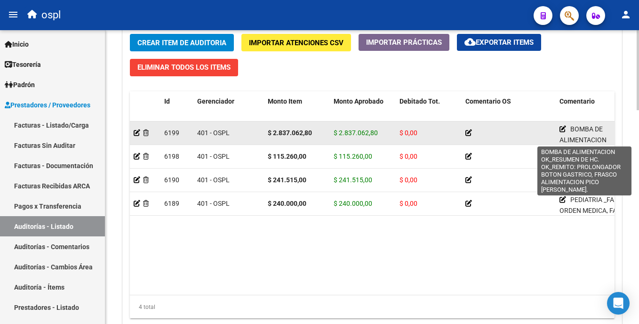
click at [560, 127] on icon at bounding box center [562, 129] width 7 height 7
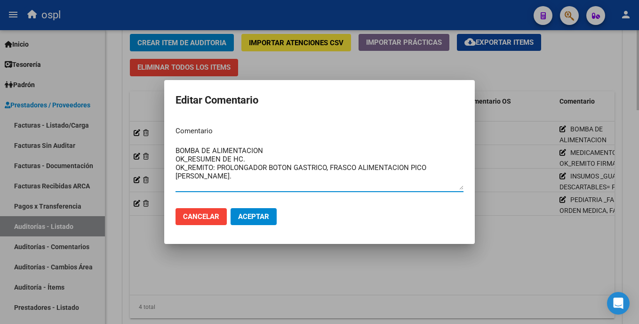
click at [492, 263] on div at bounding box center [319, 162] width 639 height 324
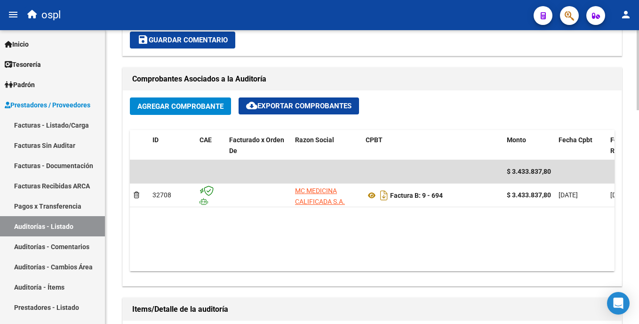
click at [637, 176] on div at bounding box center [638, 177] width 2 height 294
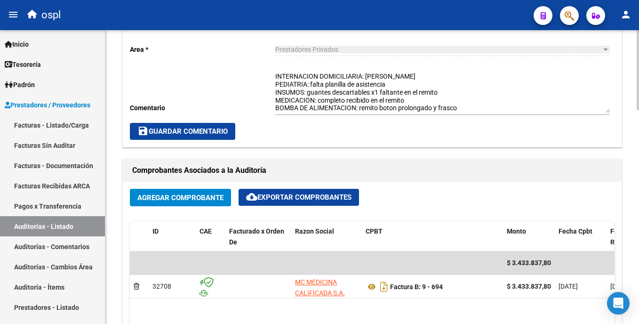
scroll to position [311, 0]
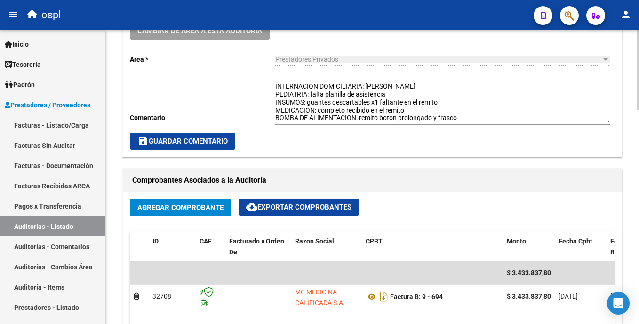
click at [638, 156] on div at bounding box center [638, 155] width 2 height 80
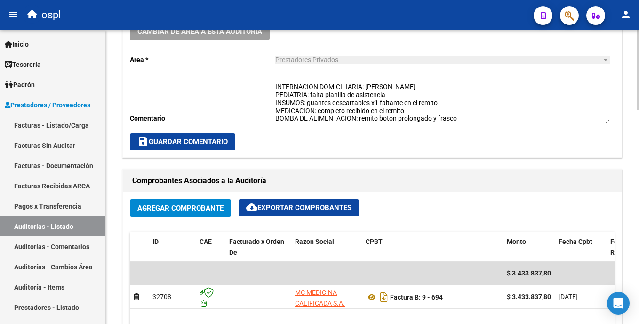
click at [475, 119] on textarea "INTERNACION DOMICILIARIA: [PERSON_NAME] PEDIATRIA: falta planilla de asistencia…" at bounding box center [442, 102] width 334 height 41
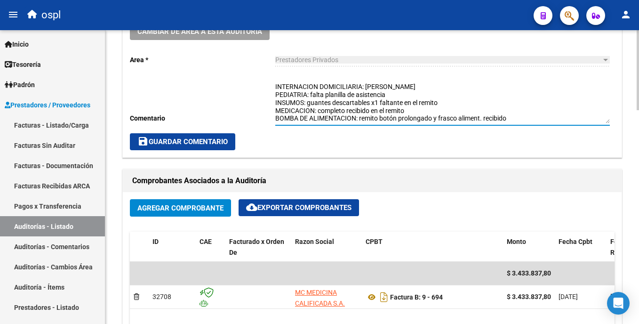
drag, startPoint x: 464, startPoint y: 119, endPoint x: 545, endPoint y: 89, distance: 86.9
click at [545, 89] on textarea "INTERNACION DOMICILIARIA: [PERSON_NAME] PEDIATRIA: falta planilla de asistencia…" at bounding box center [442, 102] width 334 height 41
click at [527, 114] on textarea "INTERNACION DOMICILIARIA: [PERSON_NAME] PEDIATRIA: falta planilla de asistencia…" at bounding box center [442, 102] width 334 height 41
type textarea "INTERNACION DOMICILIARIA: [PERSON_NAME] PEDIATRIA: falta planilla de asistencia…"
click at [206, 143] on span "save Guardar Comentario" at bounding box center [182, 141] width 90 height 8
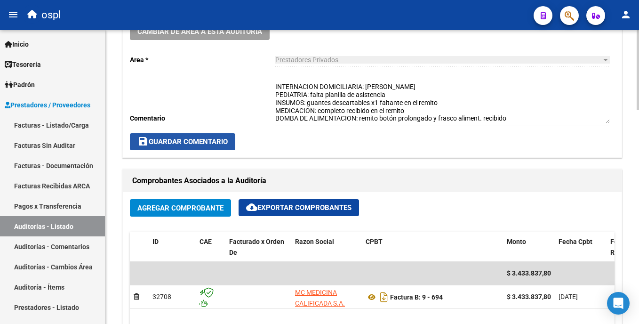
click at [210, 141] on span "save Guardar Comentario" at bounding box center [182, 141] width 90 height 8
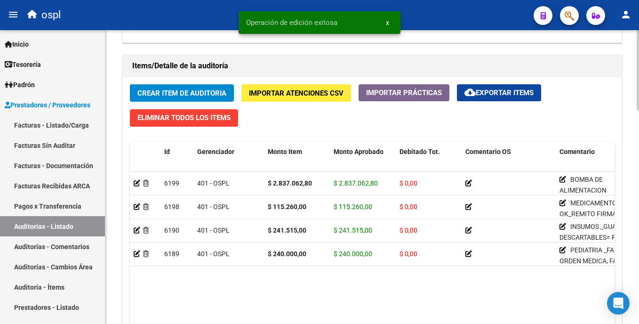
scroll to position [680, 0]
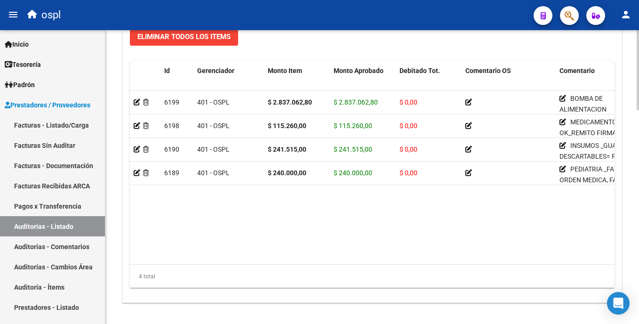
scroll to position [739, 0]
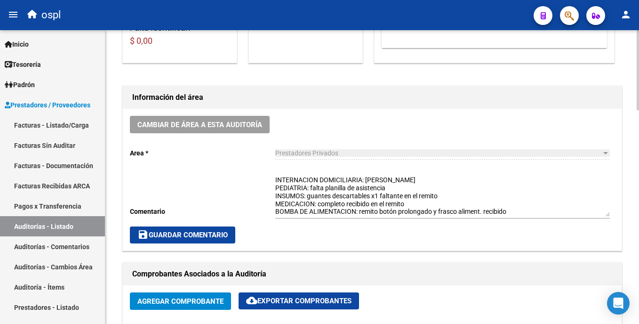
click at [638, 126] on html "menu ospl person Firma Express Inicio Calendario SSS Instructivos Contacto OS T…" at bounding box center [319, 162] width 639 height 324
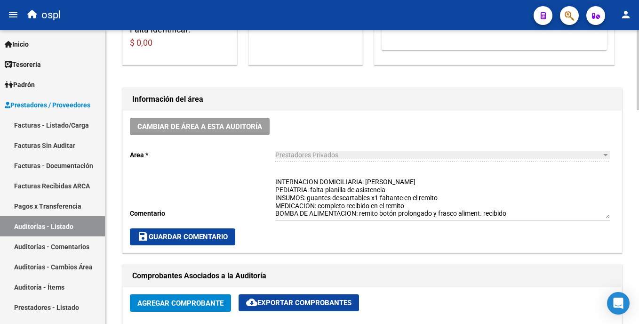
click at [227, 235] on span "save Guardar Comentario" at bounding box center [182, 236] width 90 height 8
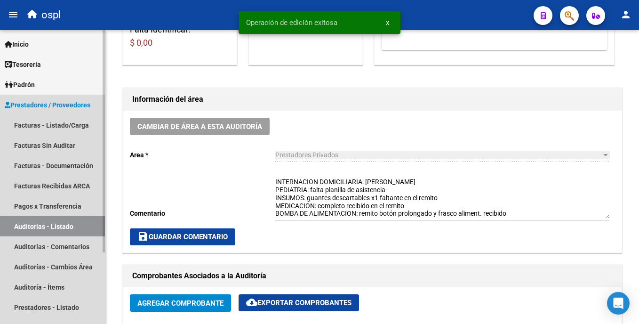
click at [35, 224] on link "Auditorías - Listado" at bounding box center [52, 226] width 105 height 20
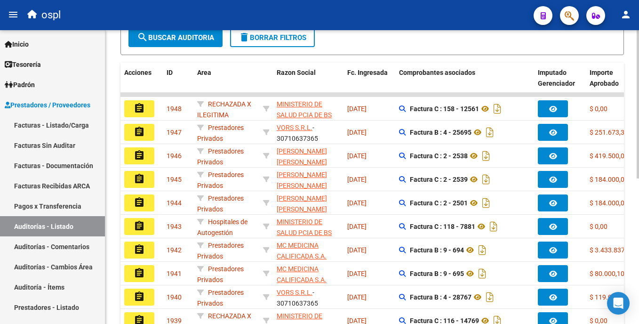
scroll to position [289, 0]
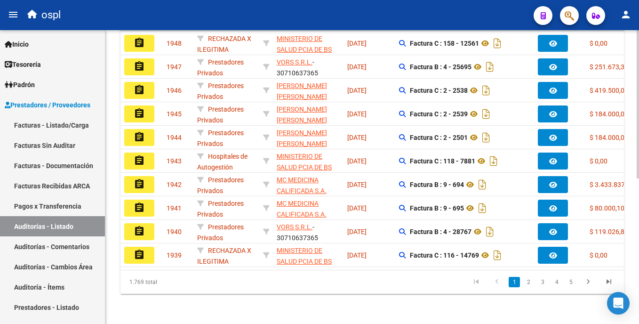
click at [638, 217] on html "menu ospl person Firma Express Inicio Calendario SSS Instructivos Contacto OS T…" at bounding box center [319, 162] width 639 height 324
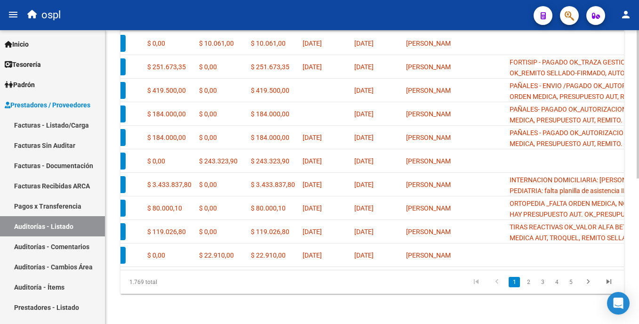
click at [638, 236] on html "menu ospl person Firma Express Inicio Calendario SSS Instructivos Contacto OS T…" at bounding box center [319, 162] width 639 height 324
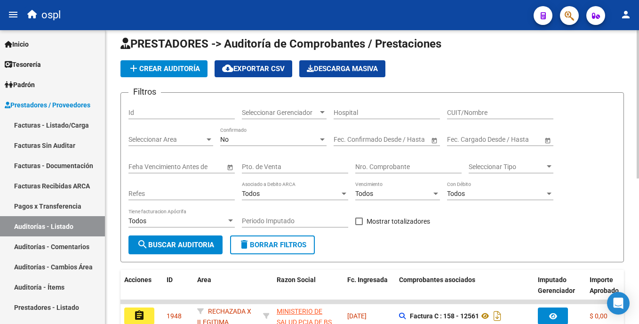
scroll to position [0, 0]
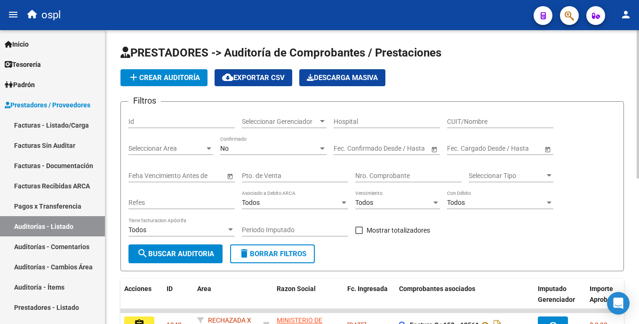
click at [638, 64] on html "menu ospl person Firma Express Inicio Calendario SSS Instructivos Contacto OS T…" at bounding box center [319, 162] width 639 height 324
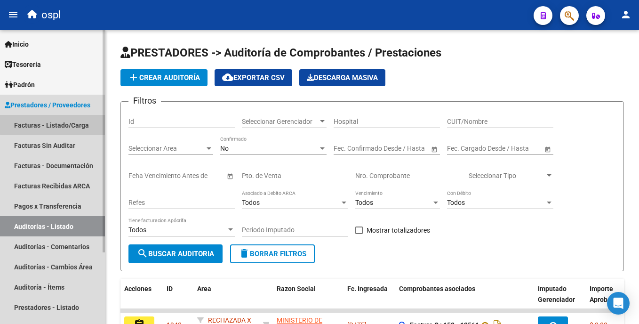
click at [60, 124] on link "Facturas - Listado/Carga" at bounding box center [52, 125] width 105 height 20
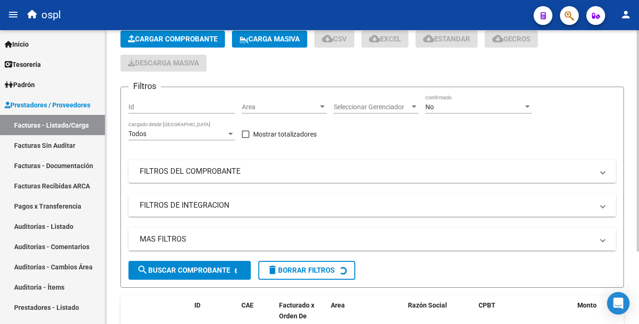
scroll to position [40, 0]
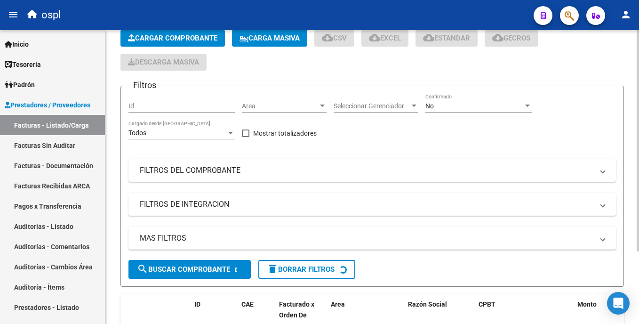
click at [638, 163] on html "menu ospl person Firma Express Inicio Calendario SSS Instructivos Contacto OS T…" at bounding box center [319, 162] width 639 height 324
click at [292, 110] on div "Area Area" at bounding box center [284, 103] width 85 height 19
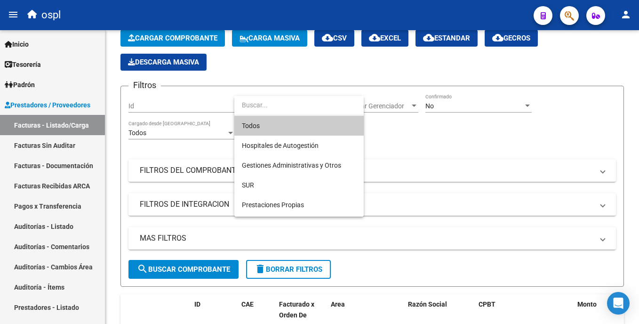
scroll to position [105, 0]
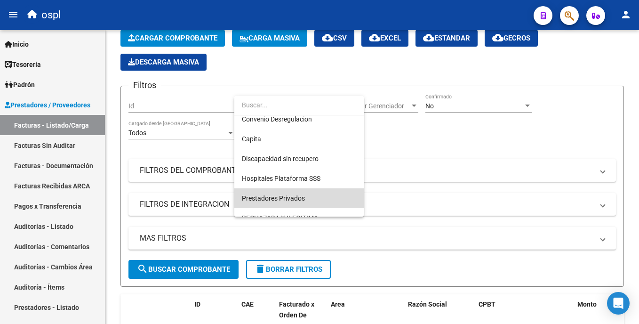
click at [322, 203] on span "Prestadores Privados" at bounding box center [299, 198] width 114 height 20
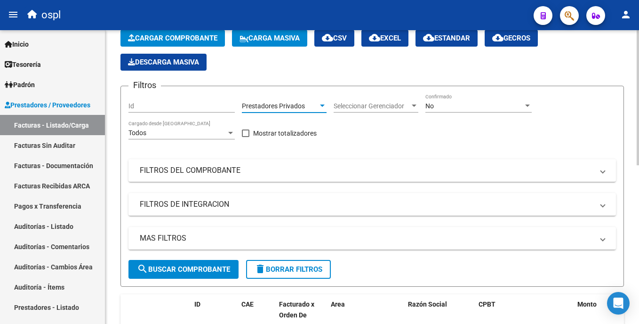
scroll to position [21, 0]
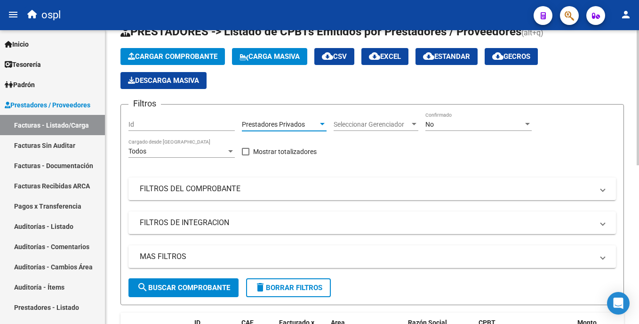
click at [638, 103] on html "menu ospl person Firma Express Inicio Calendario SSS Instructivos Contacto OS T…" at bounding box center [319, 162] width 639 height 324
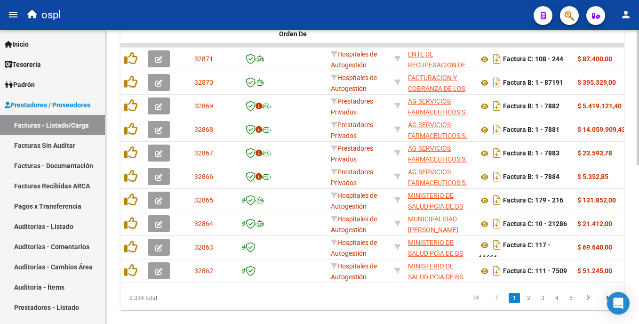
scroll to position [330, 0]
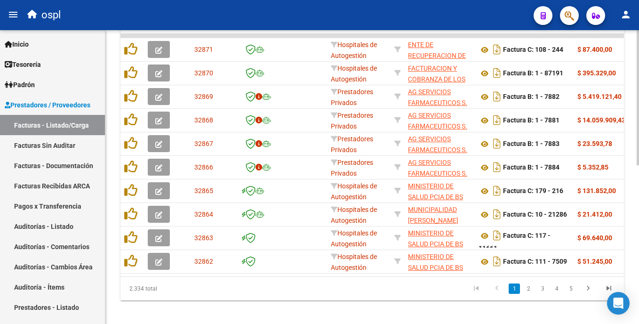
click at [638, 243] on html "menu ospl person Firma Express Inicio Calendario SSS Instructivos Contacto OS T…" at bounding box center [319, 162] width 639 height 324
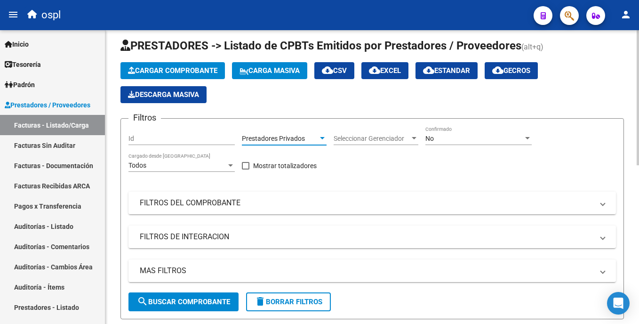
click at [638, 107] on html "menu ospl person Firma Express Inicio Calendario SSS Instructivos Contacto OS T…" at bounding box center [319, 162] width 639 height 324
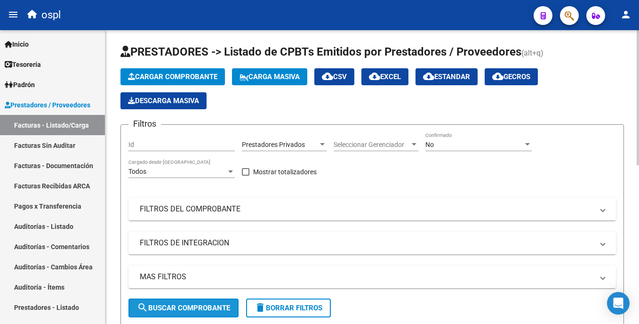
click at [167, 306] on span "search Buscar Comprobante" at bounding box center [183, 307] width 93 height 8
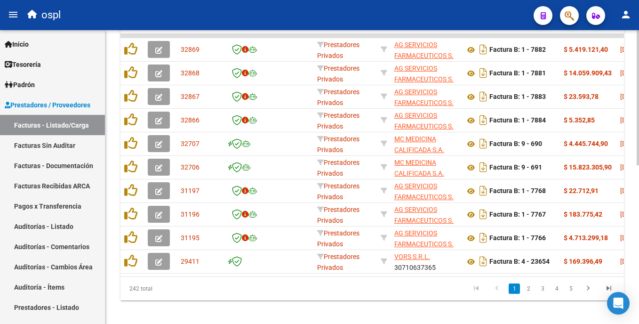
scroll to position [334, 0]
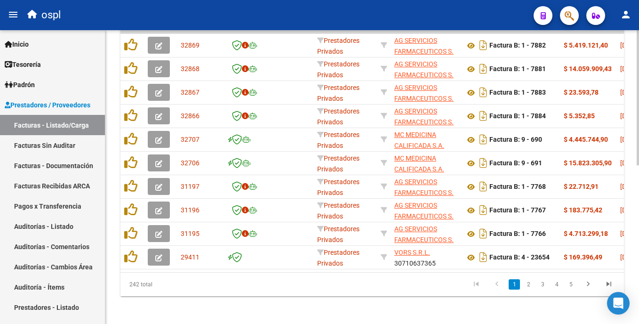
click at [636, 272] on div "Video tutorial PRESTADORES -> Listado de CPBTs Emitidos por Prestadores / Prove…" at bounding box center [373, 11] width 536 height 630
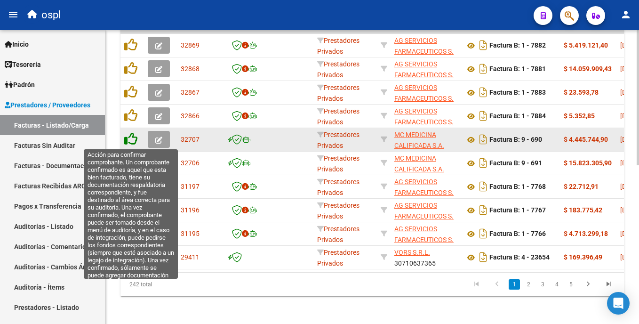
click at [134, 140] on icon at bounding box center [130, 138] width 13 height 13
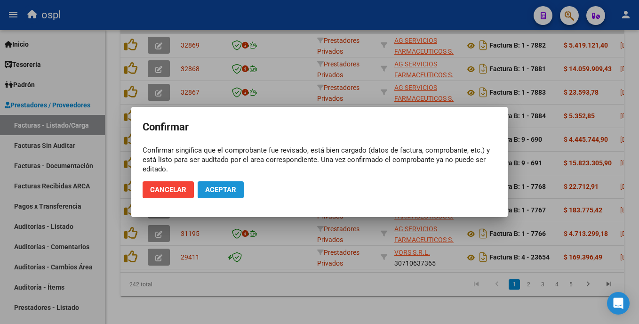
click at [217, 190] on span "Aceptar" at bounding box center [220, 189] width 31 height 8
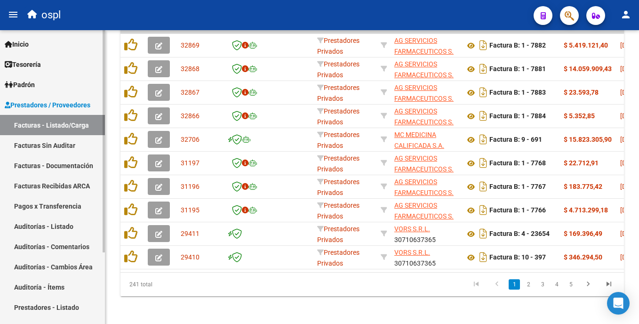
click at [85, 143] on link "Facturas Sin Auditar" at bounding box center [52, 145] width 105 height 20
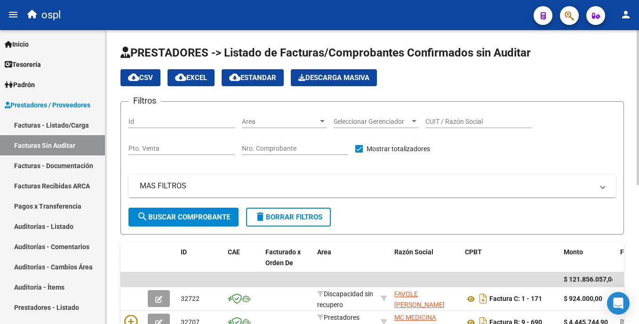
click at [266, 146] on input "Nro. Comprobante" at bounding box center [295, 148] width 106 height 8
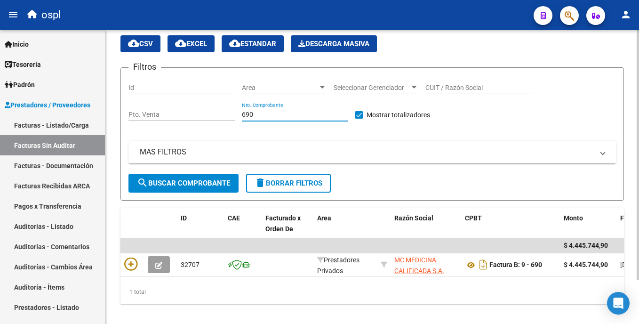
scroll to position [51, 0]
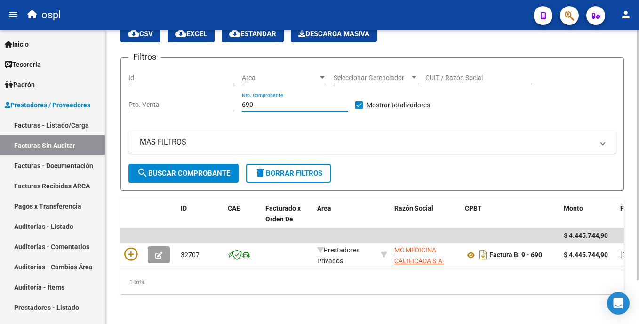
click at [638, 193] on html "menu ospl person Firma Express Inicio Calendario SSS Instructivos Contacto OS T…" at bounding box center [319, 162] width 639 height 324
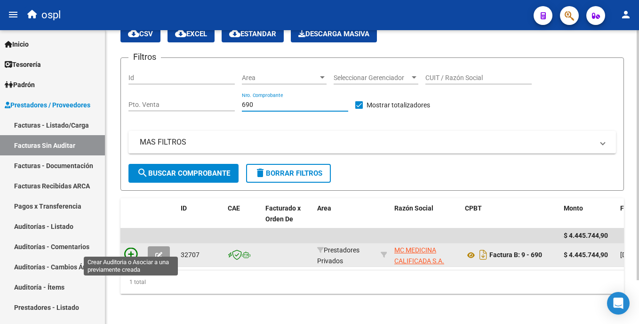
type input "690"
click at [131, 247] on icon at bounding box center [130, 253] width 13 height 13
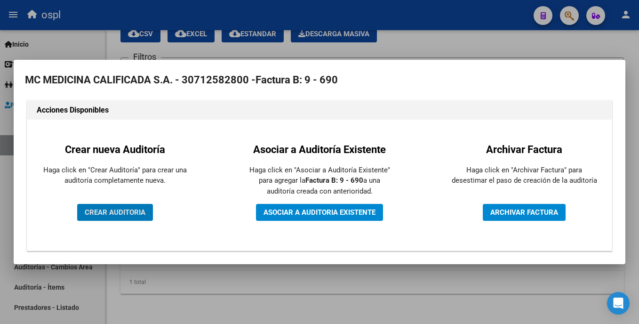
click at [127, 206] on button "CREAR AUDITORIA" at bounding box center [115, 212] width 76 height 17
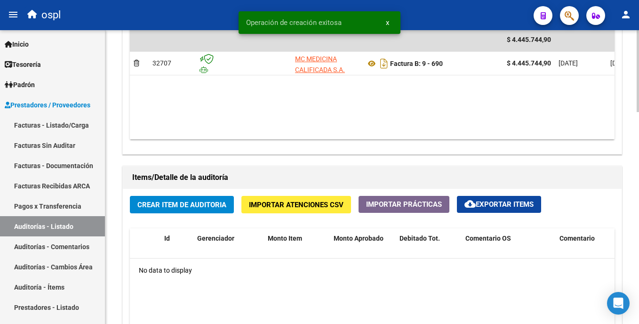
scroll to position [556, 0]
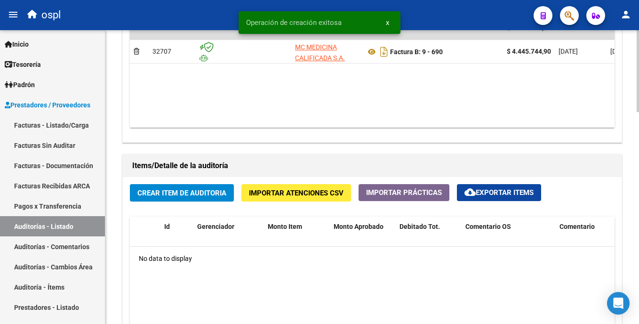
click at [638, 220] on html "menu ospl person Firma Express Inicio Calendario SSS Instructivos Contacto OS T…" at bounding box center [319, 162] width 639 height 324
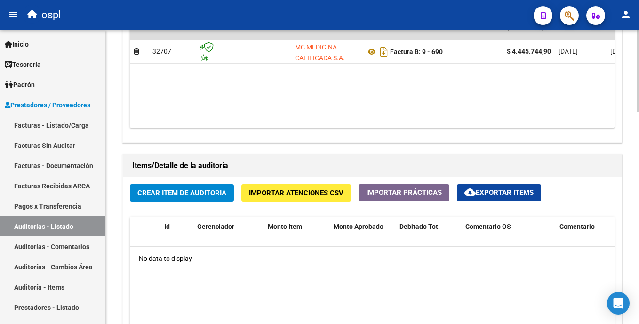
click at [638, 197] on html "menu ospl person Firma Express Inicio Calendario SSS Instructivos Contacto OS T…" at bounding box center [319, 162] width 639 height 324
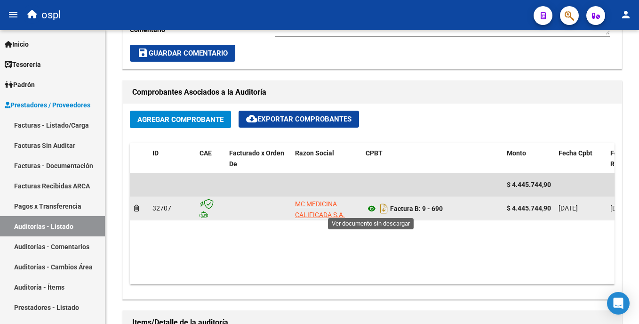
click at [369, 206] on icon at bounding box center [372, 208] width 12 height 11
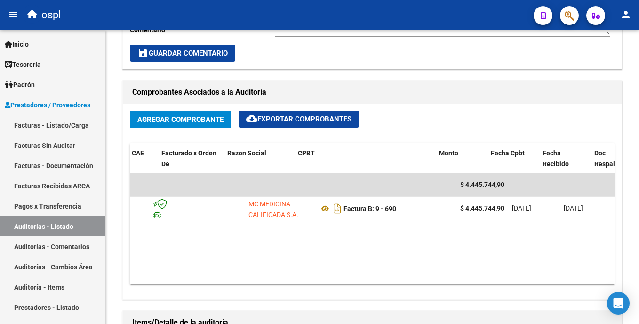
scroll to position [0, 138]
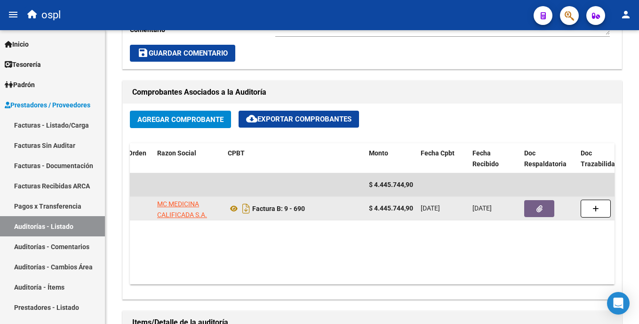
click at [541, 205] on icon "button" at bounding box center [539, 208] width 6 height 7
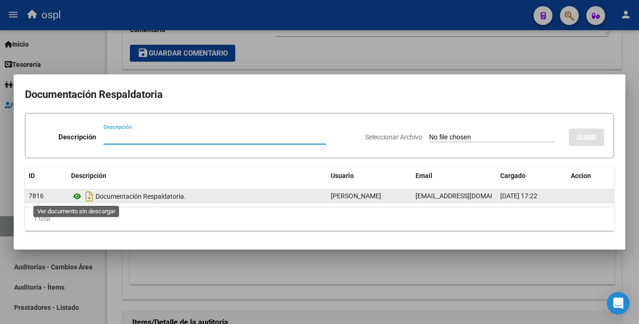
click at [79, 197] on icon at bounding box center [77, 196] width 12 height 11
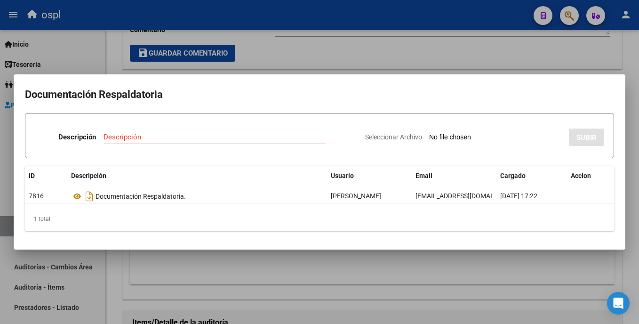
click at [334, 70] on div at bounding box center [319, 162] width 639 height 324
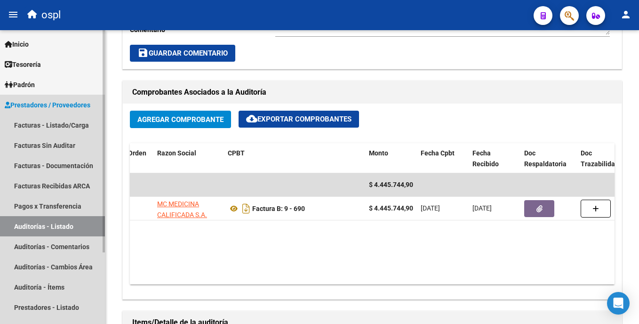
click at [76, 227] on link "Auditorías - Listado" at bounding box center [52, 226] width 105 height 20
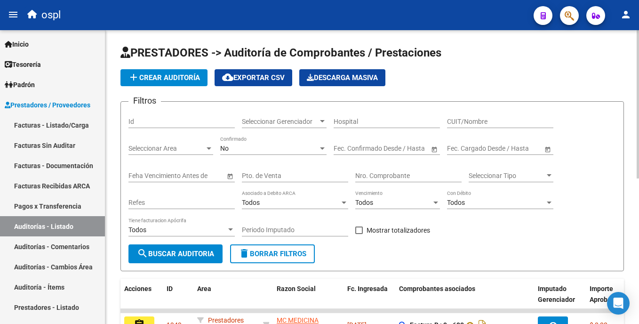
click at [638, 106] on html "menu ospl person Firma Express Inicio Calendario SSS Instructivos Contacto OS T…" at bounding box center [319, 162] width 639 height 324
click at [393, 176] on input "Nro. Comprobante" at bounding box center [408, 176] width 106 height 8
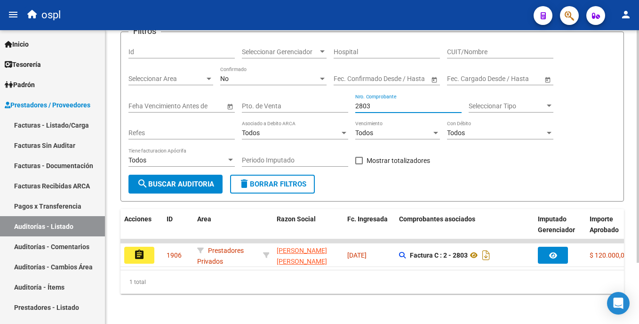
scroll to position [77, 0]
click at [631, 210] on div "PRESTADORES -> Auditoría de Comprobantes / Prestaciones add Crear Auditoría clo…" at bounding box center [373, 141] width 536 height 363
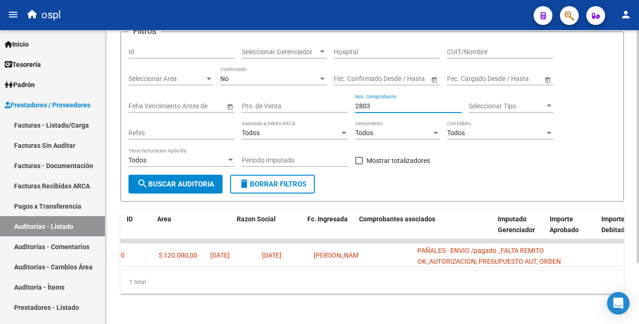
scroll to position [0, 0]
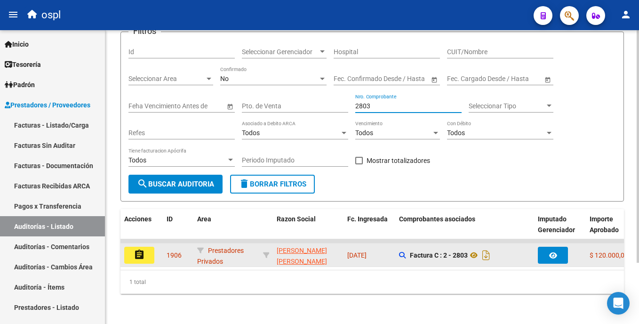
type input "2803"
click at [145, 247] on button "assignment" at bounding box center [139, 255] width 30 height 17
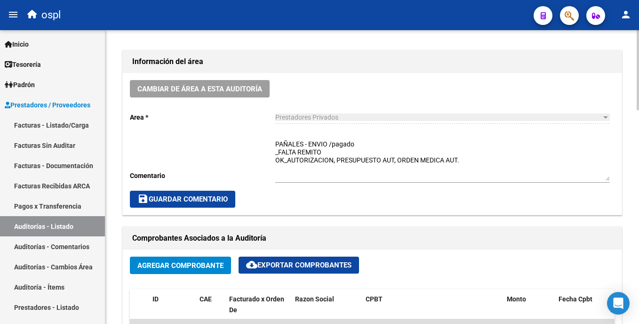
scroll to position [269, 0]
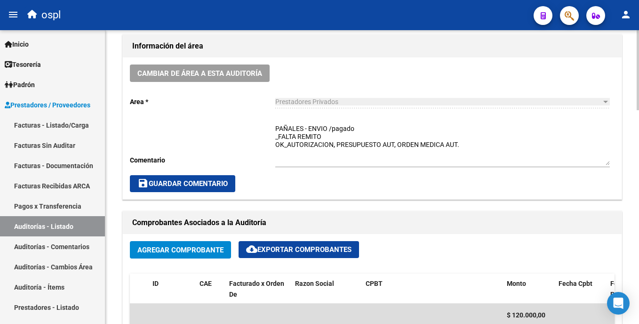
click at [638, 146] on html "menu ospl person Firma Express Inicio Calendario SSS Instructivos Contacto OS T…" at bounding box center [319, 162] width 639 height 324
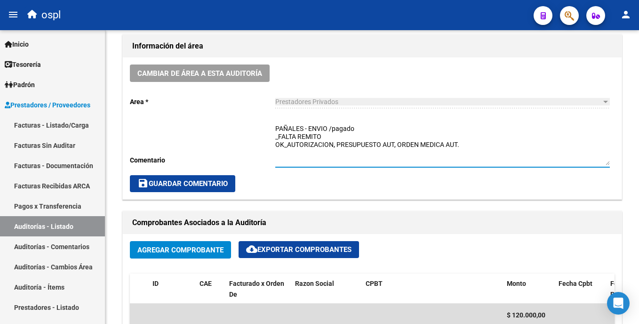
drag, startPoint x: 298, startPoint y: 134, endPoint x: 264, endPoint y: 133, distance: 33.9
click at [264, 133] on div "Cambiar de área a esta auditoría Area * Prestadores Privados Seleccionar area C…" at bounding box center [372, 128] width 499 height 142
click at [299, 137] on textarea "PAÑALES - ENVIO /pagado REMITO OK_AUTORIZACION, PRESUPUESTO AUT, ORDEN MEDICA A…" at bounding box center [442, 144] width 334 height 41
type textarea "PAÑALES - ENVIO /pagado REMITO RECIBIDO [DATE] OK_AUTORIZACION, PRESUPUESTO AUT…"
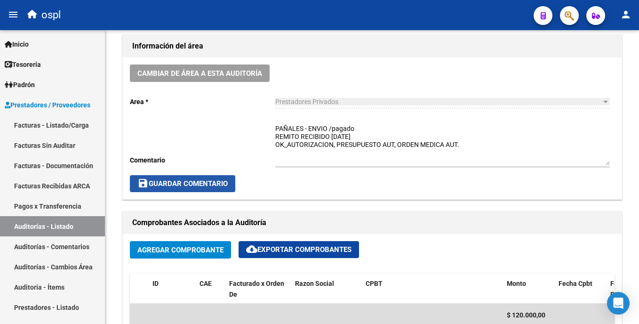
click at [192, 187] on span "save Guardar Comentario" at bounding box center [182, 183] width 90 height 8
click at [197, 183] on span "save Guardar Comentario" at bounding box center [182, 183] width 90 height 8
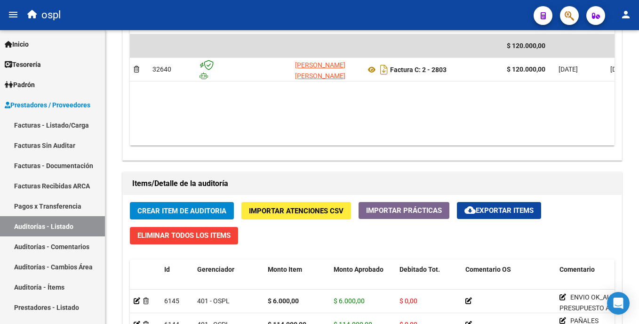
scroll to position [531, 0]
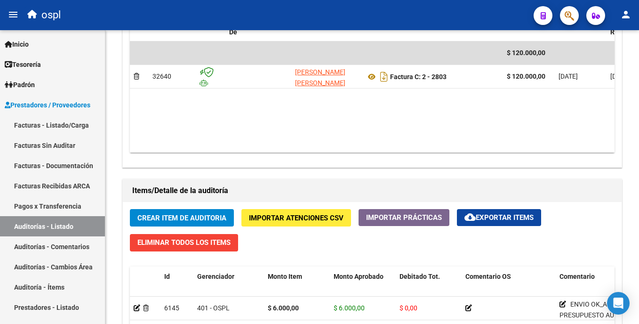
click at [638, 196] on html "menu ospl person Firma Express Inicio Calendario SSS Instructivos Contacto OS T…" at bounding box center [319, 162] width 639 height 324
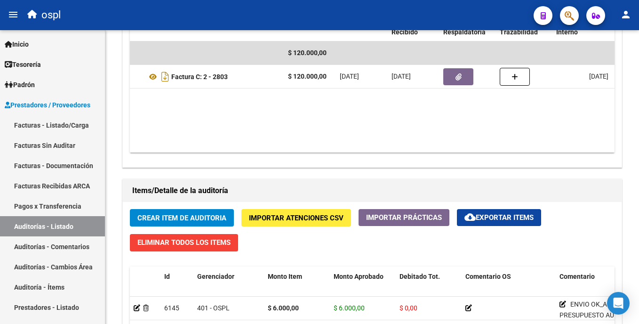
scroll to position [0, 221]
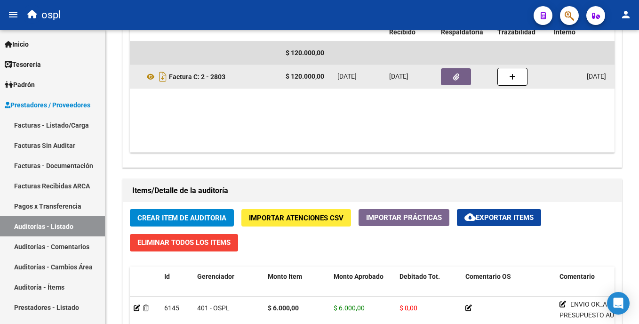
click at [452, 74] on button "button" at bounding box center [456, 76] width 30 height 17
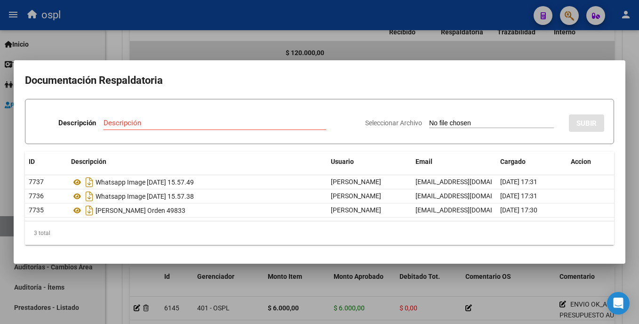
click at [454, 118] on div "Seleccionar Archivo SUBIR" at bounding box center [484, 121] width 239 height 29
click at [447, 123] on input "Seleccionar Archivo" at bounding box center [491, 123] width 125 height 9
type input "C:\fakepath\IMG-20251011-WA0013.jpg"
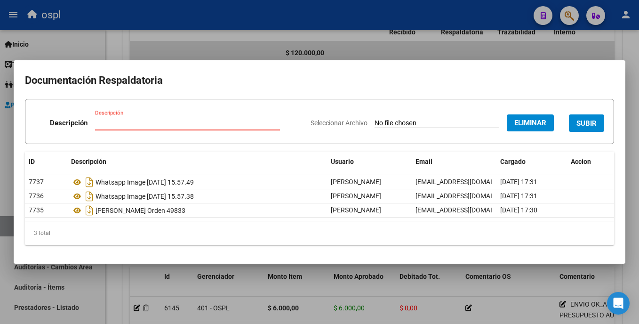
click at [141, 121] on input "Descripción" at bounding box center [187, 123] width 185 height 8
type input "REMITO"
click at [595, 126] on span "SUBIR" at bounding box center [586, 123] width 20 height 8
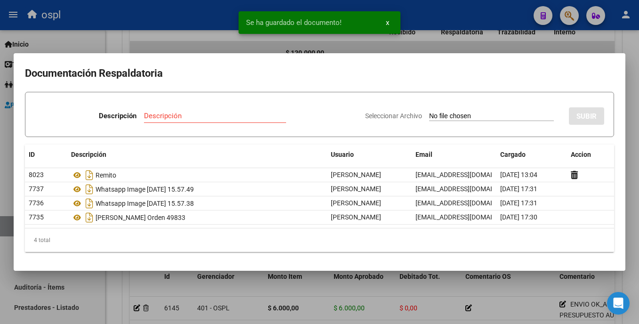
click at [546, 42] on div at bounding box center [319, 162] width 639 height 324
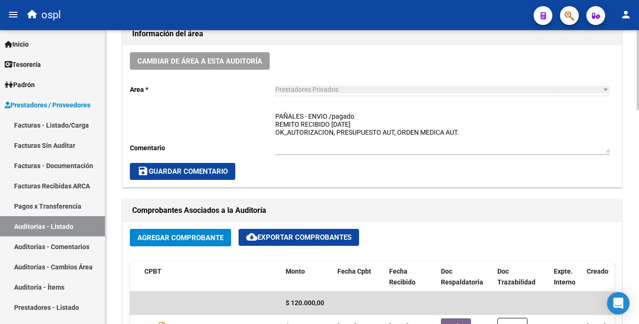
scroll to position [278, 0]
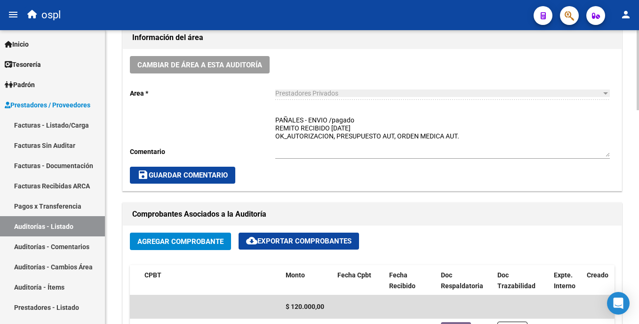
click at [617, 160] on div "arrow_back Editar 1906 cloud_download Generar informe Puede notificar al gerenc…" at bounding box center [373, 291] width 536 height 1076
click at [169, 174] on span "save Guardar Comentario" at bounding box center [182, 175] width 90 height 8
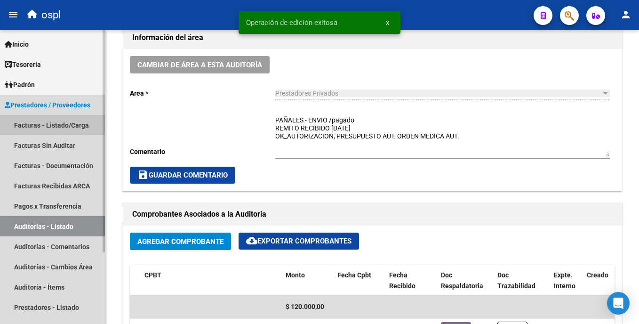
click at [89, 118] on link "Facturas - Listado/Carga" at bounding box center [52, 125] width 105 height 20
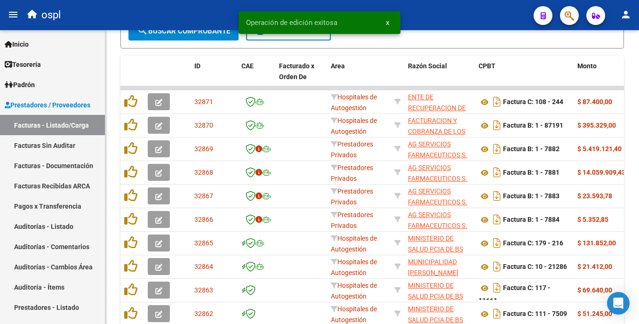
scroll to position [278, 0]
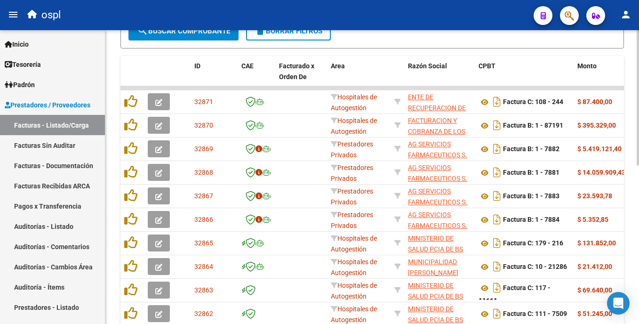
click at [117, 61] on div "Video tutorial PRESTADORES -> Listado de CPBTs Emitidos por Prestadores / Prove…" at bounding box center [371, 68] width 533 height 630
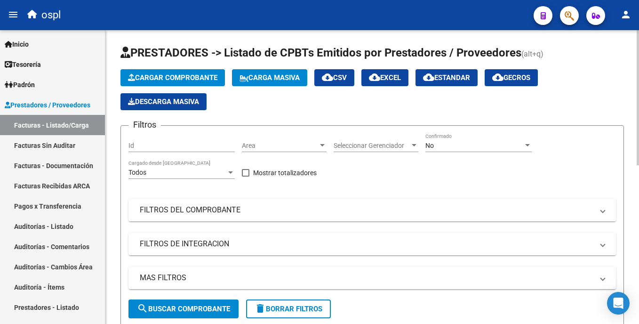
click at [638, 122] on html "menu ospl person Firma Express Inicio Calendario SSS Instructivos Contacto OS T…" at bounding box center [319, 162] width 639 height 324
click at [638, 310] on html "menu ospl person Firma Express Inicio Calendario SSS Instructivos Contacto OS T…" at bounding box center [319, 162] width 639 height 324
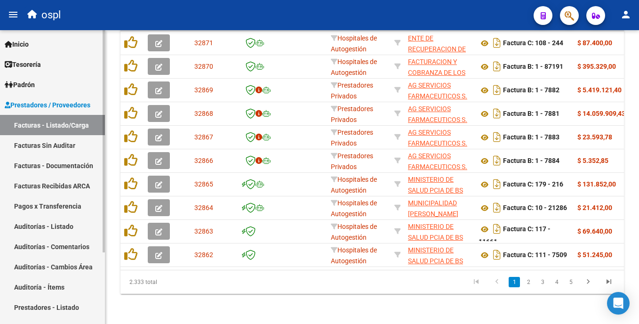
click at [55, 230] on link "Auditorías - Listado" at bounding box center [52, 226] width 105 height 20
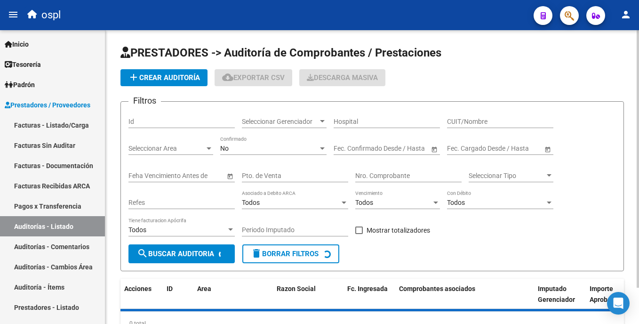
click at [470, 120] on input "CUIT/Nombre" at bounding box center [500, 122] width 106 height 8
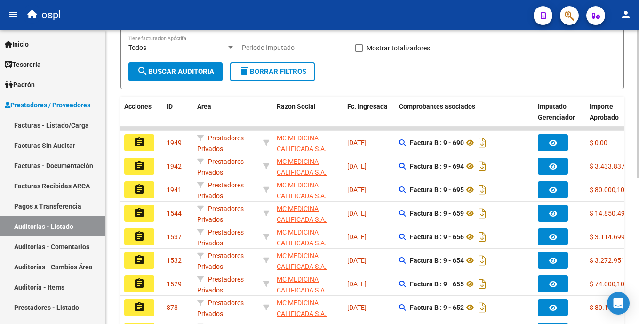
scroll to position [191, 0]
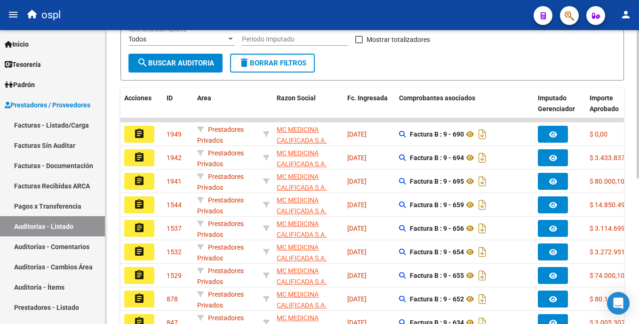
click at [638, 223] on html "menu ospl person Firma Express Inicio Calendario SSS Instructivos Contacto OS T…" at bounding box center [319, 162] width 639 height 324
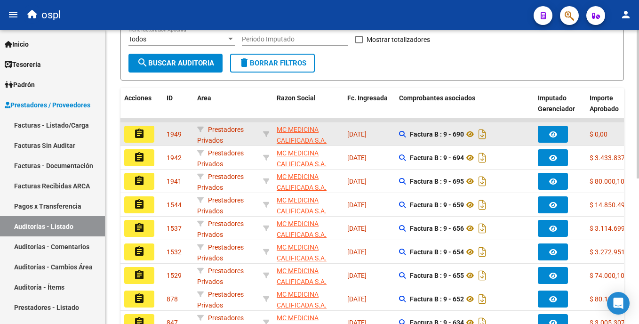
type input "MEDICINA"
click at [148, 135] on button "assignment" at bounding box center [139, 134] width 30 height 17
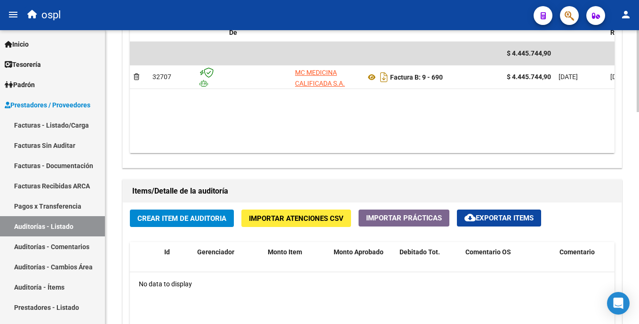
scroll to position [460, 0]
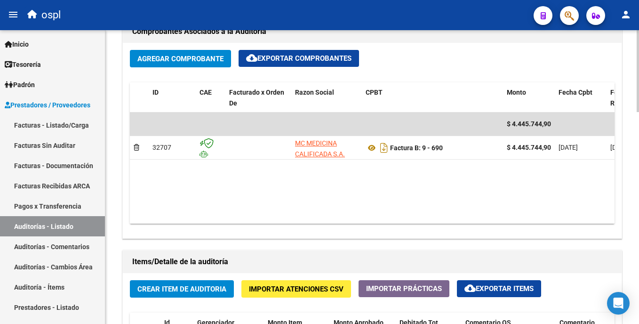
click at [638, 204] on html "menu ospl person Firma Express Inicio Calendario SSS Instructivos Contacto OS T…" at bounding box center [319, 162] width 639 height 324
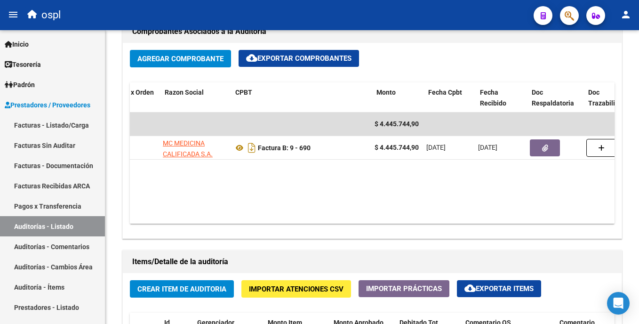
scroll to position [0, 134]
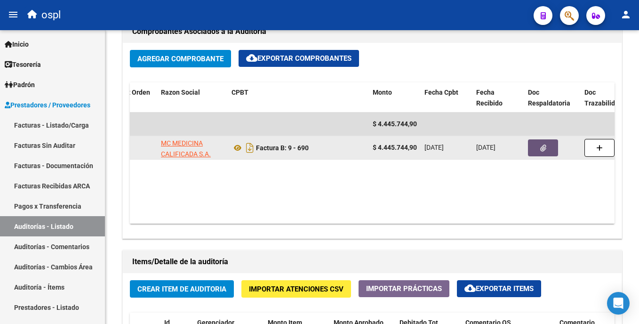
click at [542, 151] on icon "button" at bounding box center [543, 147] width 6 height 7
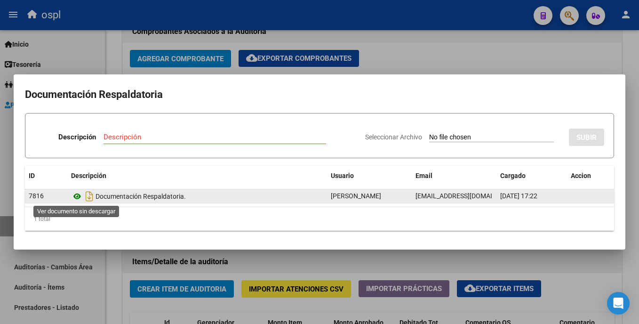
click at [77, 197] on icon at bounding box center [77, 196] width 12 height 11
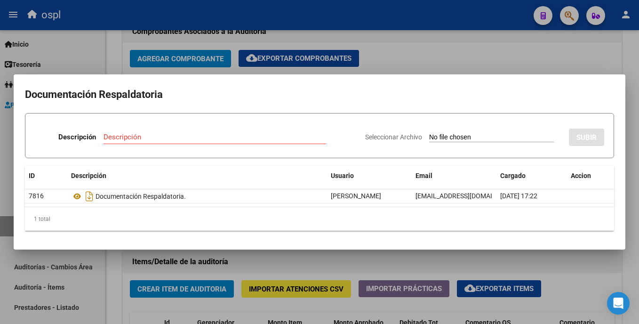
click at [414, 41] on div at bounding box center [319, 162] width 639 height 324
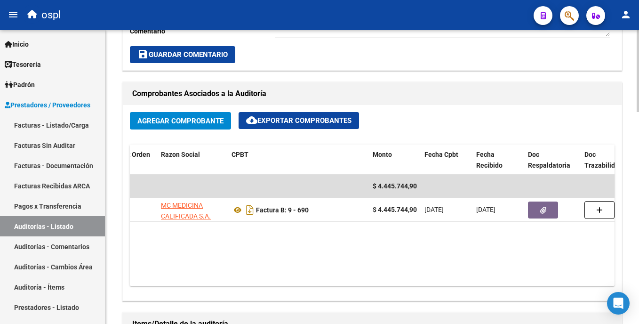
scroll to position [394, 0]
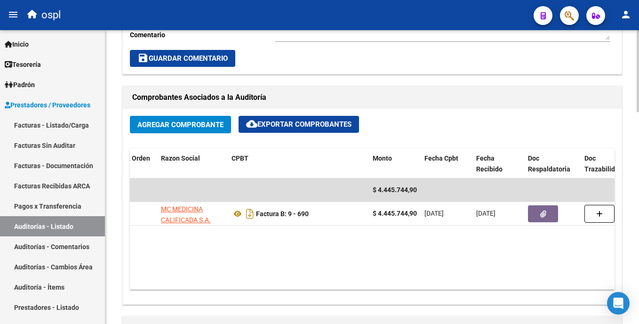
click at [638, 171] on html "menu ospl person Firma Express Inicio Calendario SSS Instructivos Contacto OS T…" at bounding box center [319, 162] width 639 height 324
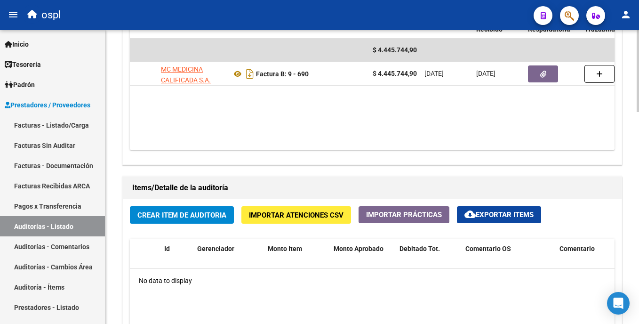
scroll to position [530, 0]
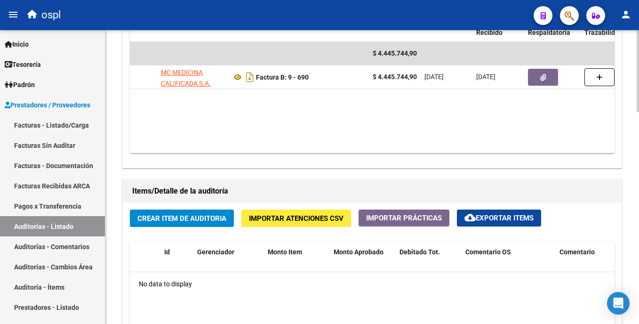
click at [638, 192] on html "menu ospl person Firma Express Inicio Calendario SSS Instructivos Contacto OS T…" at bounding box center [319, 162] width 639 height 324
click at [146, 223] on button "Crear Item de Auditoria" at bounding box center [182, 217] width 104 height 17
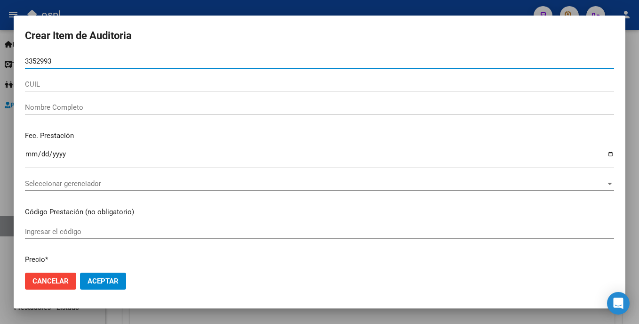
type input "33529932"
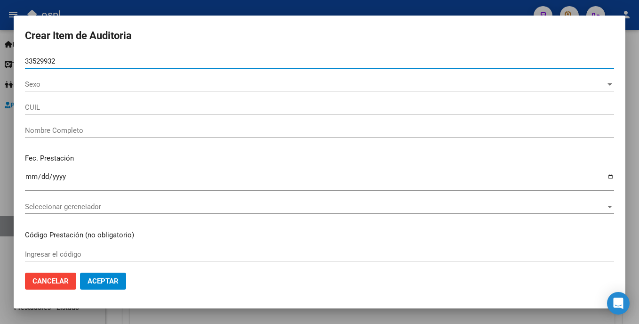
type input "27335299324"
type input "[PERSON_NAME] [PERSON_NAME]"
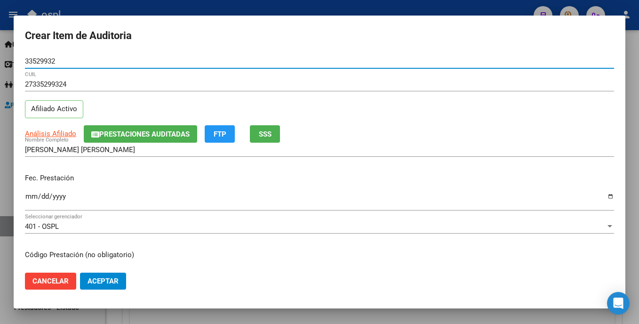
type input "33529932"
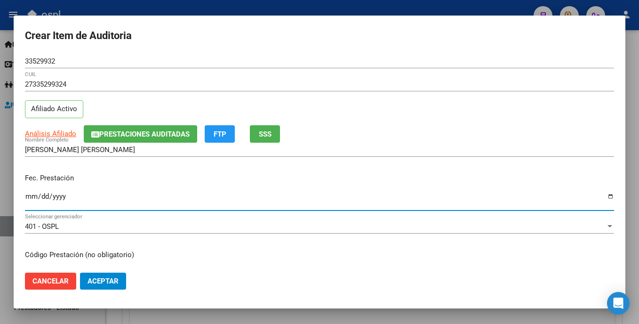
click at [31, 198] on input "Ingresar la fecha" at bounding box center [319, 199] width 589 height 15
type input "[DATE]"
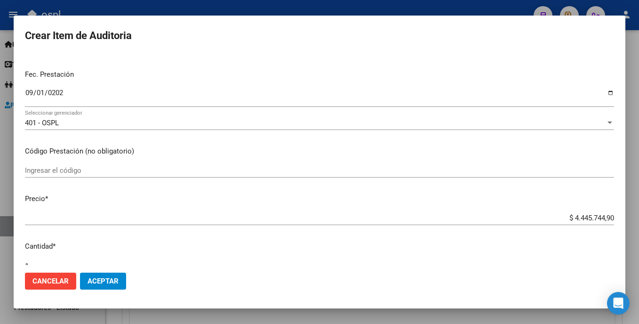
scroll to position [105, 0]
click at [117, 160] on mat-dialog-content "33529932 Nro Documento 27335299324 CUIL Afiliado Activo Análisis Afiliado Prest…" at bounding box center [320, 159] width 612 height 210
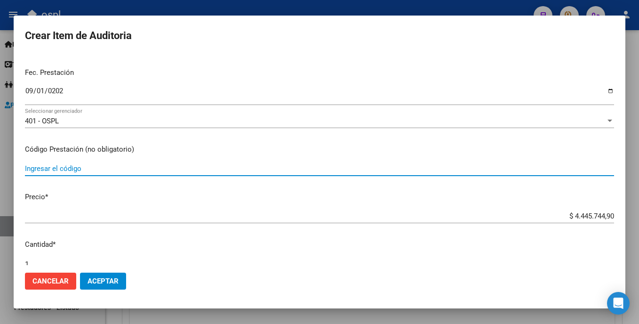
click at [94, 171] on input "Ingresar el código" at bounding box center [319, 168] width 589 height 8
type input "PSICOLOGIA 1XS"
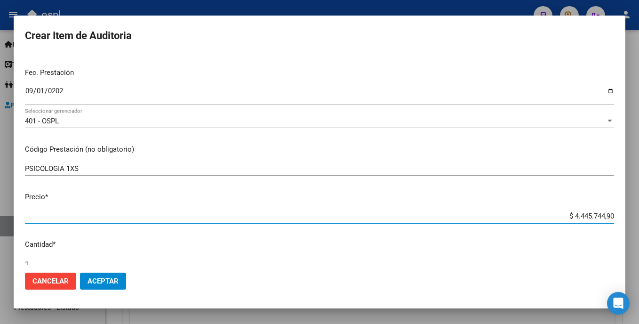
drag, startPoint x: 554, startPoint y: 215, endPoint x: 630, endPoint y: 215, distance: 75.7
click at [630, 215] on div "Crear Item de Auditoria 33529932 Nro Documento 27335299324 CUIL Afiliado Activo…" at bounding box center [319, 162] width 639 height 324
type input "$ 0,03"
type input "$ 0,31"
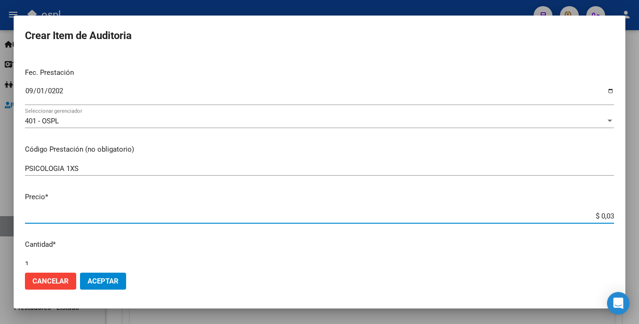
type input "$ 0,31"
type input "$ 3,10"
type input "$ 31,00"
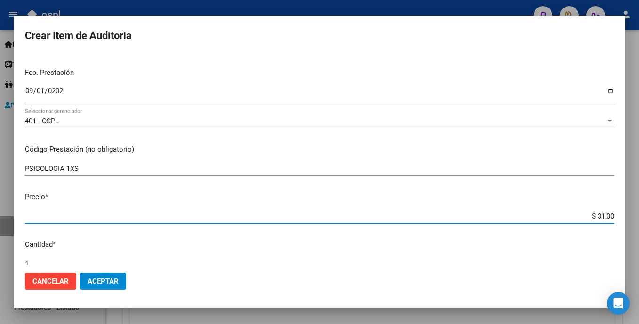
type input "$ 310,00"
type input "$ 3.100,00"
type input "$ 31.000,00"
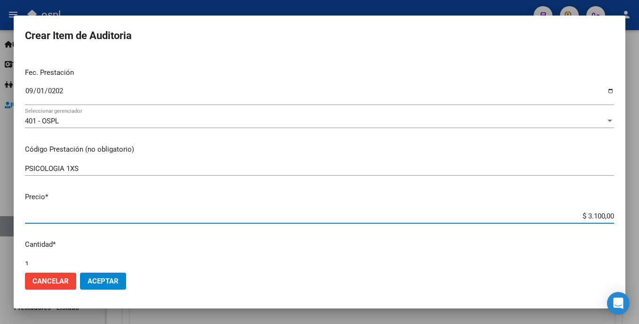
type input "$ 31.000,00"
click at [41, 264] on input "1" at bounding box center [319, 264] width 589 height 8
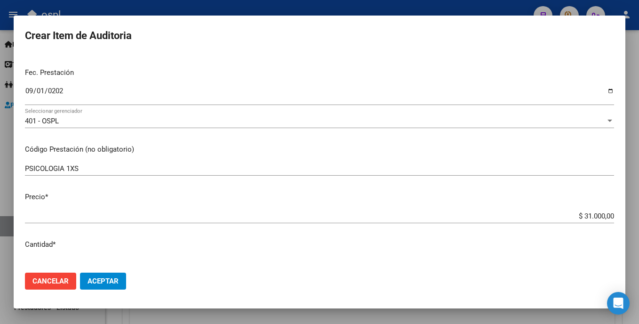
scroll to position [109, 0]
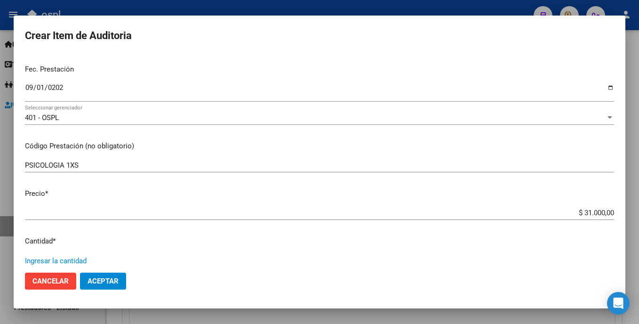
type input "5"
type input "$ 155.000,00"
type input "5"
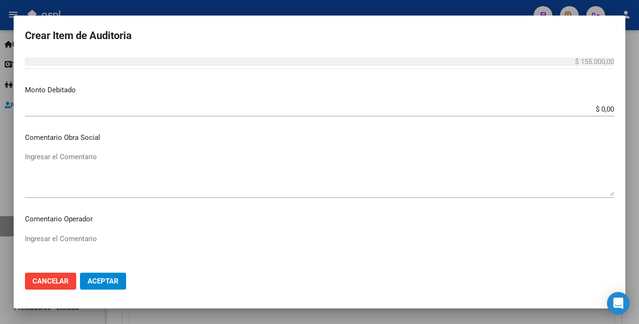
scroll to position [368, 0]
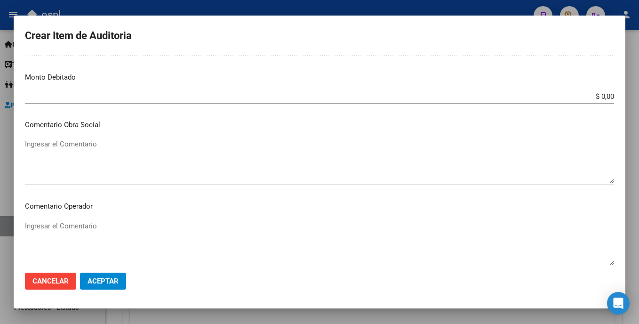
click at [76, 218] on mat-dialog-content "33529932 Nro Documento 27335299324 CUIL Afiliado Activo Análisis Afiliado Prest…" at bounding box center [320, 159] width 612 height 210
drag, startPoint x: 76, startPoint y: 218, endPoint x: 67, endPoint y: 225, distance: 12.0
click at [67, 225] on textarea "Ingresar el Comentario" at bounding box center [319, 243] width 589 height 44
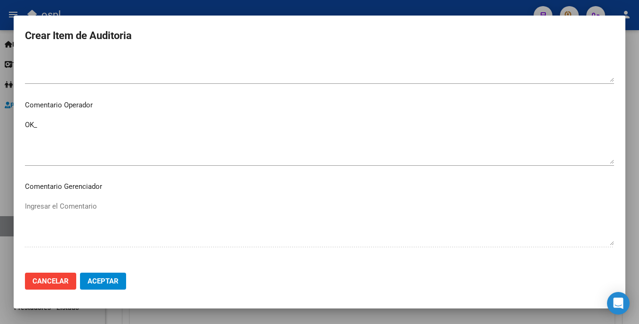
scroll to position [480, 0]
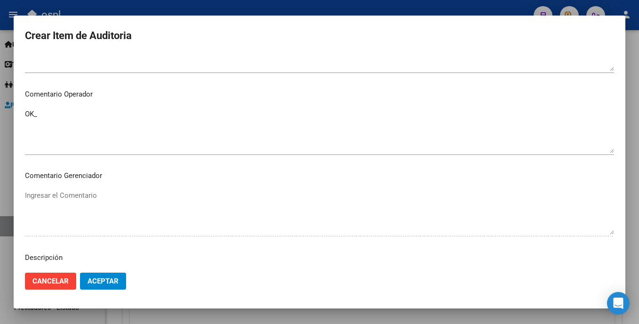
click at [44, 125] on textarea "OK_" at bounding box center [319, 131] width 589 height 44
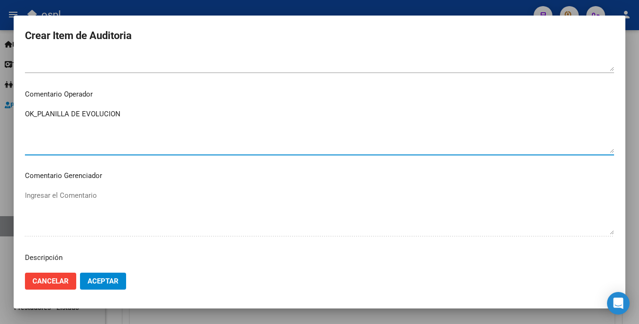
click at [27, 117] on textarea "OK_PLANILLA DE EVOLUCION" at bounding box center [319, 131] width 589 height 44
click at [130, 138] on textarea "PSICOLOGIA _FALTA PLANILLA OK_PLANILLA DE EVOLUCION" at bounding box center [319, 131] width 589 height 44
type textarea "PSICOLOGIA _FALTA PLANILLA OK_PLANILLA DE EVOLUCION"
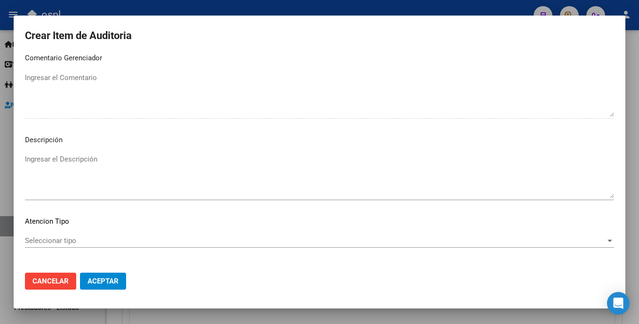
scroll to position [637, 0]
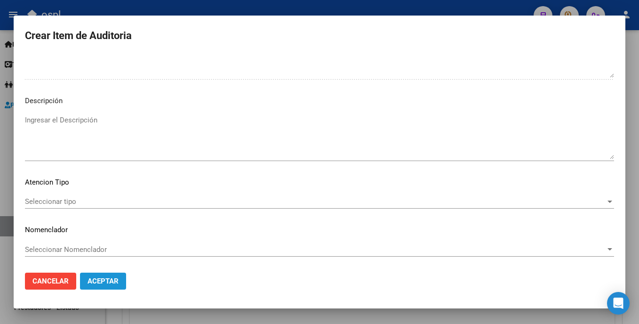
click at [96, 283] on span "Aceptar" at bounding box center [103, 281] width 31 height 8
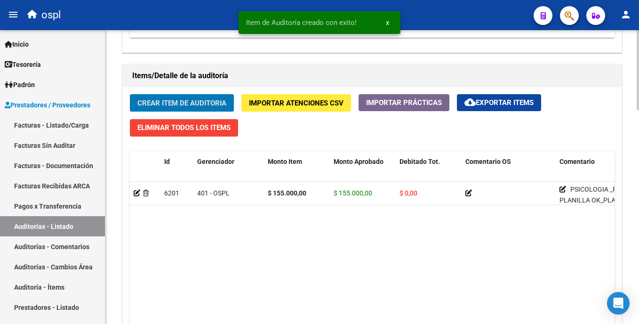
scroll to position [647, 0]
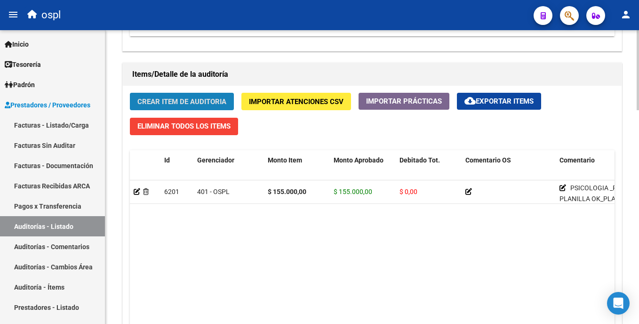
click at [209, 101] on span "Crear Item de Auditoria" at bounding box center [181, 101] width 89 height 8
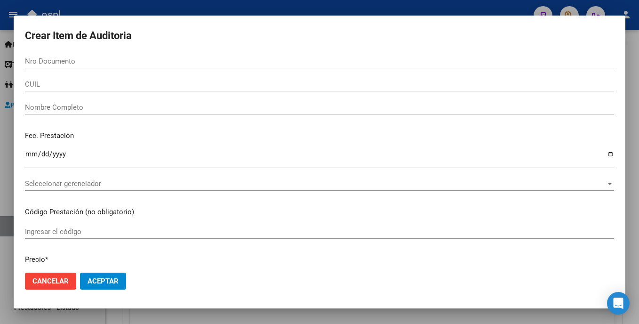
click at [71, 226] on div "Ingresar el código" at bounding box center [319, 231] width 589 height 14
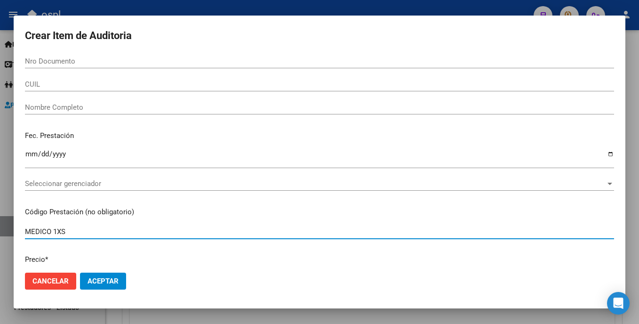
type input "MEDICO 1XS"
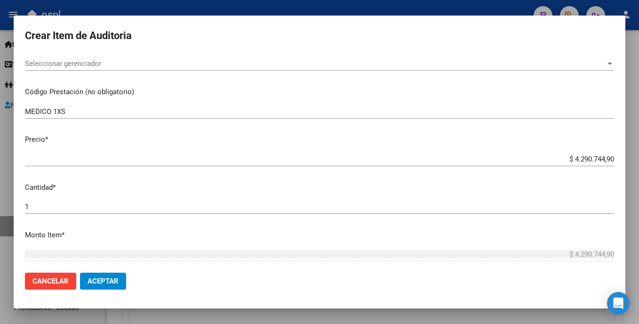
scroll to position [152, 0]
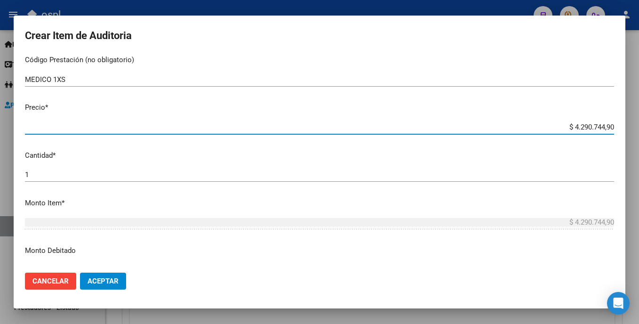
drag, startPoint x: 553, startPoint y: 125, endPoint x: 614, endPoint y: 130, distance: 61.3
click at [614, 130] on app-form-text-field "Precio * $ 4.290.744,90 Ingresar el precio" at bounding box center [323, 116] width 597 height 29
type input "$ 0,09"
type input "$ 0,93"
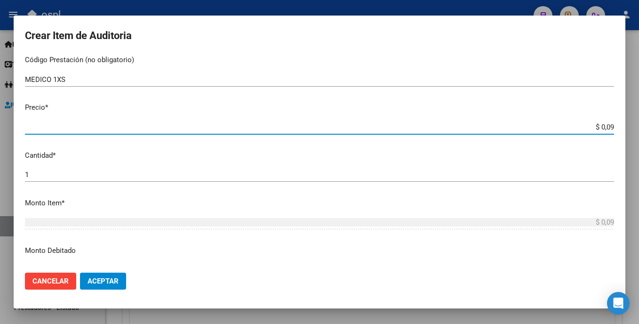
type input "$ 0,93"
type input "$ 9,30"
type input "$ 93,00"
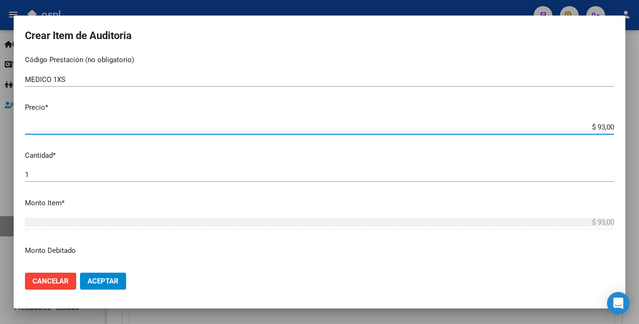
type input "$ 930,00"
type input "$ 9.300,00"
type input "$ 93.000,00"
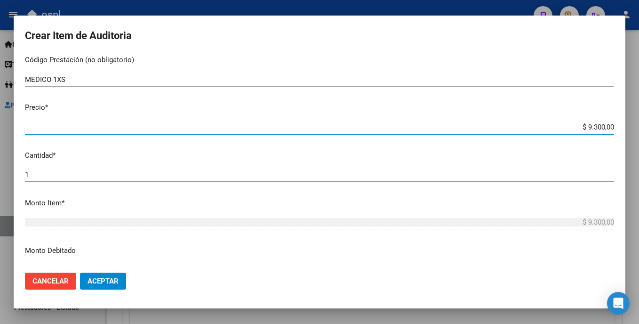
type input "$ 93.000,00"
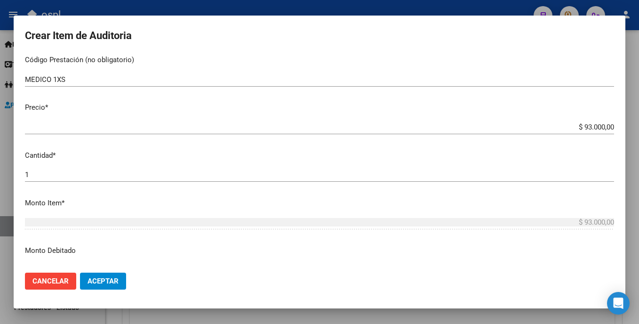
click at [233, 168] on div "1 Ingresar la cantidad" at bounding box center [319, 174] width 589 height 14
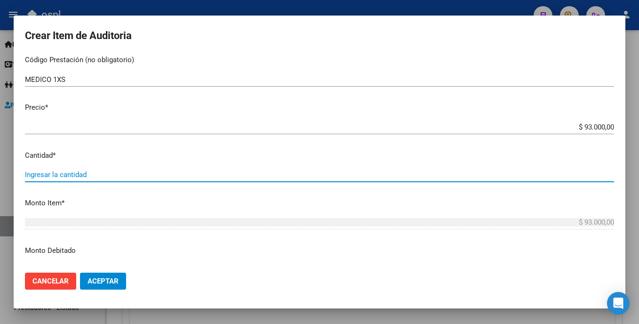
type input "4"
type input "$ 372.000,00"
type input "4"
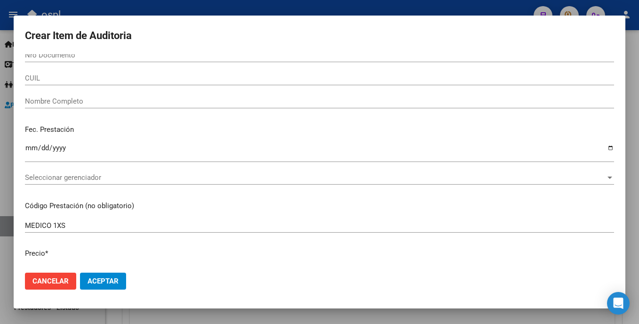
scroll to position [0, 0]
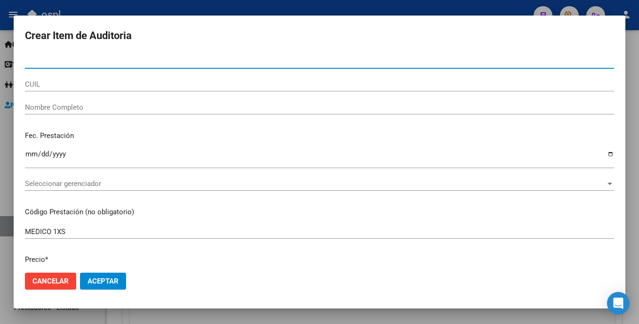
click at [75, 63] on input "Nro Documento" at bounding box center [319, 61] width 589 height 8
type input "33529932"
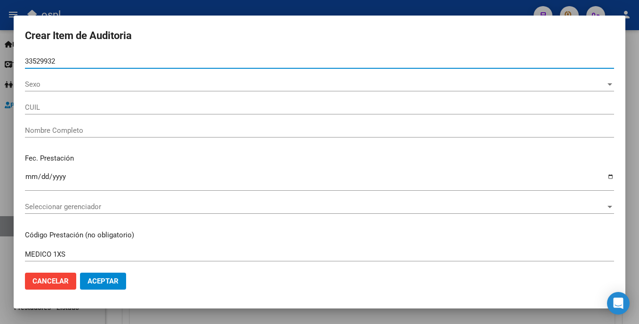
type input "27335299324"
type input "[PERSON_NAME] [PERSON_NAME]"
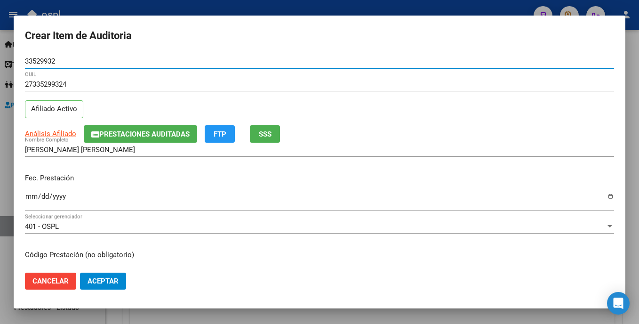
type input "33529932"
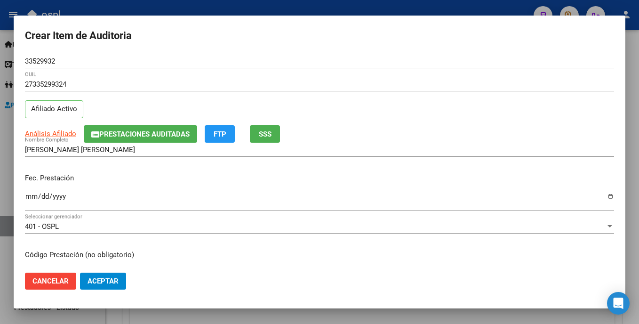
click at [24, 199] on mat-dialog-content "33529932 Nro Documento 27335299324 CUIL Afiliado Activo Análisis Afiliado Prest…" at bounding box center [320, 159] width 612 height 210
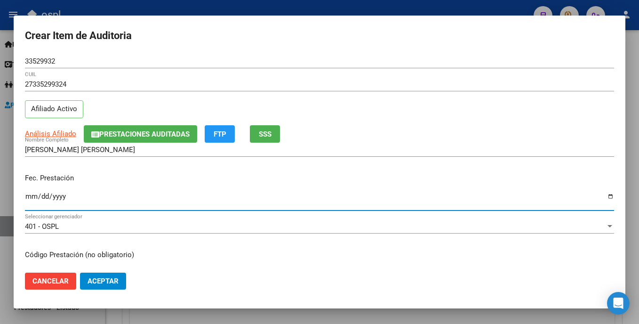
click at [31, 199] on input "Ingresar la fecha" at bounding box center [319, 199] width 589 height 15
type input "[DATE]"
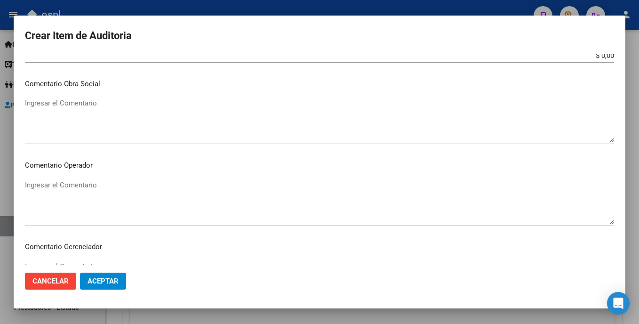
scroll to position [415, 0]
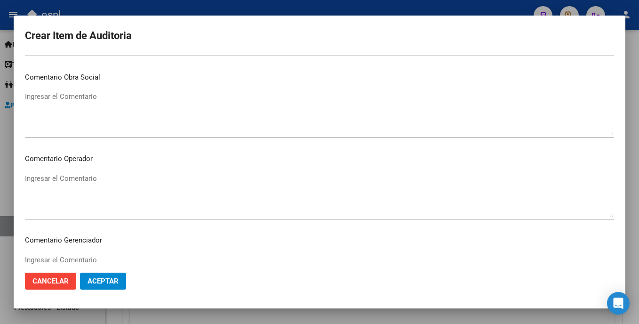
click at [241, 199] on textarea "Ingresar el Comentario" at bounding box center [319, 195] width 589 height 44
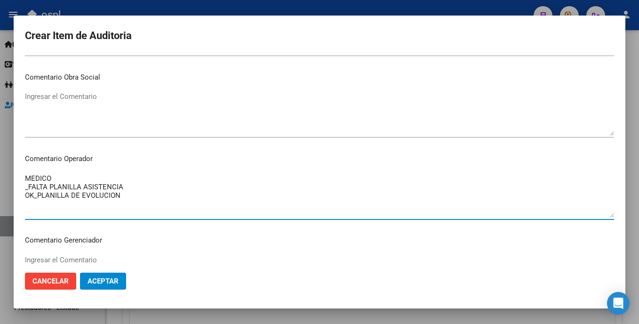
type textarea "MEDICO _FALTA PLANILLA ASISTENCIA OK_PLANILLA DE EVOLUCION"
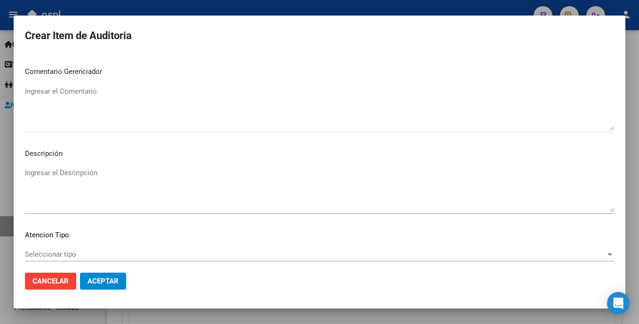
scroll to position [637, 0]
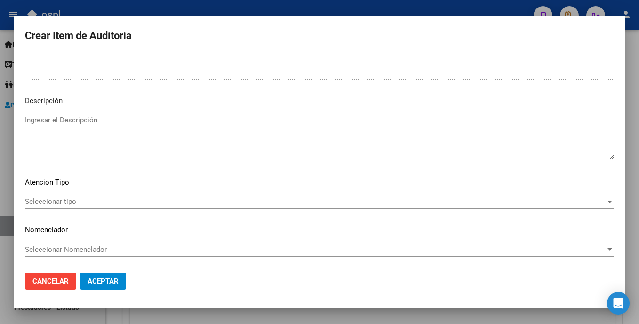
click at [107, 279] on span "Aceptar" at bounding box center [103, 281] width 31 height 8
